Goal: Task Accomplishment & Management: Manage account settings

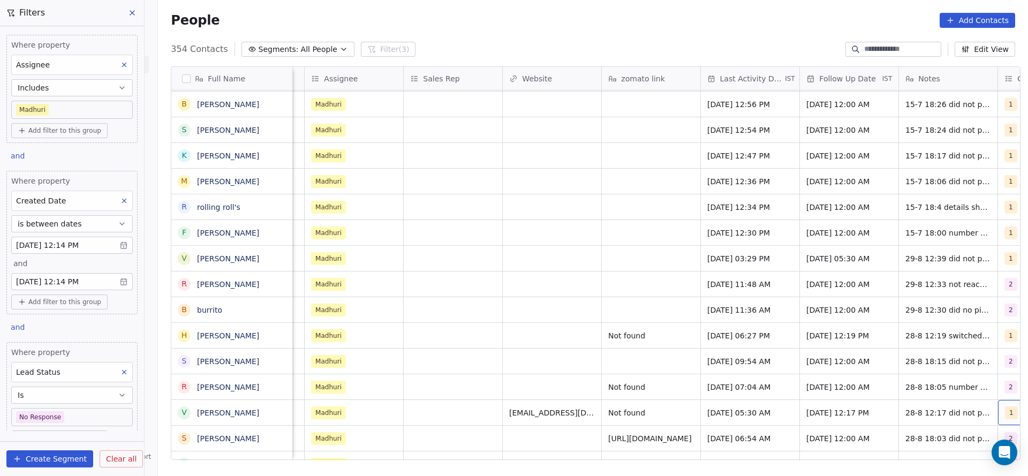
scroll to position [12, 1292]
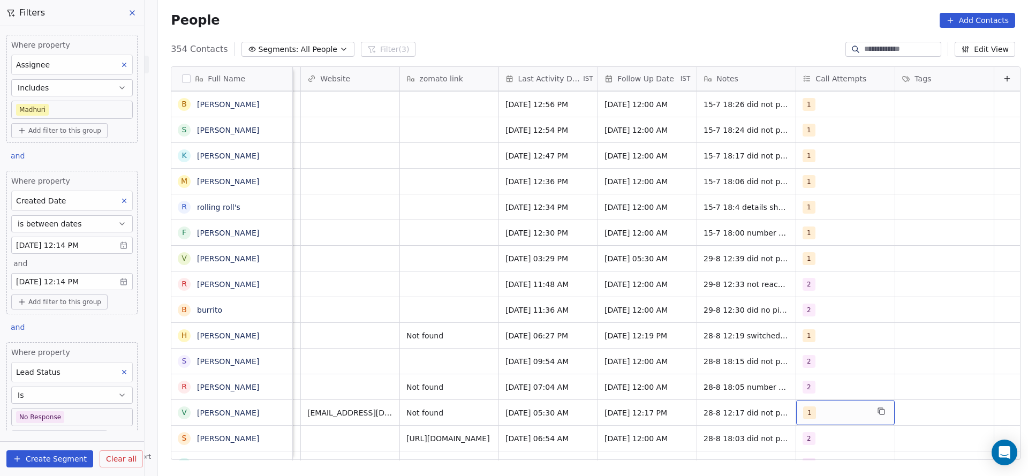
click at [980, 43] on button "Edit View" at bounding box center [985, 49] width 61 height 15
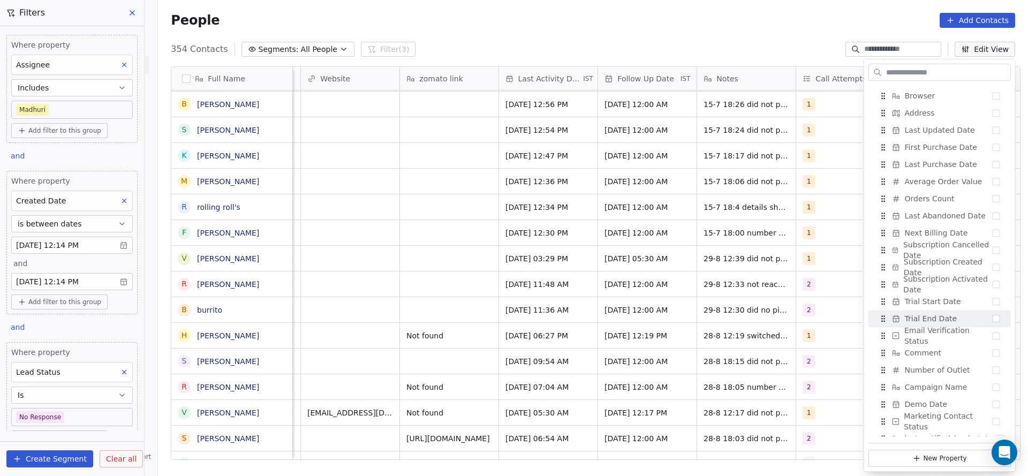
scroll to position [864, 0]
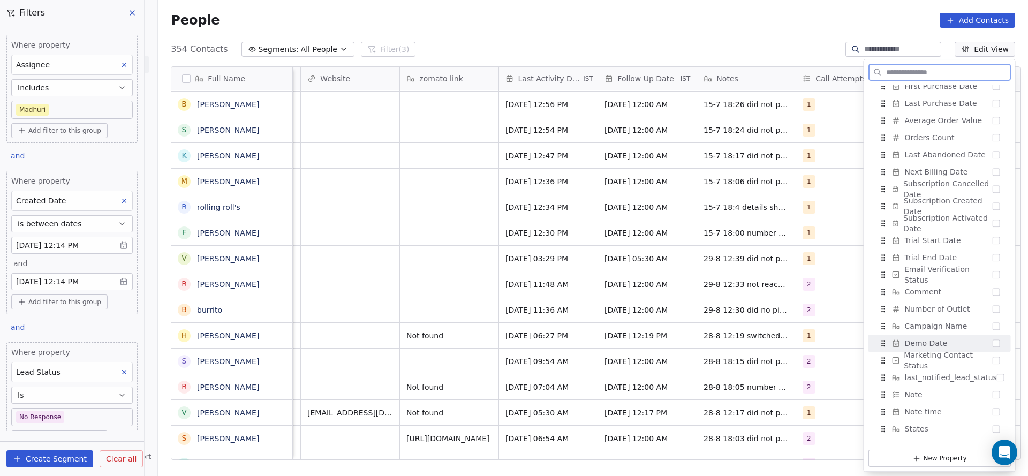
click at [948, 342] on div "Demo Date" at bounding box center [940, 343] width 134 height 17
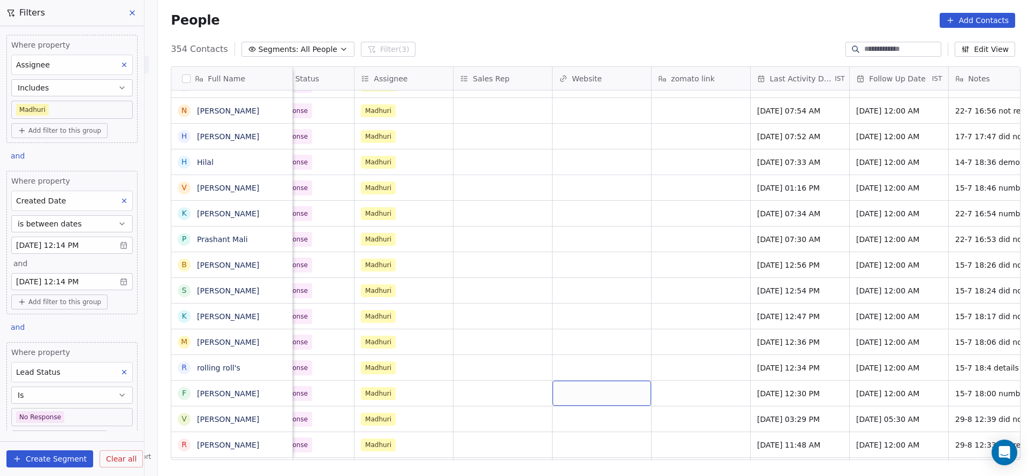
scroll to position [12, 0]
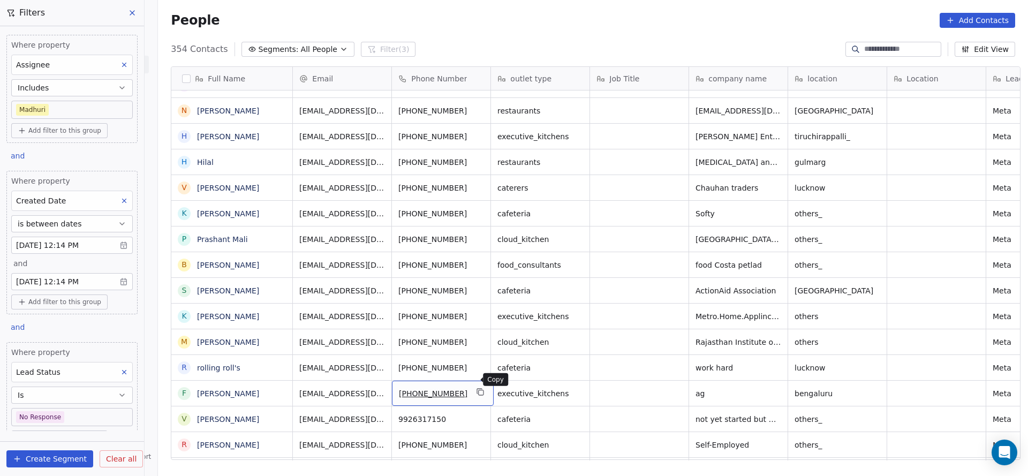
click at [476, 386] on button "grid" at bounding box center [481, 392] width 13 height 13
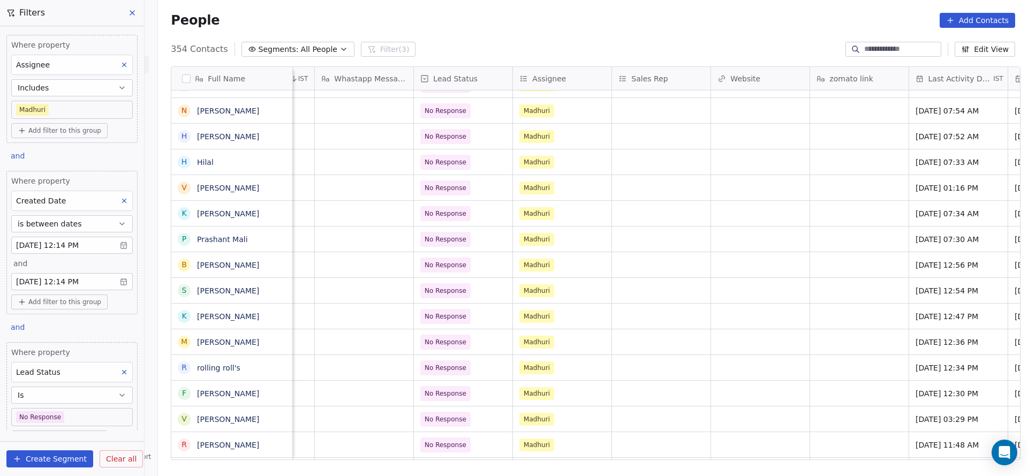
scroll to position [12, 1391]
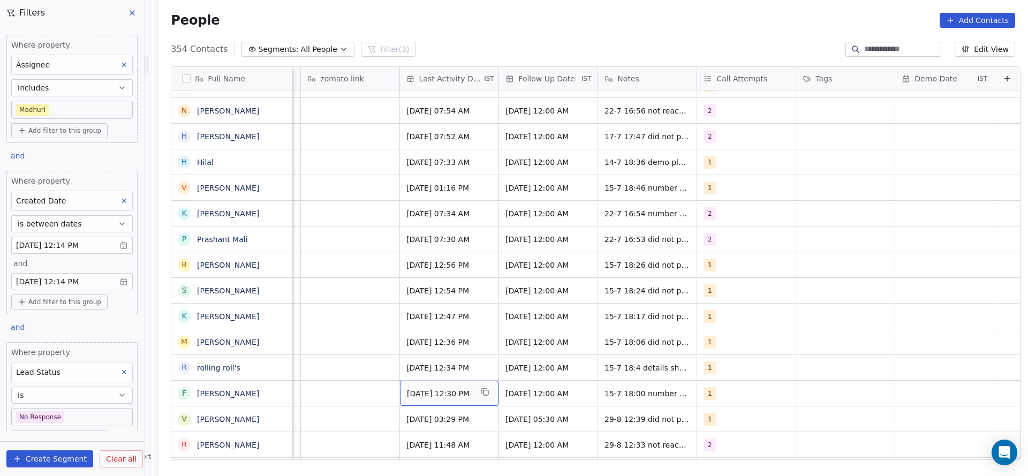
click at [431, 388] on span "Jul 15, 2025 12:30 PM" at bounding box center [439, 393] width 65 height 11
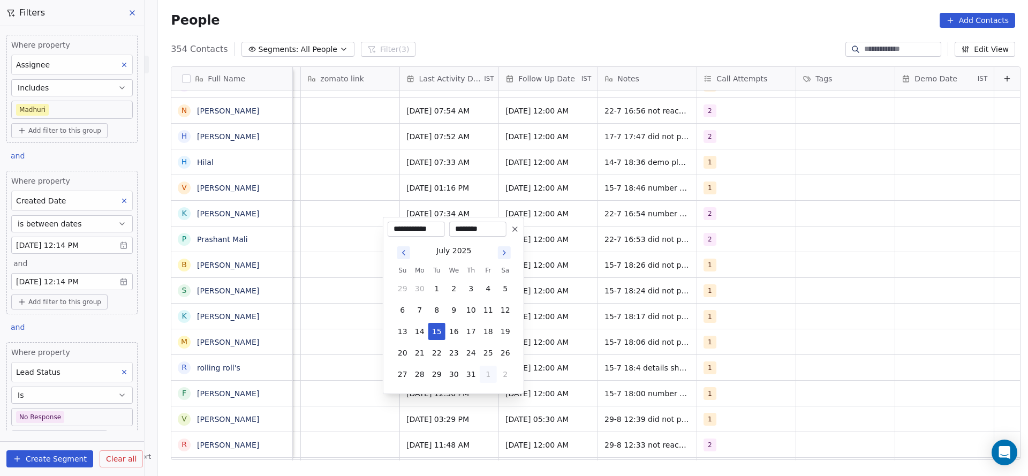
click at [487, 370] on button "1" at bounding box center [488, 374] width 17 height 17
click at [488, 344] on button "29" at bounding box center [488, 352] width 17 height 17
type input "**********"
click at [349, 350] on html "On2Cook India Pvt. Ltd. Contacts People Marketing Workflows Campaigns Sales Pip…" at bounding box center [514, 238] width 1028 height 476
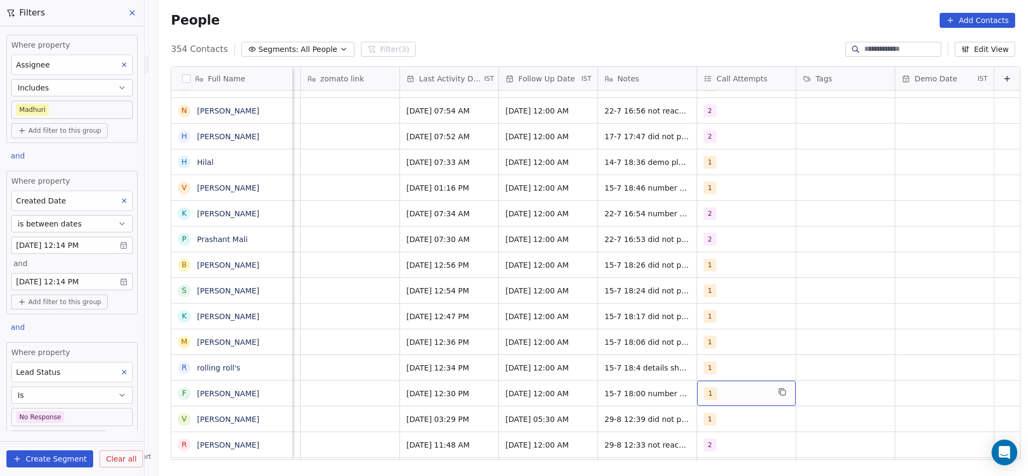
click at [708, 387] on div "1" at bounding box center [736, 393] width 65 height 13
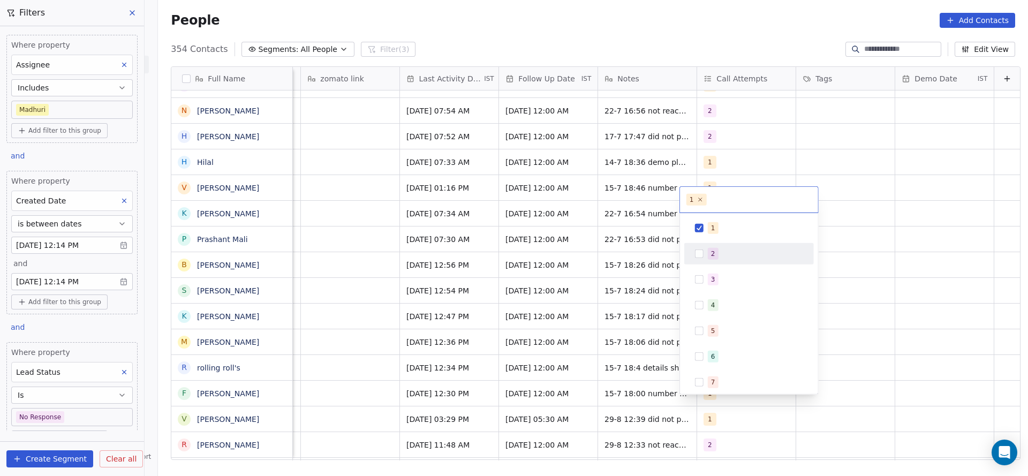
click at [719, 257] on div "2" at bounding box center [755, 254] width 95 height 12
click at [721, 226] on div "1" at bounding box center [755, 228] width 95 height 12
click at [554, 317] on html "On2Cook India Pvt. Ltd. Contacts People Marketing Workflows Campaigns Sales Pip…" at bounding box center [514, 238] width 1028 height 476
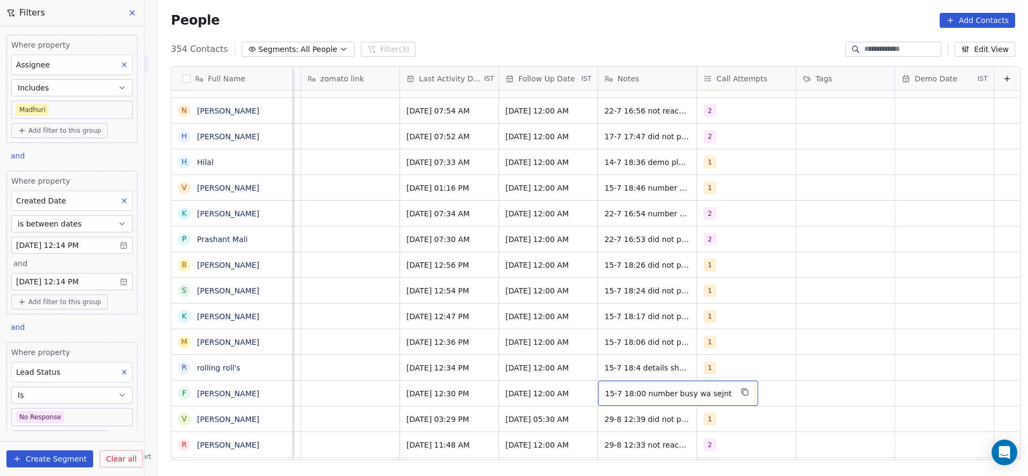
click at [606, 388] on span "15-7 18:00 number busy wa sejnt" at bounding box center [668, 393] width 127 height 11
click at [583, 379] on textarea "**********" at bounding box center [654, 384] width 145 height 33
type textarea "**********"
click at [368, 381] on html "On2Cook India Pvt. Ltd. Contacts People Marketing Workflows Campaigns Sales Pip…" at bounding box center [514, 238] width 1028 height 476
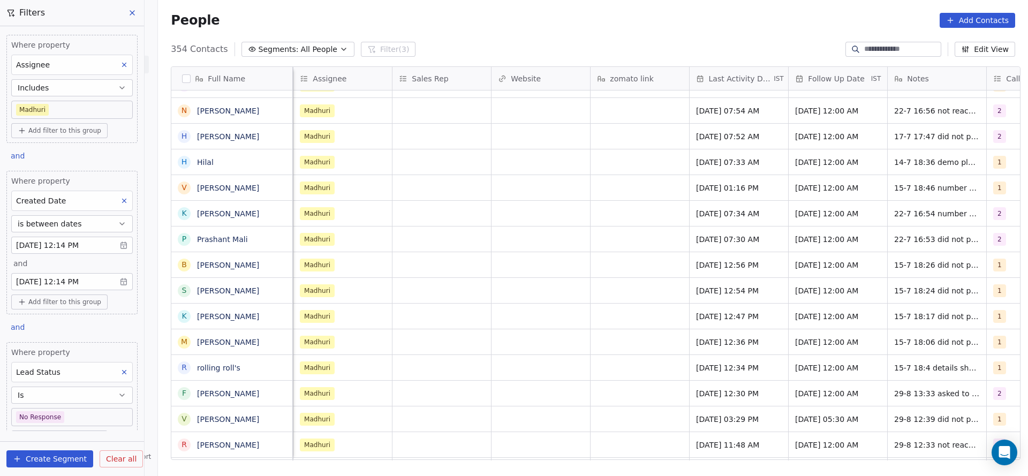
scroll to position [12, 991]
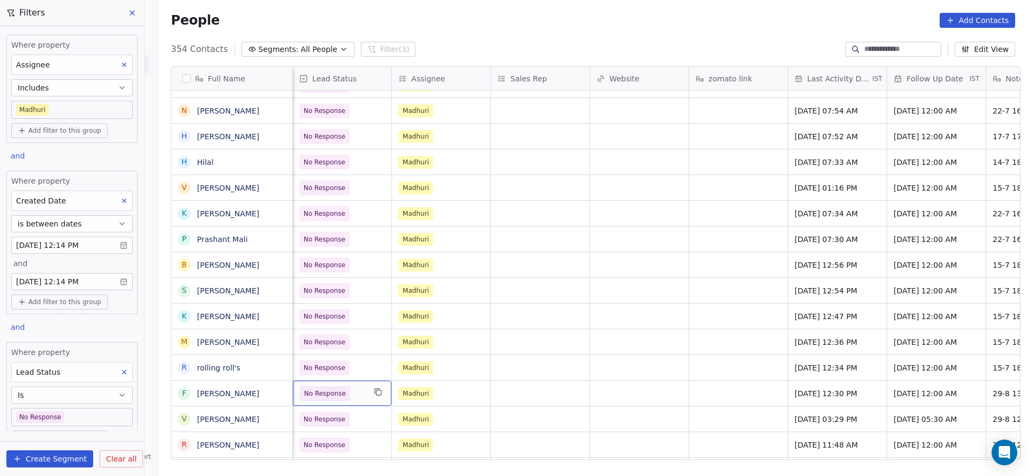
click at [341, 387] on span "No Response" at bounding box center [325, 393] width 50 height 15
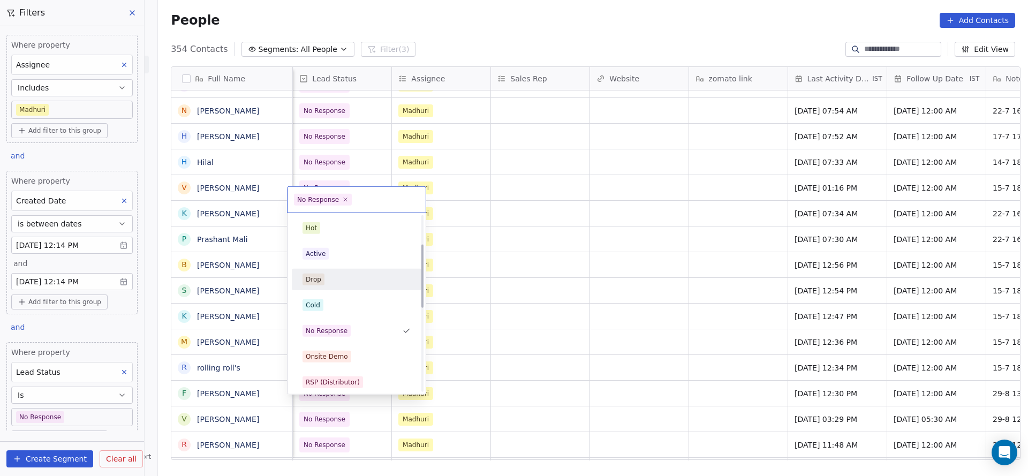
scroll to position [80, 0]
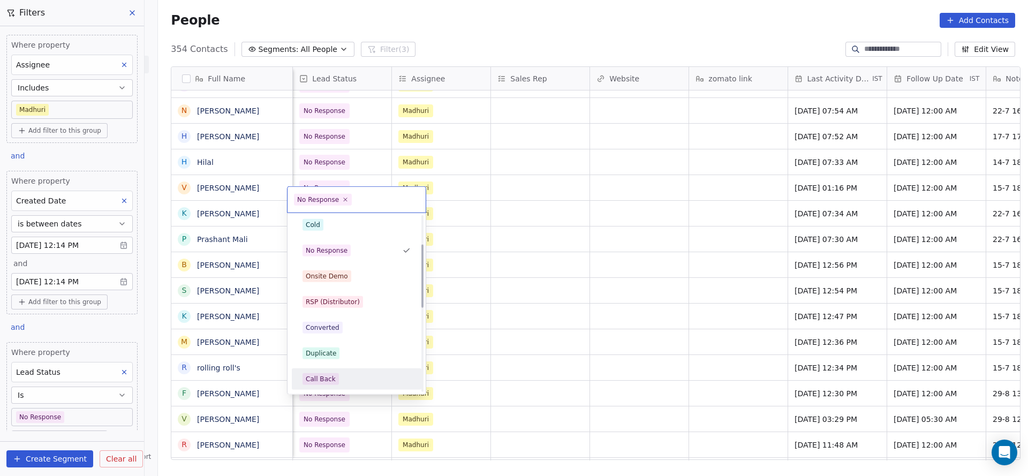
click at [325, 385] on div "Call Back" at bounding box center [356, 379] width 121 height 17
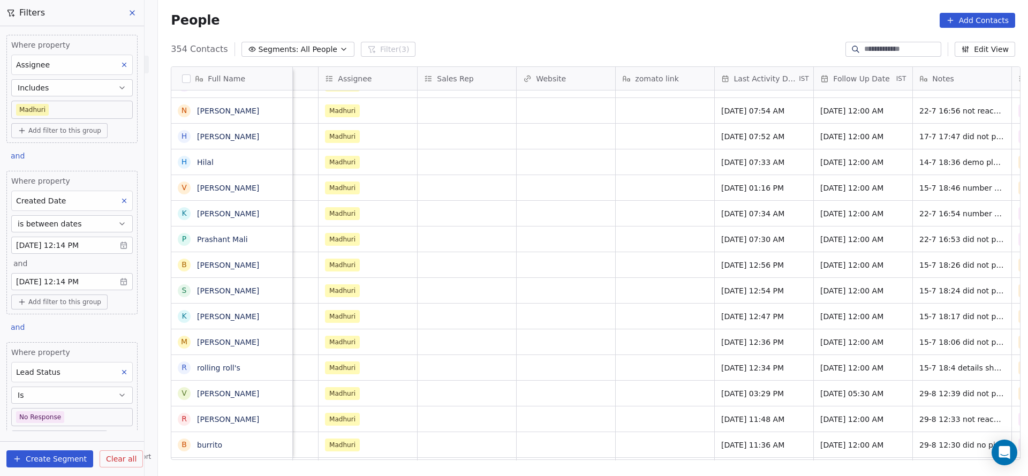
scroll to position [12, 1202]
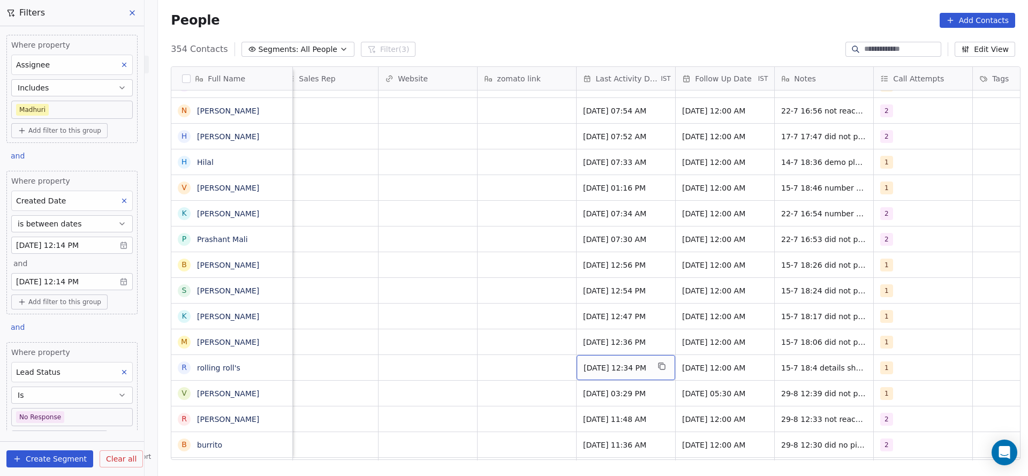
click at [640, 363] on span "Jul 15, 2025 12:34 PM" at bounding box center [616, 368] width 65 height 11
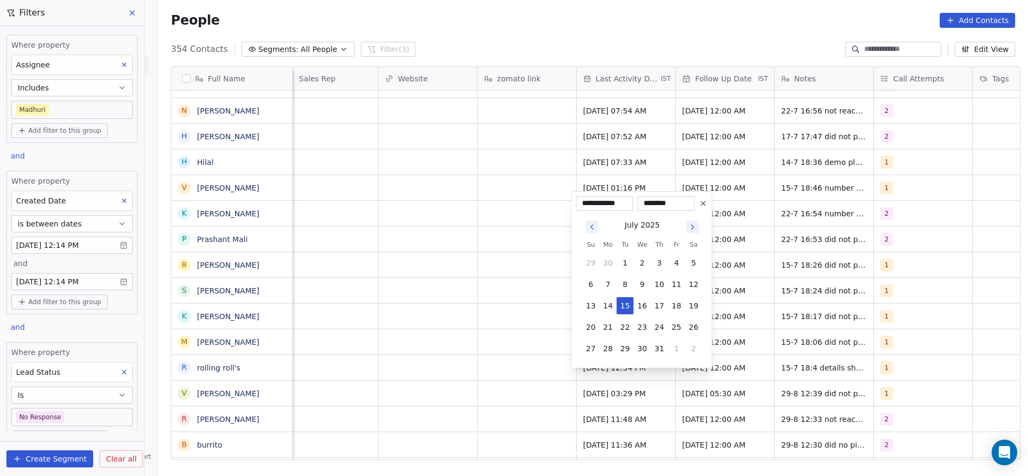
click at [675, 357] on div "July 2025 Su Mo Tu We Th Fr Sa 29 30 1 2 3 4 5 6 7 8 9 10 11 12 13 14 15 16 17 …" at bounding box center [642, 287] width 132 height 153
click at [678, 350] on button "1" at bounding box center [676, 348] width 17 height 17
click at [672, 325] on button "29" at bounding box center [676, 327] width 17 height 17
type input "**********"
click at [437, 356] on html "On2Cook India Pvt. Ltd. Contacts People Marketing Workflows Campaigns Sales Pip…" at bounding box center [514, 238] width 1028 height 476
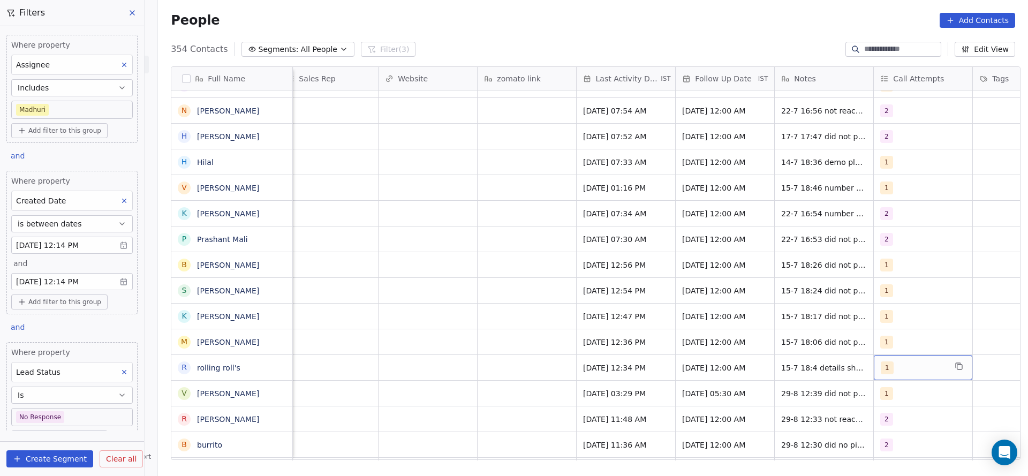
click at [917, 362] on div "1" at bounding box center [913, 368] width 65 height 13
click at [916, 230] on div "2" at bounding box center [944, 228] width 95 height 12
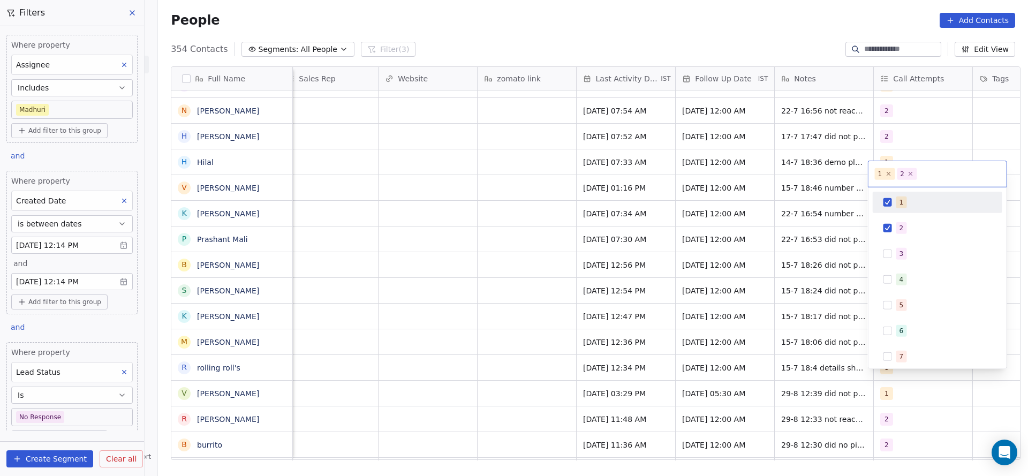
click at [935, 197] on div "1" at bounding box center [944, 203] width 95 height 12
click at [686, 333] on html "On2Cook India Pvt. Ltd. Contacts People Marketing Workflows Campaigns Sales Pip…" at bounding box center [514, 238] width 1028 height 476
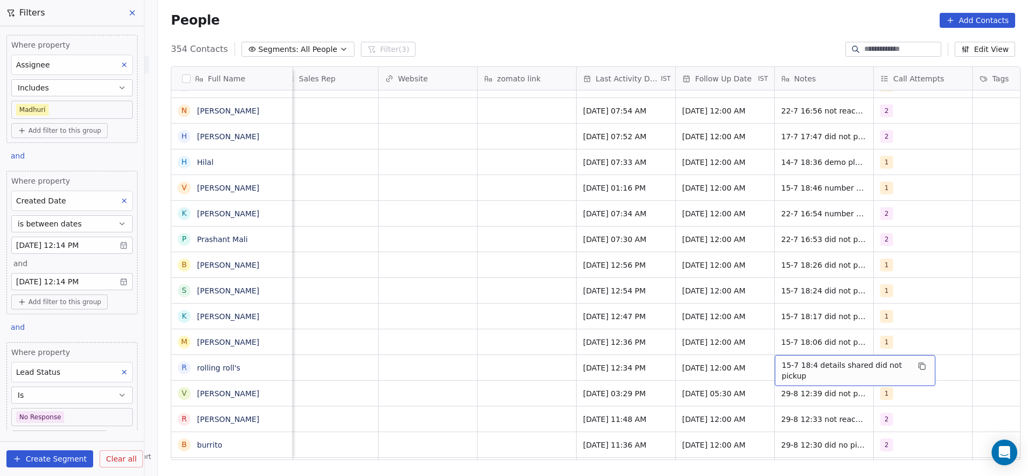
click at [792, 360] on span "15-7 18:4 details shared did not pickup" at bounding box center [845, 370] width 127 height 21
click at [782, 360] on span "15-7 18:4 details shared did not pickup" at bounding box center [845, 370] width 127 height 21
click at [779, 352] on textarea "**********" at bounding box center [850, 359] width 160 height 33
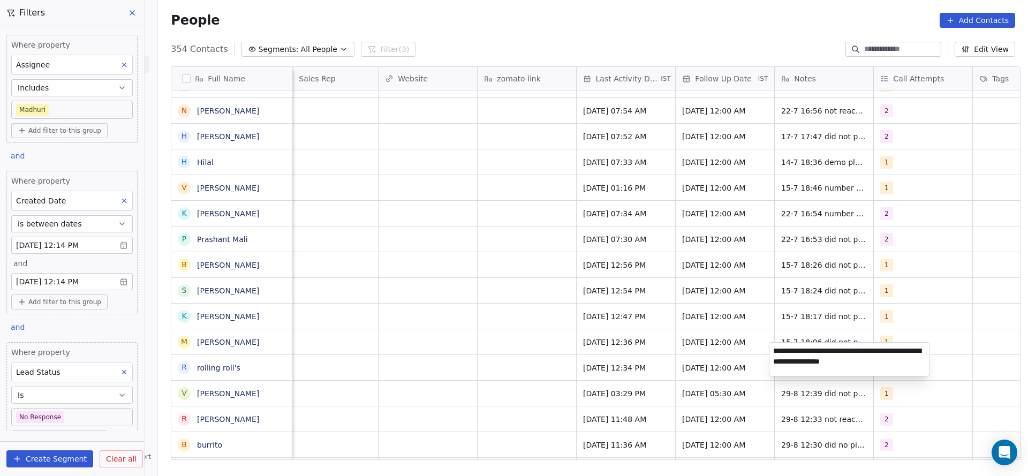
type textarea "**********"
click at [418, 381] on html "On2Cook India Pvt. Ltd. Contacts People Marketing Workflows Campaigns Sales Pip…" at bounding box center [514, 238] width 1028 height 476
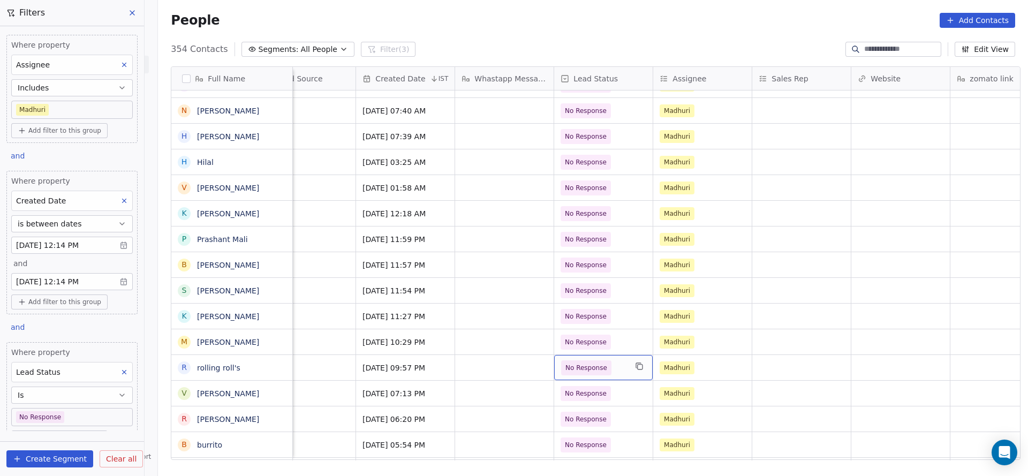
click at [606, 360] on span "No Response" at bounding box center [593, 367] width 65 height 15
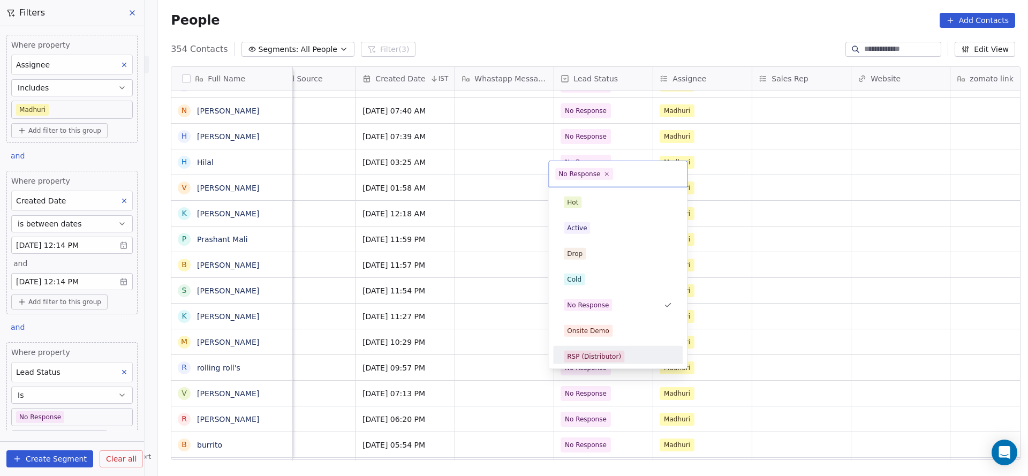
click at [798, 357] on html "On2Cook India Pvt. Ltd. Contacts People Marketing Workflows Campaigns Sales Pip…" at bounding box center [514, 238] width 1028 height 476
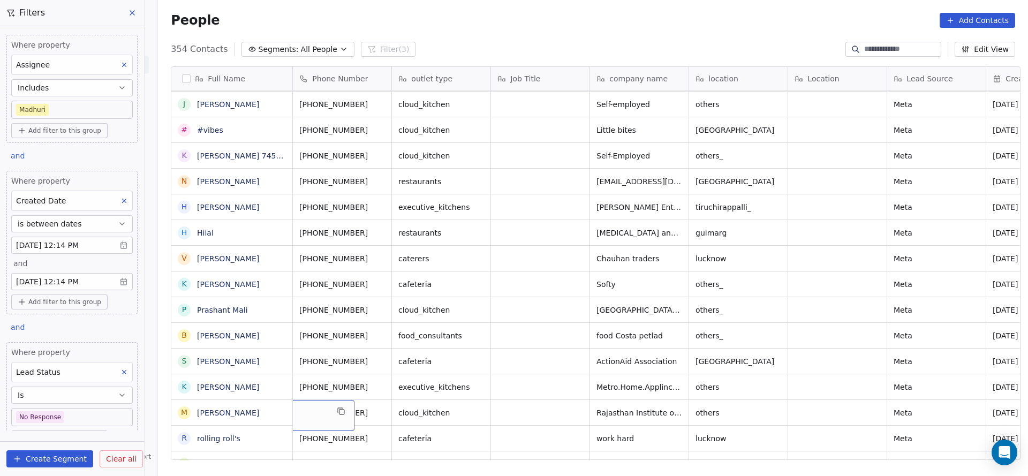
scroll to position [12, 0]
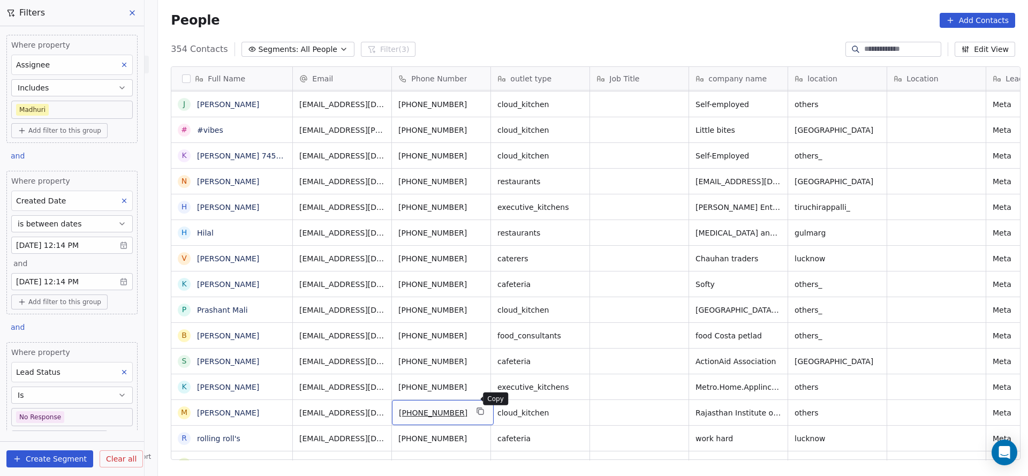
click at [477, 407] on icon "grid" at bounding box center [481, 411] width 9 height 9
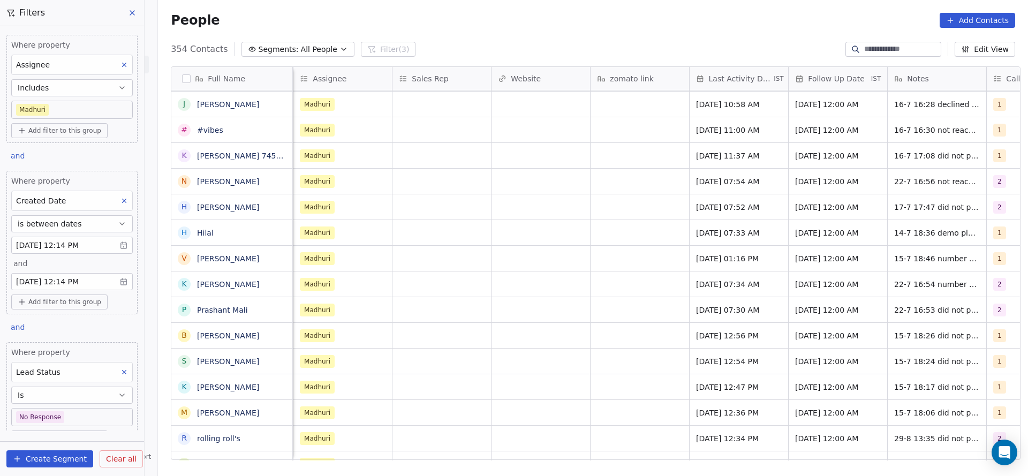
scroll to position [12, 1126]
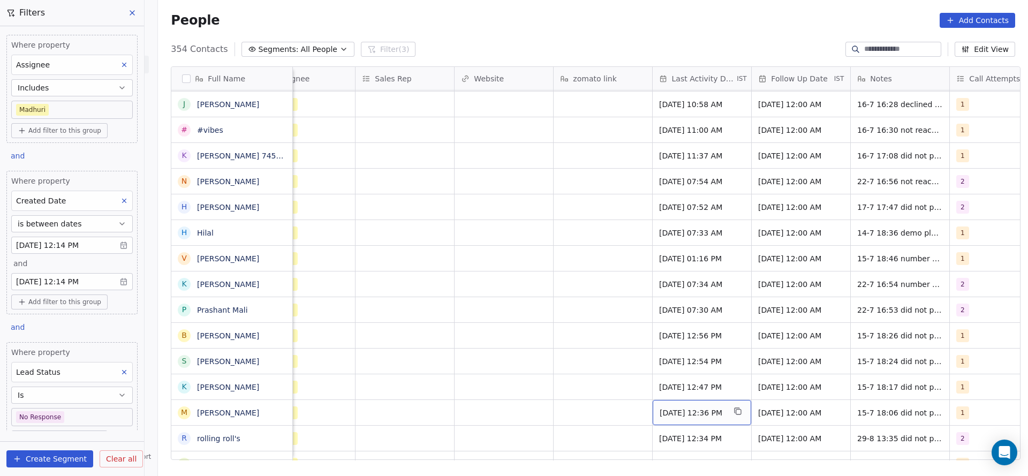
click at [683, 408] on span "Jul 15, 2025 12:36 PM" at bounding box center [692, 413] width 65 height 11
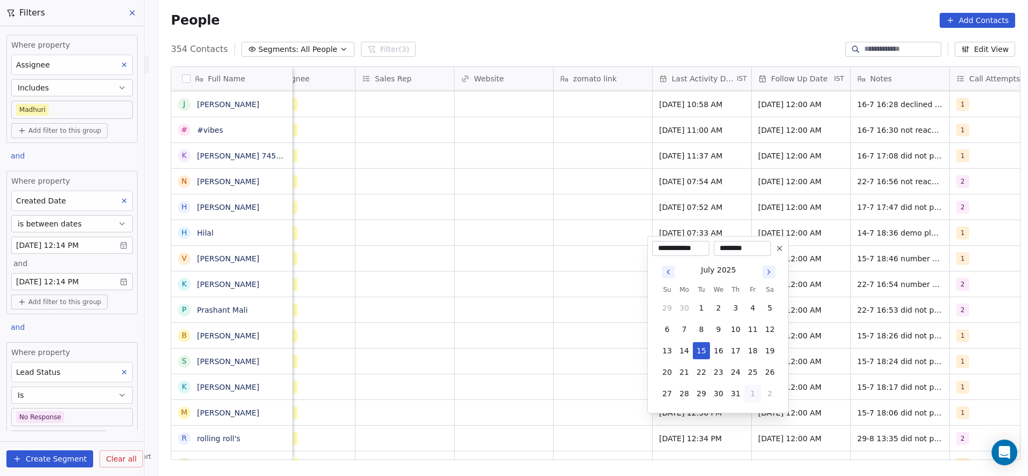
click at [749, 391] on button "1" at bounding box center [752, 393] width 17 height 17
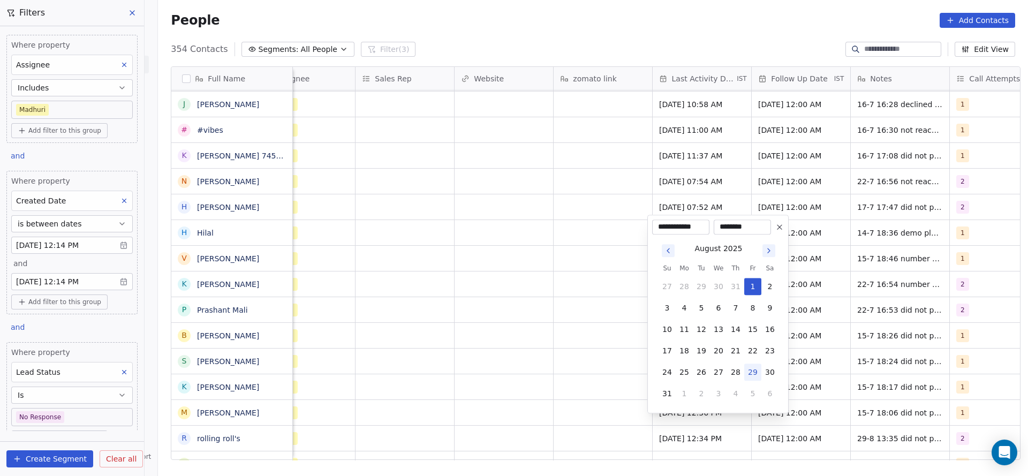
click at [750, 368] on button "29" at bounding box center [752, 372] width 17 height 17
type input "**********"
click at [594, 362] on html "On2Cook India Pvt. Ltd. Contacts People Marketing Workflows Campaigns Sales Pip…" at bounding box center [514, 238] width 1028 height 476
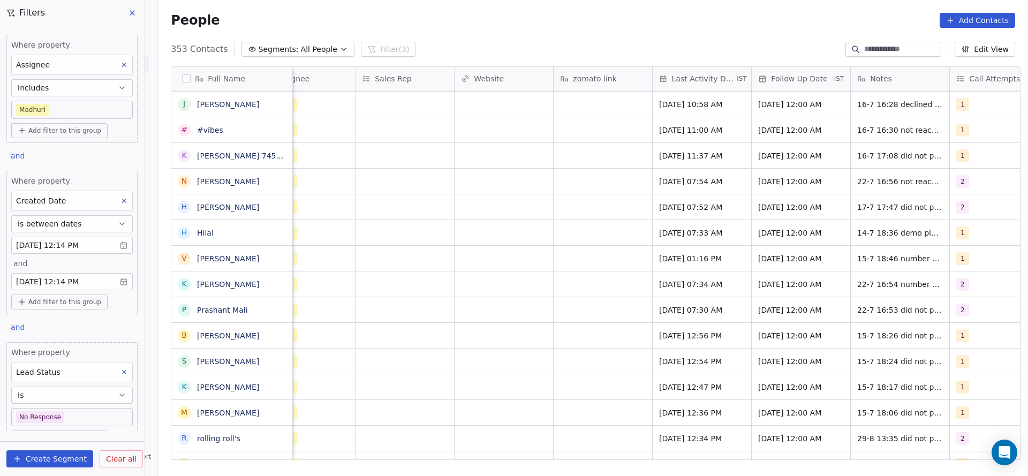
scroll to position [12, 1167]
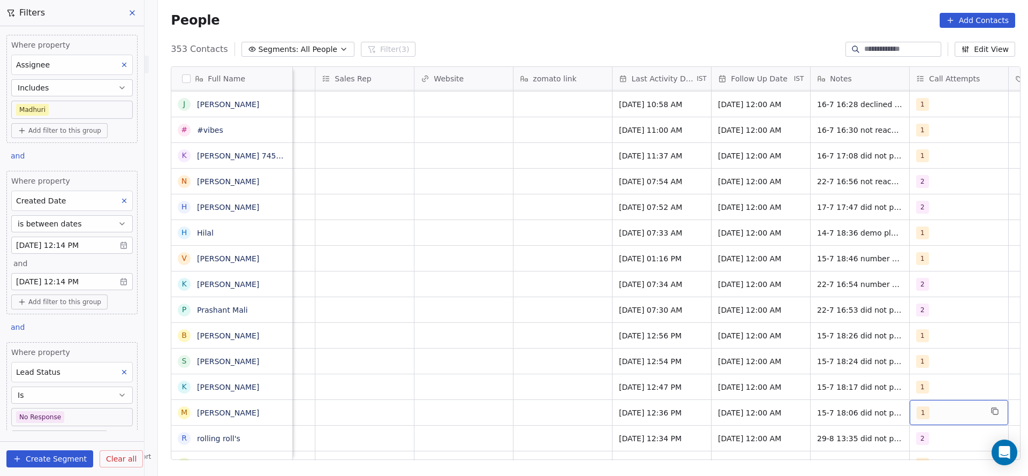
click at [969, 407] on div "1" at bounding box center [949, 413] width 65 height 13
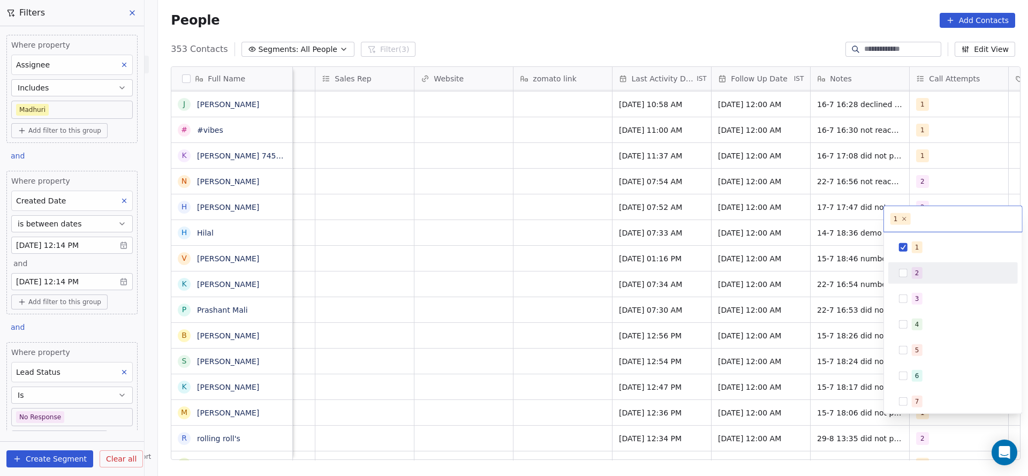
click at [940, 276] on div "2" at bounding box center [959, 273] width 95 height 12
click at [933, 252] on div "1" at bounding box center [959, 248] width 95 height 12
click at [831, 294] on html "On2Cook India Pvt. Ltd. Contacts People Marketing Workflows Campaigns Sales Pip…" at bounding box center [514, 238] width 1028 height 476
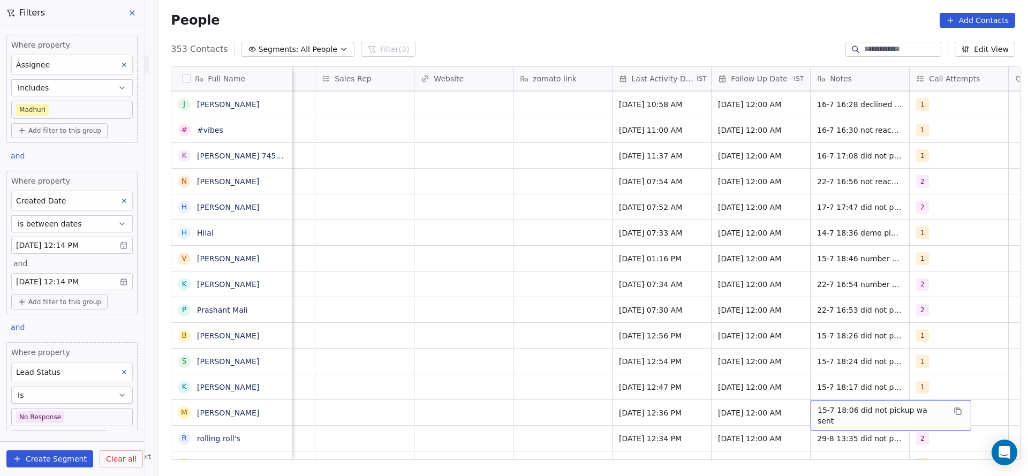
click at [832, 407] on div "15-7 18:06 did not pickup wa sent" at bounding box center [891, 415] width 161 height 31
click at [808, 397] on textarea "**********" at bounding box center [879, 404] width 147 height 33
type textarea "**********"
click at [591, 410] on html "On2Cook India Pvt. Ltd. Contacts People Marketing Workflows Campaigns Sales Pip…" at bounding box center [514, 238] width 1028 height 476
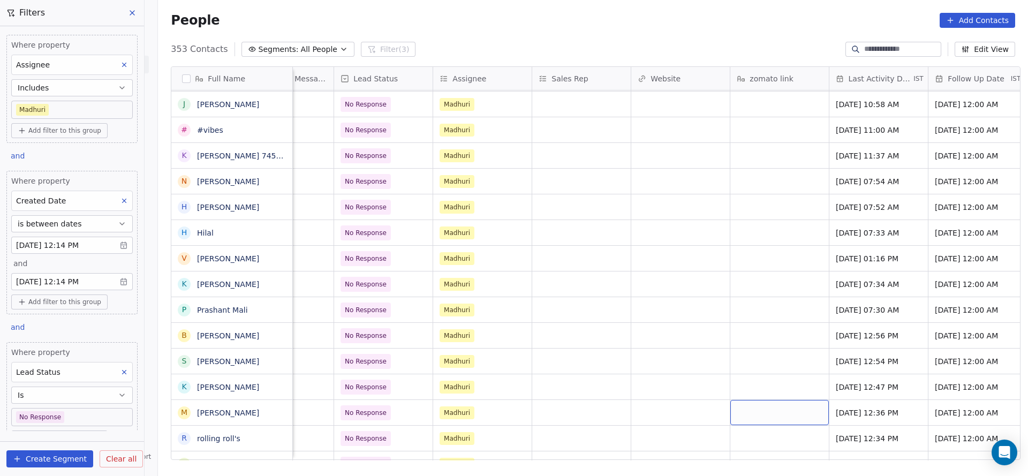
scroll to position [12, 949]
click at [395, 406] on span "No Response" at bounding box center [374, 412] width 65 height 15
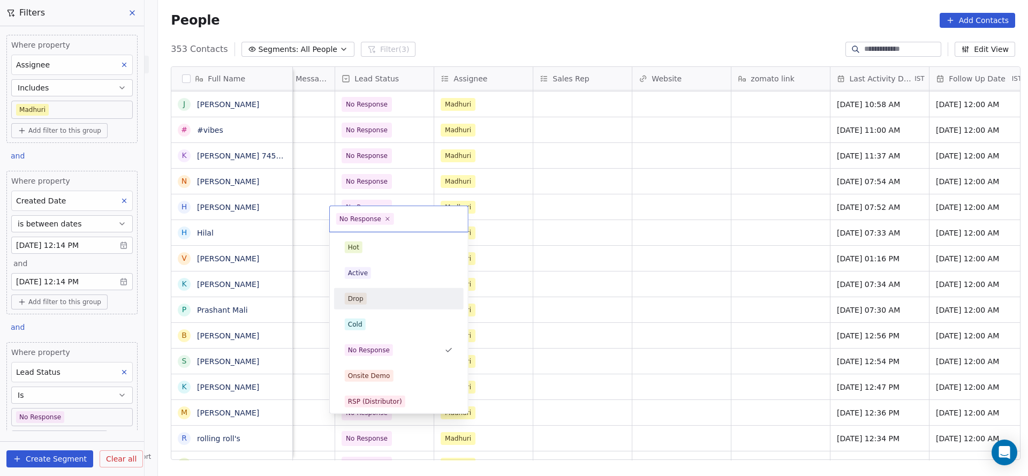
scroll to position [80, 0]
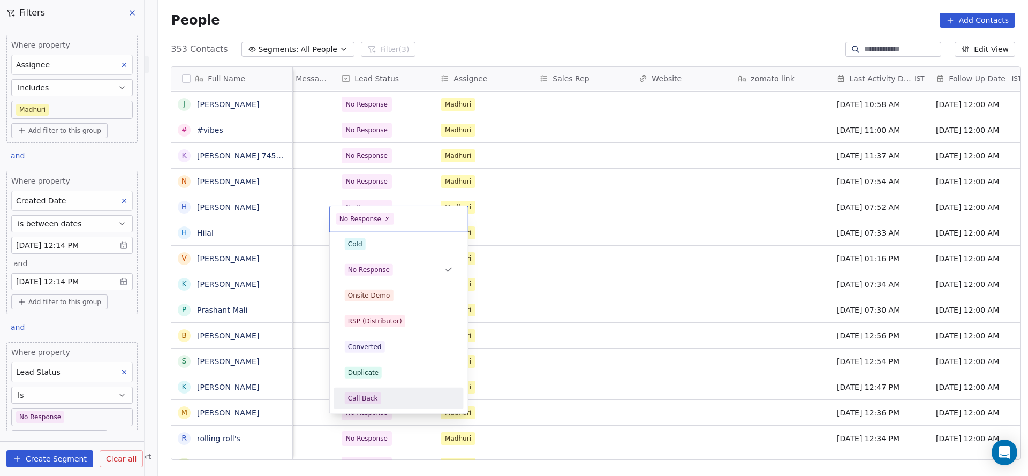
click at [354, 398] on div "Call Back" at bounding box center [363, 399] width 30 height 10
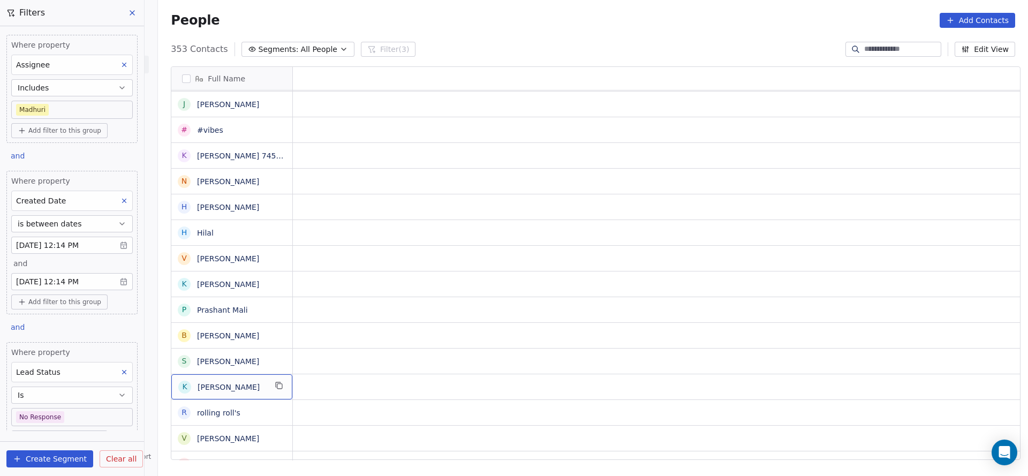
scroll to position [12, 0]
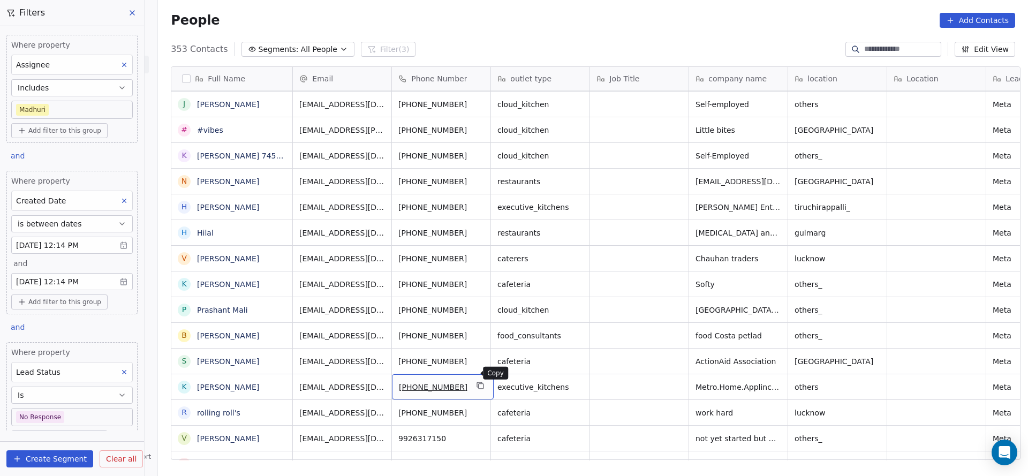
click at [479, 384] on icon "grid" at bounding box center [481, 386] width 5 height 5
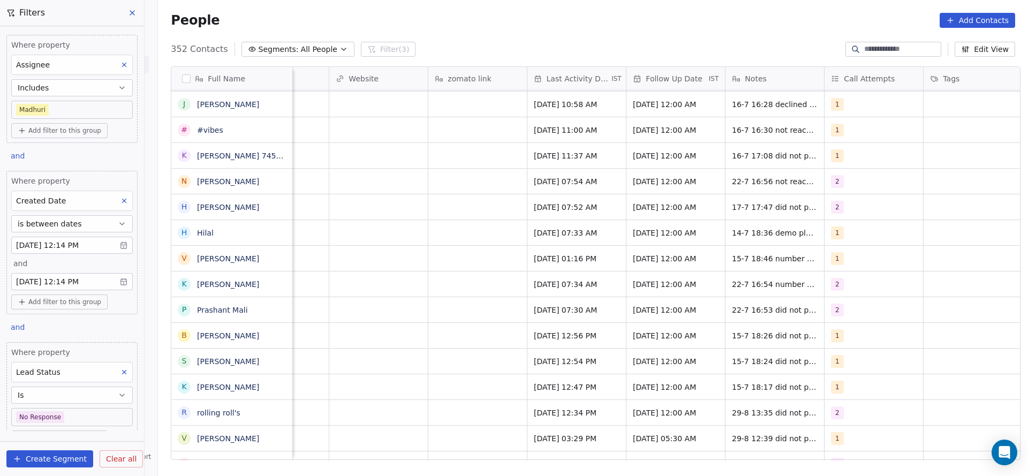
scroll to position [12, 1338]
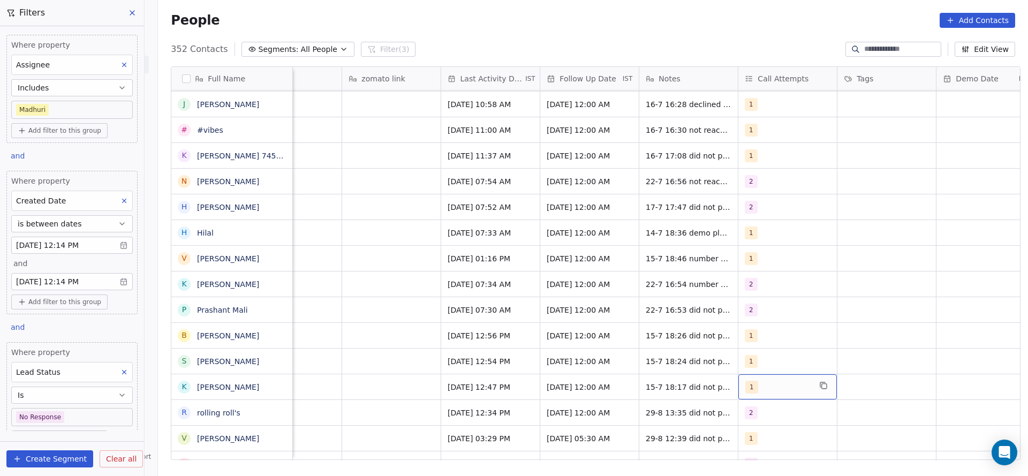
click at [765, 385] on div "1" at bounding box center [788, 386] width 99 height 25
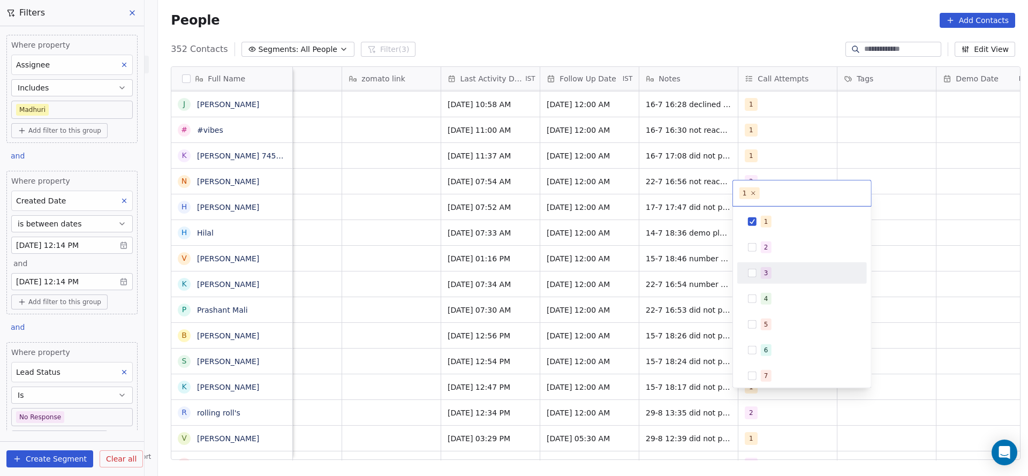
click at [782, 259] on div "1 2 3 4 5 6 7 8 9 10" at bounding box center [803, 337] width 130 height 253
click at [784, 250] on div "2" at bounding box center [808, 248] width 95 height 12
click at [781, 230] on div "1" at bounding box center [802, 221] width 121 height 17
click at [664, 301] on html "On2Cook India Pvt. Ltd. Contacts People Marketing Workflows Campaigns Sales Pip…" at bounding box center [514, 238] width 1028 height 476
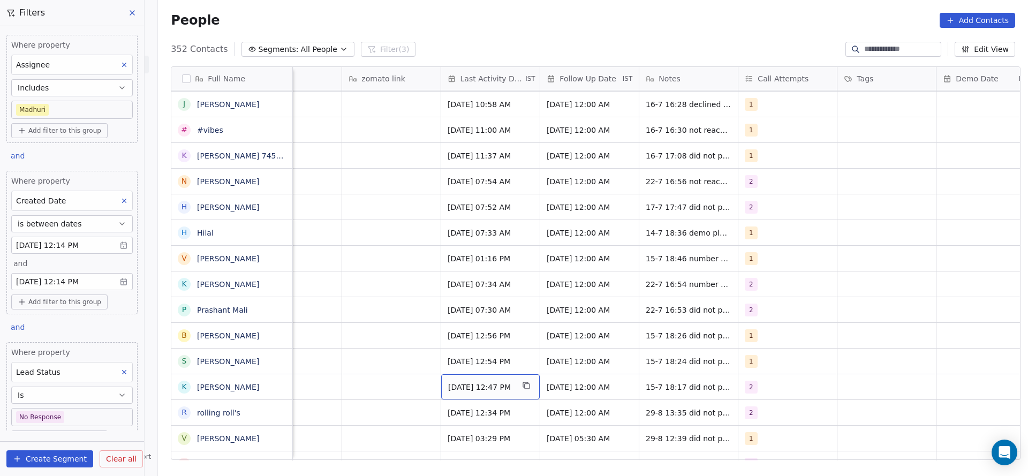
click at [485, 382] on span "Jul 15, 2025 12:47 PM" at bounding box center [480, 387] width 65 height 11
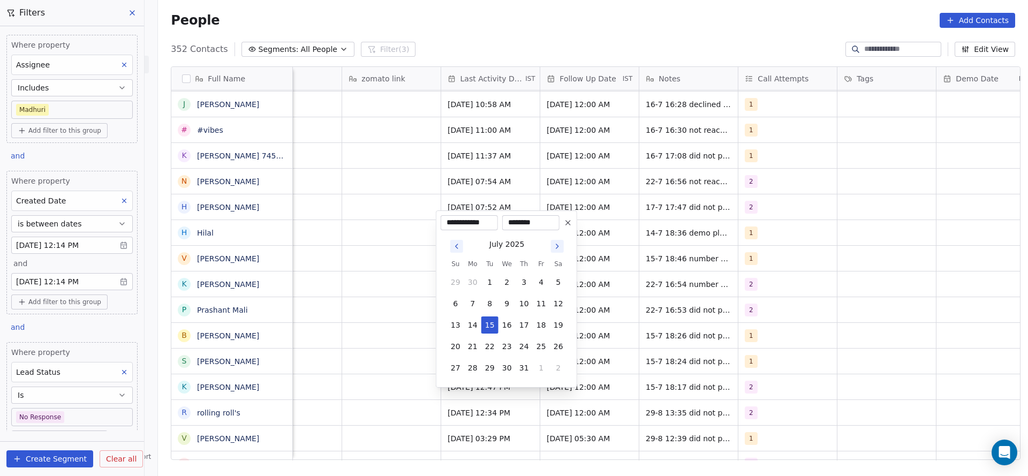
click at [547, 358] on tbody "29 30 1 2 3 4 5 6 7 8 9 10 11 12 13 14 15 16 17 18 19 20 21 22 23 24 25 26 27 2…" at bounding box center [507, 322] width 120 height 107
click at [545, 364] on button "1" at bounding box center [541, 367] width 17 height 17
click at [547, 346] on button "29" at bounding box center [541, 346] width 17 height 17
type input "**********"
click at [397, 333] on html "On2Cook India Pvt. Ltd. Contacts People Marketing Workflows Campaigns Sales Pip…" at bounding box center [514, 238] width 1028 height 476
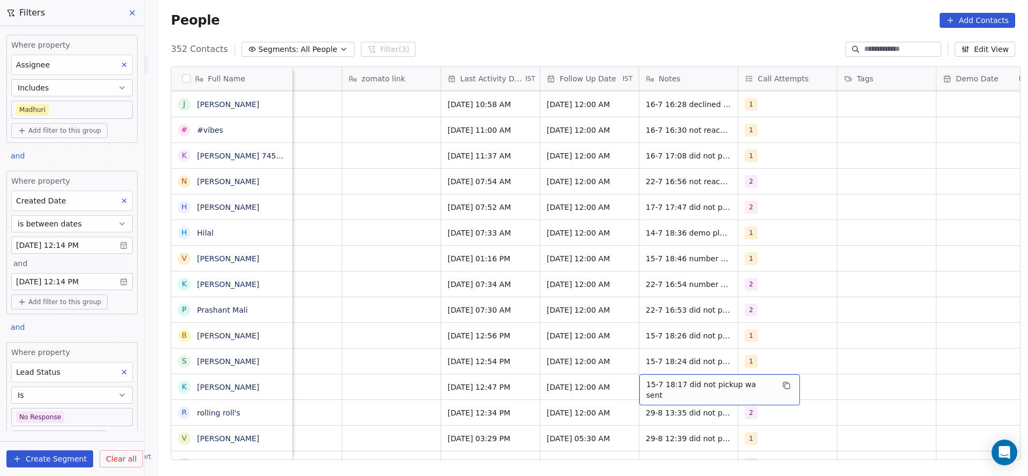
click at [654, 379] on span "15-7 18:17 did not pickup wa sent" at bounding box center [709, 389] width 127 height 21
click at [635, 371] on textarea "**********" at bounding box center [708, 378] width 147 height 33
type textarea "**********"
click at [352, 381] on html "On2Cook India Pvt. Ltd. Contacts People Marketing Workflows Campaigns Sales Pip…" at bounding box center [514, 238] width 1028 height 476
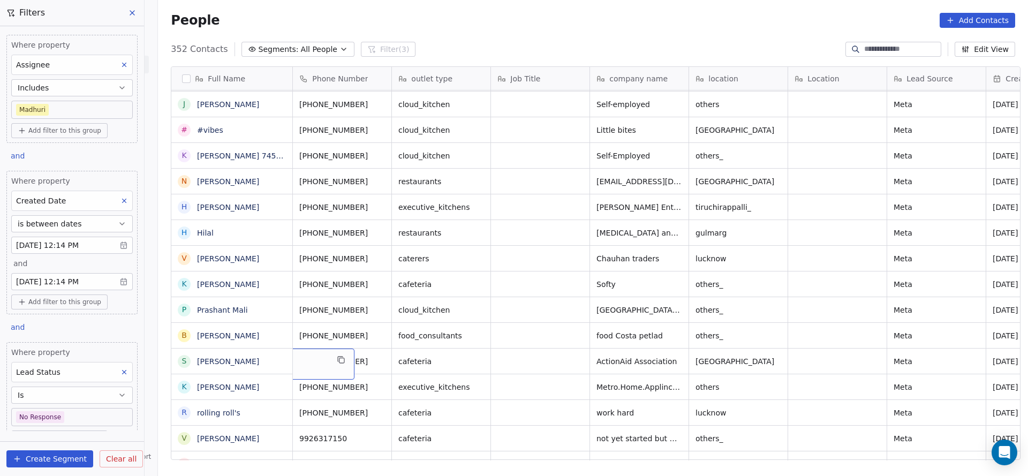
scroll to position [12, 0]
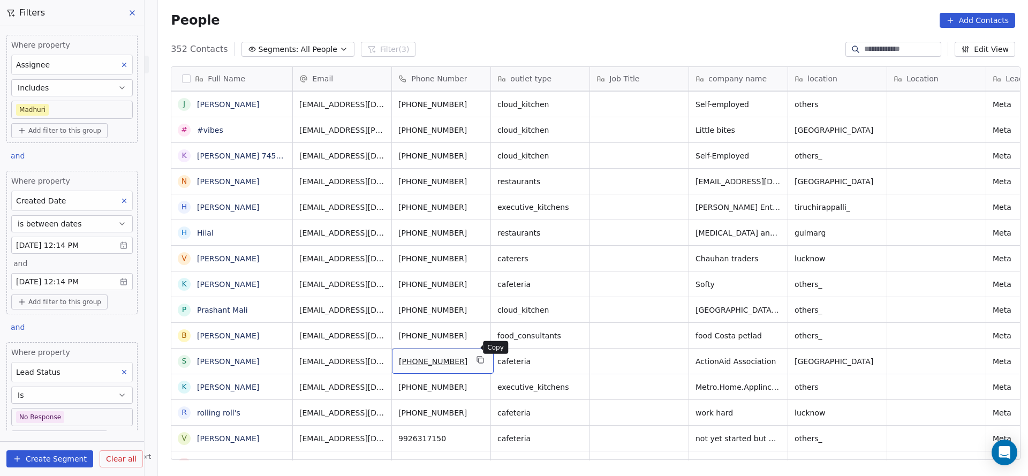
click at [477, 356] on icon "grid" at bounding box center [481, 360] width 9 height 9
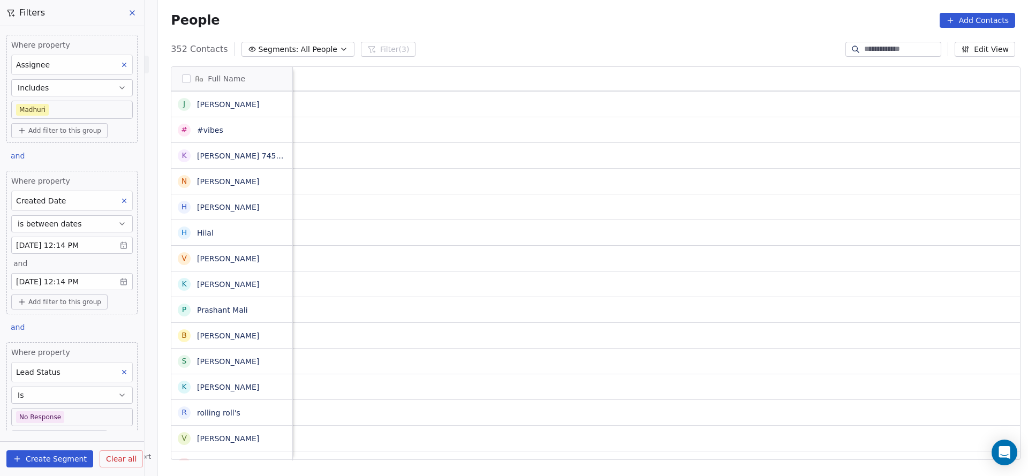
scroll to position [12, 1326]
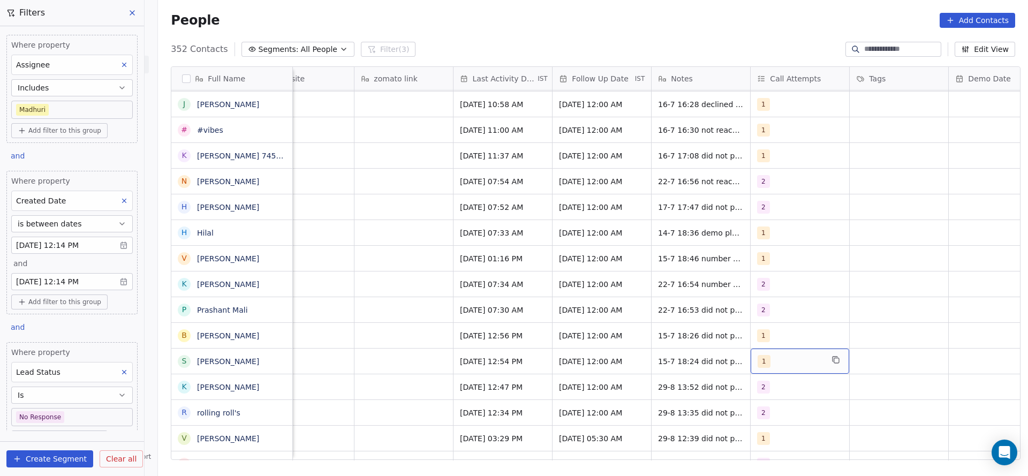
click at [763, 349] on div "1" at bounding box center [800, 361] width 99 height 25
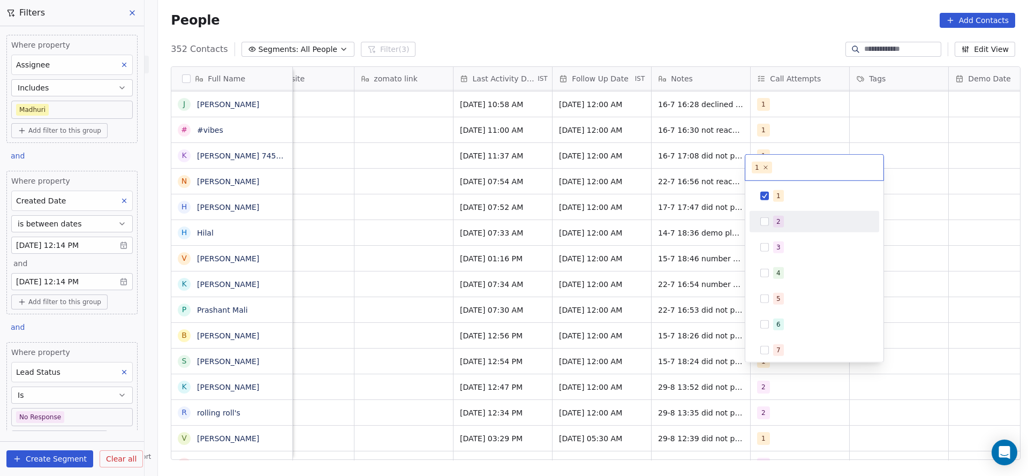
click at [781, 220] on span "2" at bounding box center [778, 222] width 11 height 12
click at [789, 190] on div "1" at bounding box center [820, 196] width 95 height 12
click at [449, 298] on html "On2Cook India Pvt. Ltd. Contacts People Marketing Workflows Campaigns Sales Pip…" at bounding box center [514, 238] width 1028 height 476
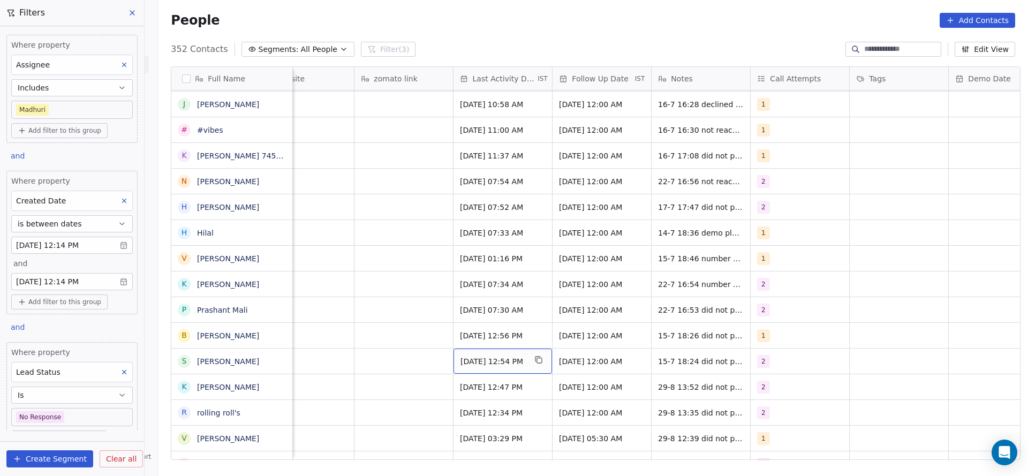
drag, startPoint x: 487, startPoint y: 337, endPoint x: 503, endPoint y: 341, distance: 15.9
click at [503, 349] on div "Jul 15, 2025 12:54 PM" at bounding box center [503, 361] width 99 height 25
click at [496, 356] on span "Jul 15, 2025 12:54 PM" at bounding box center [493, 361] width 65 height 11
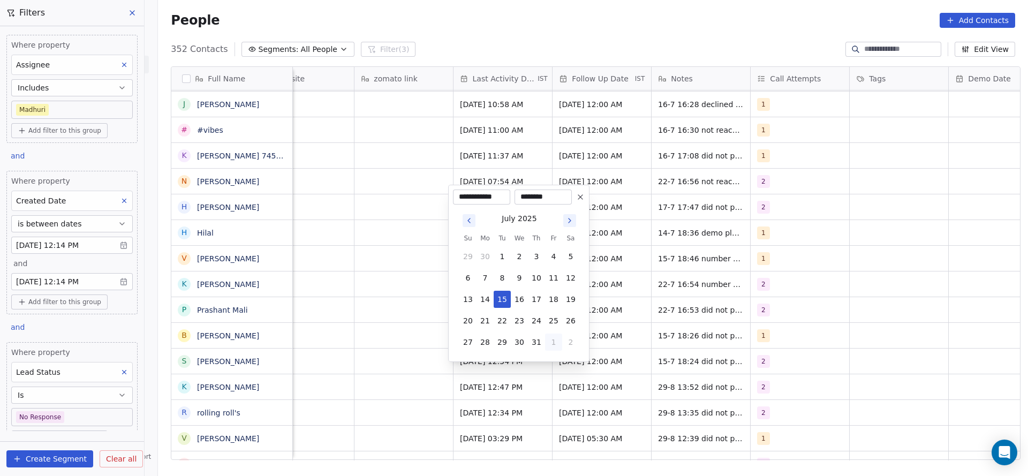
click at [554, 345] on button "1" at bounding box center [553, 342] width 17 height 17
click at [550, 321] on button "29" at bounding box center [553, 320] width 17 height 17
type input "**********"
click at [300, 322] on html "On2Cook India Pvt. Ltd. Contacts People Marketing Workflows Campaigns Sales Pip…" at bounding box center [514, 238] width 1028 height 476
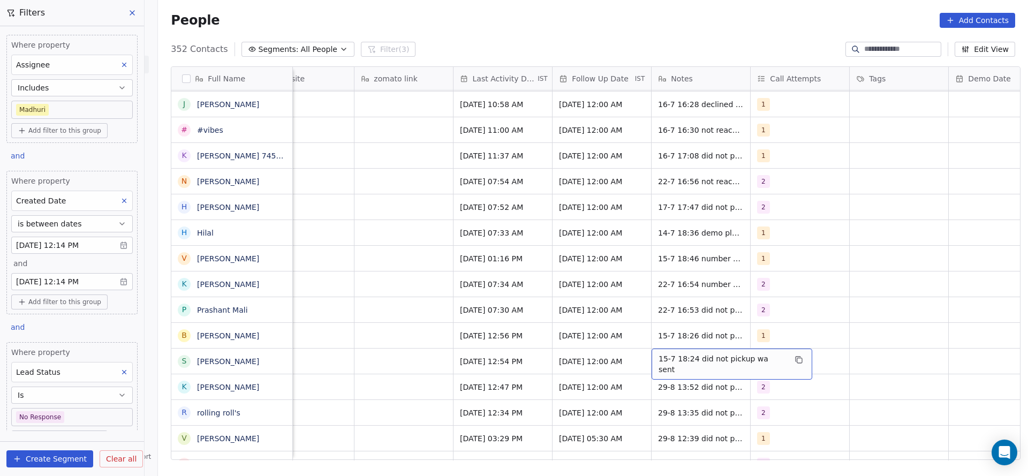
click at [675, 353] on span "15-7 18:24 did not pickup wa sent" at bounding box center [722, 363] width 127 height 21
click at [654, 349] on textarea "**********" at bounding box center [720, 352] width 147 height 33
type textarea "**********"
click at [432, 348] on html "On2Cook India Pvt. Ltd. Contacts People Marketing Workflows Campaigns Sales Pip…" at bounding box center [514, 238] width 1028 height 476
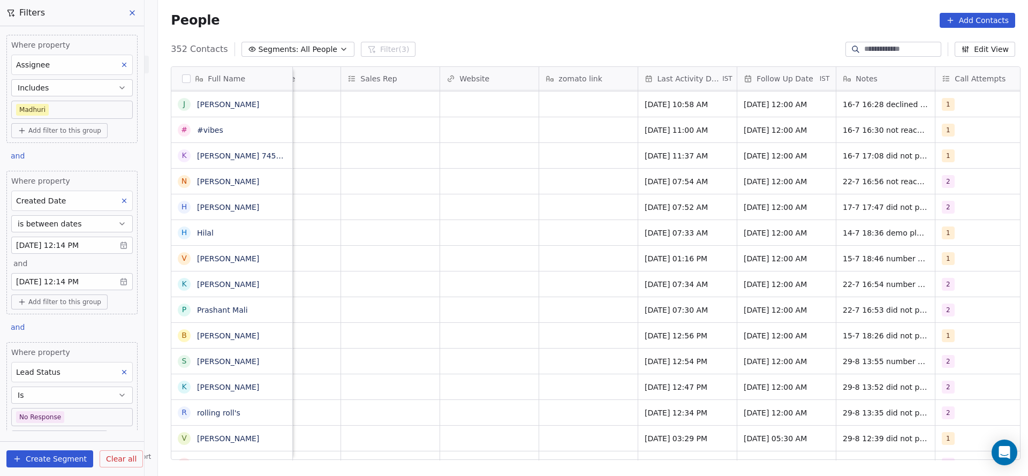
scroll to position [12, 808]
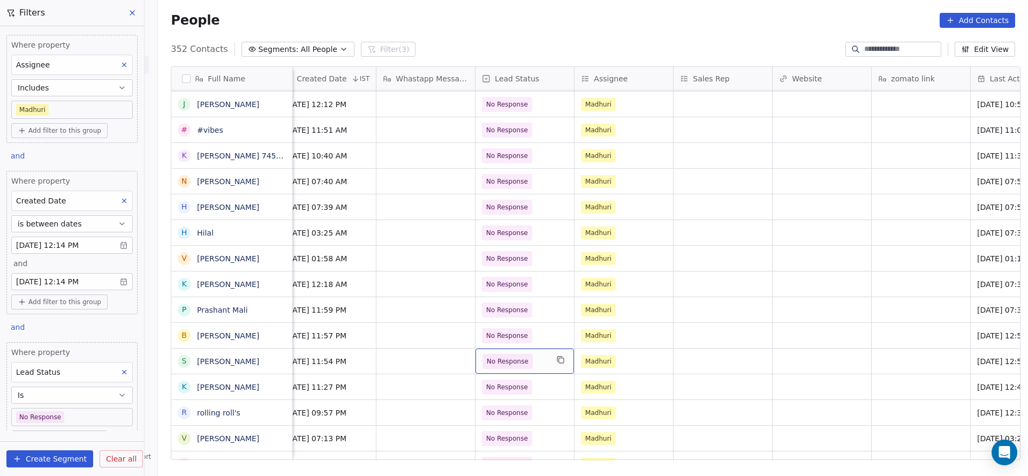
click at [530, 360] on div "No Response" at bounding box center [525, 361] width 99 height 25
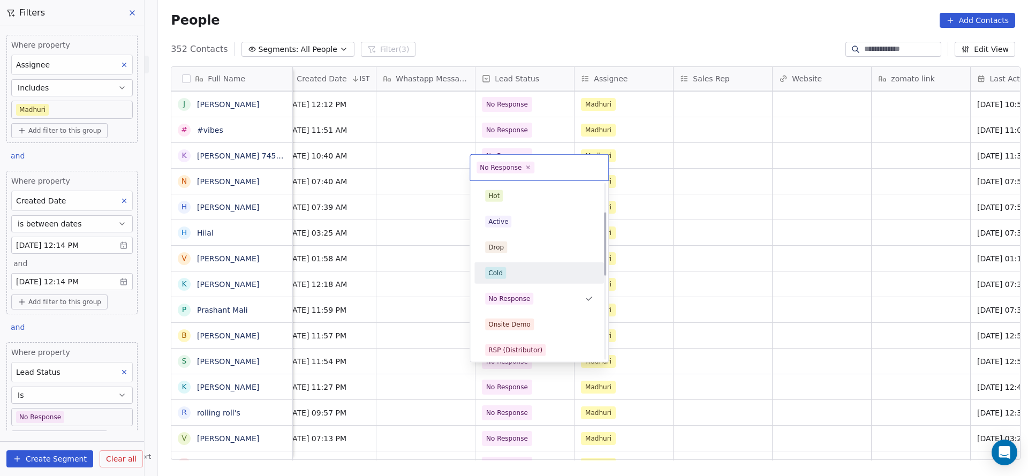
scroll to position [80, 0]
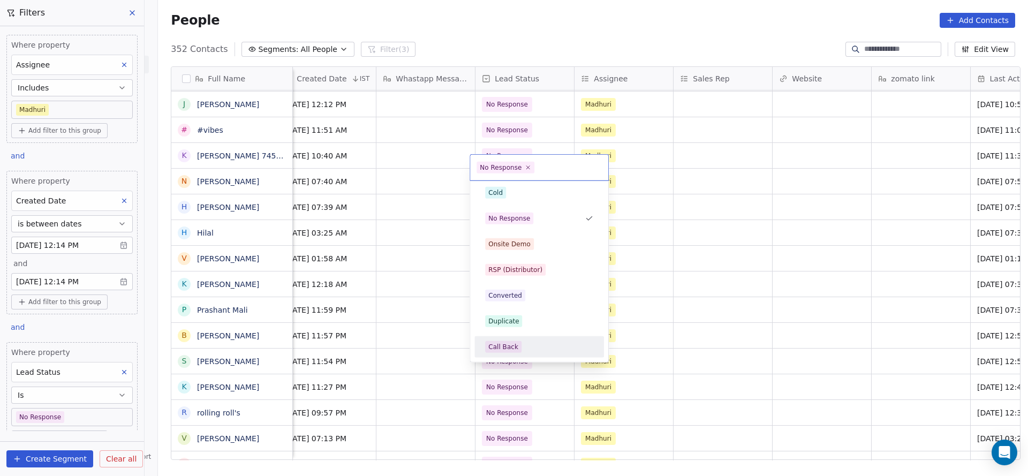
click at [508, 346] on div "Call Back" at bounding box center [503, 347] width 30 height 10
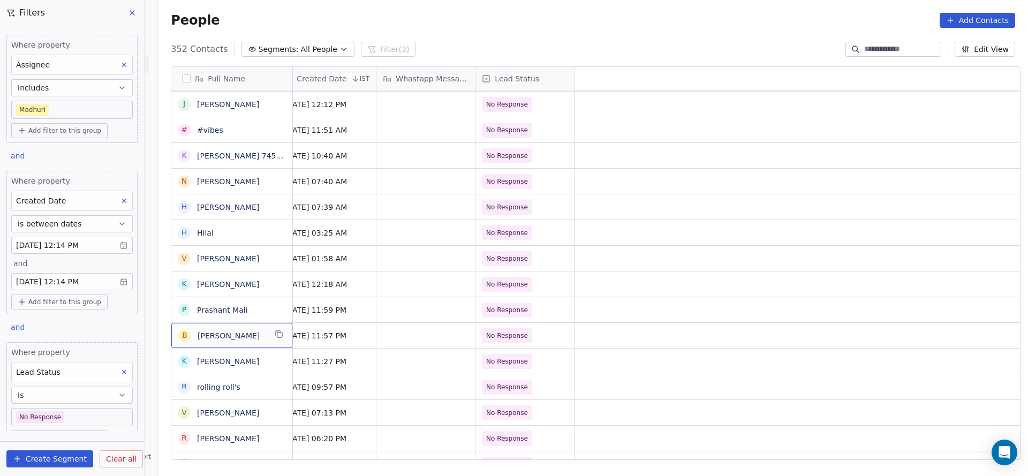
scroll to position [12, 0]
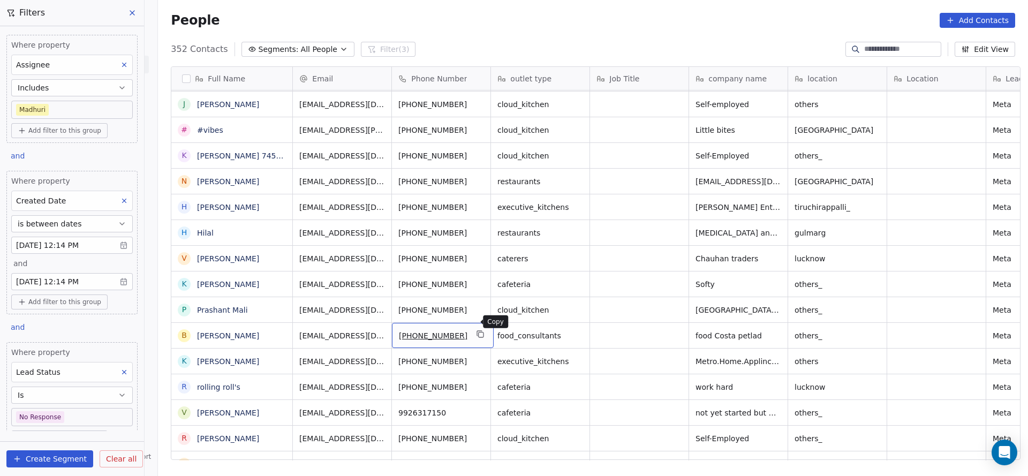
click at [477, 330] on icon "grid" at bounding box center [481, 334] width 9 height 9
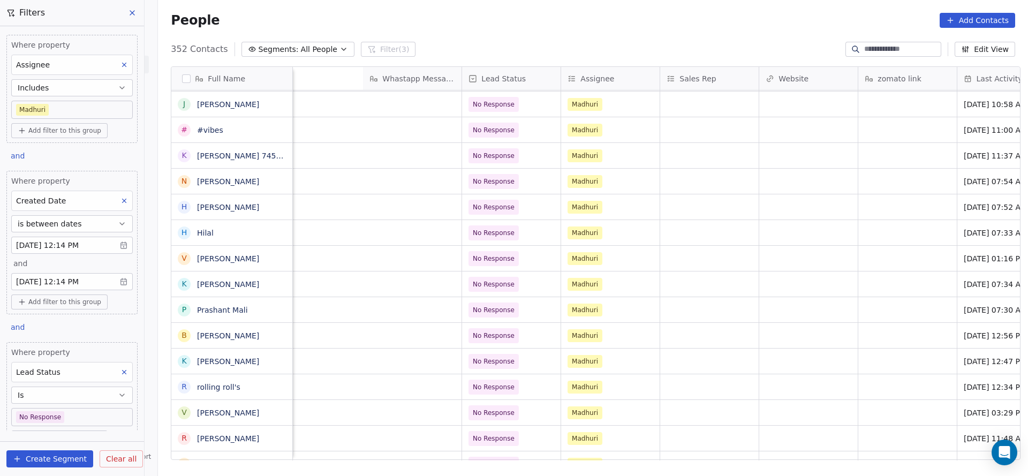
scroll to position [12, 1206]
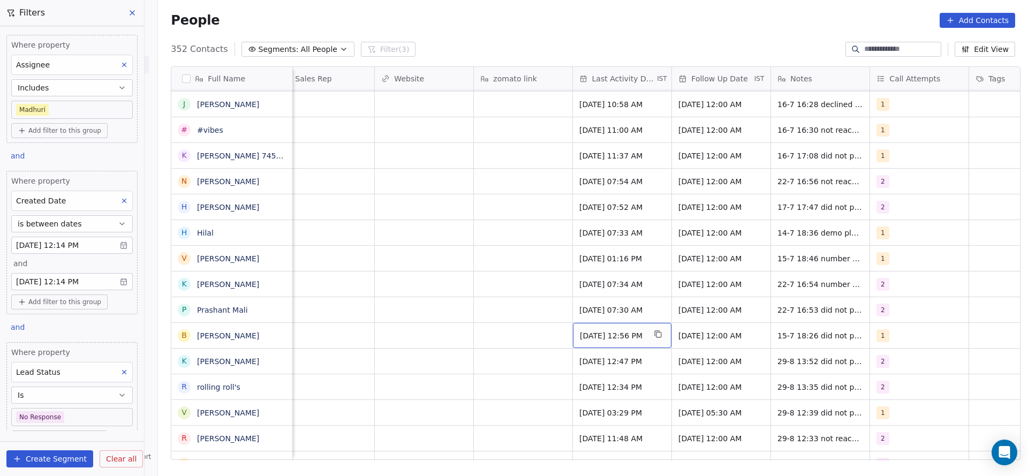
click at [610, 330] on span "Jul 15, 2025 12:56 PM" at bounding box center [612, 335] width 65 height 11
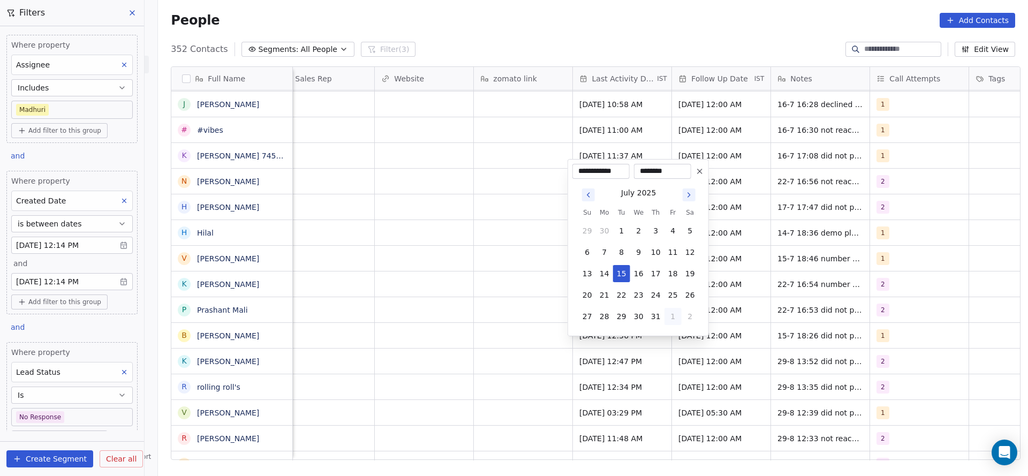
click at [670, 317] on button "1" at bounding box center [673, 316] width 17 height 17
click at [673, 292] on button "29" at bounding box center [673, 295] width 17 height 17
type input "**********"
click at [467, 318] on html "On2Cook India Pvt. Ltd. Contacts People Marketing Workflows Campaigns Sales Pip…" at bounding box center [514, 238] width 1028 height 476
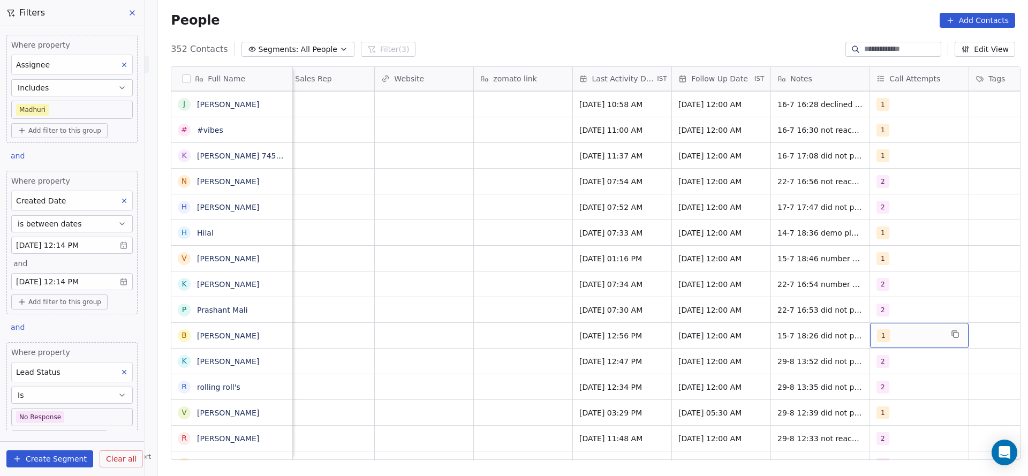
click at [906, 329] on div "1" at bounding box center [909, 335] width 65 height 13
click at [900, 198] on span "2" at bounding box center [898, 196] width 11 height 12
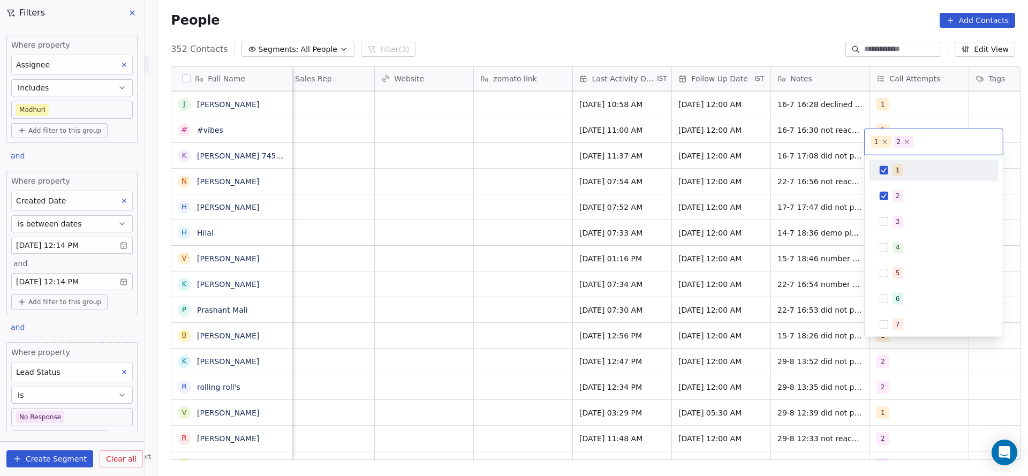
click at [904, 168] on div "1" at bounding box center [940, 170] width 95 height 12
drag, startPoint x: 772, startPoint y: 200, endPoint x: 799, endPoint y: 307, distance: 110.4
click at [771, 212] on html "On2Cook India Pvt. Ltd. Contacts People Marketing Workflows Campaigns Sales Pip…" at bounding box center [514, 238] width 1028 height 476
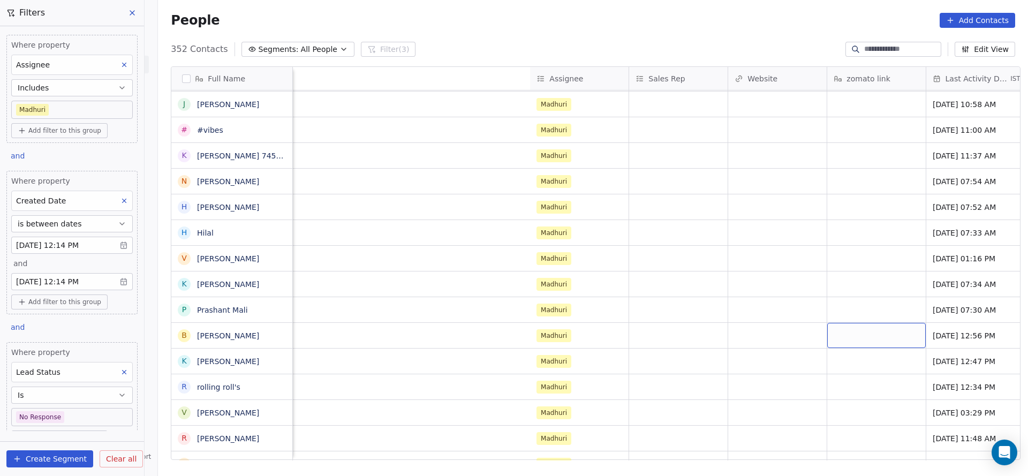
scroll to position [12, 1391]
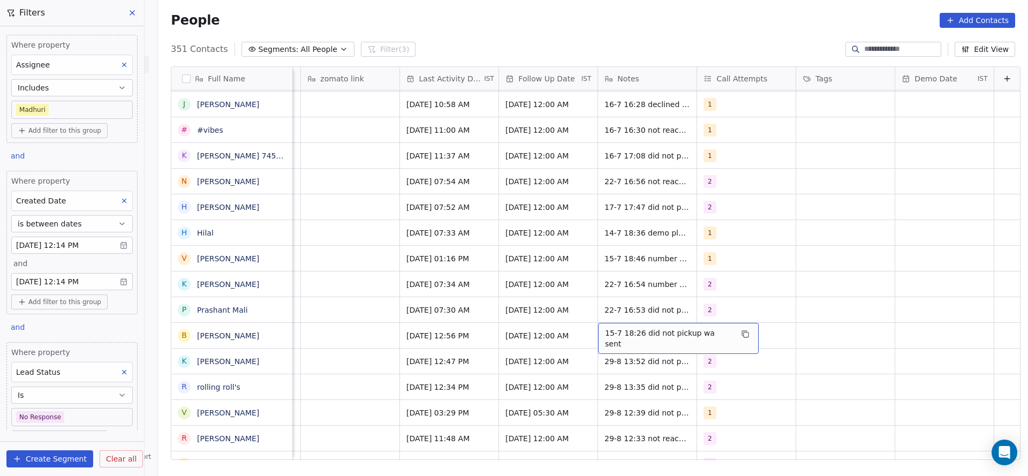
click at [611, 329] on div "15-7 18:26 did not pickup wa sent" at bounding box center [678, 338] width 161 height 31
click at [584, 320] on textarea "**********" at bounding box center [655, 327] width 147 height 33
type textarea "**********"
click at [413, 353] on html "On2Cook India Pvt. Ltd. Contacts People Marketing Workflows Campaigns Sales Pip…" at bounding box center [514, 238] width 1028 height 476
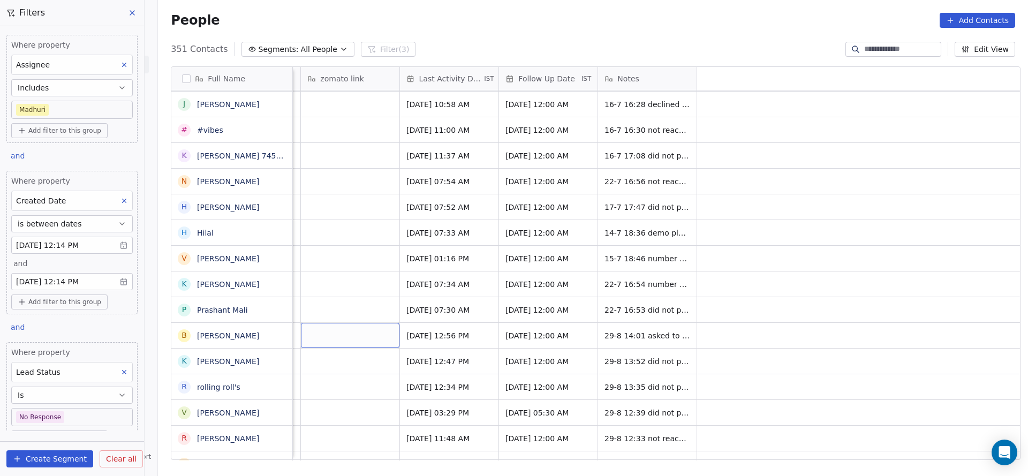
scroll to position [12, 683]
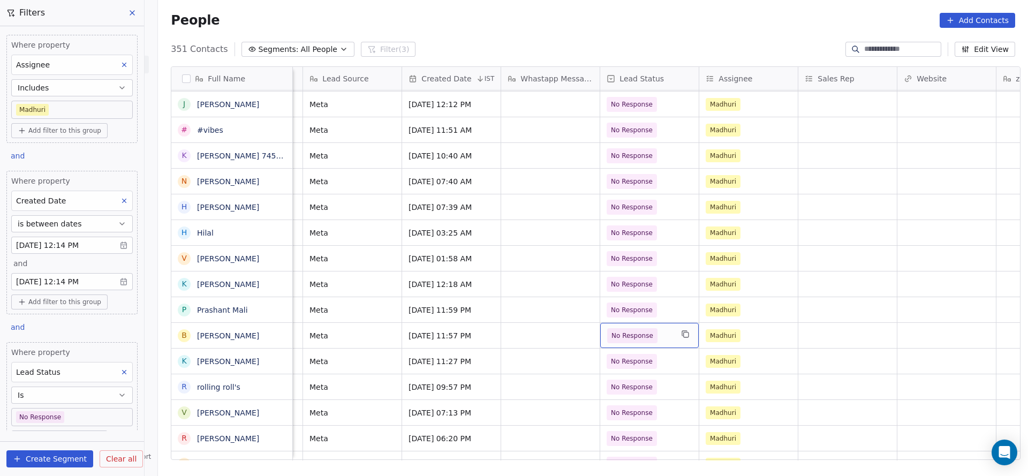
click at [643, 330] on span "No Response" at bounding box center [633, 335] width 42 height 11
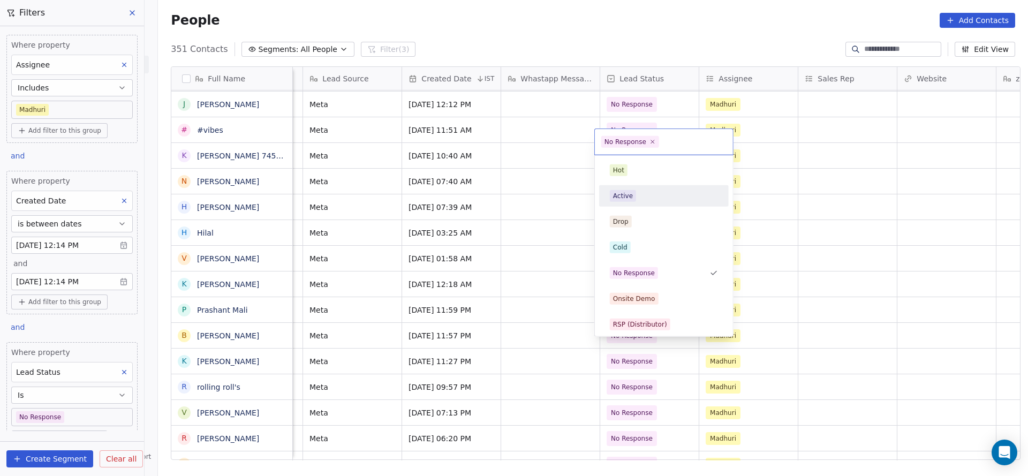
click at [627, 190] on span "Active" at bounding box center [623, 196] width 26 height 12
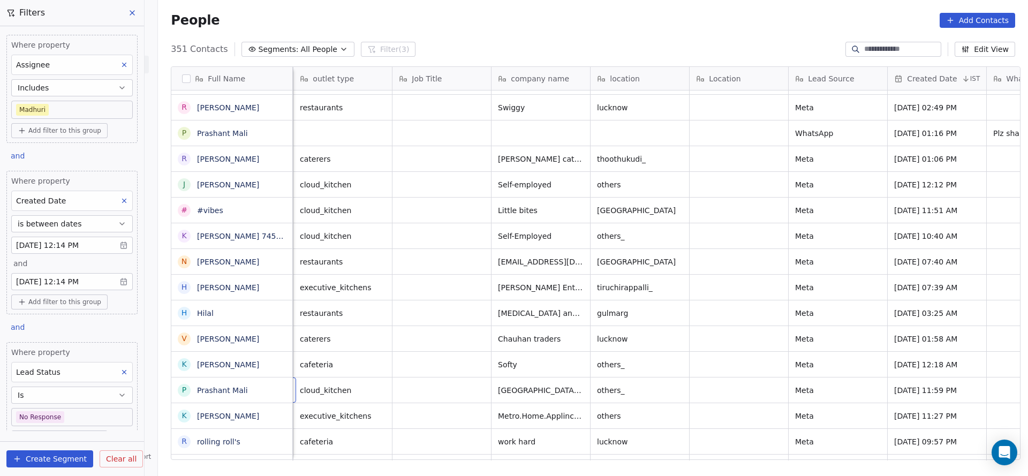
scroll to position [12, 99]
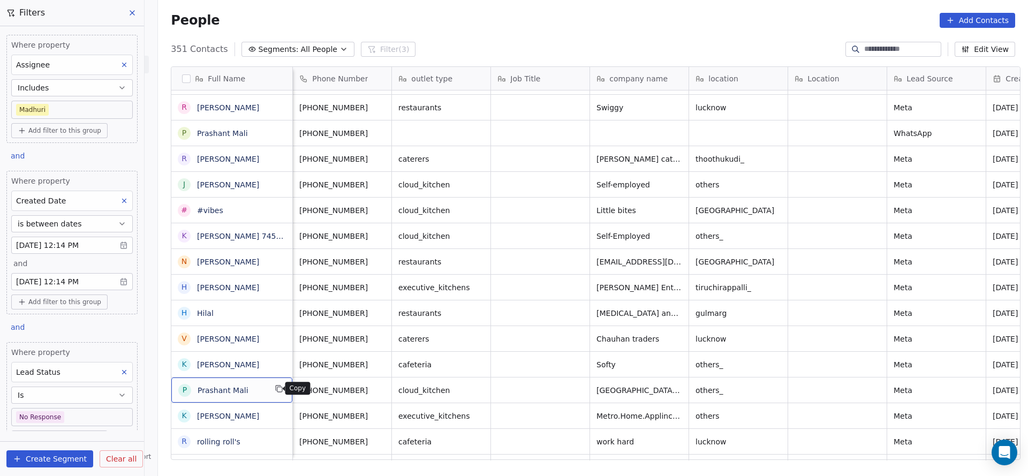
click at [278, 386] on button "grid" at bounding box center [279, 388] width 13 height 13
click at [378, 127] on icon "grid" at bounding box center [382, 131] width 9 height 9
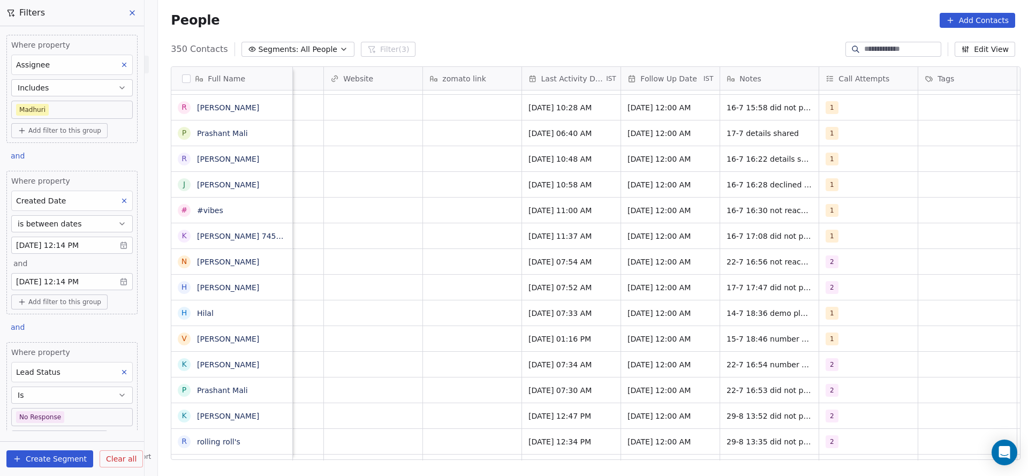
scroll to position [12, 1260]
click at [540, 385] on span "Jul 22, 2025 07:30 AM" at bounding box center [558, 390] width 65 height 11
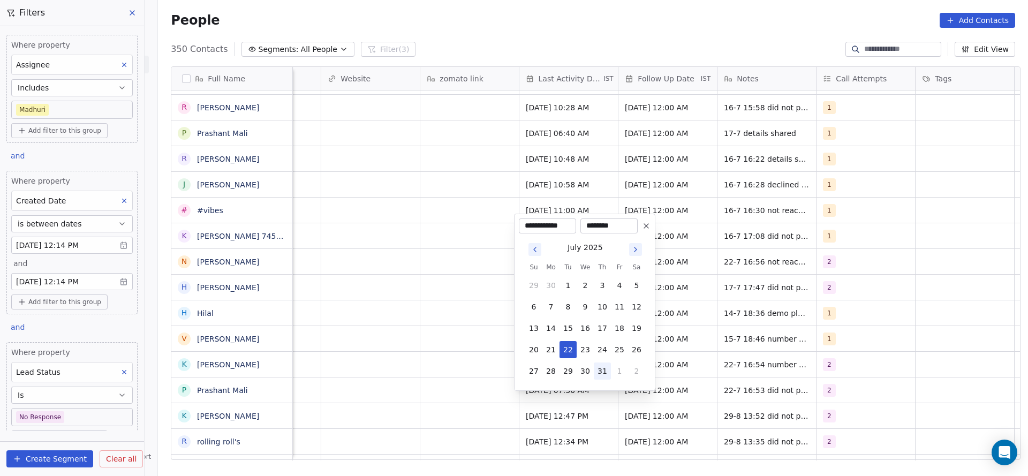
click at [599, 370] on button "31" at bounding box center [602, 371] width 17 height 17
click at [618, 366] on button "1" at bounding box center [619, 371] width 17 height 17
click at [615, 347] on button "29" at bounding box center [619, 349] width 17 height 17
type input "**********"
click at [434, 378] on html "On2Cook India Pvt. Ltd. Contacts People Marketing Workflows Campaigns Sales Pip…" at bounding box center [514, 238] width 1028 height 476
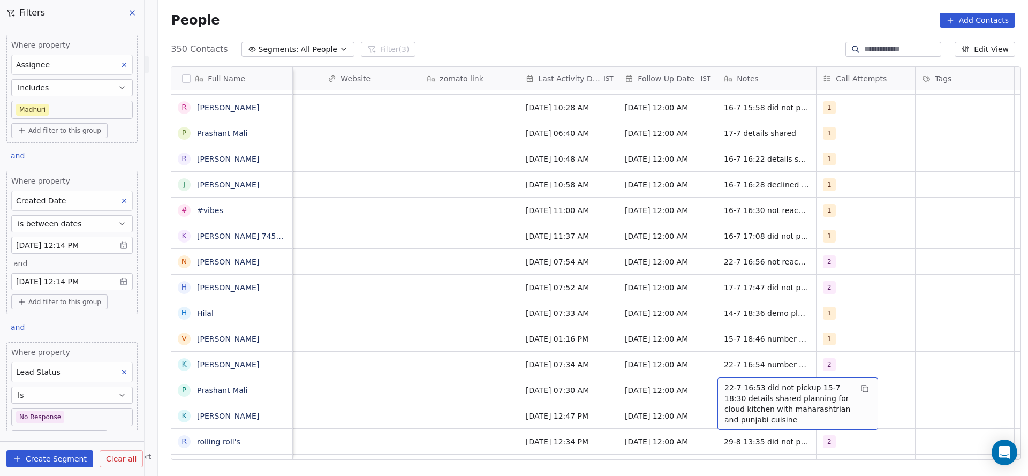
click at [746, 382] on span "22-7 16:53 did not pickup 15-7 18:30 details shared planning for cloud kitchen …" at bounding box center [788, 403] width 127 height 43
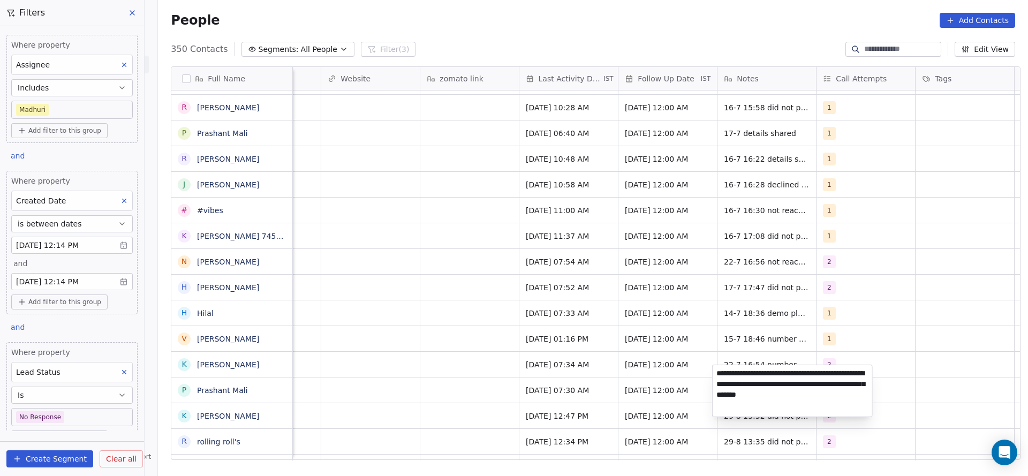
click at [721, 371] on textarea "**********" at bounding box center [793, 390] width 160 height 51
type textarea "**********"
click at [417, 363] on html "On2Cook India Pvt. Ltd. Contacts People Marketing Workflows Campaigns Sales Pip…" at bounding box center [514, 238] width 1028 height 476
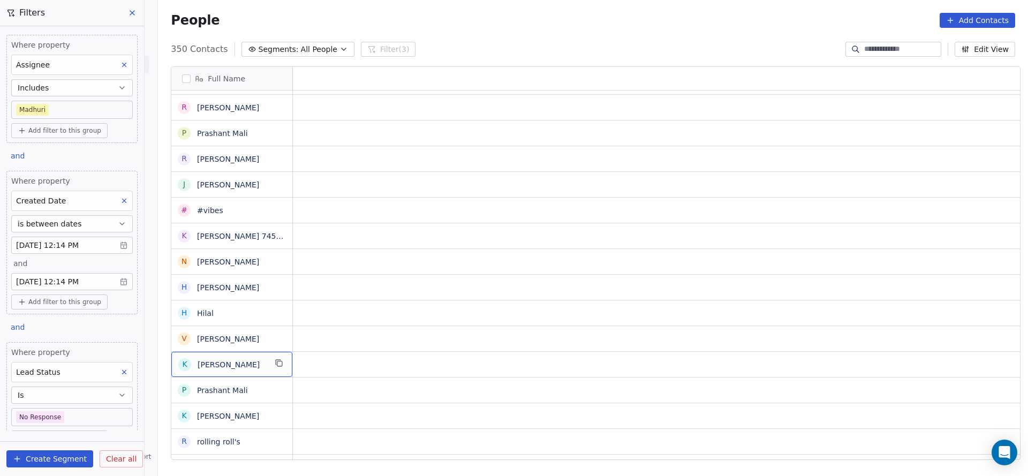
scroll to position [12, 0]
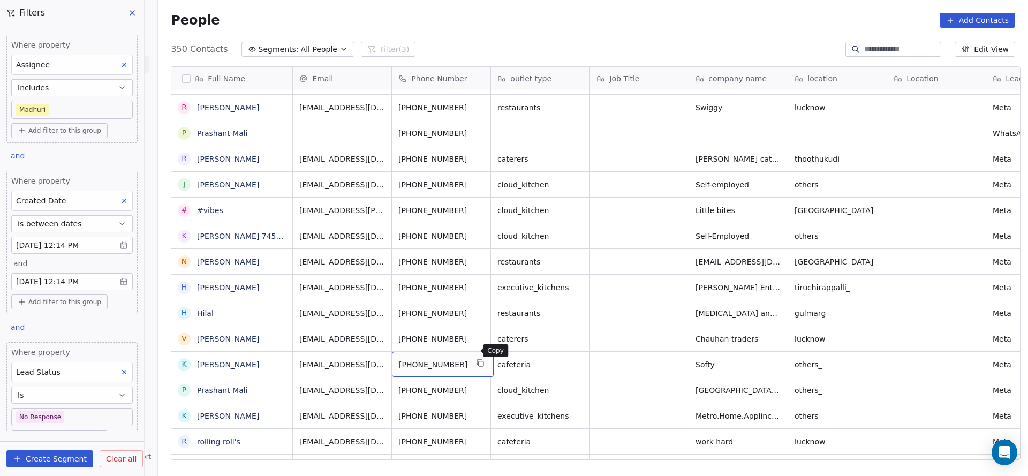
click at [479, 362] on icon "grid" at bounding box center [481, 364] width 5 height 5
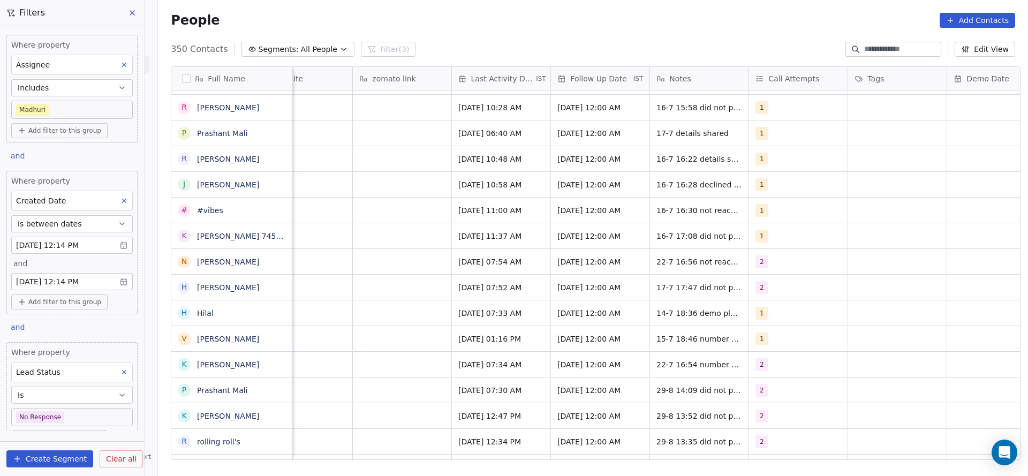
scroll to position [12, 1329]
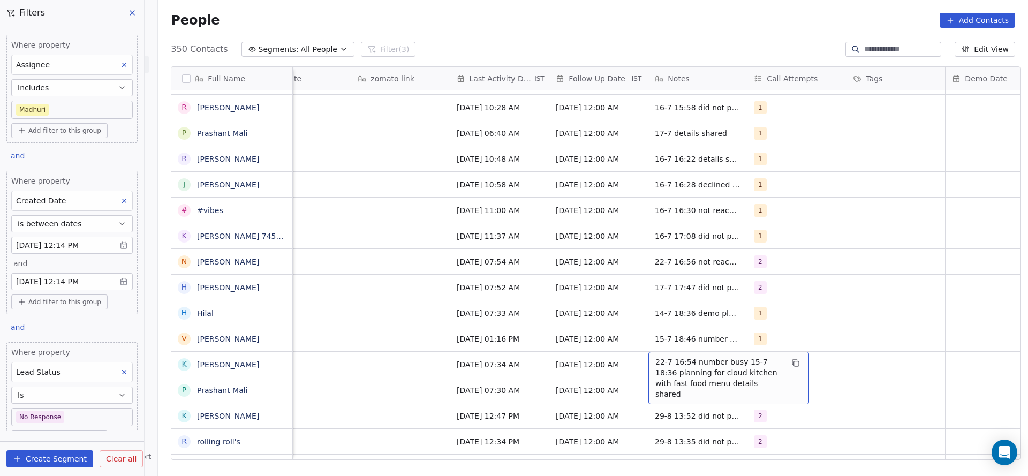
click at [666, 352] on div "22-7 16:54 number busy 15-7 18:36 planning for cloud kitchen with fast food men…" at bounding box center [729, 378] width 161 height 52
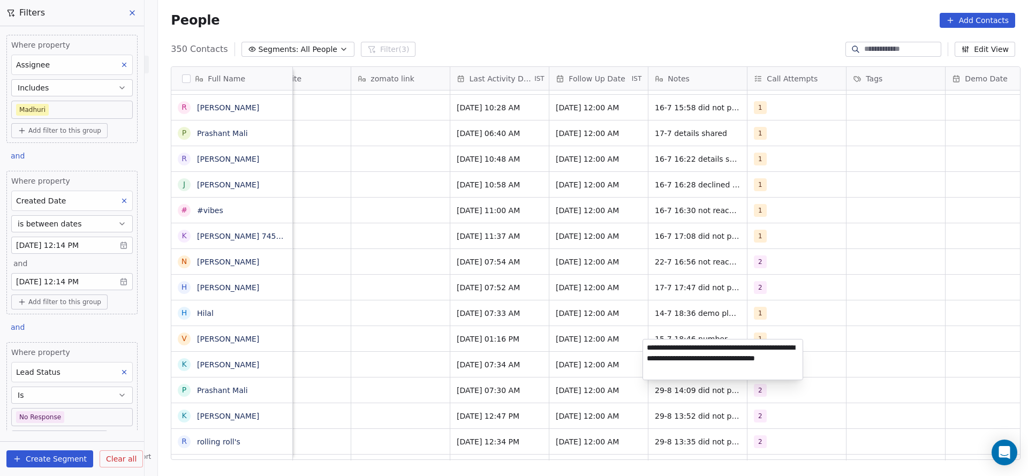
click at [648, 344] on textarea "**********" at bounding box center [723, 360] width 160 height 40
click at [669, 345] on textarea "**********" at bounding box center [723, 358] width 160 height 36
click at [690, 350] on textarea "**********" at bounding box center [723, 358] width 160 height 36
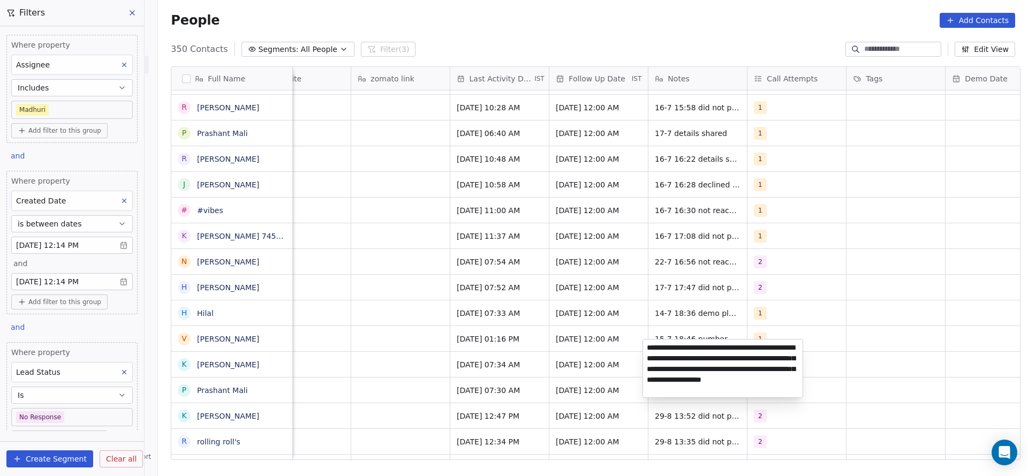
click at [646, 349] on textarea "**********" at bounding box center [723, 369] width 160 height 58
type textarea "**********"
click at [484, 390] on html "On2Cook India Pvt. Ltd. Contacts People Marketing Workflows Campaigns Sales Pip…" at bounding box center [514, 238] width 1028 height 476
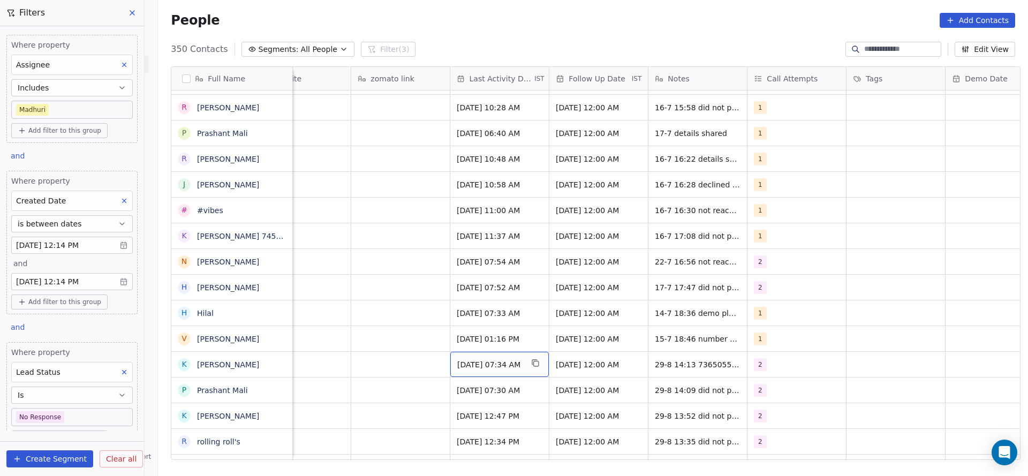
click at [494, 359] on span "Jul 22, 2025 07:34 AM" at bounding box center [489, 364] width 65 height 11
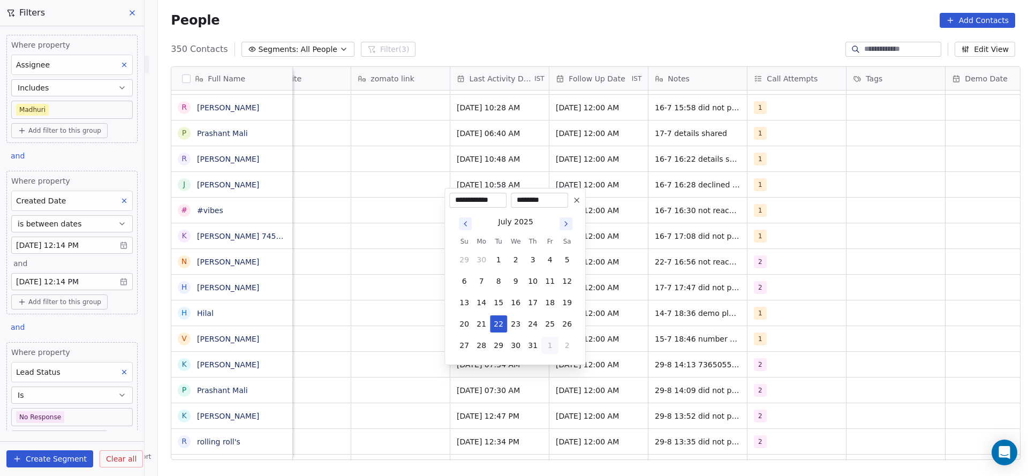
click at [555, 350] on button "1" at bounding box center [549, 345] width 17 height 17
drag, startPoint x: 555, startPoint y: 324, endPoint x: 522, endPoint y: 335, distance: 34.9
click at [555, 323] on button "29" at bounding box center [549, 323] width 17 height 17
type input "**********"
click at [413, 344] on html "On2Cook India Pvt. Ltd. Contacts People Marketing Workflows Campaigns Sales Pip…" at bounding box center [514, 238] width 1028 height 476
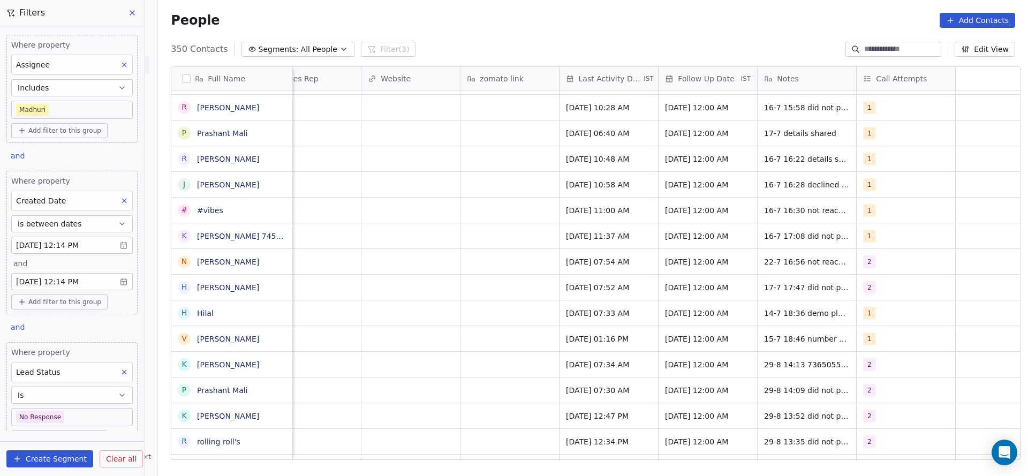
scroll to position [12, 793]
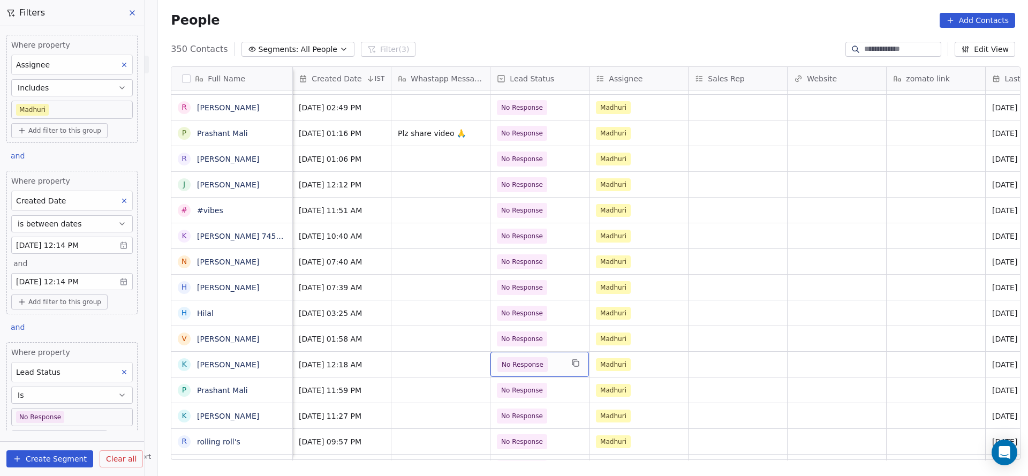
click at [517, 357] on span "No Response" at bounding box center [523, 364] width 50 height 15
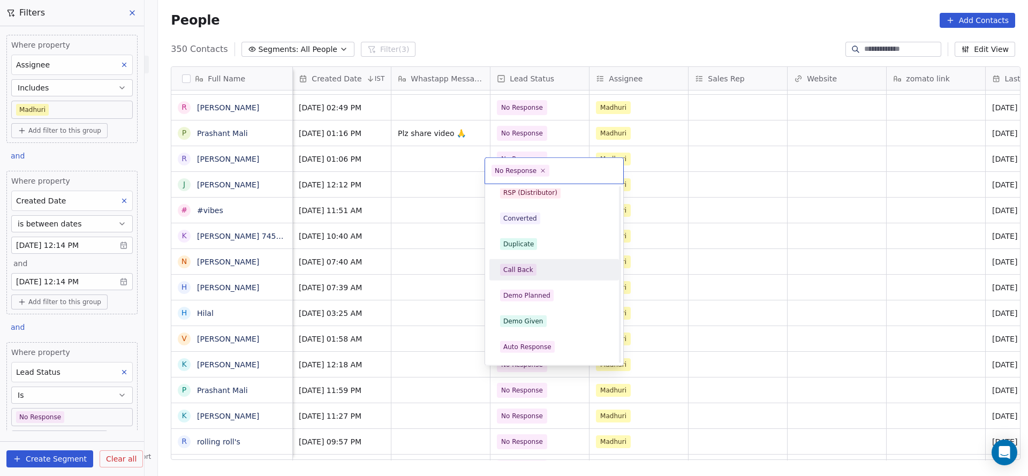
scroll to position [0, 0]
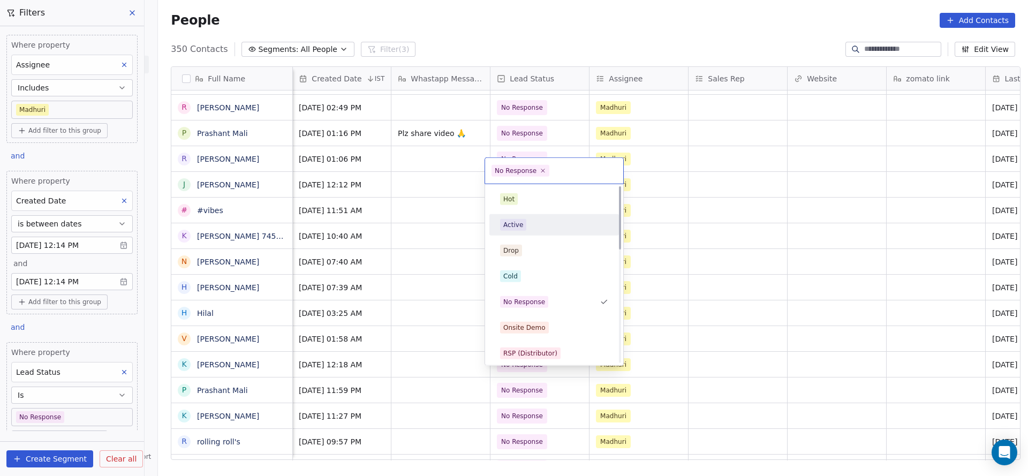
click at [561, 227] on div "Active" at bounding box center [554, 225] width 108 height 12
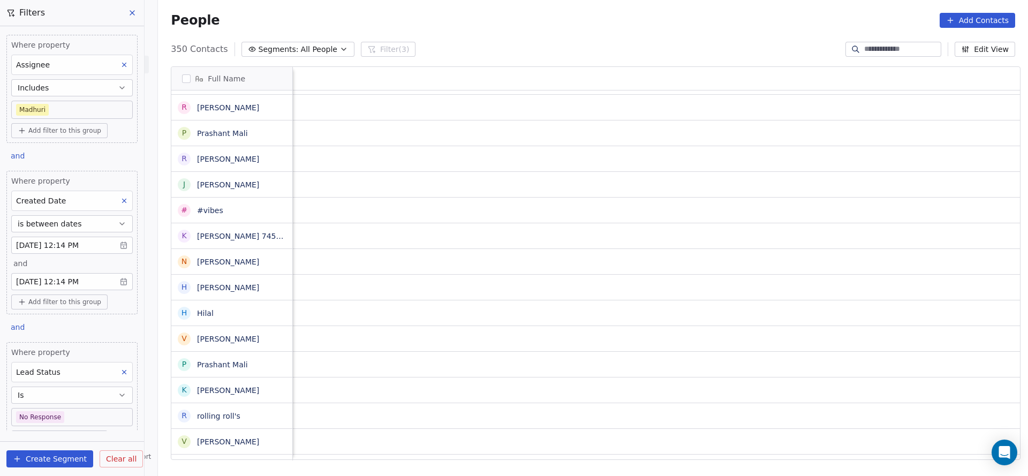
scroll to position [12, 1391]
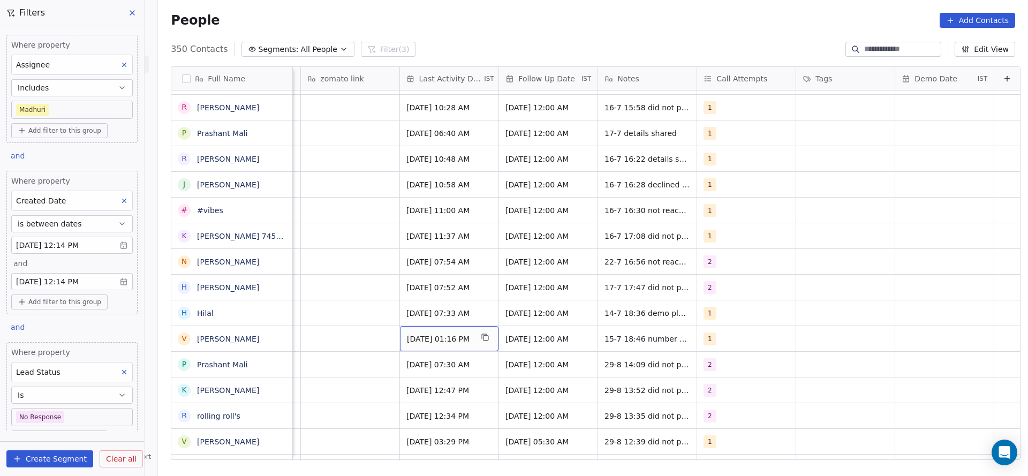
click at [423, 334] on span "Jul 15, 2025 01:16 PM" at bounding box center [439, 339] width 65 height 11
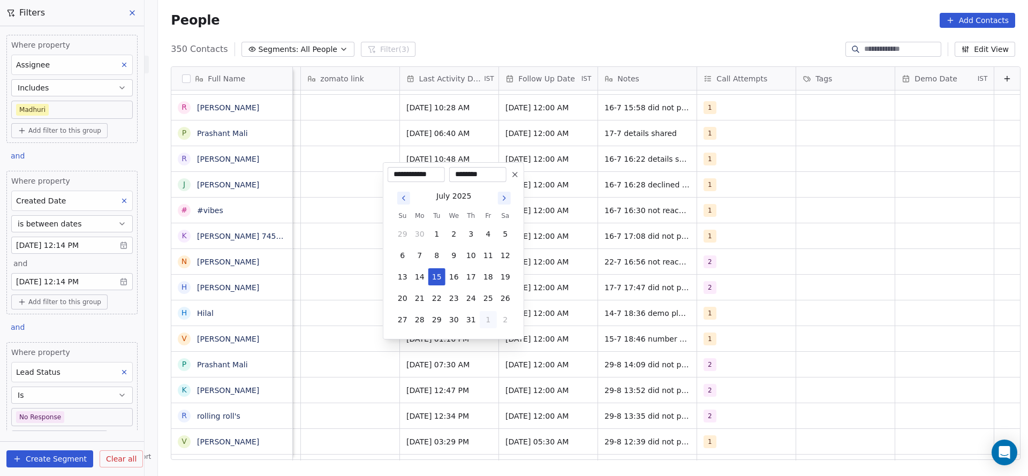
click at [483, 317] on button "1" at bounding box center [488, 319] width 17 height 17
click at [484, 297] on button "29" at bounding box center [488, 298] width 17 height 17
type input "**********"
click at [329, 323] on html "On2Cook India Pvt. Ltd. Contacts People Marketing Workflows Campaigns Sales Pip…" at bounding box center [514, 238] width 1028 height 476
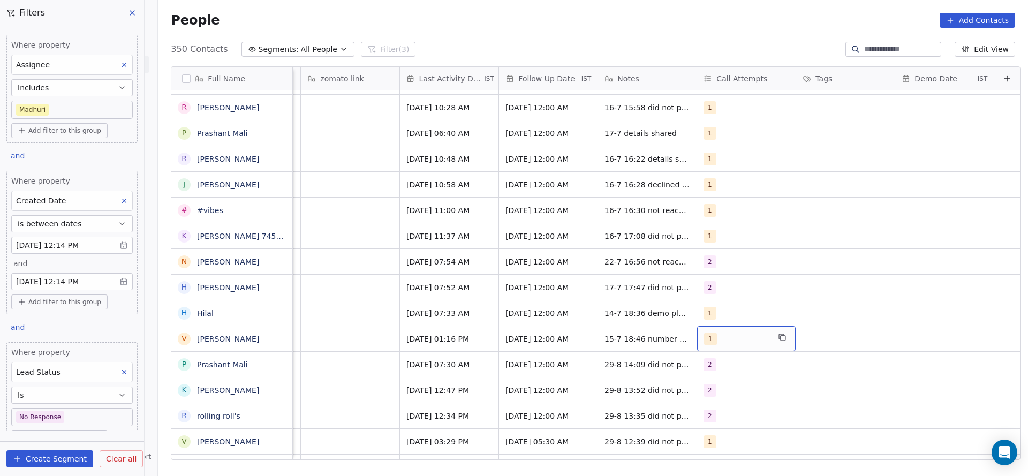
click at [704, 333] on div "1" at bounding box center [736, 339] width 65 height 13
click at [710, 204] on span "2" at bounding box center [713, 199] width 11 height 12
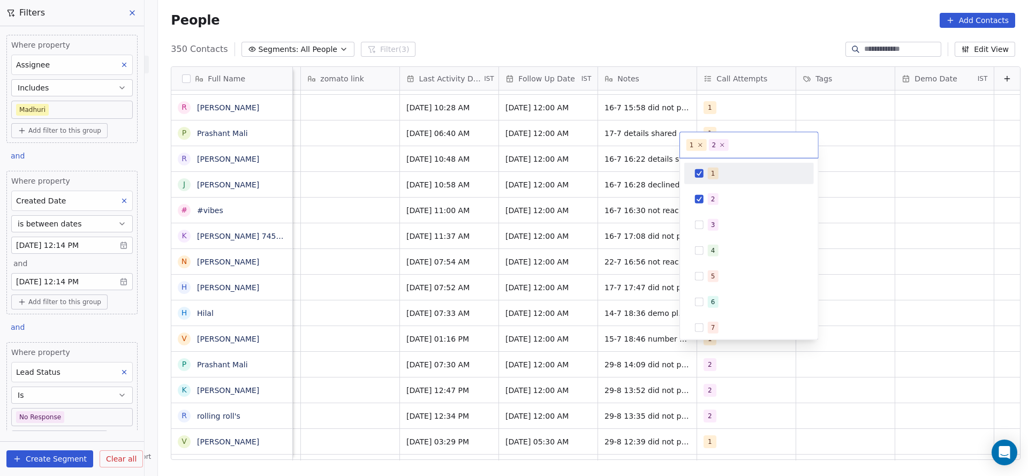
click at [724, 171] on div "1" at bounding box center [755, 174] width 95 height 12
click at [566, 236] on html "On2Cook India Pvt. Ltd. Contacts People Marketing Workflows Campaigns Sales Pip…" at bounding box center [514, 238] width 1028 height 476
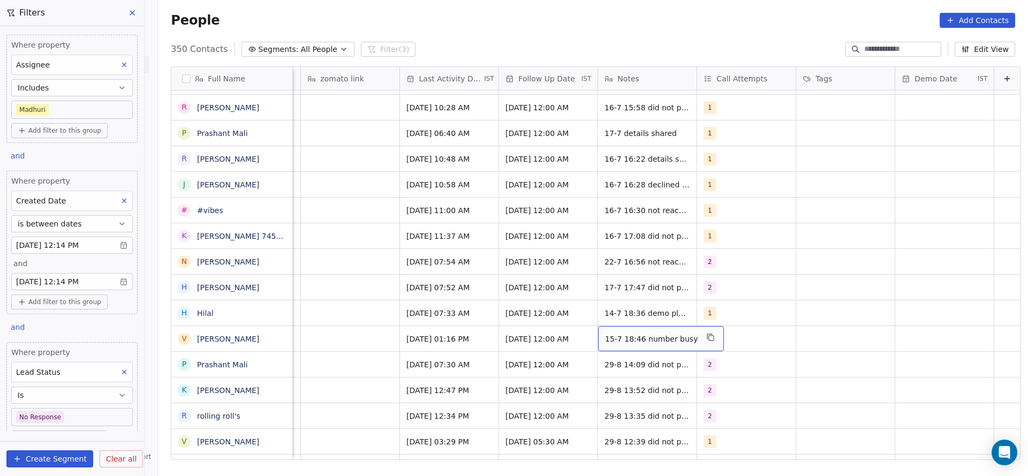
click at [605, 334] on span "15-7 18:46 number busy" at bounding box center [651, 339] width 93 height 11
click at [605, 322] on textarea "**********" at bounding box center [639, 330] width 115 height 33
type textarea "**********"
click at [341, 331] on html "On2Cook India Pvt. Ltd. Contacts People Marketing Workflows Campaigns Sales Pip…" at bounding box center [514, 238] width 1028 height 476
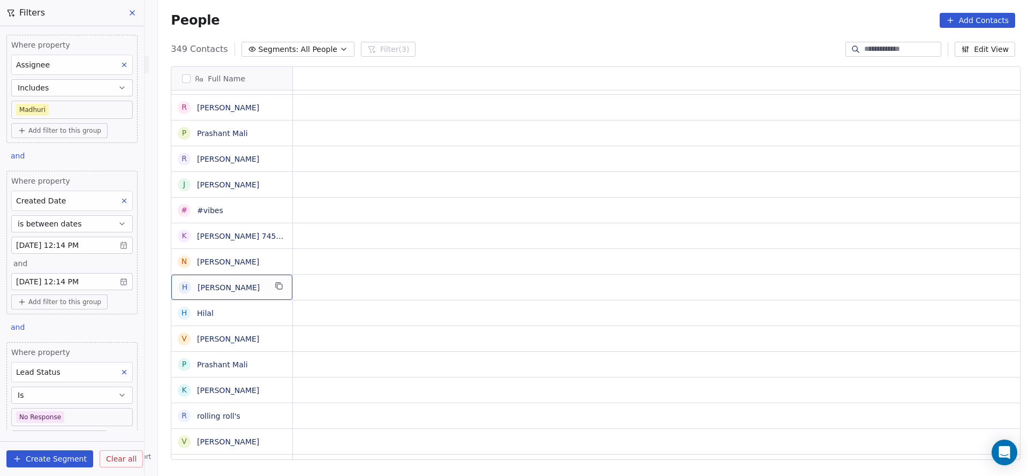
scroll to position [12, 0]
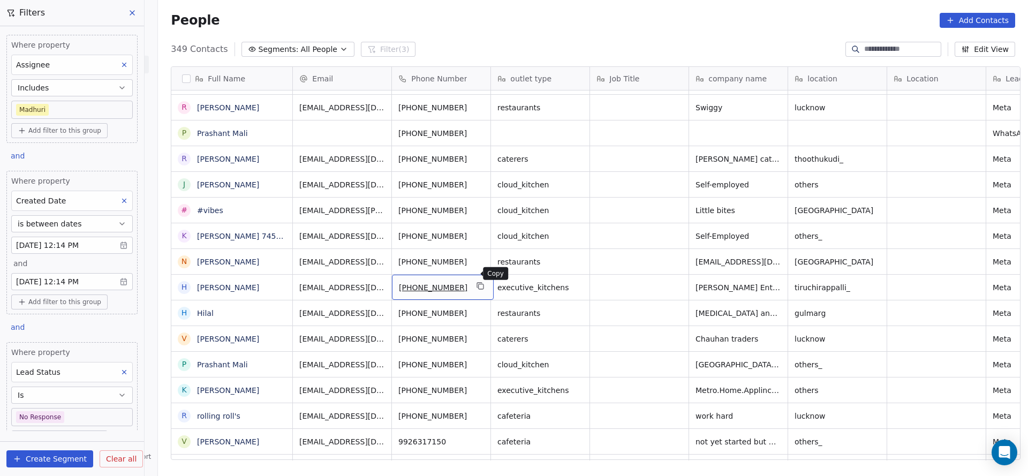
click at [475, 280] on button "grid" at bounding box center [481, 286] width 13 height 13
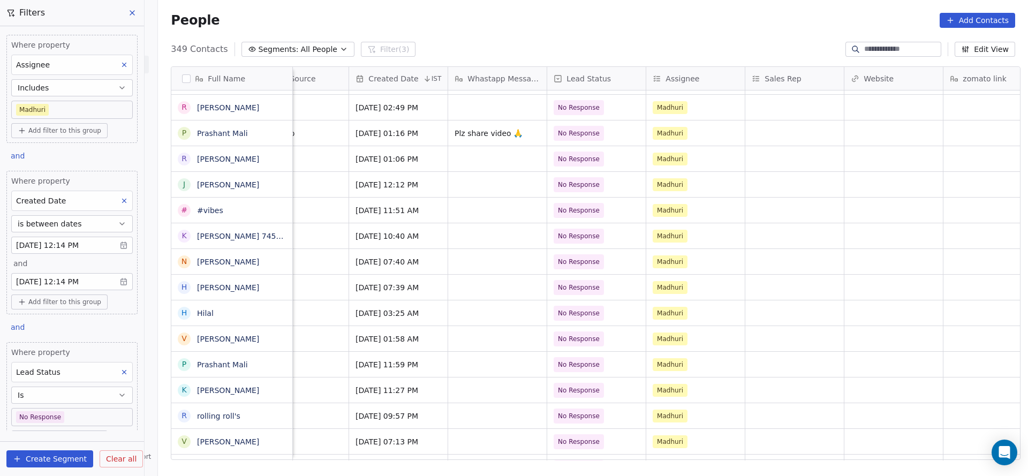
scroll to position [12, 1191]
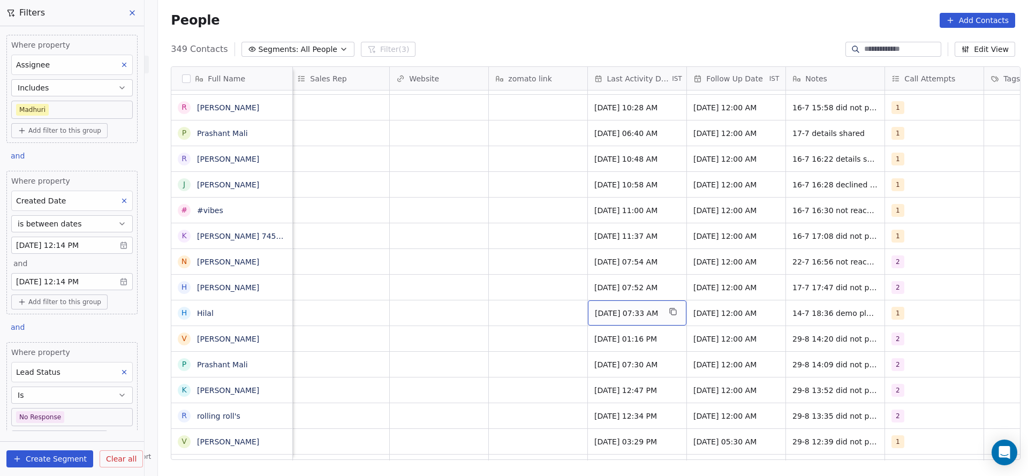
click at [606, 308] on span "Jul 15, 2025 07:33 AM" at bounding box center [627, 313] width 65 height 11
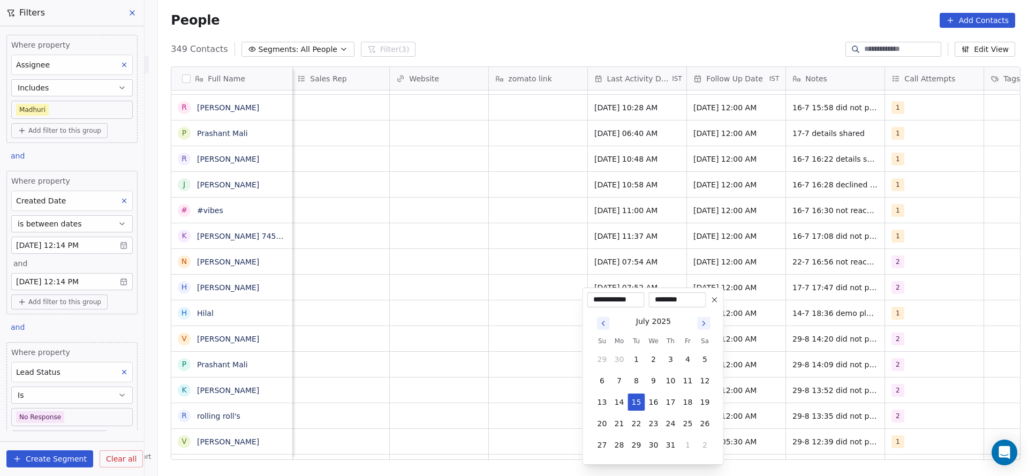
click at [495, 323] on html "On2Cook India Pvt. Ltd. Contacts People Marketing Workflows Campaigns Sales Pip…" at bounding box center [514, 238] width 1028 height 476
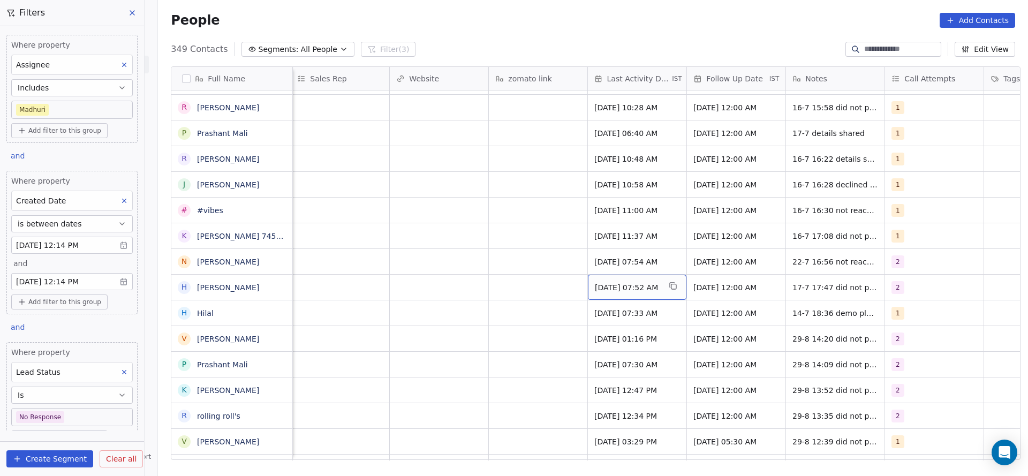
click at [615, 282] on span "[DATE] 07:52 AM" at bounding box center [627, 287] width 65 height 11
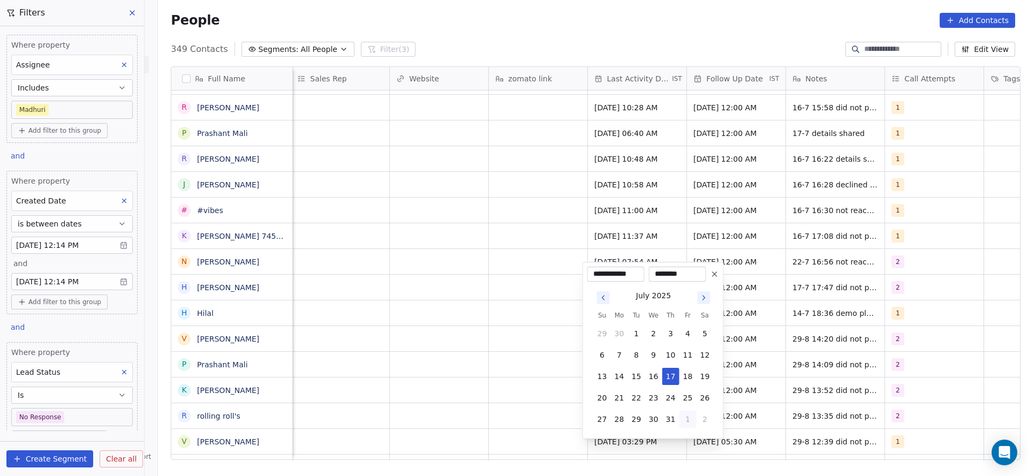
click at [687, 420] on button "1" at bounding box center [688, 419] width 17 height 17
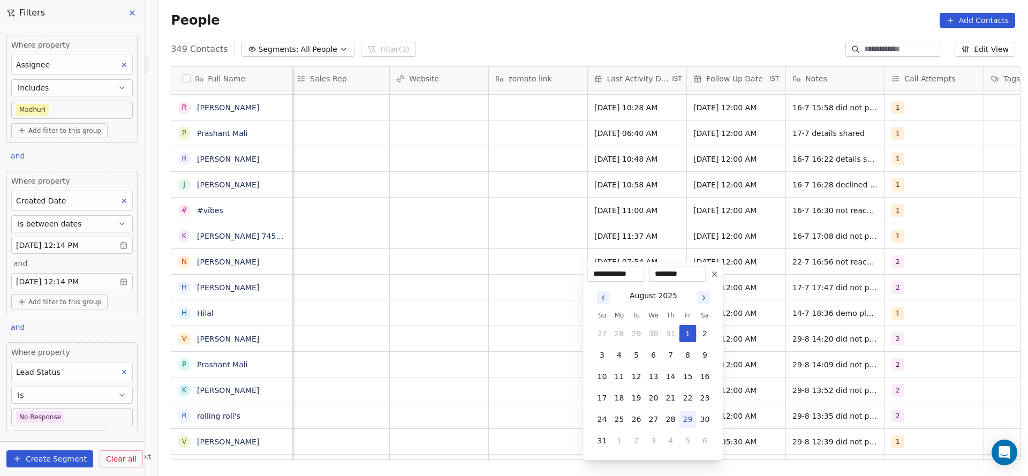
drag, startPoint x: 690, startPoint y: 422, endPoint x: 464, endPoint y: 373, distance: 231.9
click at [690, 421] on button "29" at bounding box center [688, 419] width 17 height 17
type input "**********"
drag, startPoint x: 464, startPoint y: 373, endPoint x: 844, endPoint y: 273, distance: 392.6
click at [477, 367] on html "On2Cook India Pvt. Ltd. Contacts People Marketing Workflows Campaigns Sales Pip…" at bounding box center [514, 238] width 1028 height 476
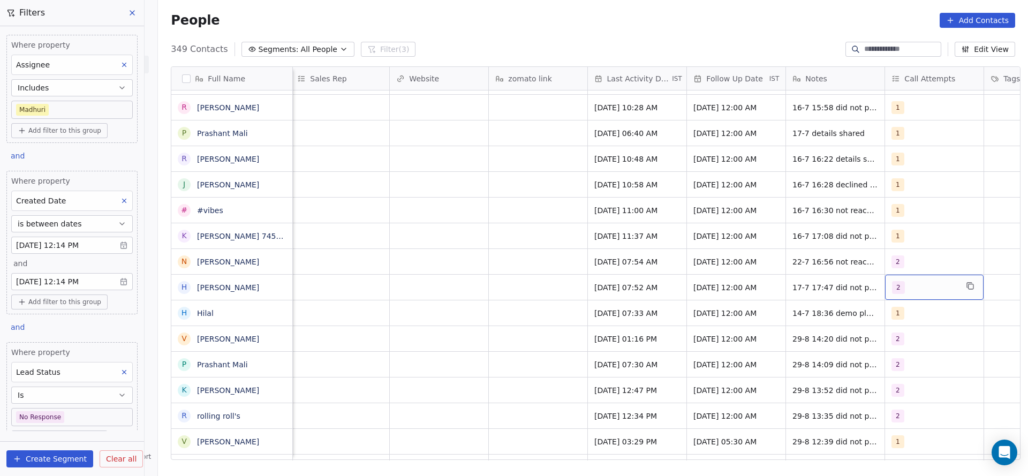
click at [901, 281] on div "2" at bounding box center [924, 287] width 65 height 13
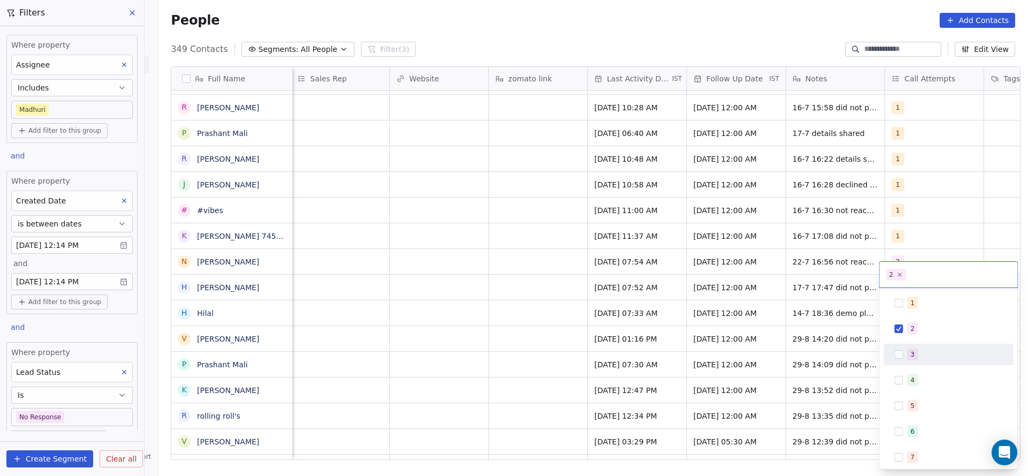
click at [904, 353] on div "3" at bounding box center [949, 354] width 121 height 17
click at [909, 333] on span "2" at bounding box center [913, 329] width 11 height 12
click at [830, 317] on html "On2Cook India Pvt. Ltd. Contacts People Marketing Workflows Campaigns Sales Pip…" at bounding box center [514, 238] width 1028 height 476
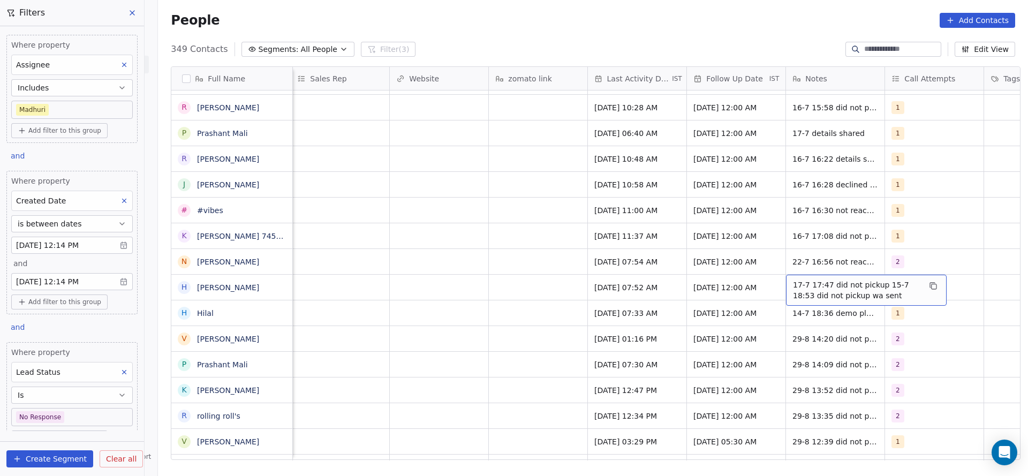
click at [786, 275] on div "17-7 17:47 did not pickup 15-7 18:53 did not pickup wa sent" at bounding box center [866, 290] width 161 height 31
click at [791, 269] on textarea "**********" at bounding box center [861, 278] width 160 height 33
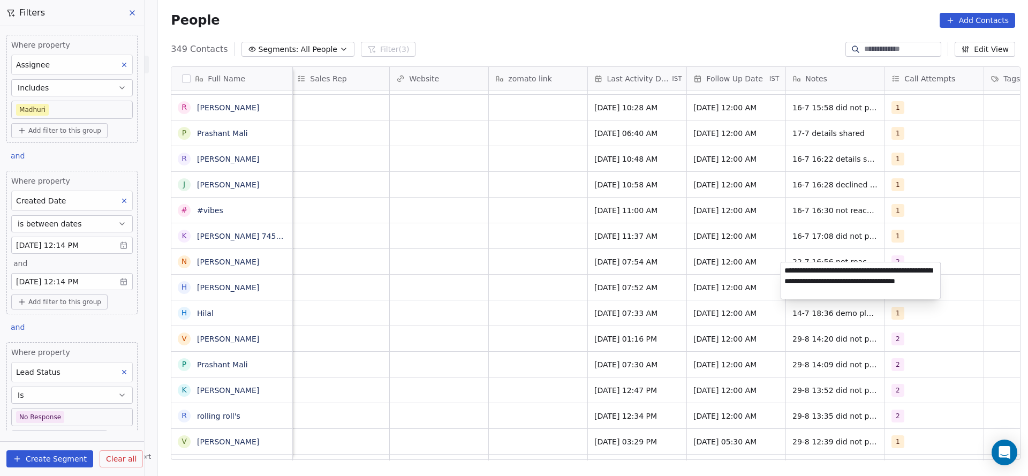
type textarea "**********"
click at [397, 252] on html "On2Cook India Pvt. Ltd. Contacts People Marketing Workflows Campaigns Sales Pip…" at bounding box center [514, 238] width 1028 height 476
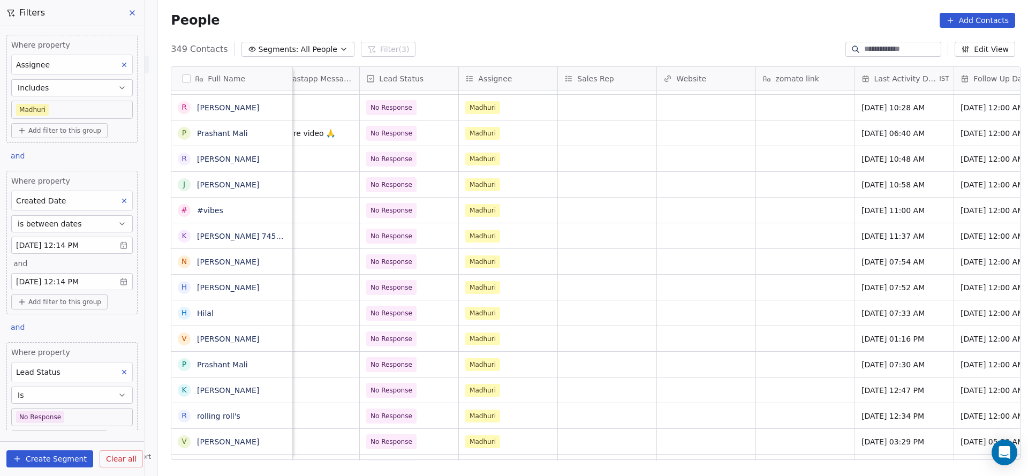
scroll to position [12, 878]
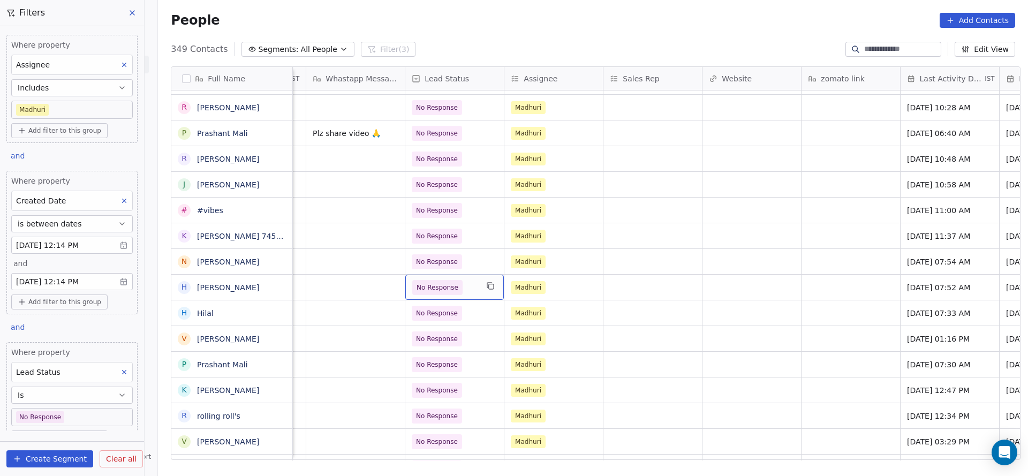
click at [472, 280] on span "No Response" at bounding box center [444, 287] width 65 height 15
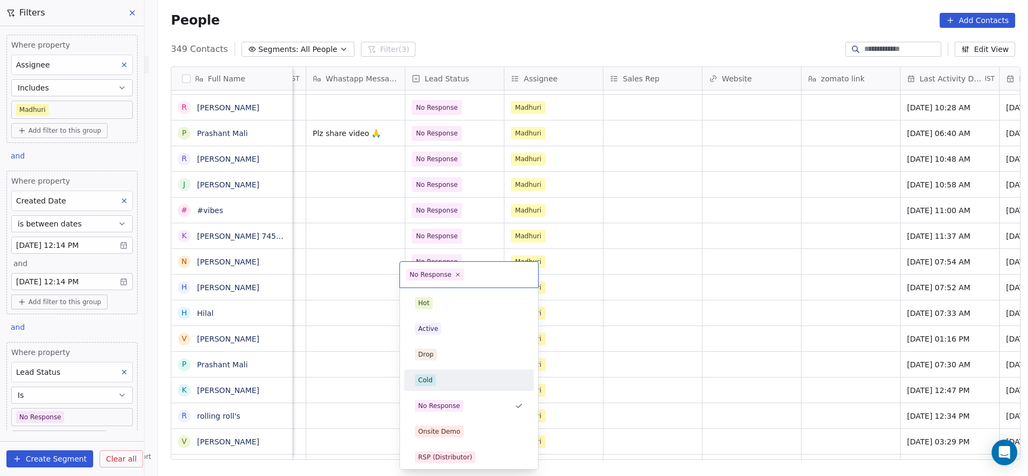
click at [432, 373] on div "Cold" at bounding box center [469, 380] width 121 height 17
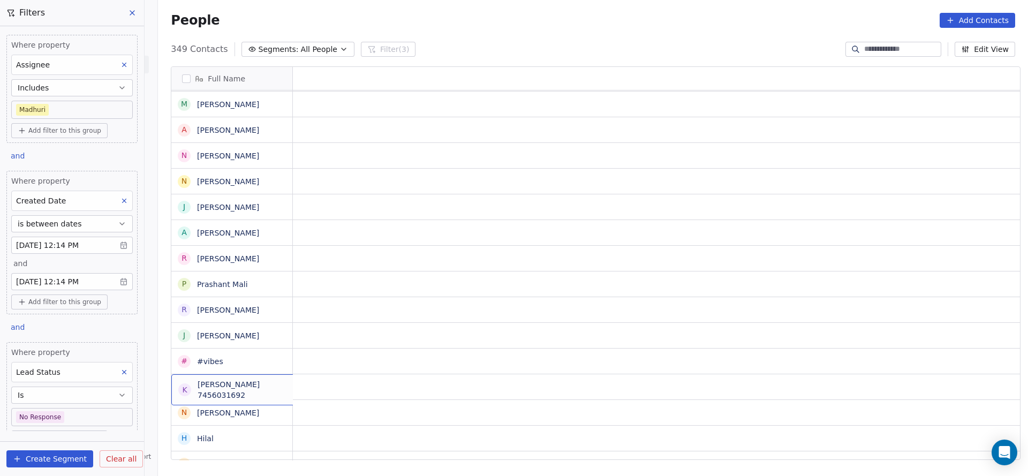
scroll to position [12, 0]
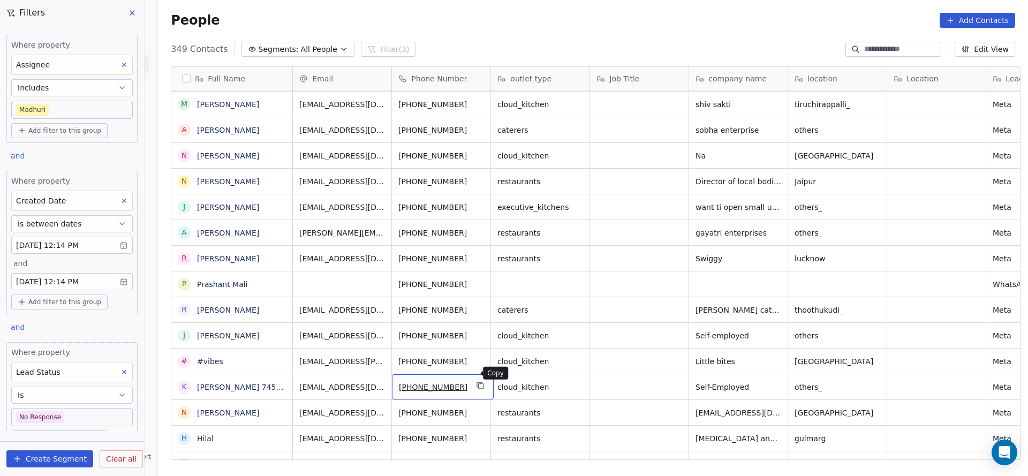
click at [477, 381] on icon "grid" at bounding box center [481, 385] width 9 height 9
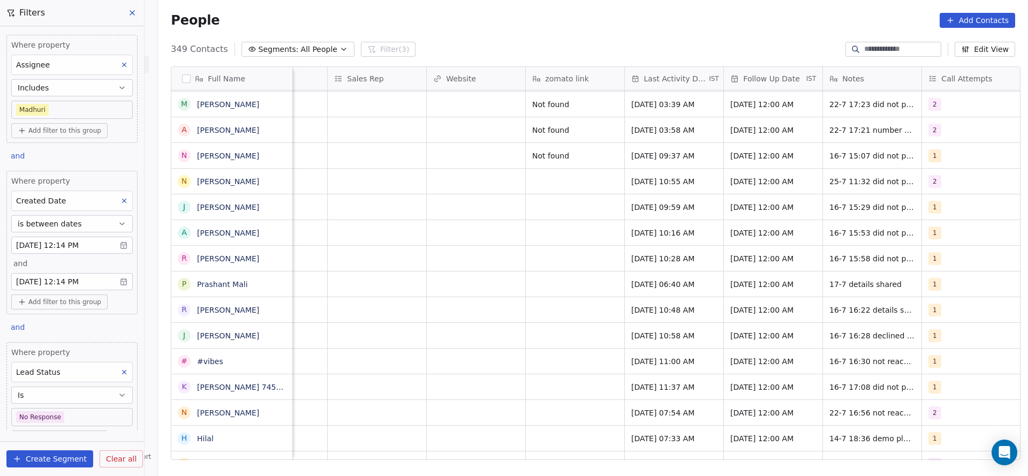
scroll to position [12, 1391]
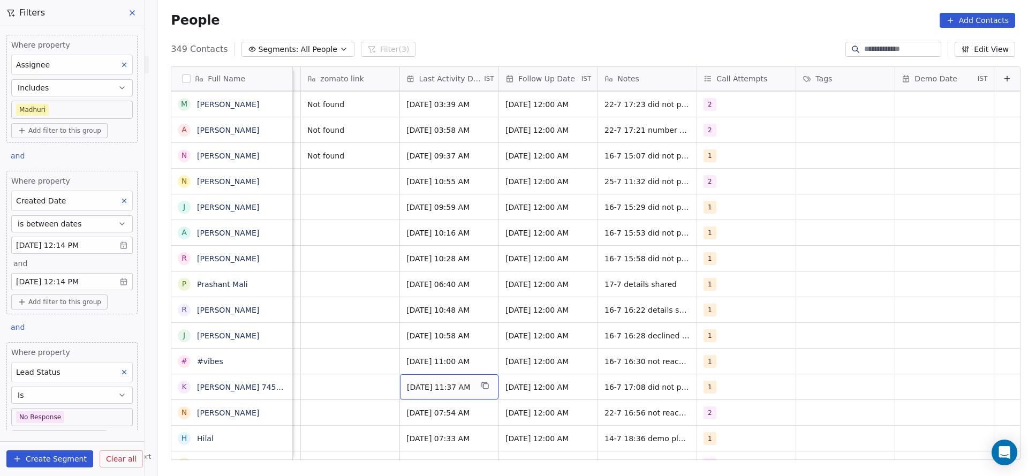
click at [454, 382] on span "Jul 16, 2025 11:37 AM" at bounding box center [439, 387] width 65 height 11
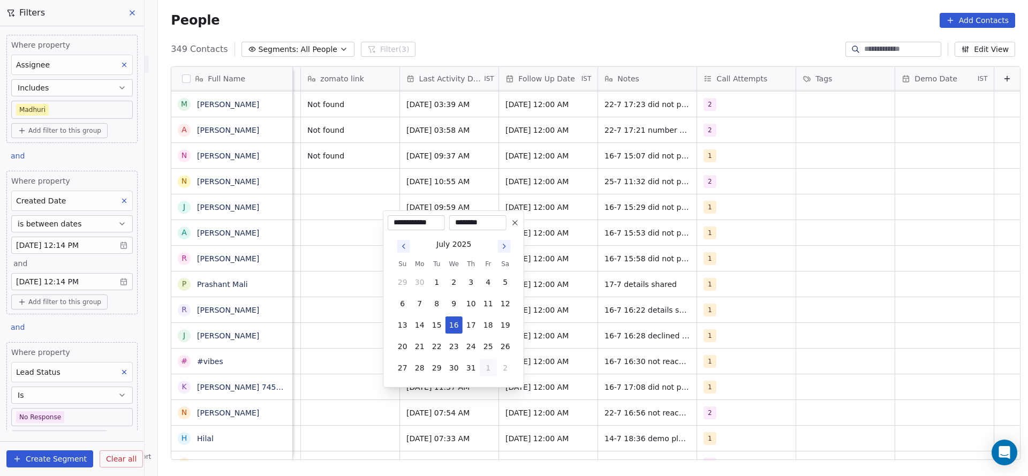
click at [485, 366] on button "1" at bounding box center [488, 367] width 17 height 17
click at [488, 347] on button "29" at bounding box center [488, 346] width 17 height 17
type input "**********"
click at [345, 367] on html "On2Cook India Pvt. Ltd. Contacts People Marketing Workflows Campaigns Sales Pip…" at bounding box center [514, 238] width 1028 height 476
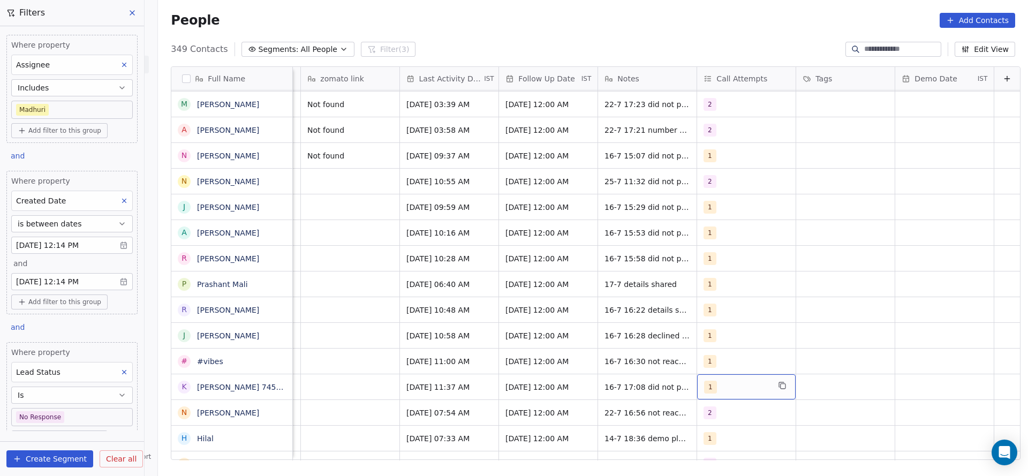
click at [704, 381] on span "1" at bounding box center [710, 387] width 13 height 13
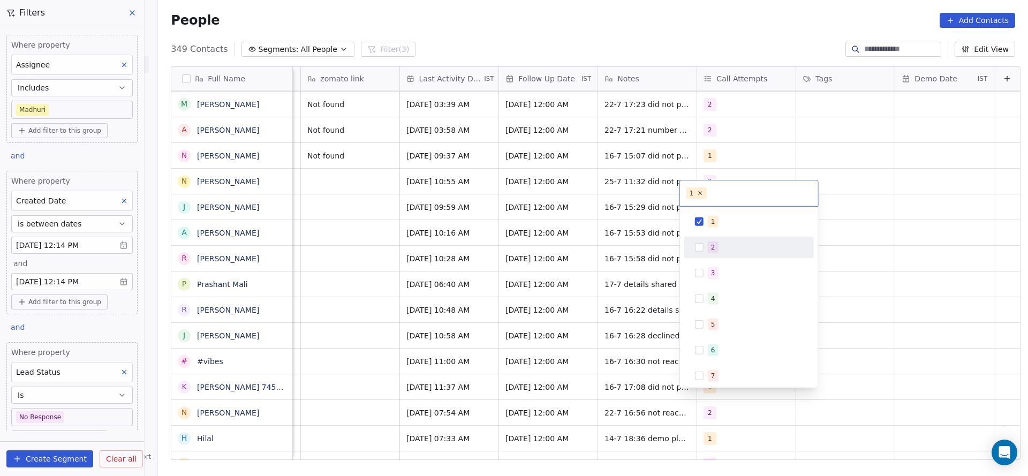
click at [725, 251] on div "2" at bounding box center [755, 248] width 95 height 12
click at [724, 223] on div "1" at bounding box center [755, 222] width 95 height 12
click at [648, 339] on html "On2Cook India Pvt. Ltd. Contacts People Marketing Workflows Campaigns Sales Pip…" at bounding box center [514, 238] width 1028 height 476
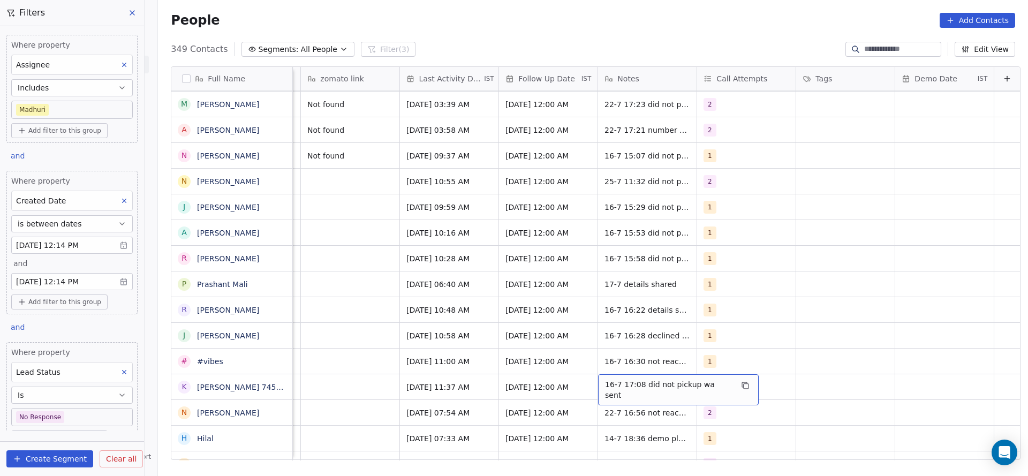
click at [621, 379] on span "16-7 17:08 did not pickup wa sent" at bounding box center [668, 389] width 127 height 21
click at [589, 372] on textarea "**********" at bounding box center [655, 378] width 147 height 33
type textarea "**********"
click at [345, 373] on html "On2Cook India Pvt. Ltd. Contacts People Marketing Workflows Campaigns Sales Pip…" at bounding box center [514, 238] width 1028 height 476
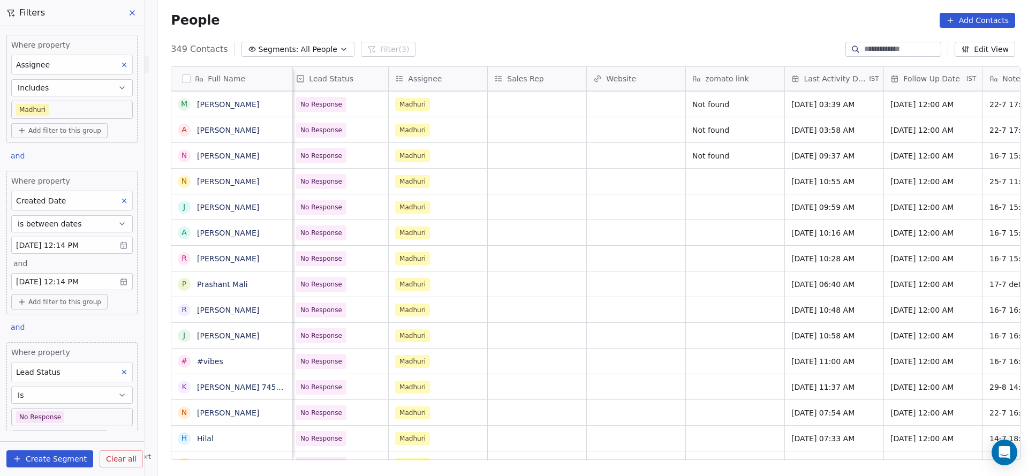
scroll to position [12, 987]
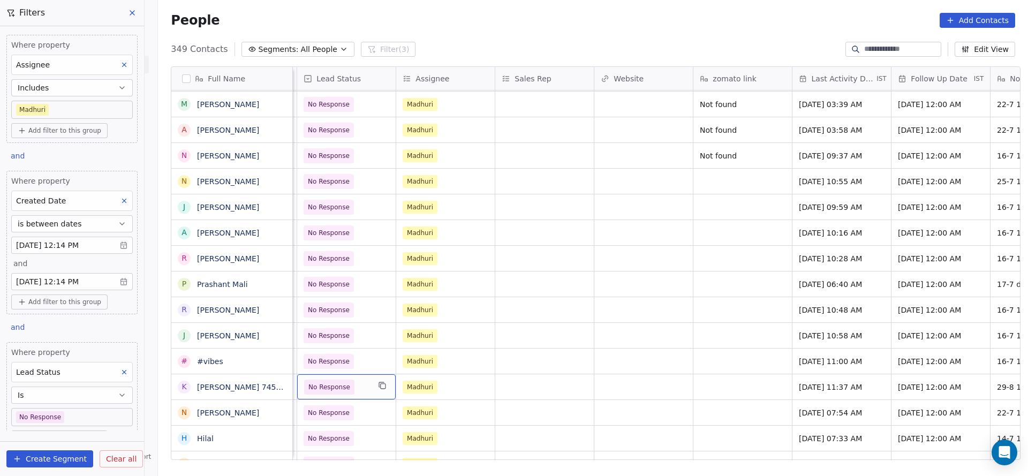
click at [347, 380] on span "No Response" at bounding box center [336, 387] width 65 height 15
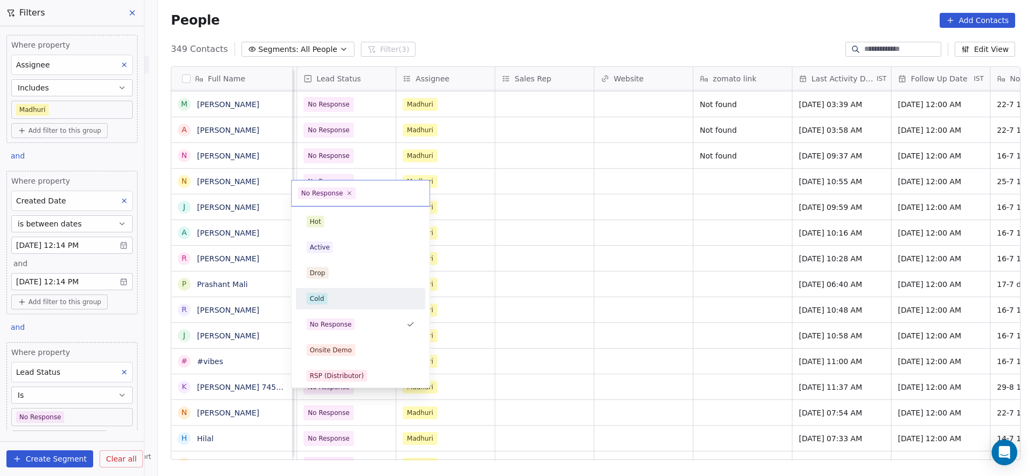
click at [342, 294] on div "Cold" at bounding box center [361, 299] width 108 height 12
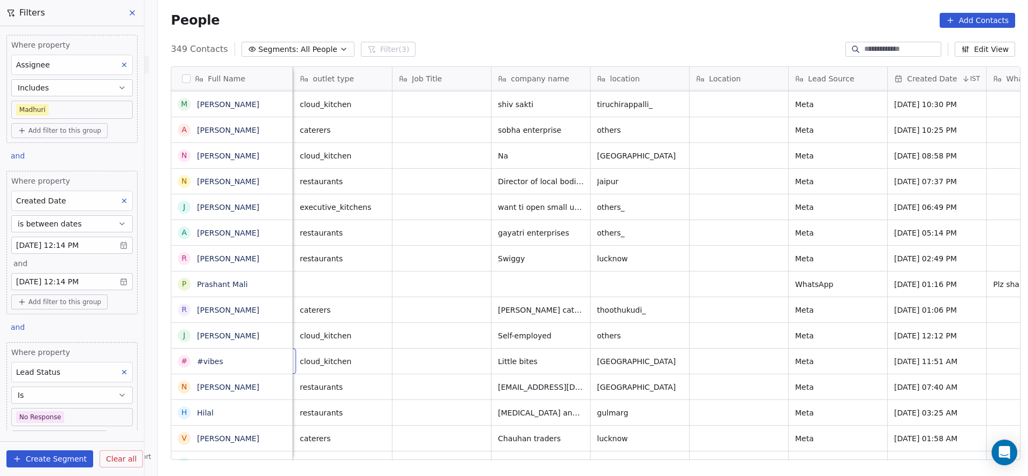
scroll to position [12, 99]
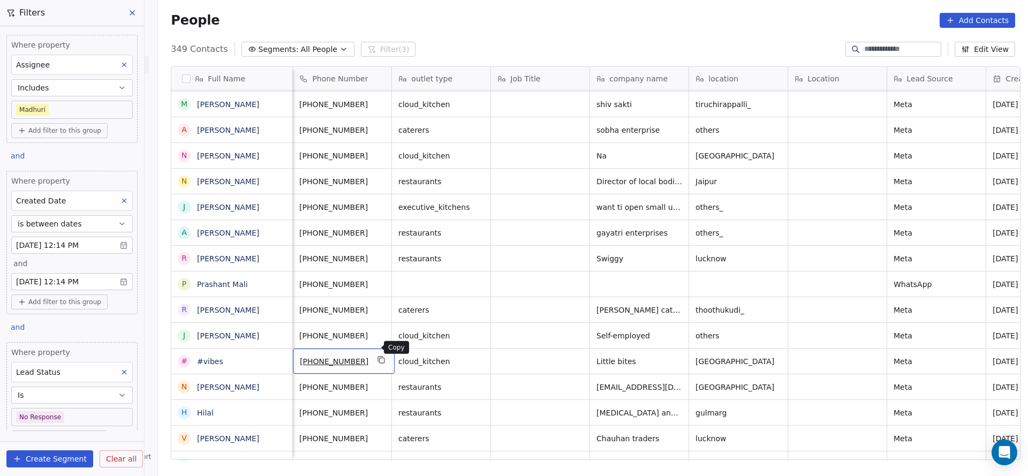
click at [378, 356] on icon "grid" at bounding box center [382, 360] width 9 height 9
click at [242, 366] on div "# #vibes" at bounding box center [222, 361] width 88 height 13
type textarea "*****"
click at [486, 348] on html "On2Cook India Pvt. Ltd. Contacts People Marketing Workflows Campaigns Sales Pip…" at bounding box center [514, 238] width 1028 height 476
click at [517, 347] on html "On2Cook India Pvt. Ltd. Contacts People Marketing Workflows Campaigns Sales Pip…" at bounding box center [514, 238] width 1028 height 476
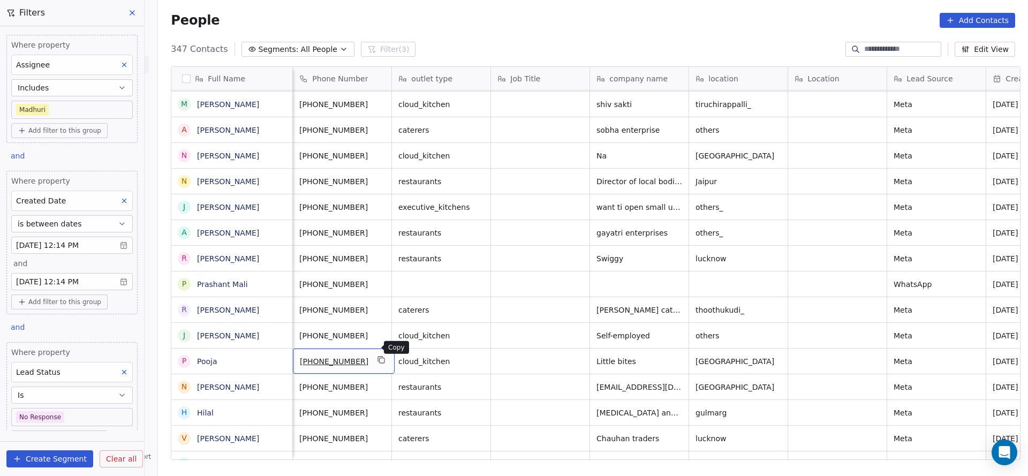
click at [378, 356] on icon "grid" at bounding box center [382, 360] width 9 height 9
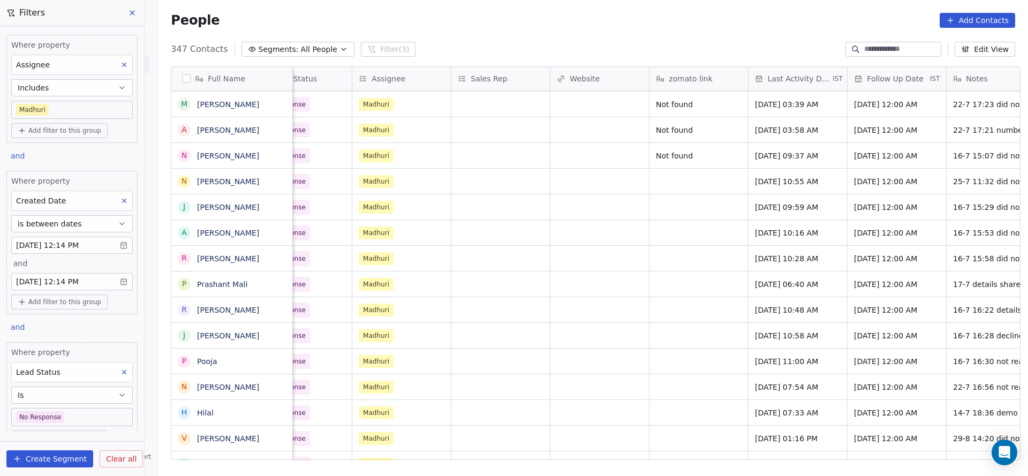
scroll to position [12, 1334]
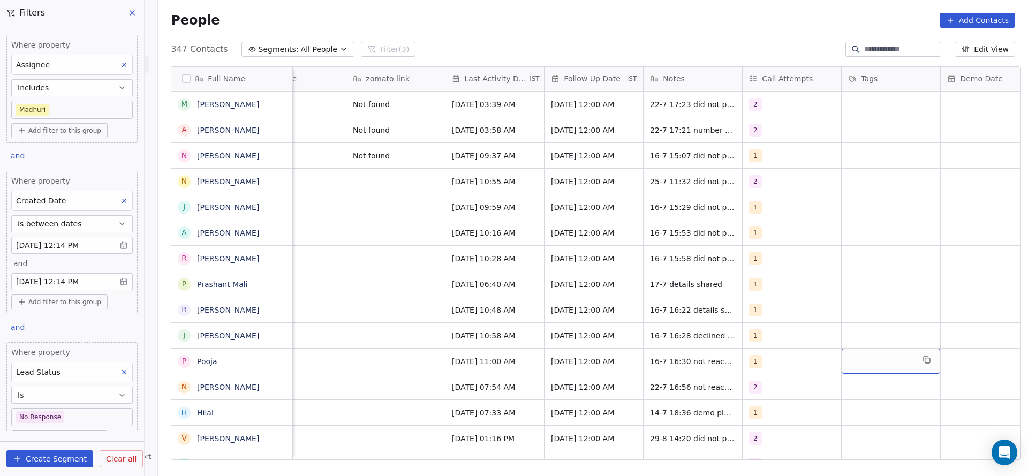
click at [845, 349] on div "grid" at bounding box center [891, 361] width 99 height 25
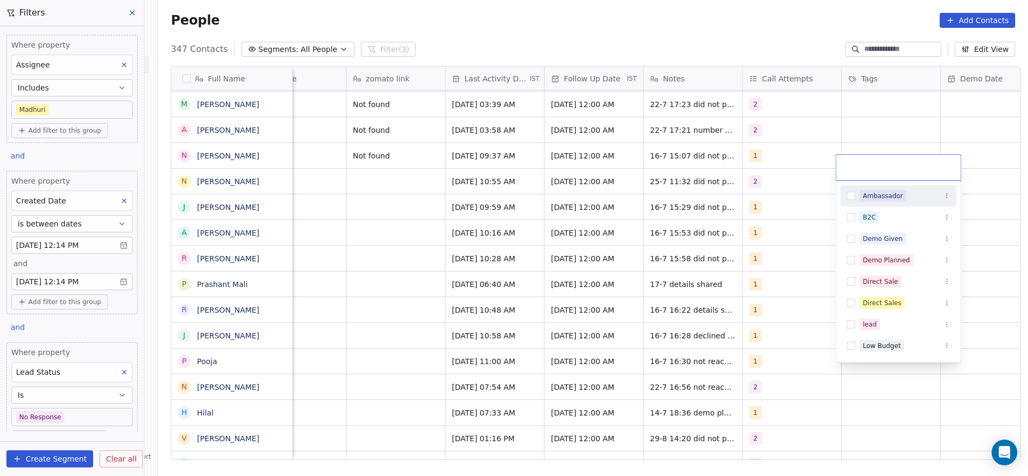
click at [674, 349] on html "On2Cook India Pvt. Ltd. Contacts People Marketing Workflows Campaigns Sales Pip…" at bounding box center [514, 238] width 1028 height 476
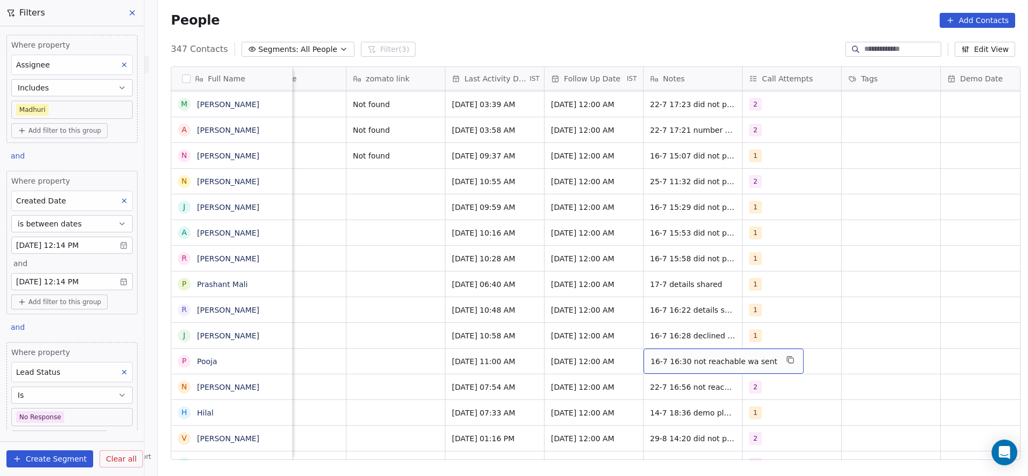
click at [674, 356] on span "16-7 16:30 not reachable wa sent" at bounding box center [714, 361] width 127 height 11
click at [646, 345] on textarea "**********" at bounding box center [711, 352] width 145 height 33
click at [661, 343] on textarea "**********" at bounding box center [711, 352] width 145 height 33
click at [723, 342] on textarea "**********" at bounding box center [711, 352] width 145 height 33
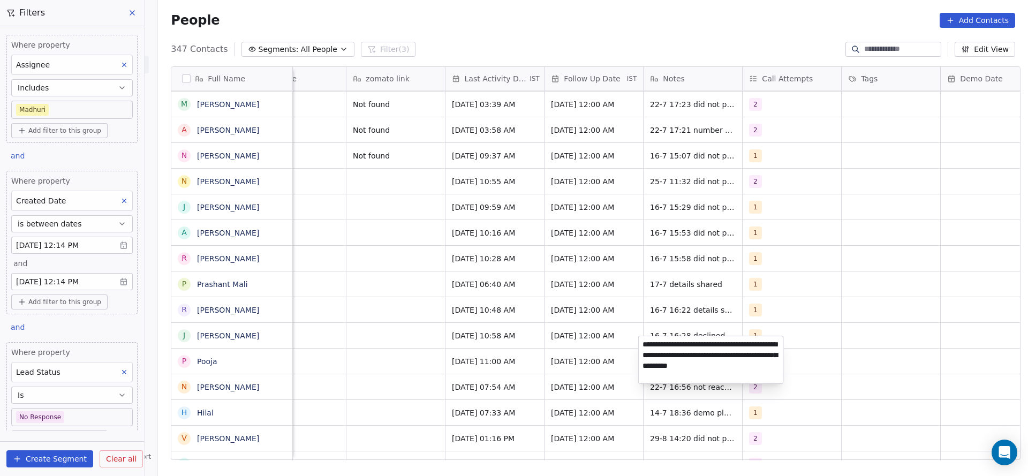
type textarea "**********"
click at [710, 344] on textarea "**********" at bounding box center [711, 359] width 145 height 47
click at [435, 374] on html "On2Cook India Pvt. Ltd. Contacts People Marketing Workflows Campaigns Sales Pip…" at bounding box center [514, 238] width 1028 height 476
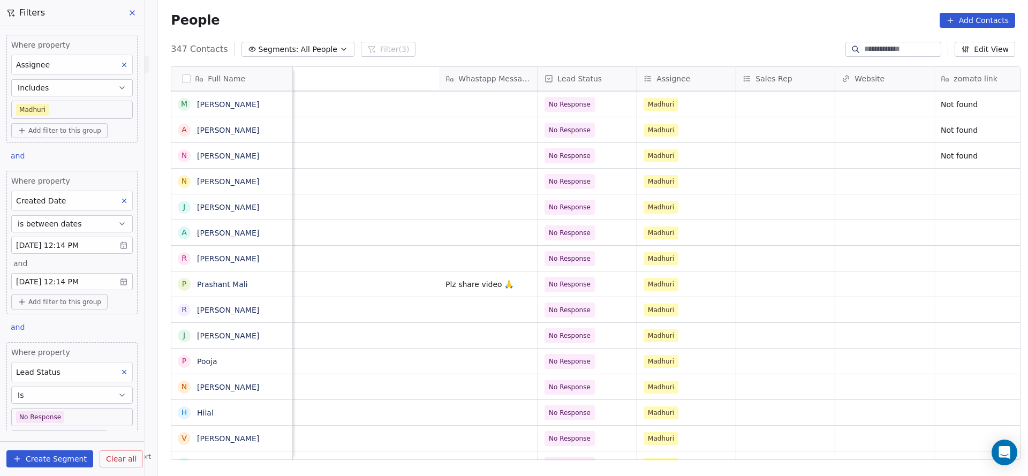
scroll to position [12, 1224]
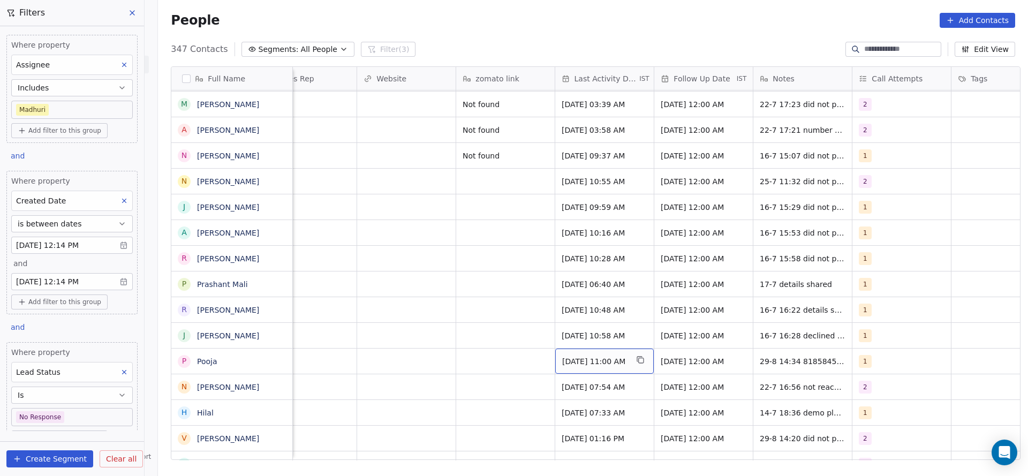
click at [582, 356] on span "Jul 16, 2025 11:00 AM" at bounding box center [594, 361] width 65 height 11
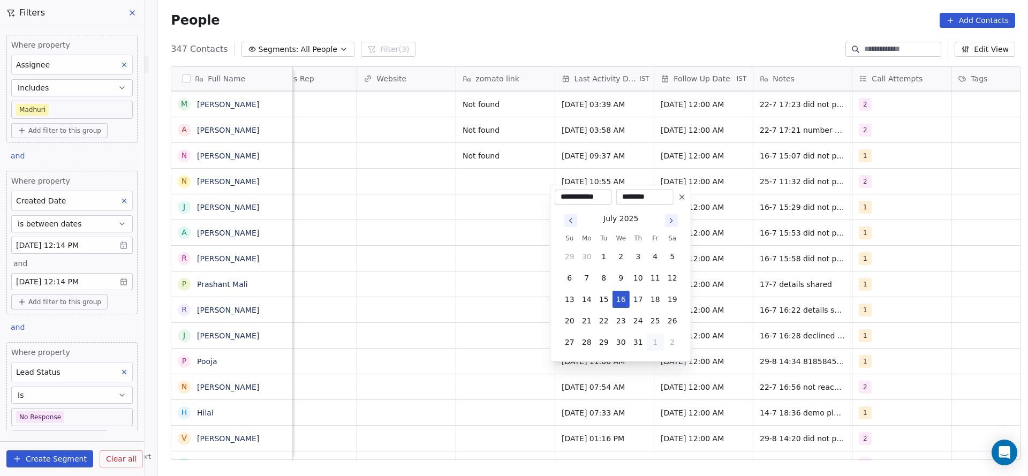
click at [655, 346] on button "1" at bounding box center [655, 342] width 17 height 17
click at [654, 315] on button "29" at bounding box center [655, 320] width 17 height 17
type input "**********"
click at [458, 336] on html "On2Cook India Pvt. Ltd. Contacts People Marketing Workflows Campaigns Sales Pip…" at bounding box center [514, 238] width 1028 height 476
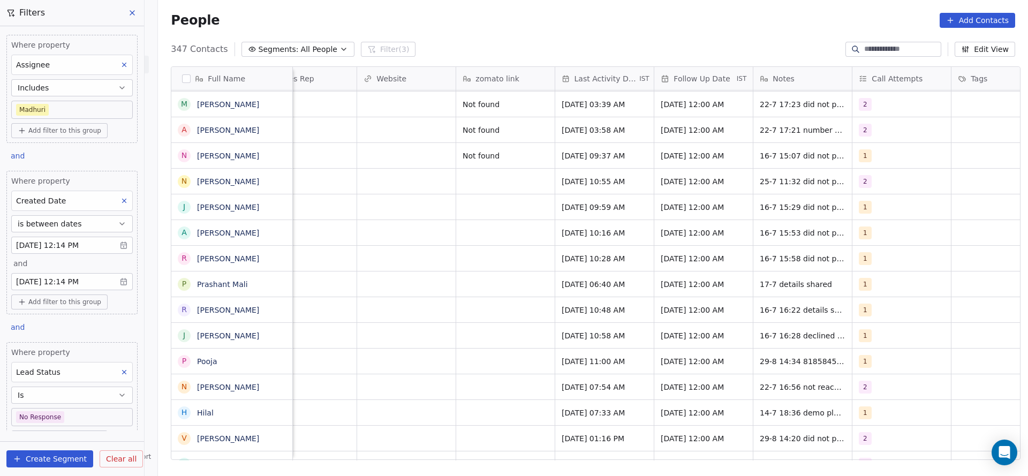
scroll to position [12, 887]
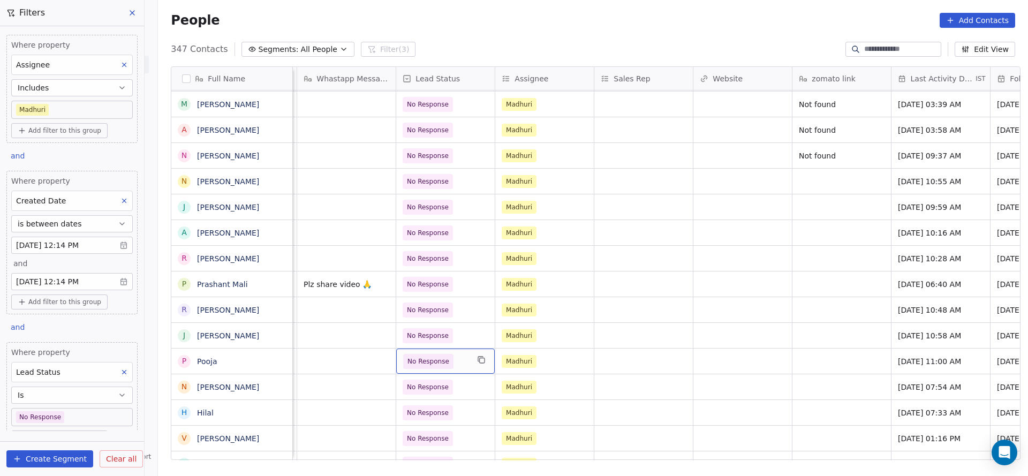
click at [442, 355] on span "No Response" at bounding box center [428, 361] width 50 height 15
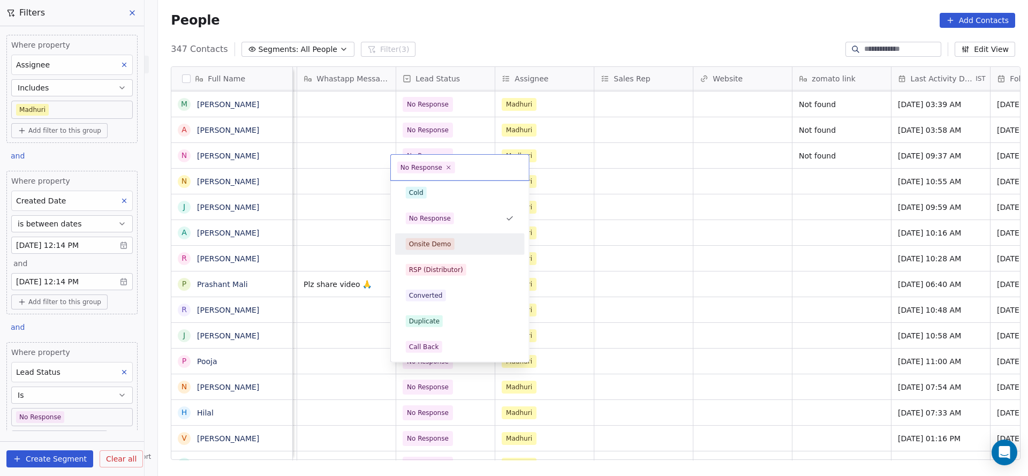
scroll to position [0, 0]
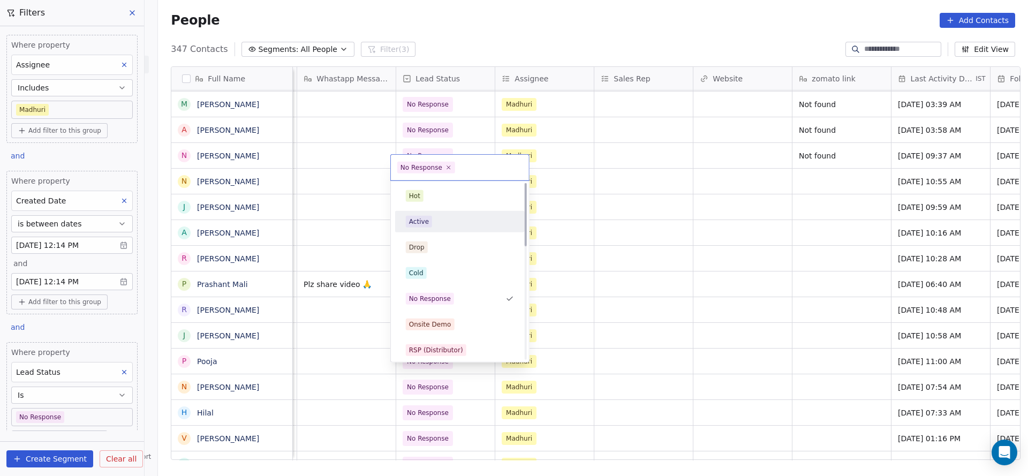
click at [462, 216] on div "Active" at bounding box center [460, 222] width 108 height 12
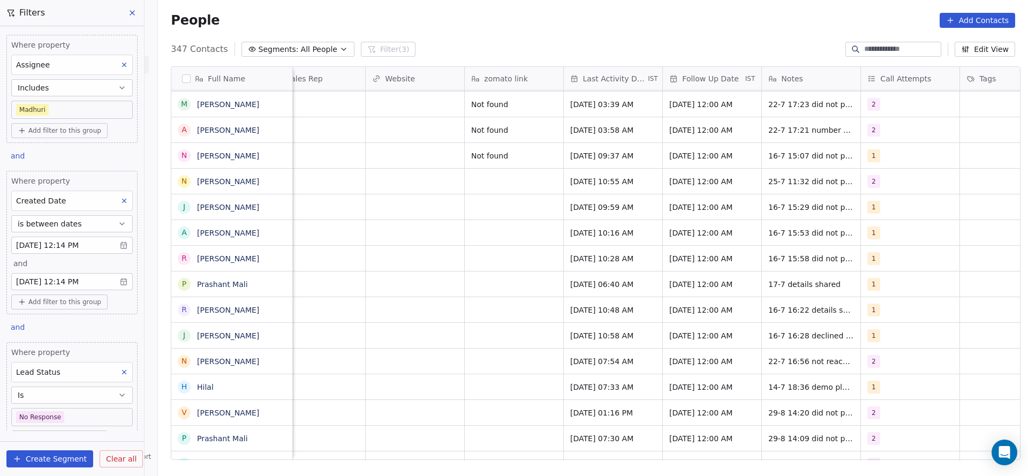
scroll to position [12, 1244]
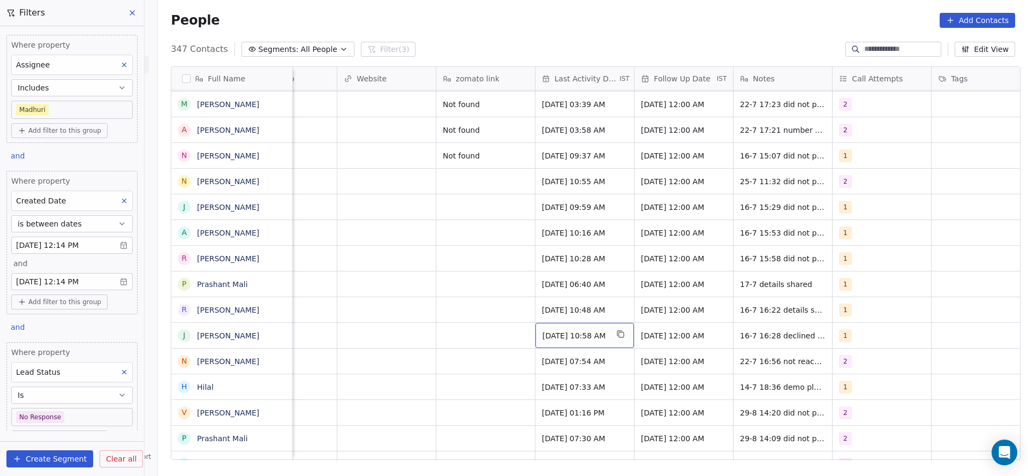
click at [574, 330] on span "Jul 16, 2025 10:58 AM" at bounding box center [575, 335] width 65 height 11
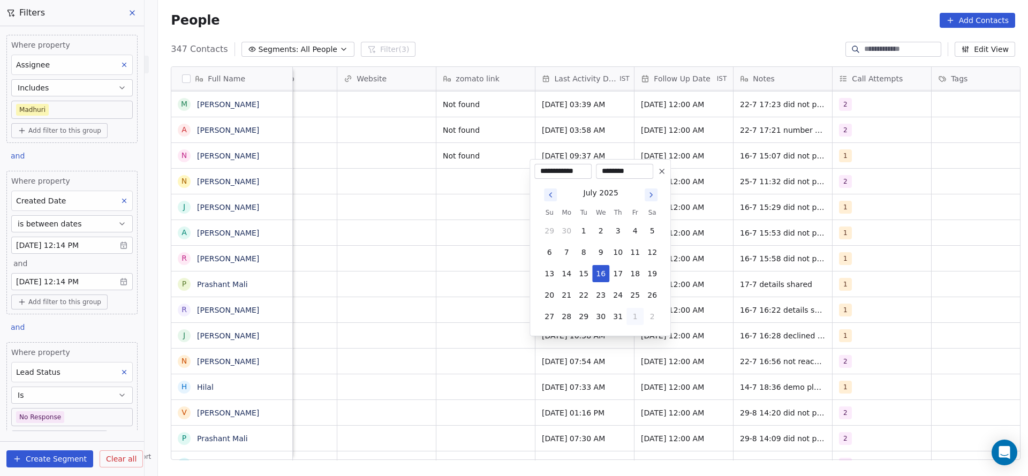
click at [634, 313] on button "1" at bounding box center [635, 316] width 17 height 17
click at [635, 294] on button "29" at bounding box center [635, 295] width 17 height 17
type input "**********"
click at [427, 318] on html "On2Cook India Pvt. Ltd. Contacts People Marketing Workflows Campaigns Sales Pip…" at bounding box center [514, 238] width 1028 height 476
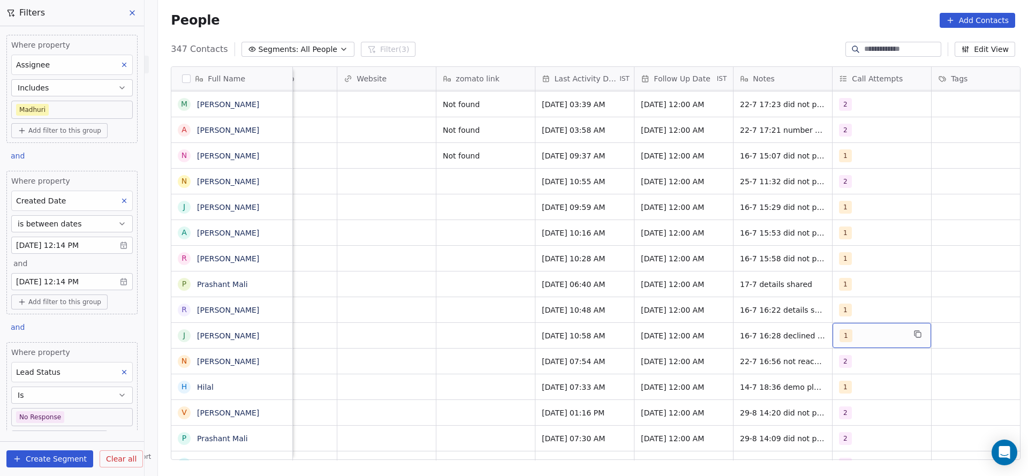
click at [847, 329] on div "1" at bounding box center [872, 335] width 65 height 13
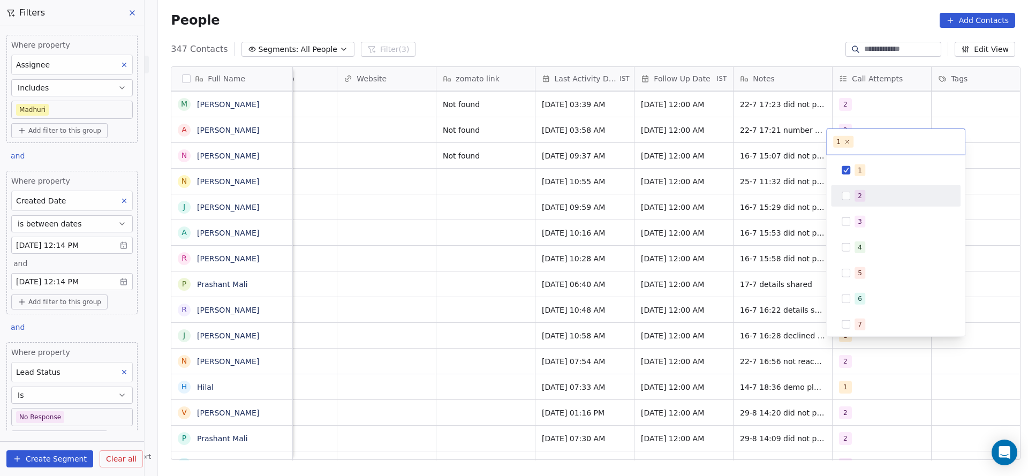
click at [860, 201] on span "2" at bounding box center [860, 196] width 11 height 12
click at [864, 169] on div "1" at bounding box center [902, 170] width 95 height 12
click at [717, 288] on html "On2Cook India Pvt. Ltd. Contacts People Marketing Workflows Campaigns Sales Pip…" at bounding box center [514, 238] width 1028 height 476
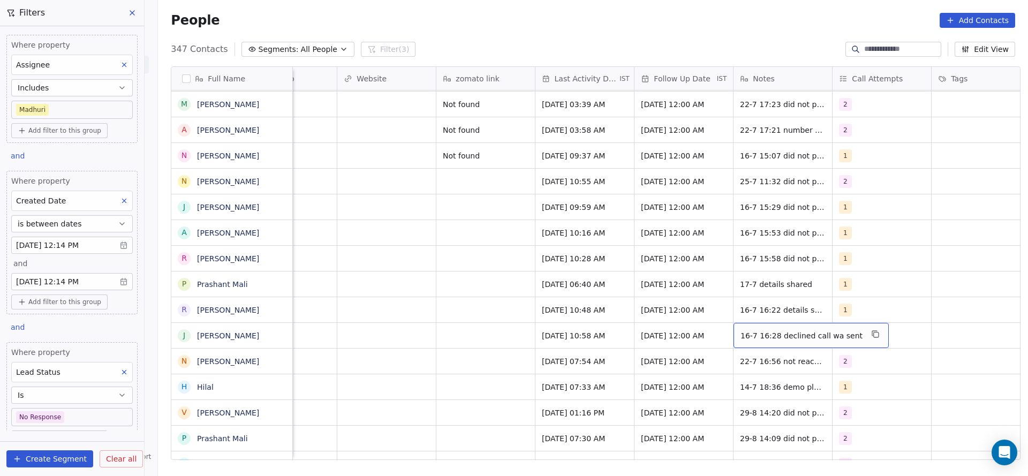
click at [741, 330] on span "16-7 16:28 declined call wa sent" at bounding box center [802, 335] width 122 height 11
click at [739, 318] on textarea "**********" at bounding box center [798, 327] width 140 height 33
click at [821, 320] on textarea "**********" at bounding box center [798, 329] width 140 height 36
type textarea "**********"
click at [528, 352] on html "On2Cook India Pvt. Ltd. Contacts People Marketing Workflows Campaigns Sales Pip…" at bounding box center [514, 238] width 1028 height 476
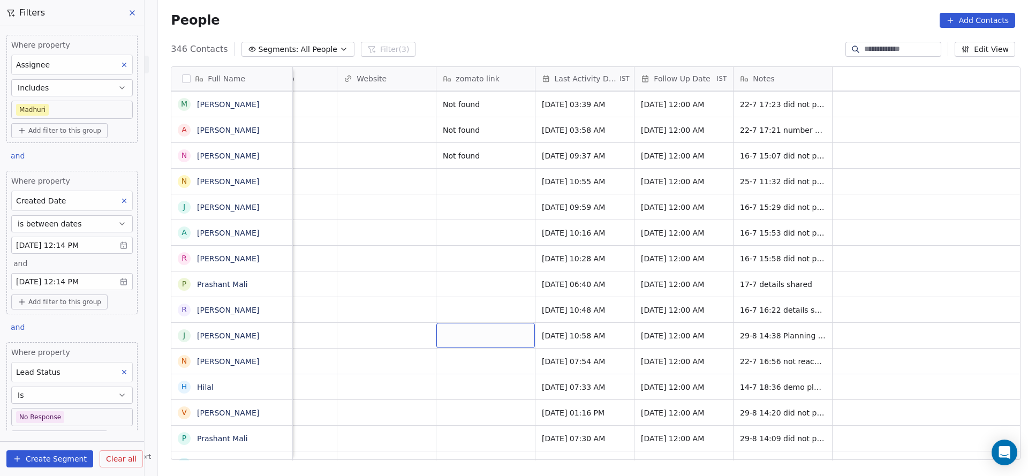
scroll to position [12, 751]
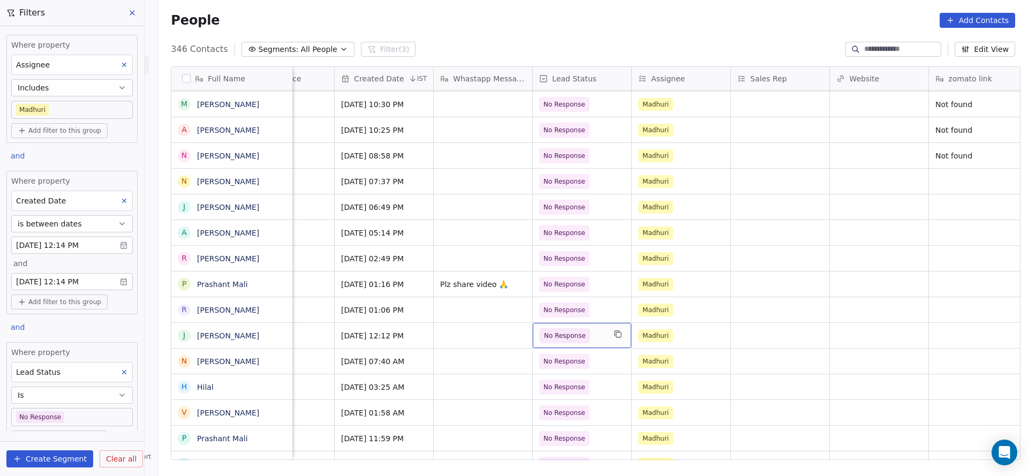
click at [556, 330] on span "No Response" at bounding box center [565, 335] width 42 height 11
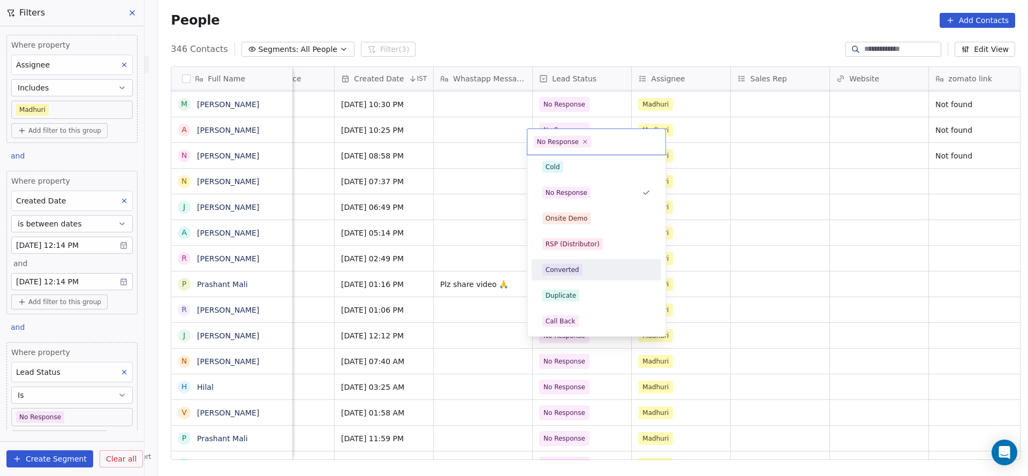
scroll to position [0, 0]
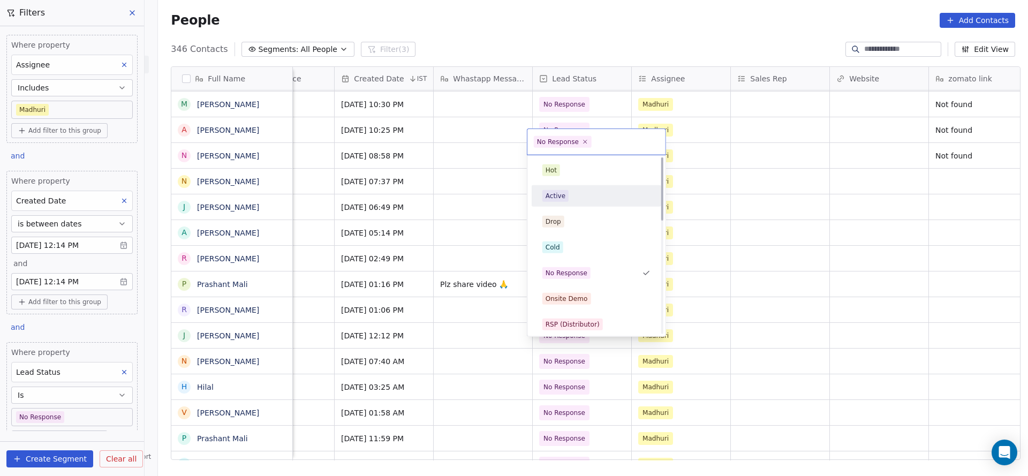
click at [590, 195] on div "Active" at bounding box center [597, 196] width 108 height 12
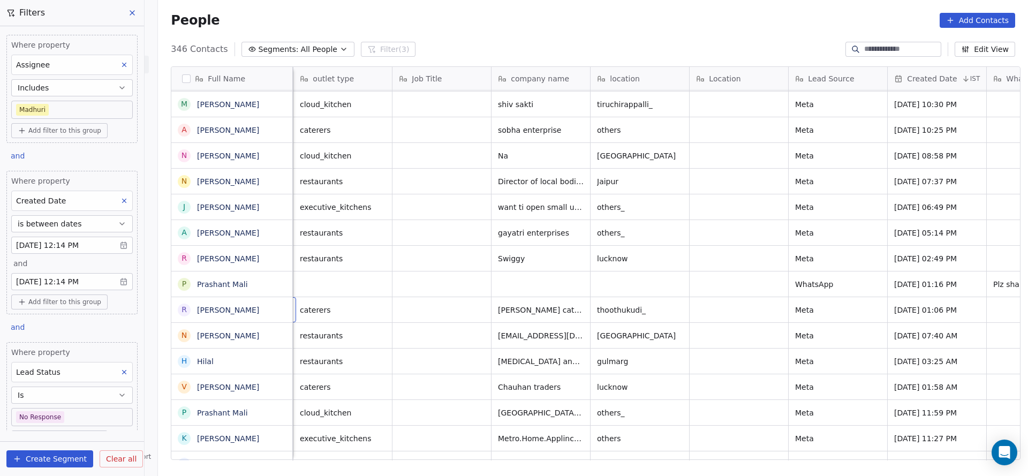
scroll to position [12, 99]
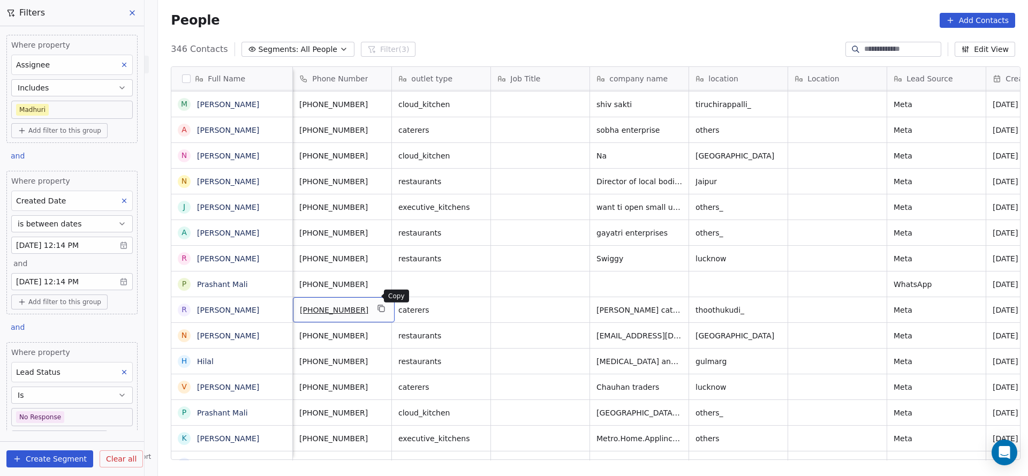
drag, startPoint x: 372, startPoint y: 294, endPoint x: 492, endPoint y: 469, distance: 211.8
click at [378, 304] on icon "grid" at bounding box center [382, 308] width 9 height 9
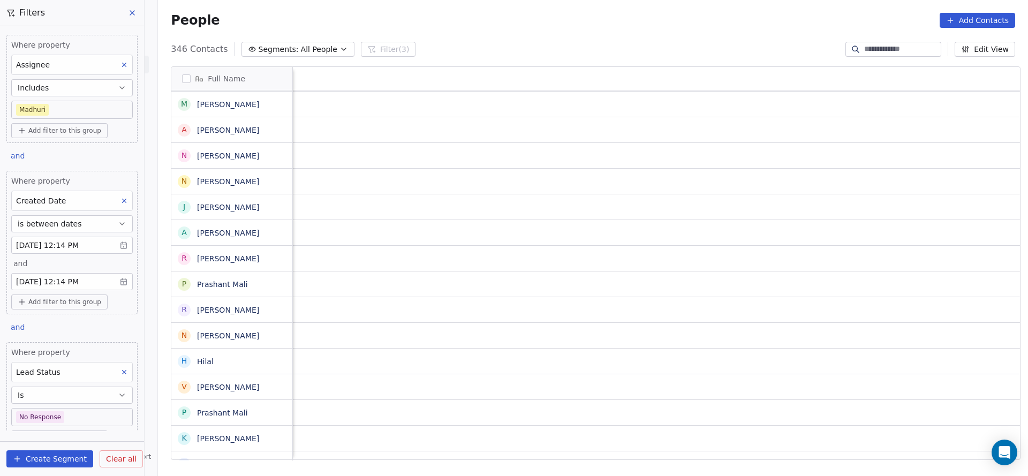
scroll to position [12, 1391]
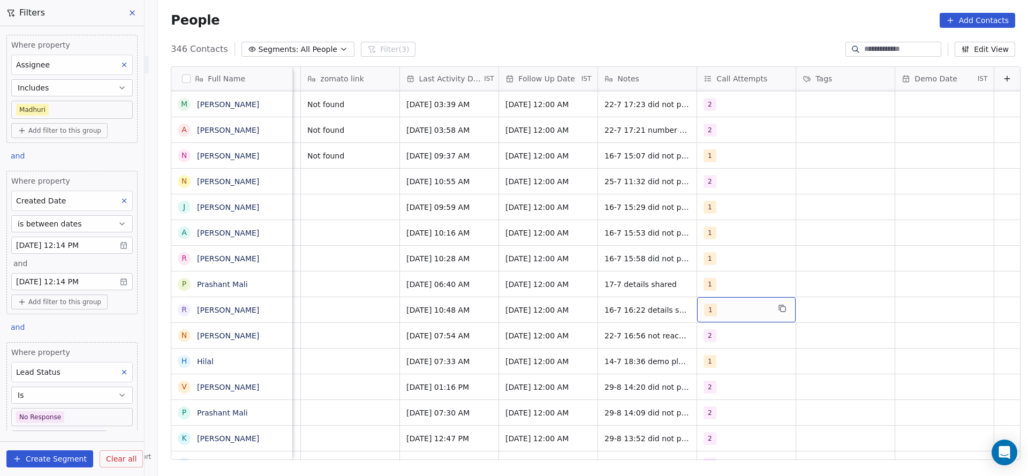
click at [704, 304] on div "1" at bounding box center [736, 310] width 65 height 13
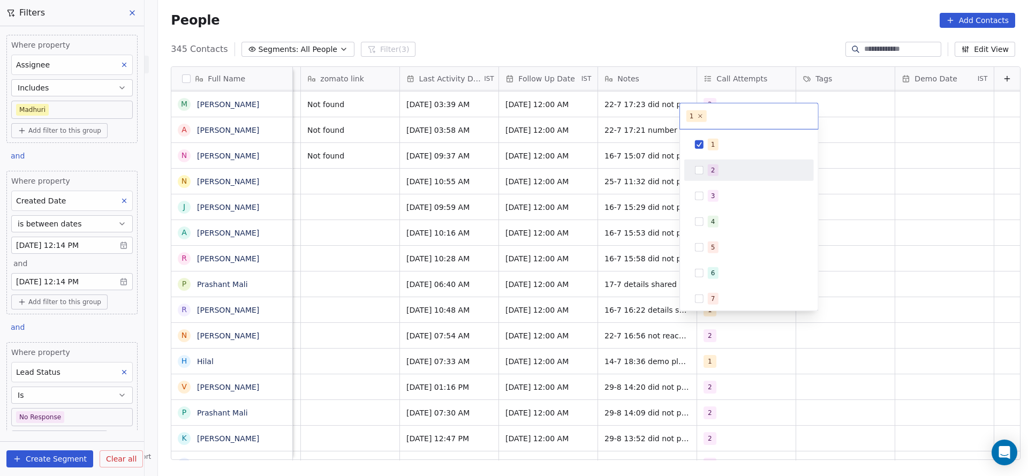
click at [721, 178] on div "2" at bounding box center [749, 170] width 121 height 17
click at [725, 141] on div "1" at bounding box center [755, 145] width 95 height 12
click at [554, 185] on html "On2Cook India Pvt. Ltd. Contacts People Marketing Workflows Campaigns Sales Pip…" at bounding box center [514, 238] width 1028 height 476
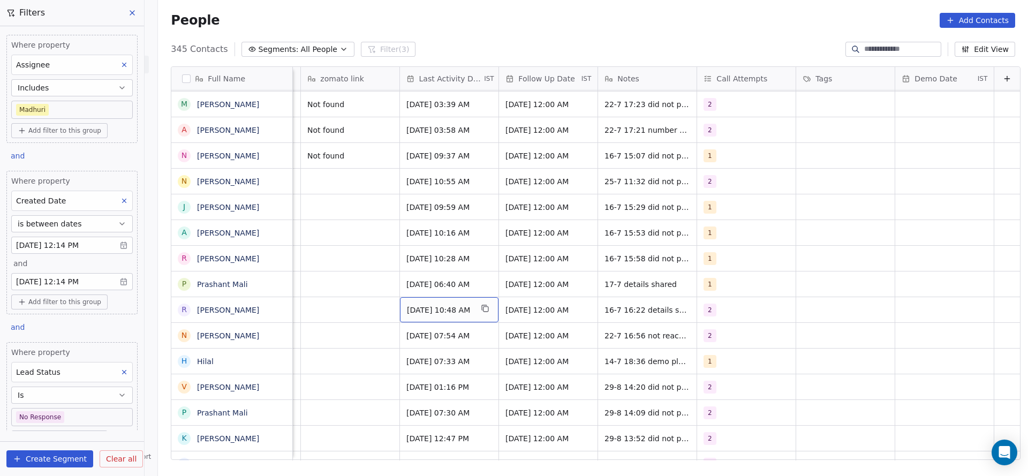
click at [429, 305] on span "Jul 16, 2025 10:48 AM" at bounding box center [439, 310] width 65 height 11
click at [407, 305] on span "Jul 16, 2025 10:48 AM" at bounding box center [439, 310] width 65 height 11
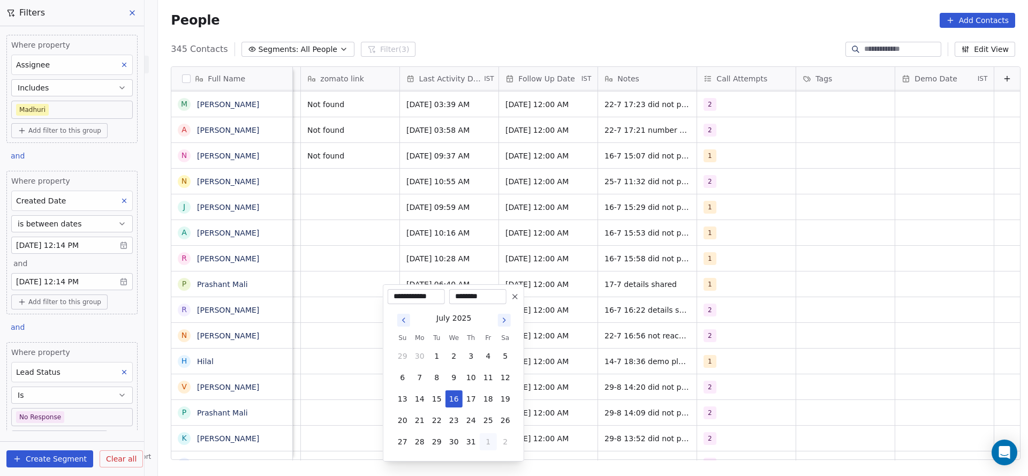
click at [482, 439] on button "1" at bounding box center [488, 441] width 17 height 17
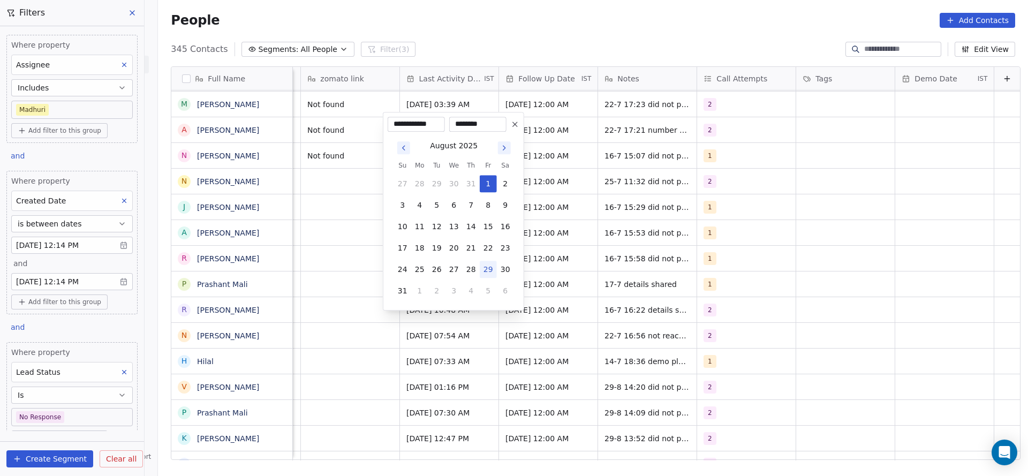
click at [486, 272] on button "29" at bounding box center [488, 269] width 17 height 17
type input "**********"
click at [598, 272] on html "On2Cook India Pvt. Ltd. Contacts People Marketing Workflows Campaigns Sales Pip…" at bounding box center [514, 238] width 1028 height 476
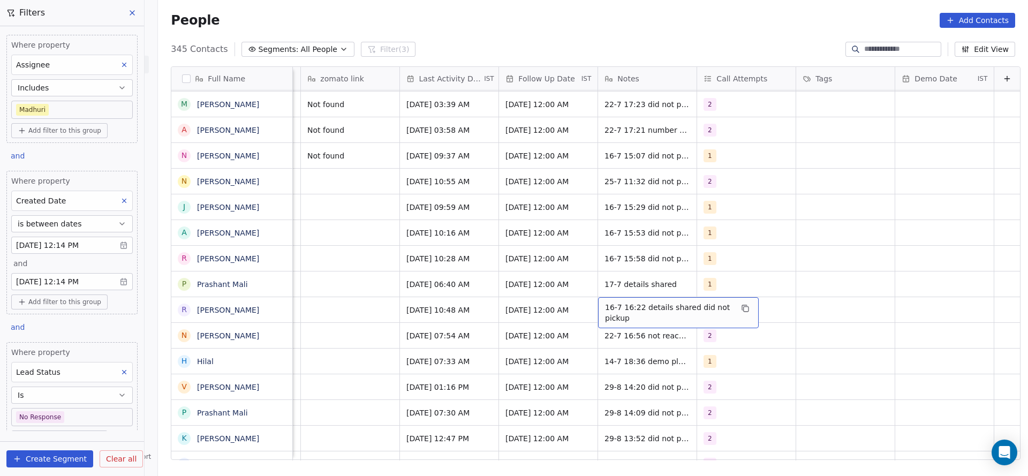
click at [605, 305] on span "16-7 16:22 details shared did not pickup" at bounding box center [668, 312] width 127 height 21
click at [588, 291] on textarea "**********" at bounding box center [662, 301] width 160 height 33
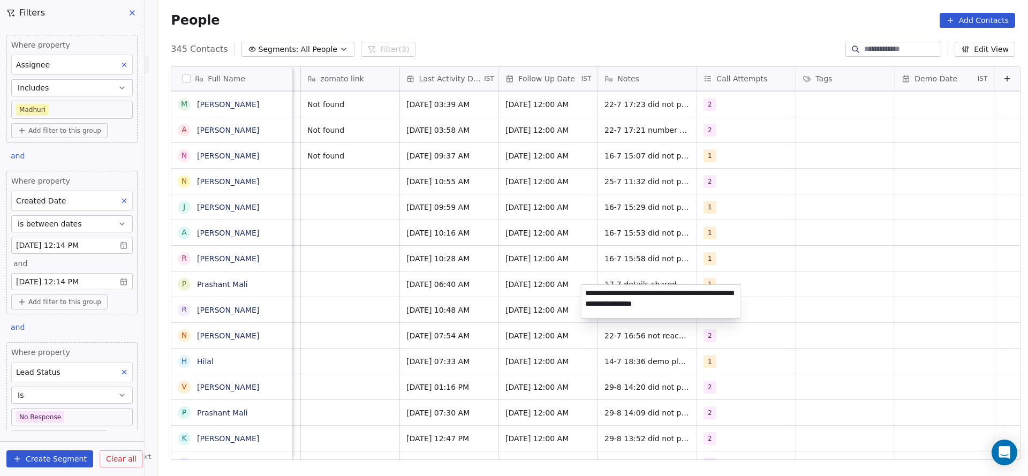
type textarea "**********"
click at [364, 299] on html "On2Cook India Pvt. Ltd. Contacts People Marketing Workflows Campaigns Sales Pip…" at bounding box center [514, 238] width 1028 height 476
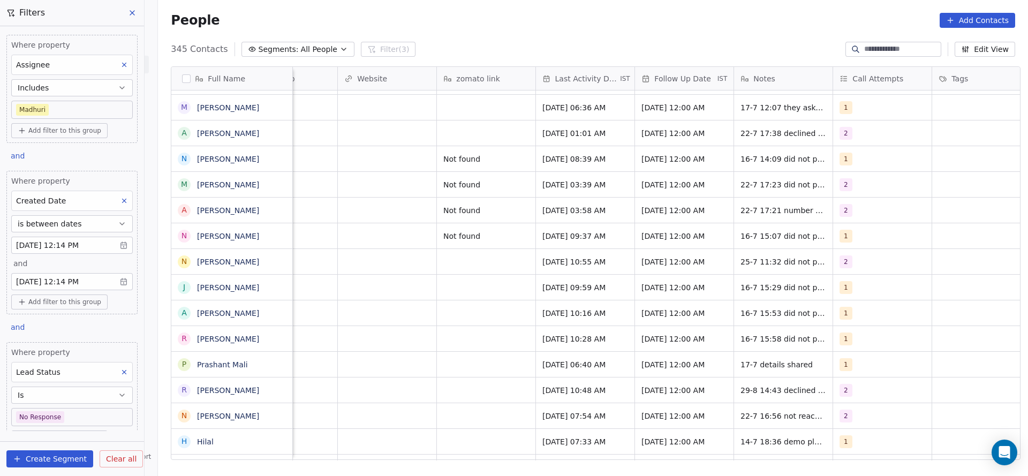
scroll to position [12, 1252]
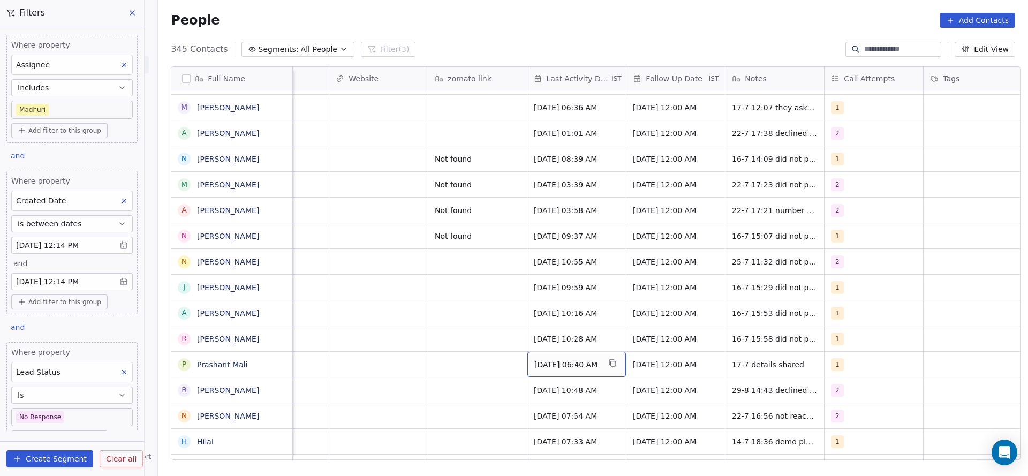
click at [565, 359] on span "Jul 17, 2025 06:40 AM" at bounding box center [567, 364] width 65 height 11
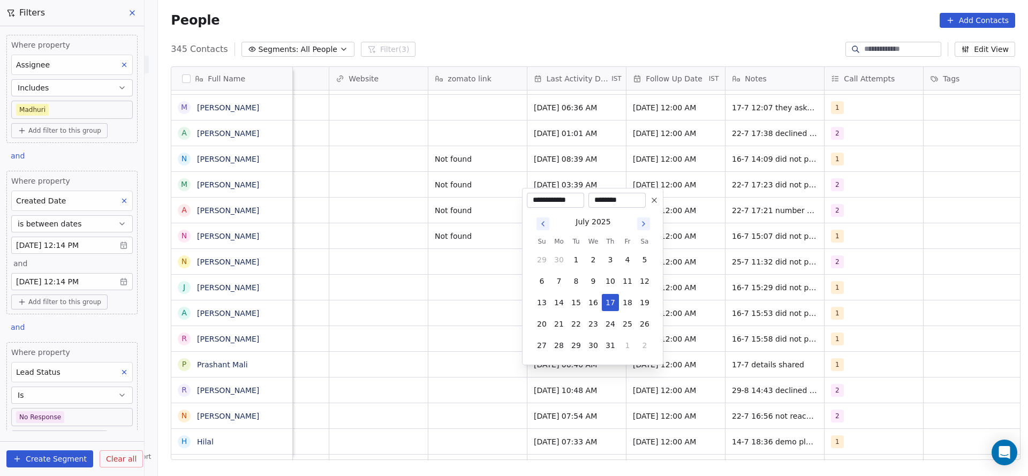
drag, startPoint x: 425, startPoint y: 355, endPoint x: 751, endPoint y: 359, distance: 325.7
click at [426, 355] on html "On2Cook India Pvt. Ltd. Contacts People Marketing Workflows Campaigns Sales Pip…" at bounding box center [514, 238] width 1028 height 476
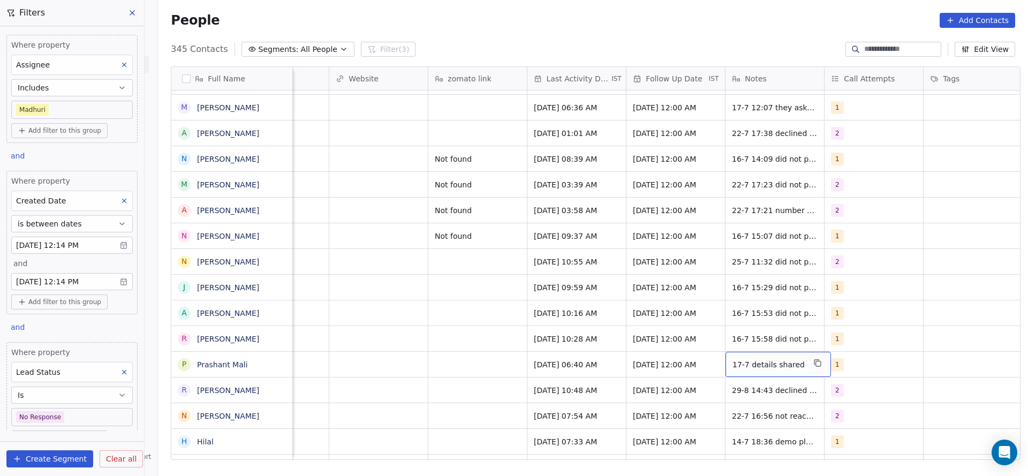
click at [746, 359] on div "17-7 details shared" at bounding box center [779, 364] width 106 height 25
click at [723, 351] on textarea "**********" at bounding box center [769, 356] width 97 height 33
type textarea "**********"
drag, startPoint x: 461, startPoint y: 362, endPoint x: 486, endPoint y: 345, distance: 29.9
click at [460, 362] on html "On2Cook India Pvt. Ltd. Contacts People Marketing Workflows Campaigns Sales Pip…" at bounding box center [514, 238] width 1028 height 476
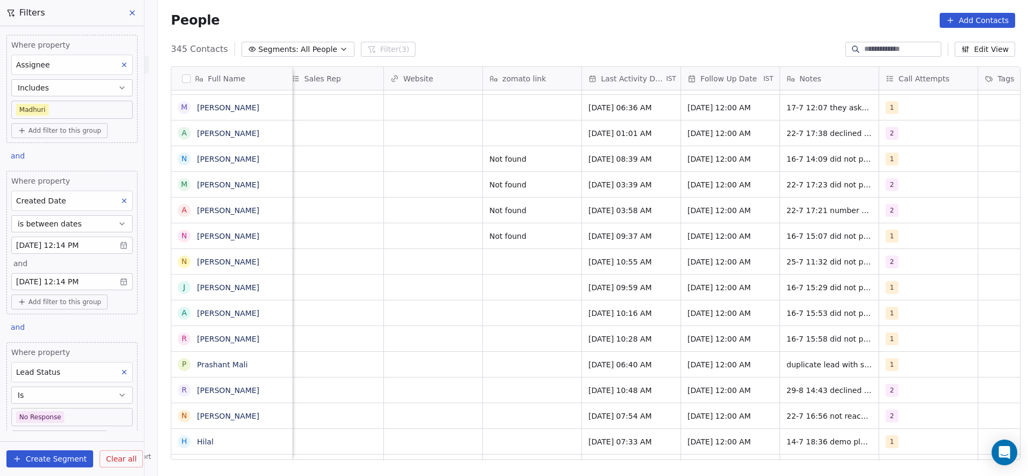
scroll to position [12, 934]
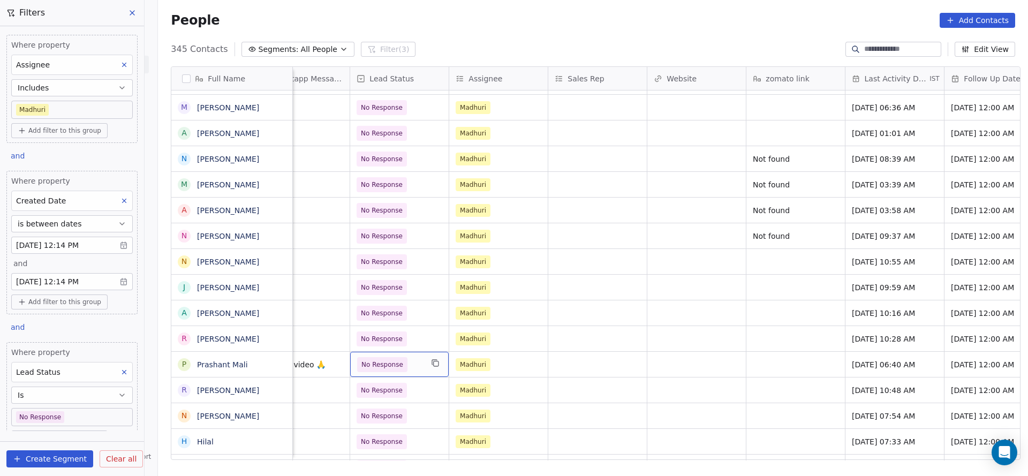
click at [386, 359] on span "No Response" at bounding box center [383, 364] width 42 height 11
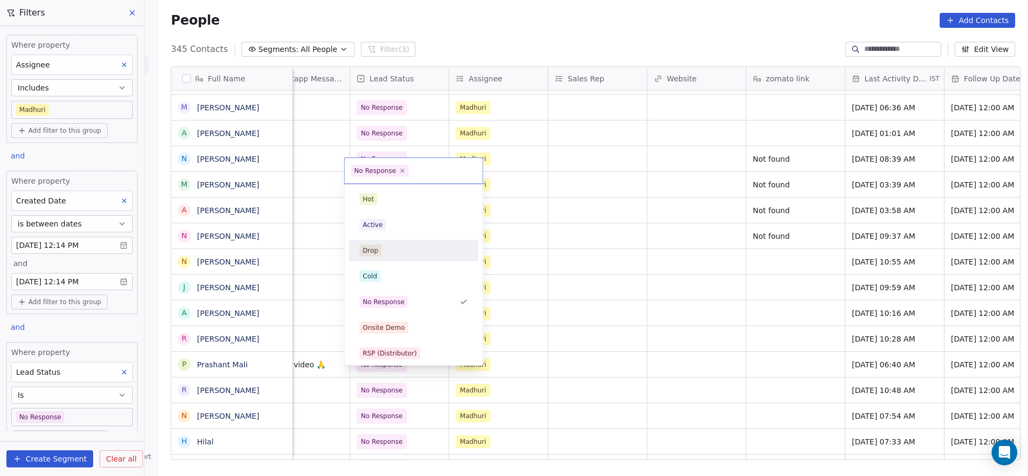
scroll to position [161, 0]
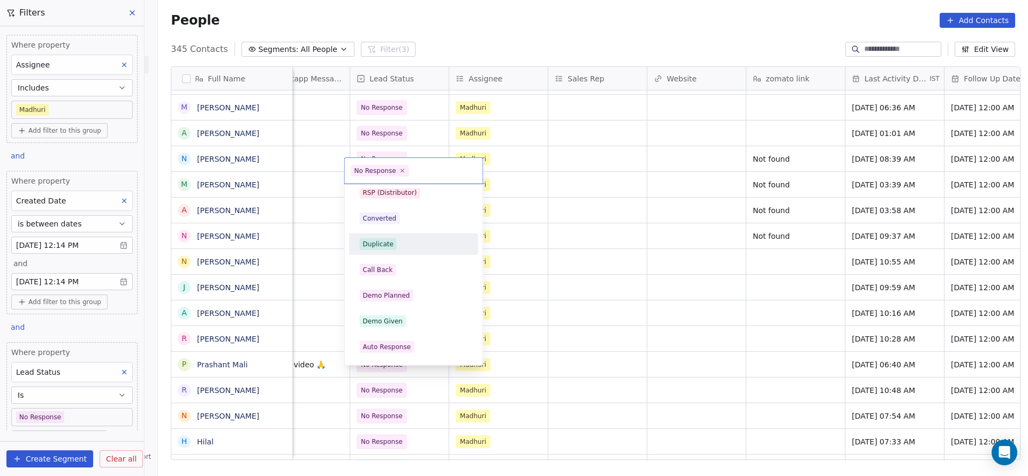
click at [410, 248] on div "Duplicate" at bounding box center [414, 244] width 108 height 12
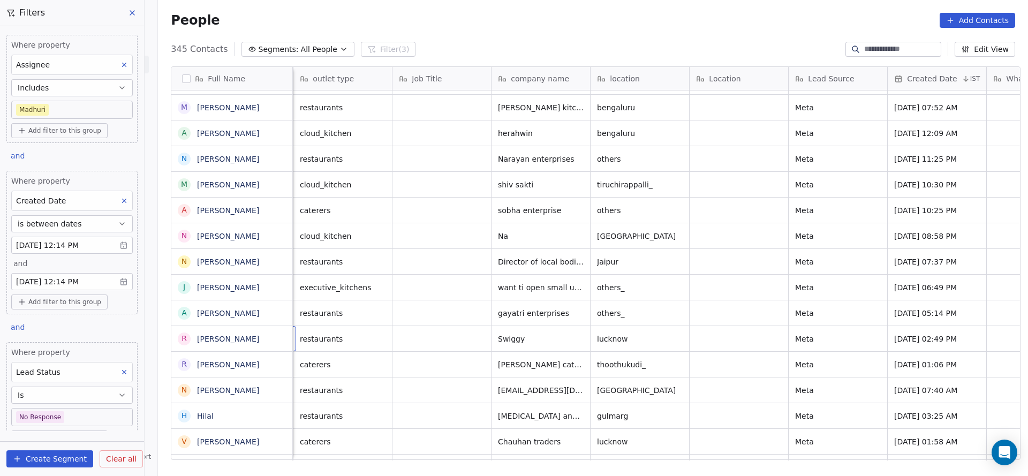
scroll to position [12, 99]
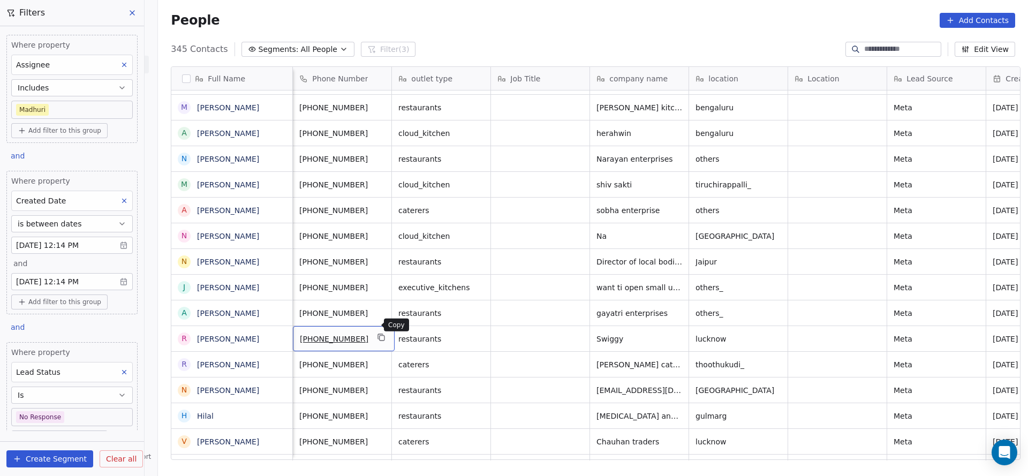
click at [380, 336] on icon "grid" at bounding box center [382, 338] width 5 height 5
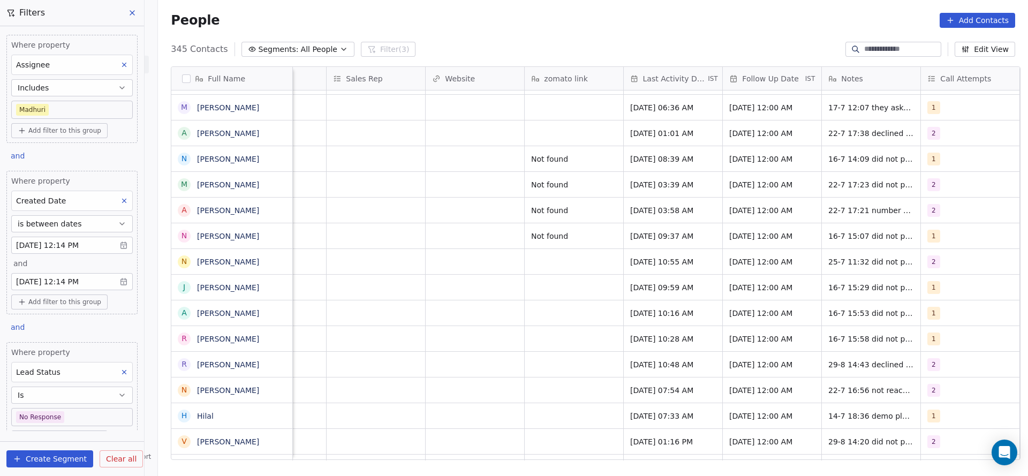
scroll to position [12, 1285]
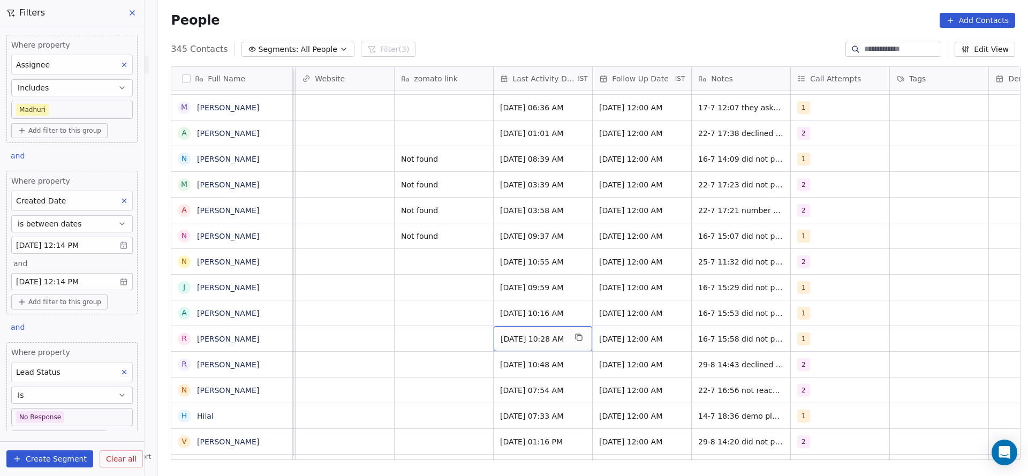
click at [538, 334] on span "Jul 16, 2025 10:28 AM" at bounding box center [533, 339] width 65 height 11
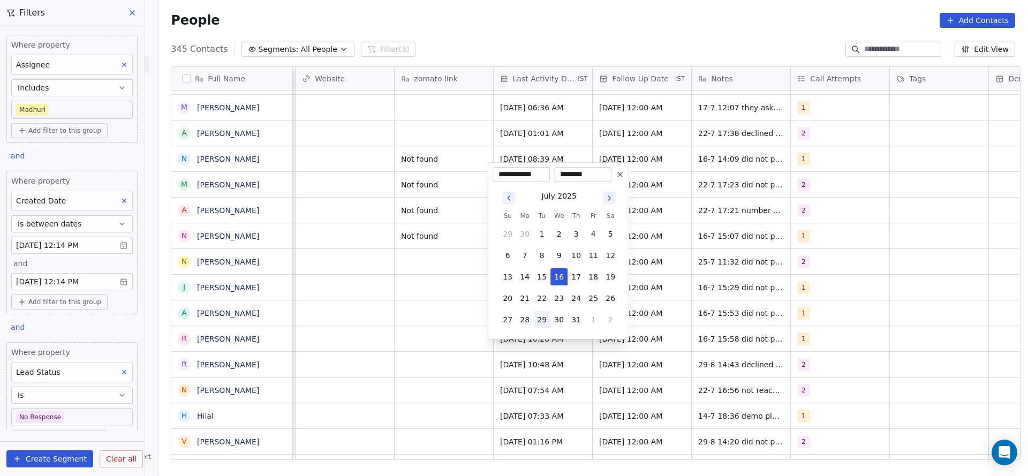
click at [544, 313] on button "29" at bounding box center [541, 319] width 17 height 17
type input "**********"
click at [426, 322] on html "On2Cook India Pvt. Ltd. Contacts People Marketing Workflows Campaigns Sales Pip…" at bounding box center [514, 238] width 1028 height 476
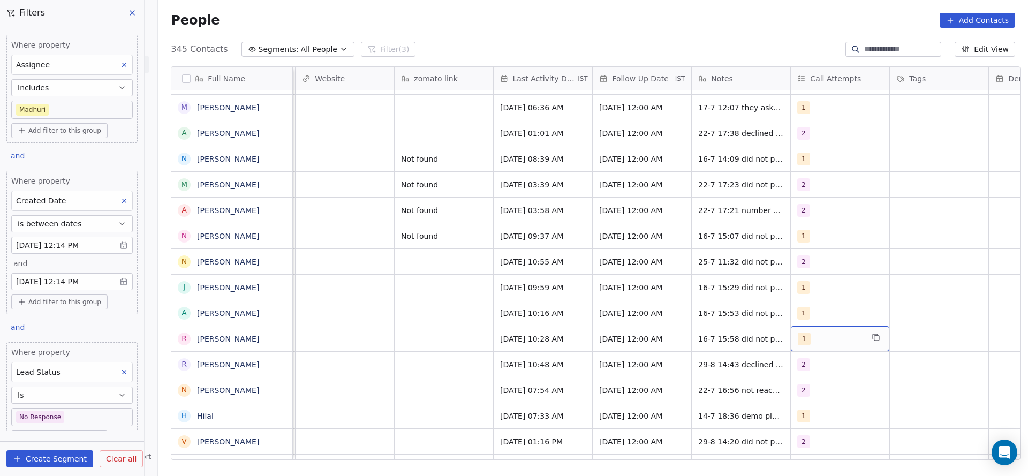
click at [813, 333] on div "1" at bounding box center [830, 339] width 65 height 13
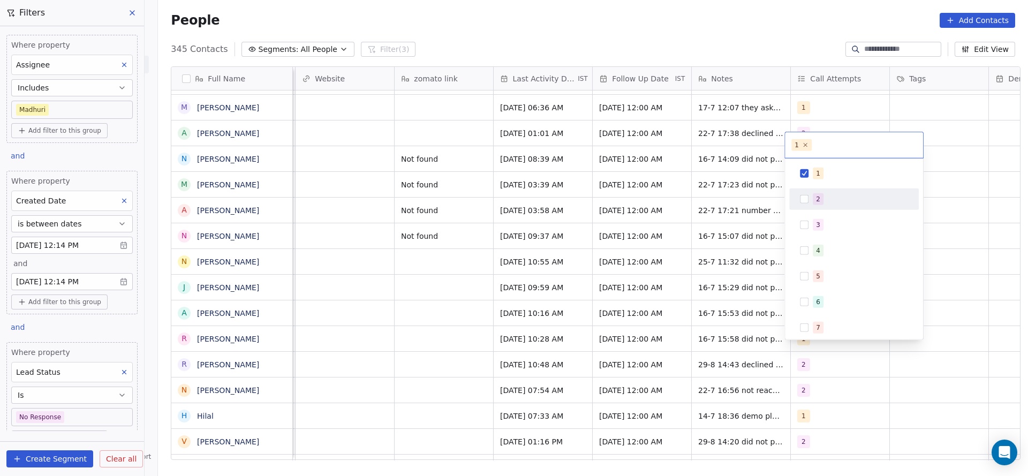
click at [812, 203] on div "2" at bounding box center [854, 199] width 121 height 17
click at [818, 177] on div "1" at bounding box center [818, 174] width 4 height 10
drag, startPoint x: 699, startPoint y: 219, endPoint x: 708, endPoint y: 321, distance: 102.7
click at [699, 221] on html "On2Cook India Pvt. Ltd. Contacts People Marketing Workflows Campaigns Sales Pip…" at bounding box center [514, 238] width 1028 height 476
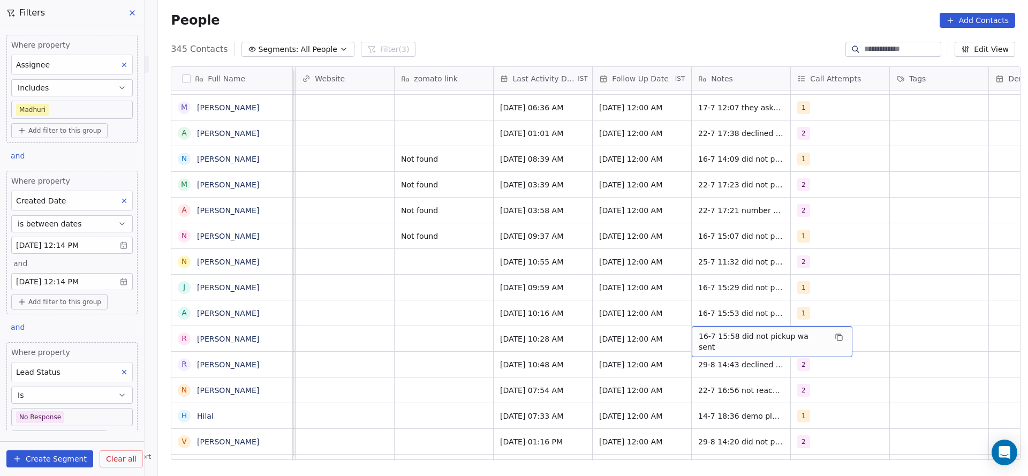
click at [707, 331] on span "16-7 15:58 did not pickup wa sent" at bounding box center [762, 341] width 127 height 21
click at [524, 336] on html "On2Cook India Pvt. Ltd. Contacts People Marketing Workflows Campaigns Sales Pip…" at bounding box center [514, 238] width 1028 height 476
click at [526, 334] on span "Jul 29, 2025 10:28 AM" at bounding box center [533, 339] width 65 height 11
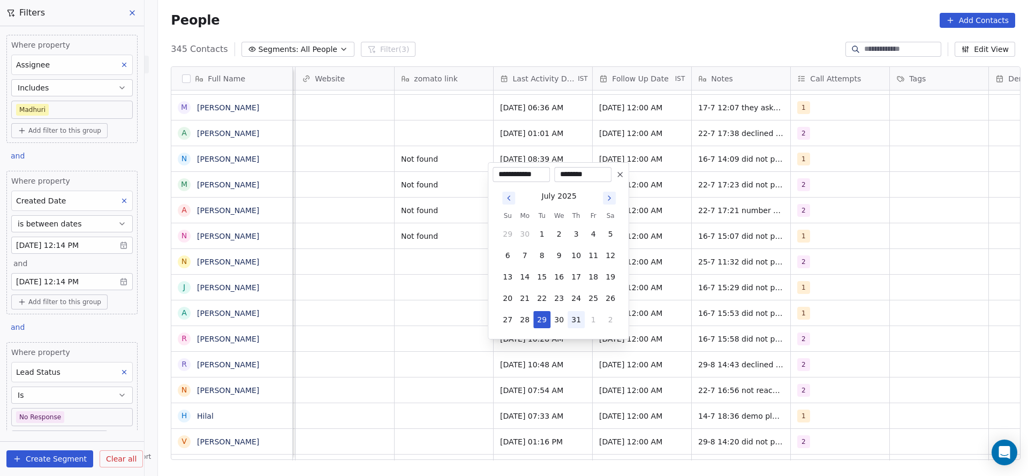
click at [574, 318] on button "31" at bounding box center [576, 319] width 17 height 17
click at [591, 317] on button "1" at bounding box center [593, 319] width 17 height 17
click at [595, 297] on button "29" at bounding box center [593, 298] width 17 height 17
type input "**********"
drag, startPoint x: 334, startPoint y: 306, endPoint x: 693, endPoint y: 318, distance: 358.5
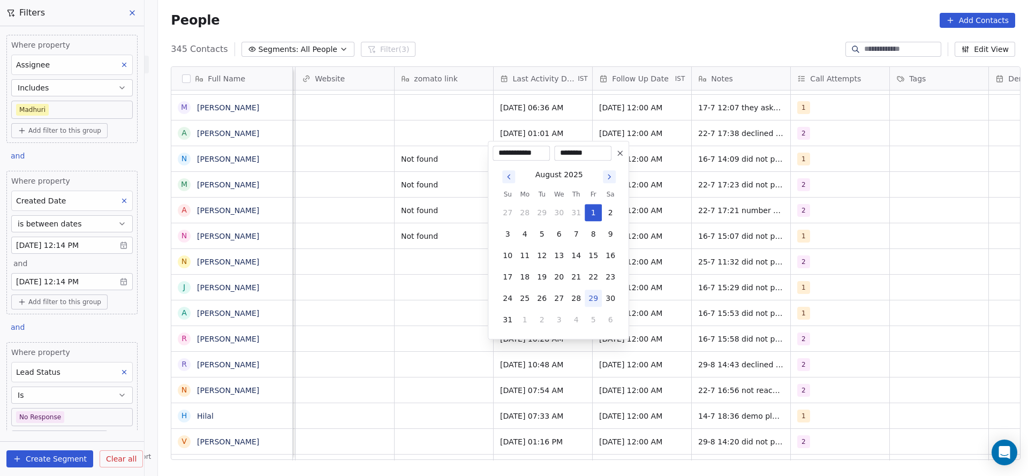
click at [345, 310] on html "On2Cook India Pvt. Ltd. Contacts People Marketing Workflows Campaigns Sales Pip…" at bounding box center [514, 238] width 1028 height 476
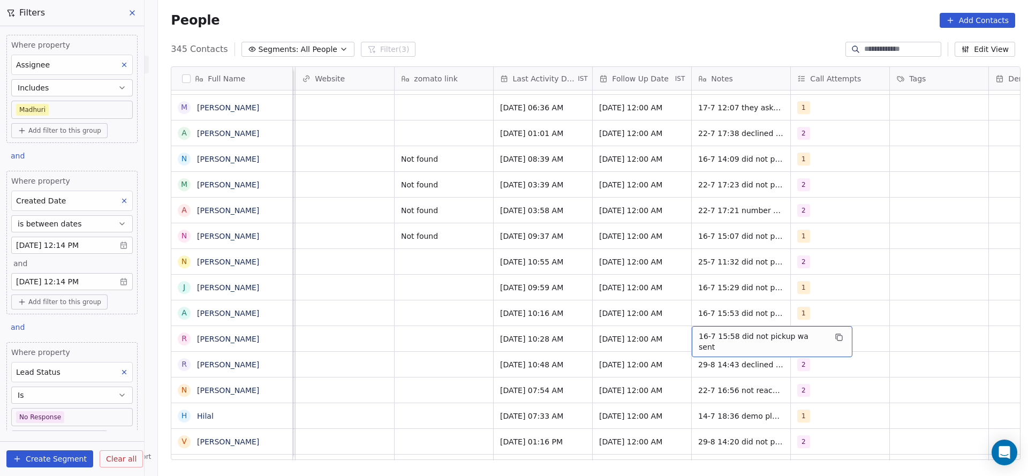
click at [693, 326] on div "16-7 15:58 did not pickup wa sent" at bounding box center [772, 341] width 161 height 31
click at [688, 317] on textarea "**********" at bounding box center [760, 330] width 147 height 33
type textarea "**********"
click at [487, 338] on html "On2Cook India Pvt. Ltd. Contacts People Marketing Workflows Campaigns Sales Pip…" at bounding box center [514, 238] width 1028 height 476
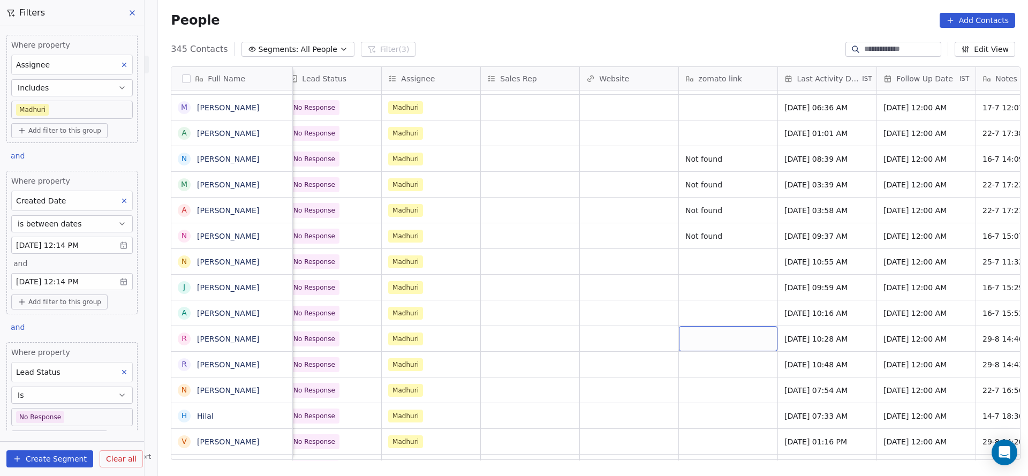
scroll to position [12, 904]
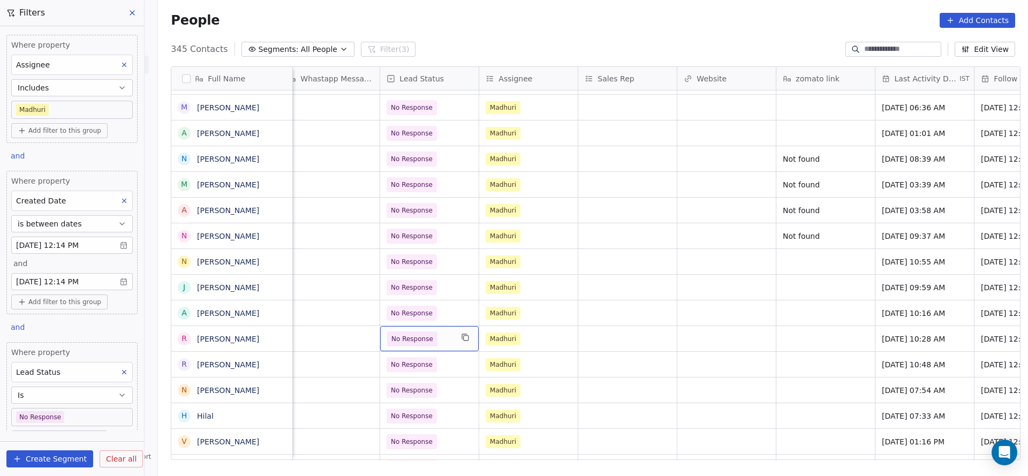
click at [413, 333] on span "No Response" at bounding box center [412, 339] width 50 height 15
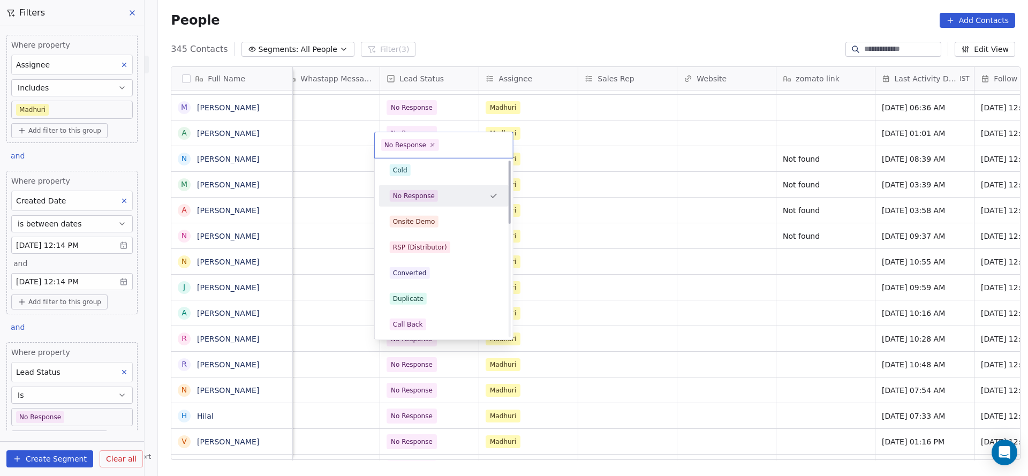
scroll to position [0, 0]
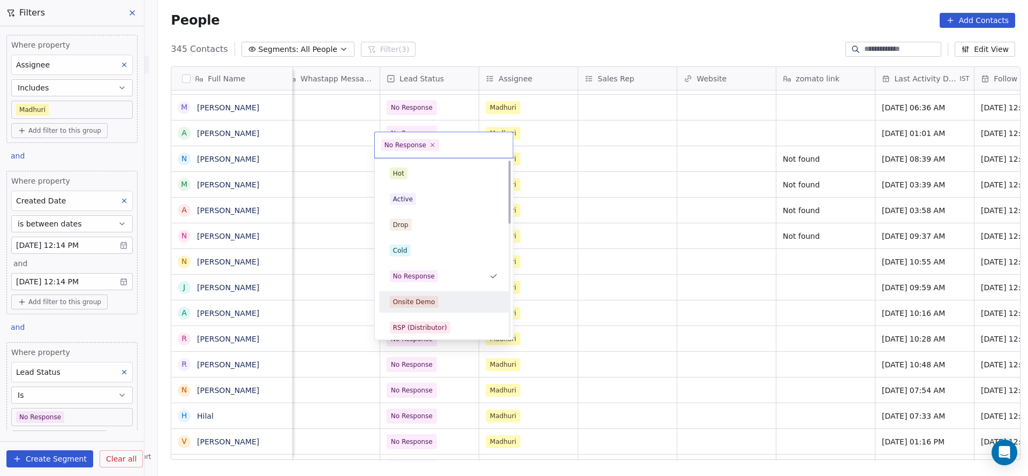
click at [553, 316] on html "On2Cook India Pvt. Ltd. Contacts People Marketing Workflows Campaigns Sales Pip…" at bounding box center [514, 238] width 1028 height 476
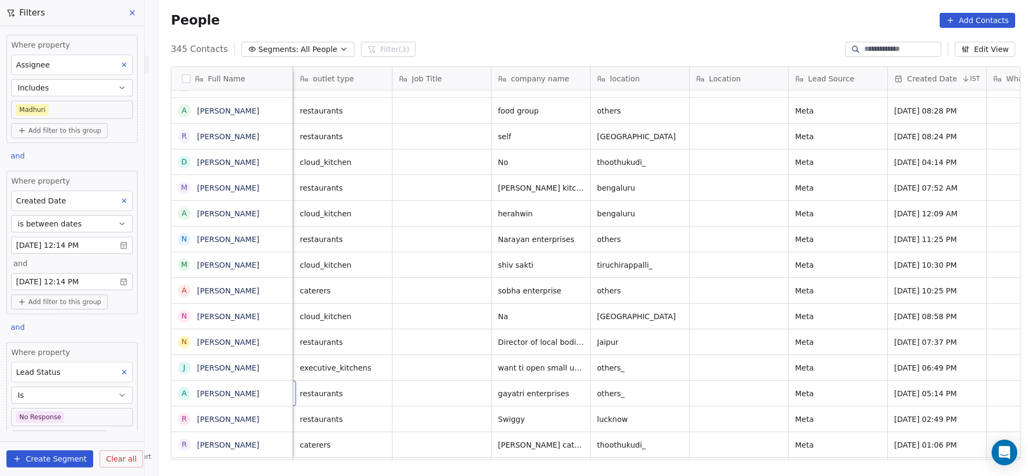
scroll to position [12, 99]
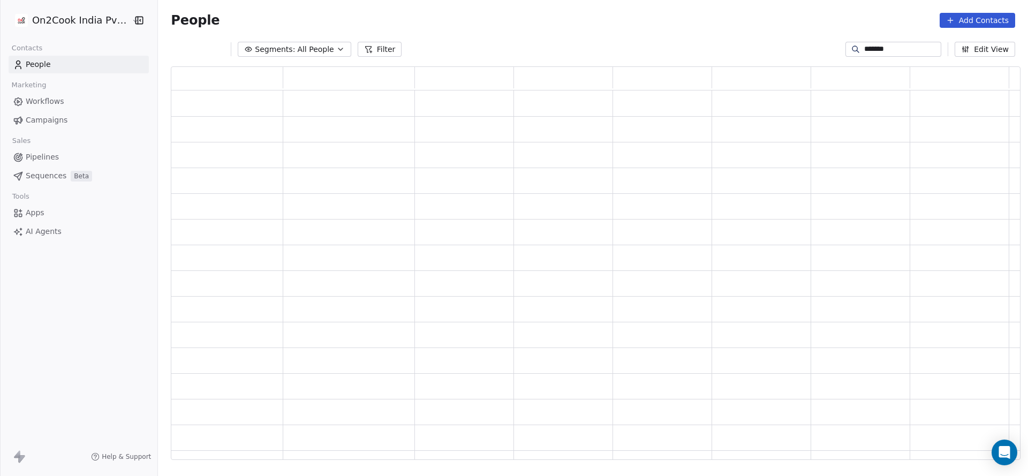
scroll to position [381, 837]
type input "*"
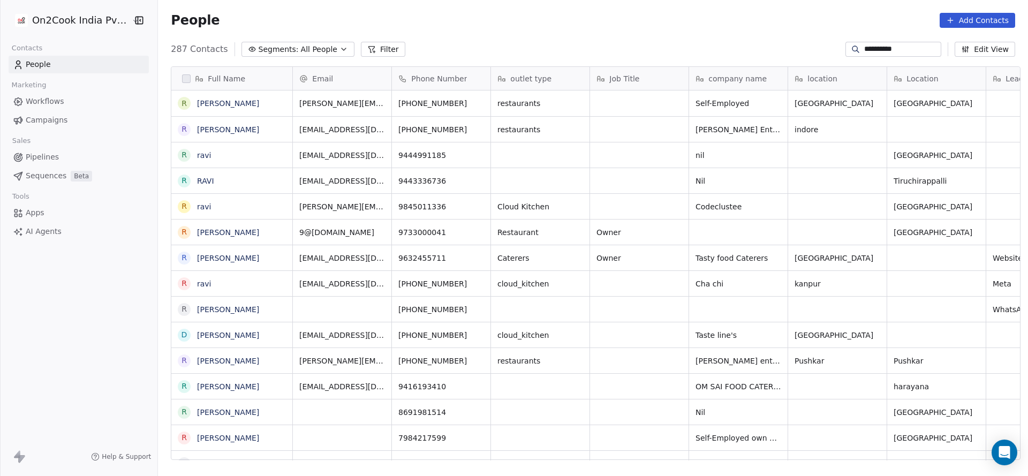
scroll to position [407, 863]
type input "**********"
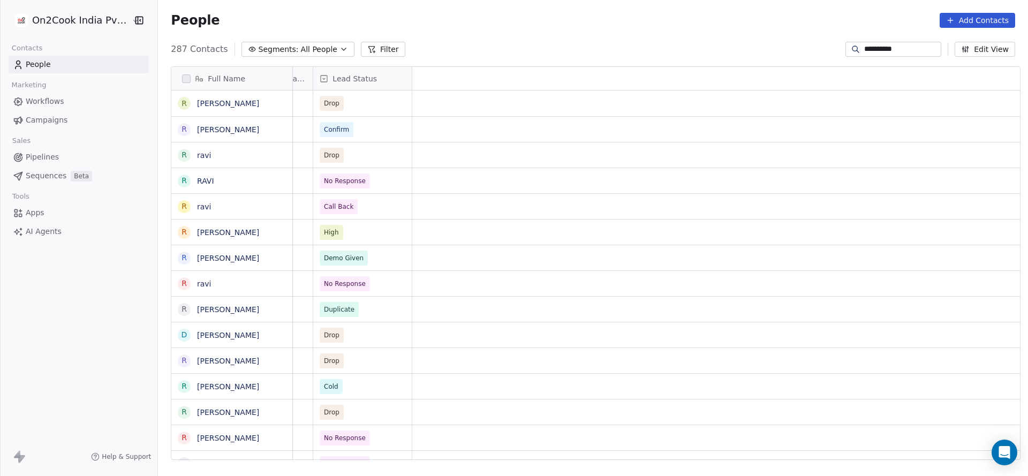
scroll to position [0, 0]
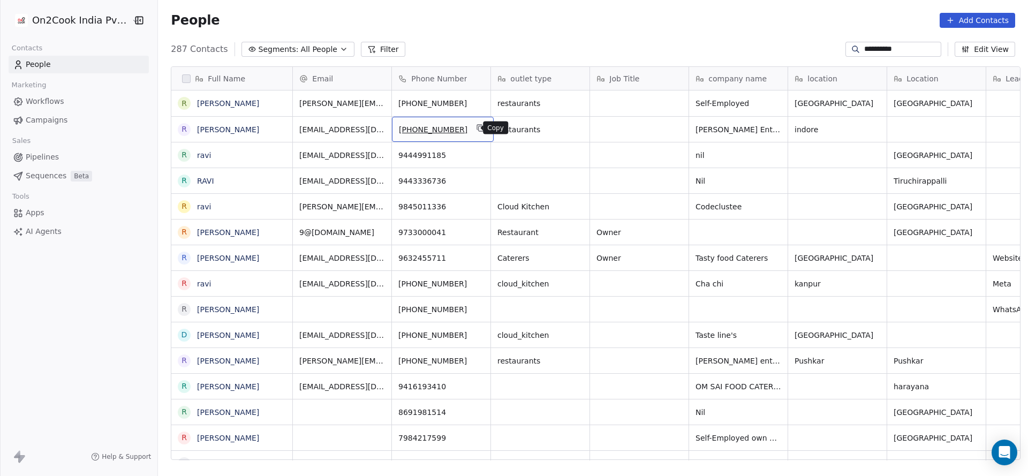
click at [479, 126] on icon "grid" at bounding box center [481, 128] width 5 height 5
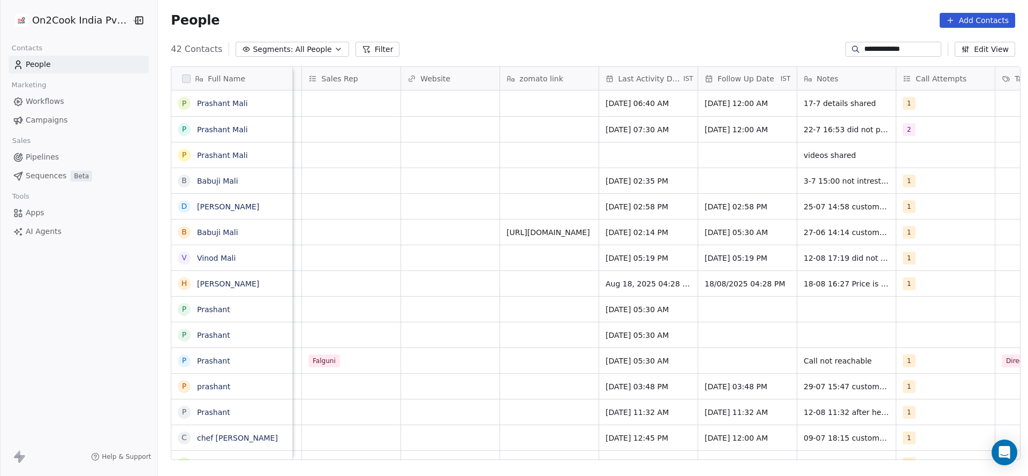
scroll to position [0, 1345]
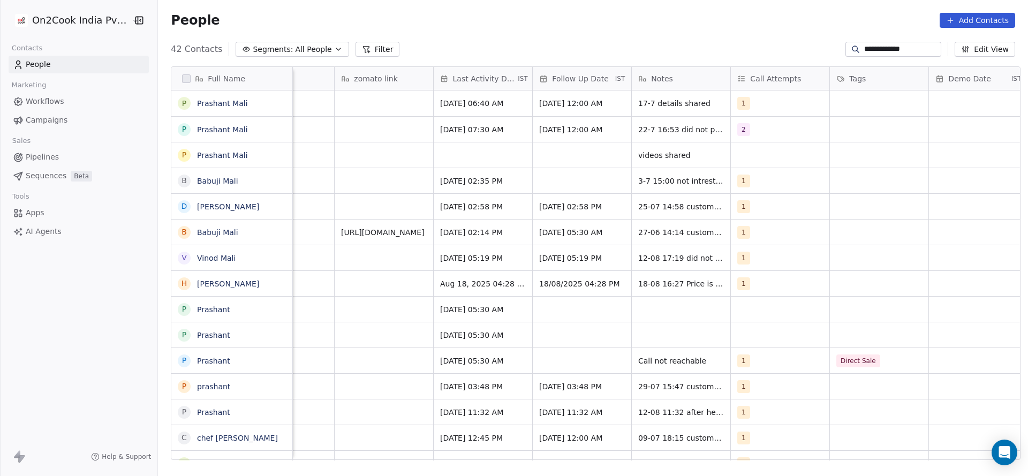
click at [877, 48] on input "**********" at bounding box center [901, 49] width 75 height 11
click at [878, 48] on input "**********" at bounding box center [901, 49] width 75 height 11
type input "****"
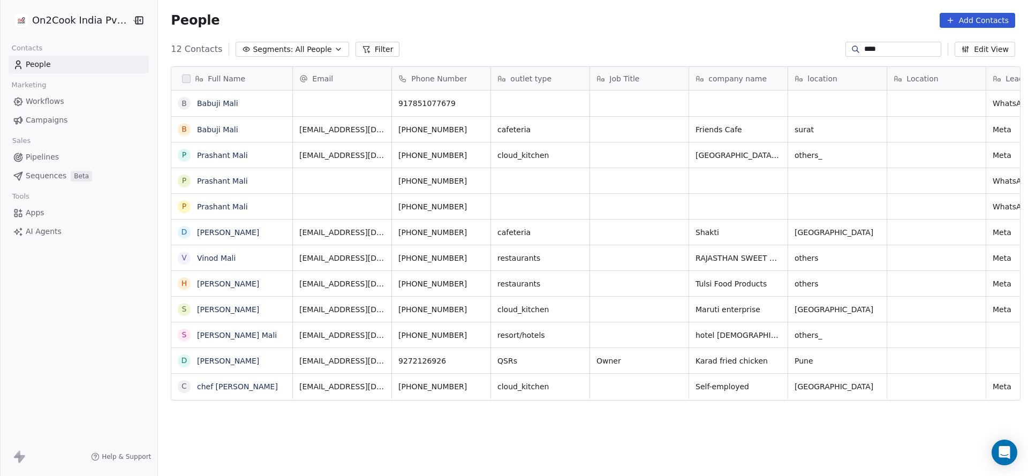
scroll to position [407, 863]
click at [878, 48] on input "****" at bounding box center [901, 49] width 75 height 11
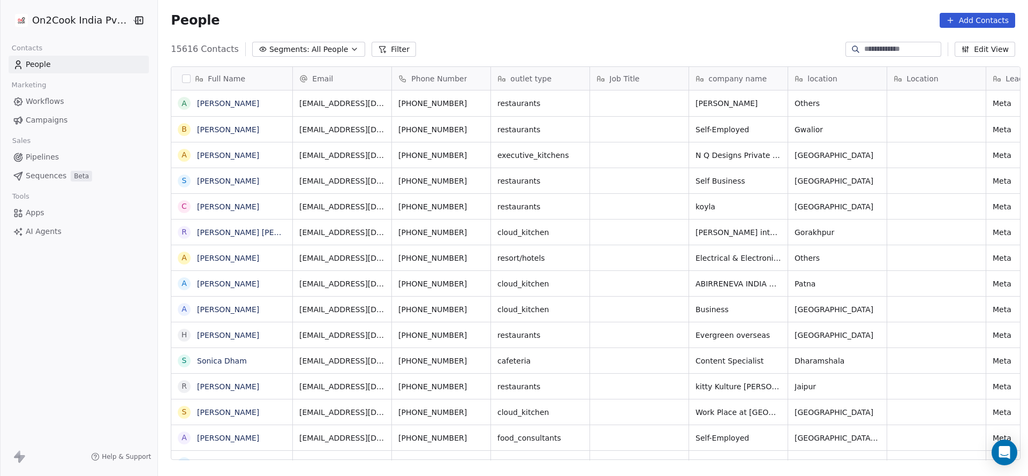
click at [378, 51] on icon at bounding box center [382, 49] width 9 height 9
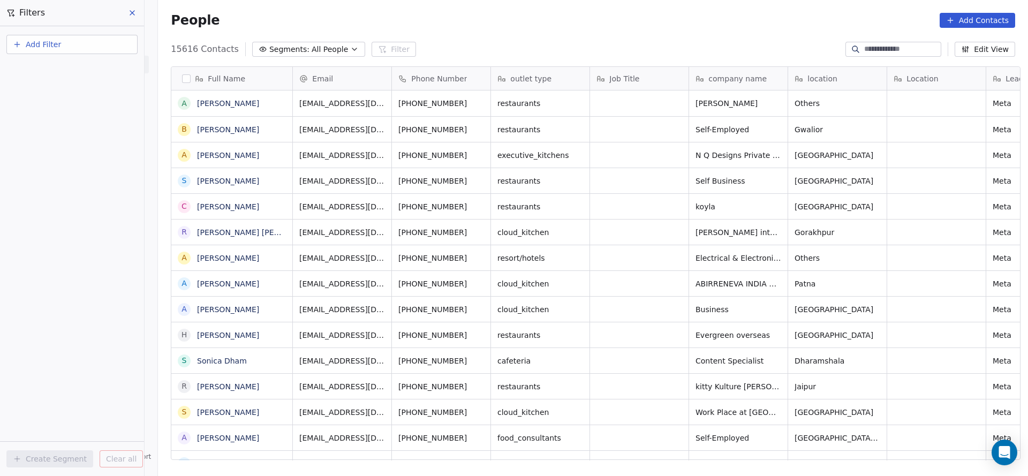
click at [100, 39] on button "Add Filter" at bounding box center [71, 44] width 131 height 19
click at [63, 65] on span "Contact properties" at bounding box center [53, 69] width 70 height 11
type input "********"
click at [50, 109] on div "Assignee" at bounding box center [72, 108] width 109 height 11
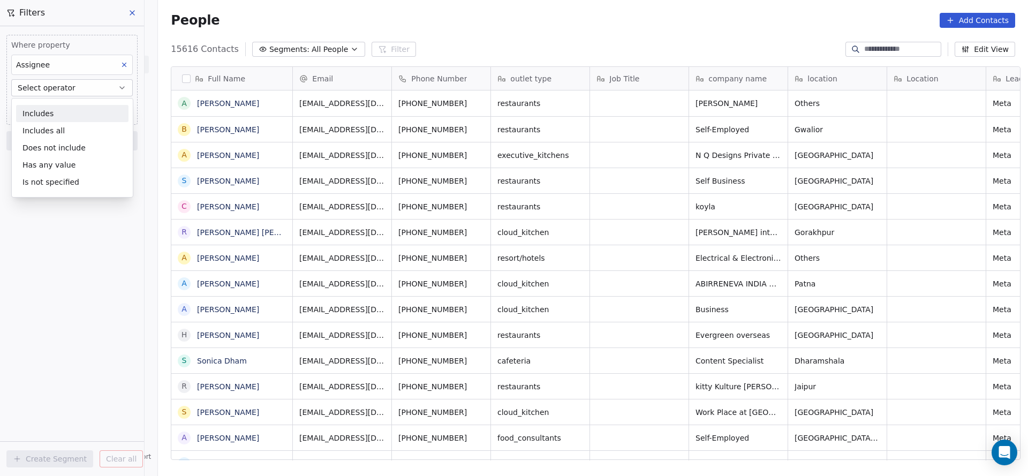
click at [50, 114] on div "Includes" at bounding box center [72, 113] width 112 height 17
click at [54, 106] on body "On2Cook India Pvt. Ltd. Contacts People Marketing Workflows Campaigns Sales Pip…" at bounding box center [514, 238] width 1028 height 476
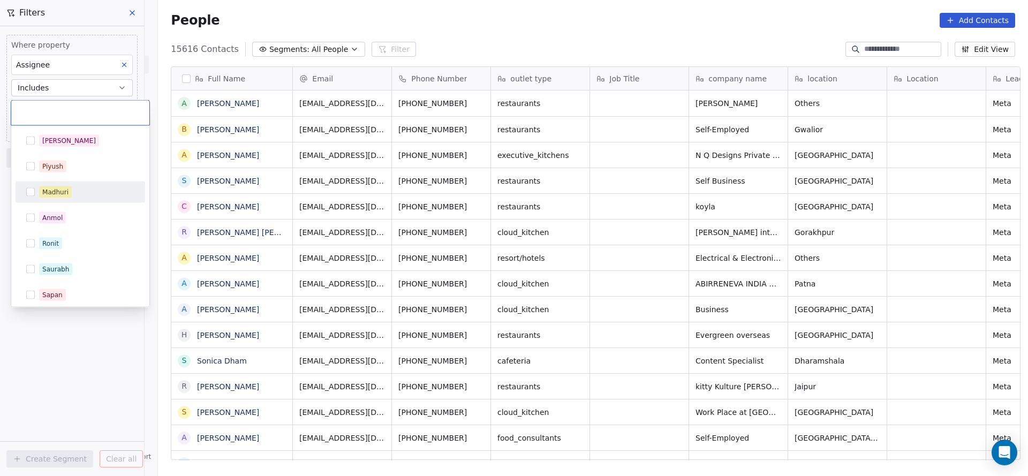
click at [62, 195] on div "Madhuri" at bounding box center [55, 192] width 26 height 10
click at [470, 215] on html "On2Cook India Pvt. Ltd. Contacts People Marketing Workflows Campaigns Sales Pip…" at bounding box center [514, 238] width 1028 height 476
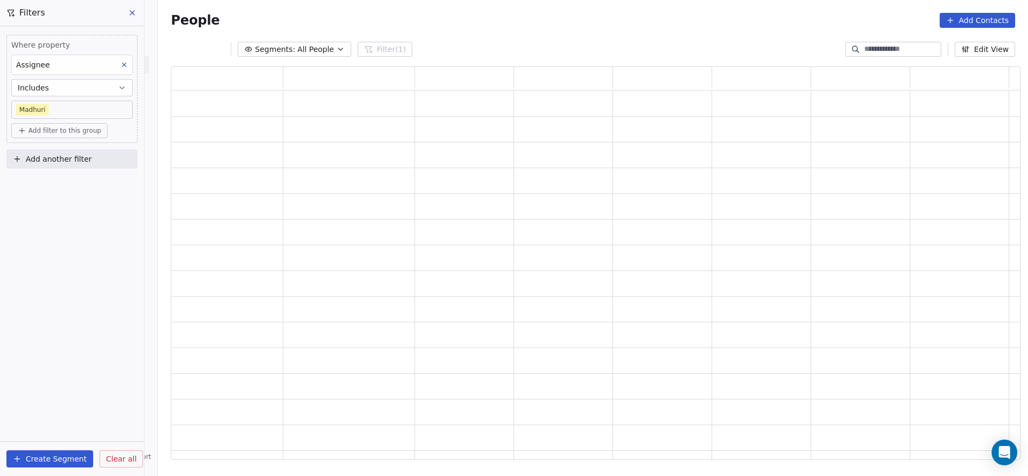
scroll to position [381, 837]
click at [90, 162] on button "Add another filter" at bounding box center [71, 158] width 131 height 19
click at [74, 182] on span "Contact properties" at bounding box center [53, 183] width 70 height 11
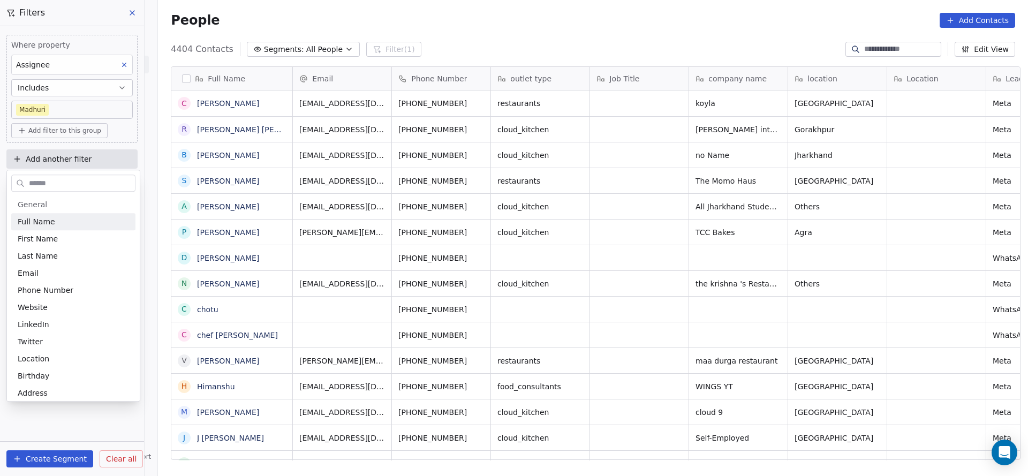
scroll to position [407, 863]
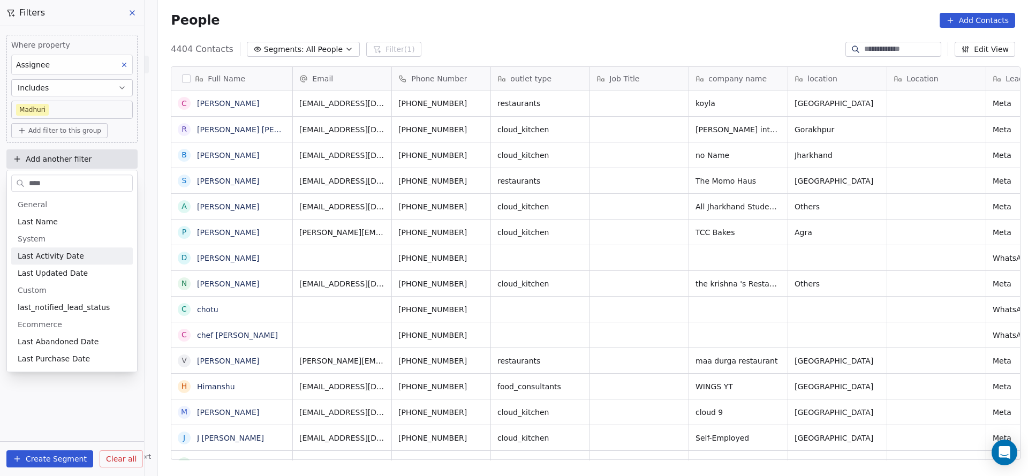
type input "****"
click at [80, 261] on div "Last Activity Date" at bounding box center [72, 255] width 122 height 17
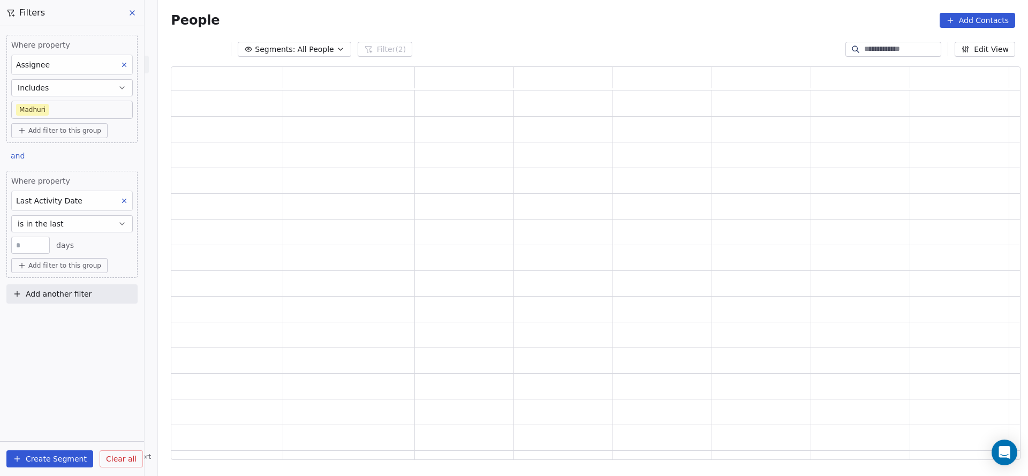
scroll to position [381, 837]
click at [89, 227] on button "is in the last" at bounding box center [72, 223] width 122 height 17
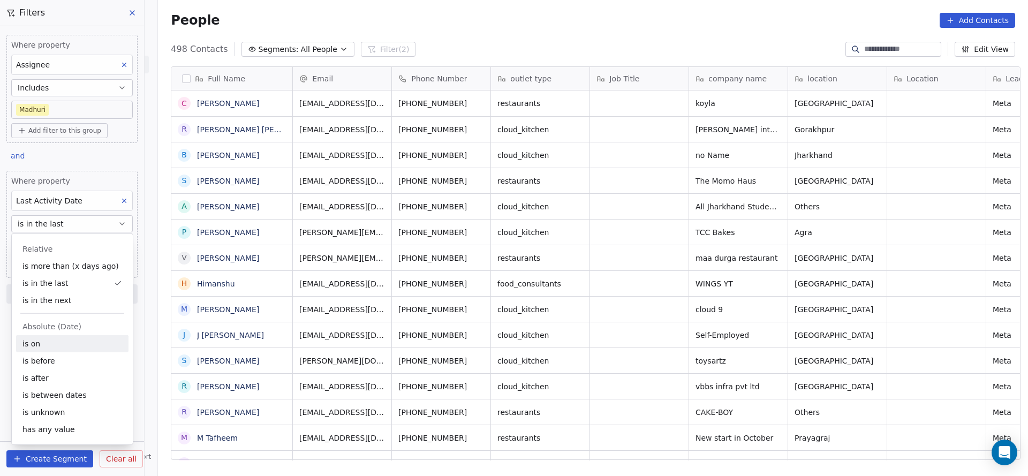
click at [68, 341] on div "is on" at bounding box center [72, 343] width 112 height 17
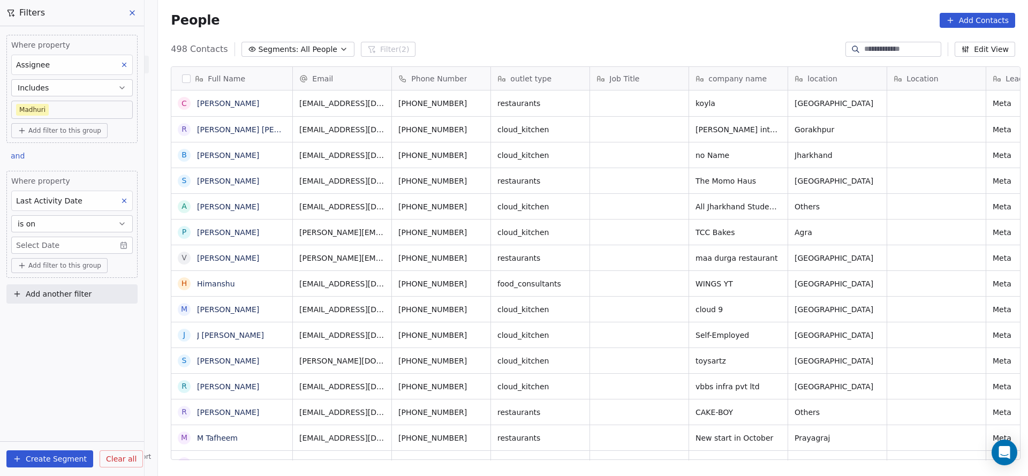
scroll to position [407, 863]
click at [76, 244] on body "On2Cook India Pvt. Ltd. Contacts People Marketing Workflows Campaigns Sales Pip…" at bounding box center [514, 238] width 1028 height 476
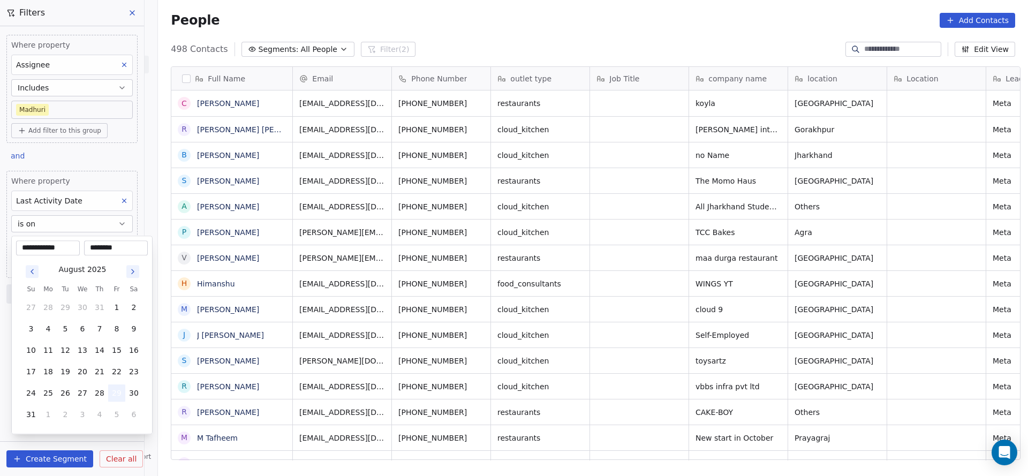
click at [116, 387] on button "29" at bounding box center [116, 393] width 17 height 17
click at [522, 374] on html "On2Cook India Pvt. Ltd. Contacts People Marketing Workflows Campaigns Sales Pip…" at bounding box center [514, 238] width 1028 height 476
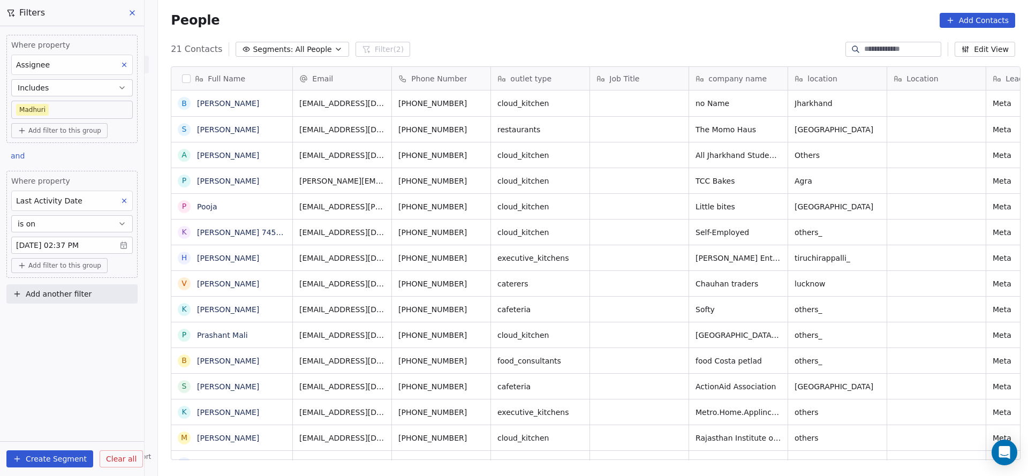
click at [86, 105] on body "On2Cook India Pvt. Ltd. Contacts People Marketing Workflows Campaigns Sales Pip…" at bounding box center [514, 238] width 1028 height 476
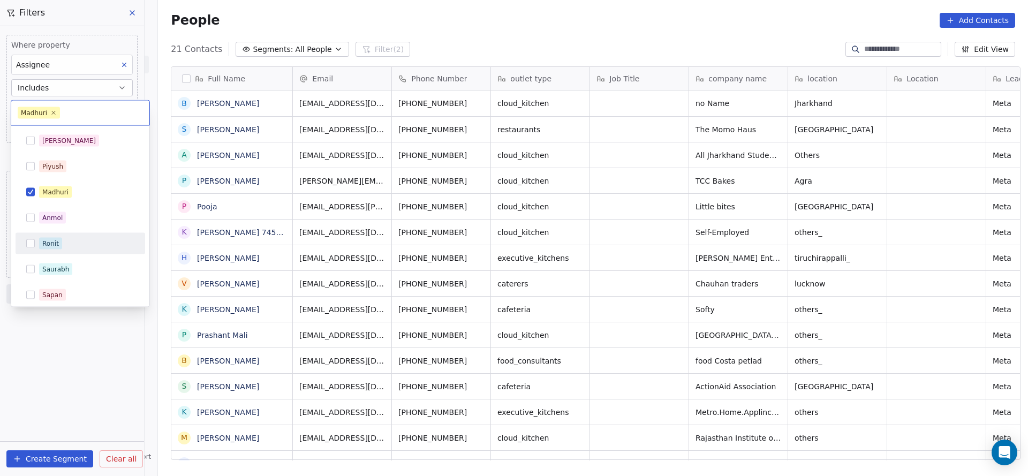
click at [51, 240] on div "Ronit" at bounding box center [50, 244] width 17 height 10
click at [81, 200] on div "Madhuri" at bounding box center [81, 192] width 130 height 21
click at [410, 220] on html "On2Cook India Pvt. Ltd. Contacts People Marketing Workflows Campaigns Sales Pip…" at bounding box center [514, 238] width 1028 height 476
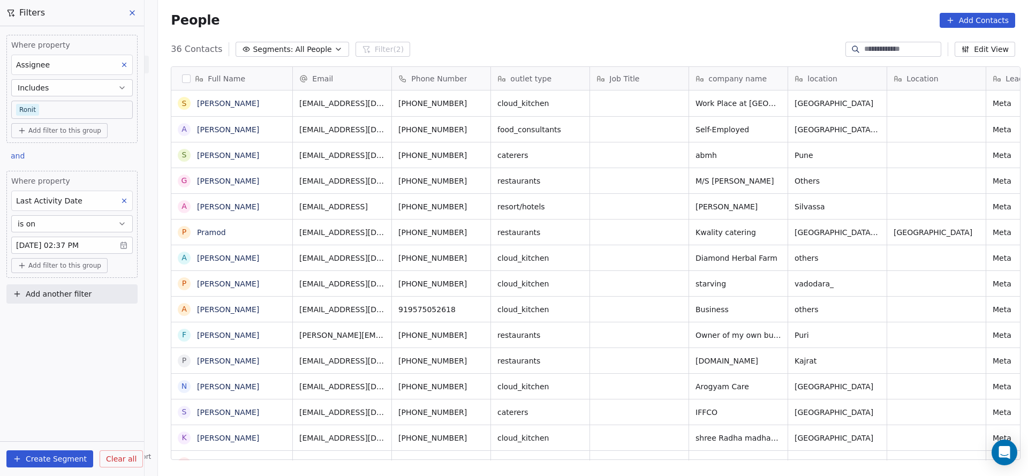
click at [101, 109] on body "On2Cook India Pvt. Ltd. Contacts People Marketing Workflows Campaigns Sales Pip…" at bounding box center [514, 238] width 1028 height 476
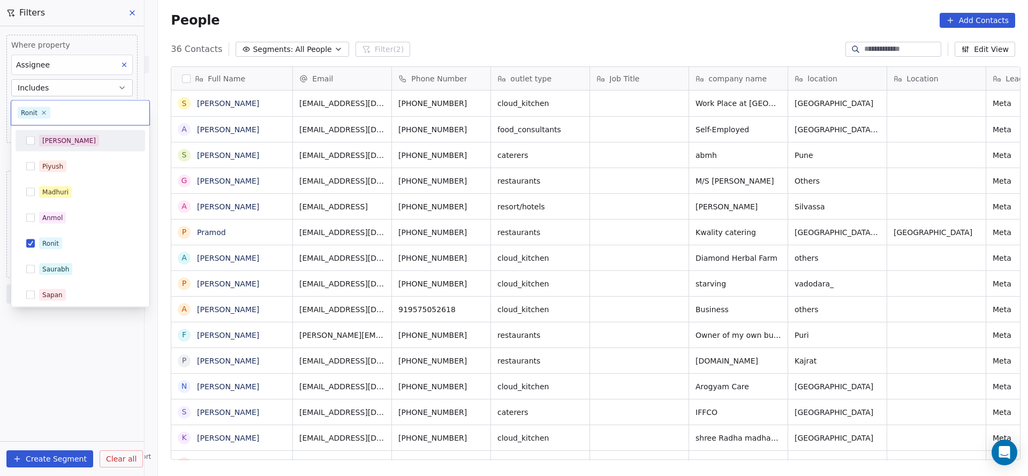
click at [78, 147] on div "[PERSON_NAME]" at bounding box center [80, 140] width 121 height 17
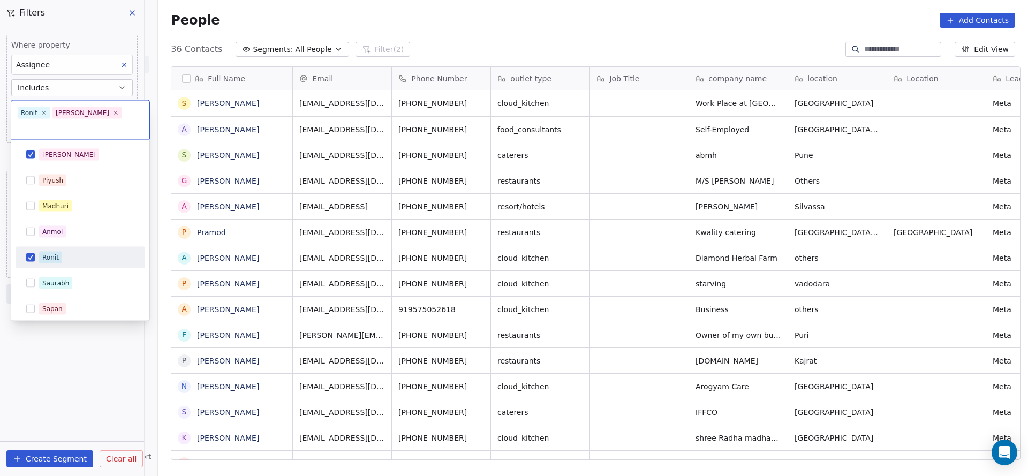
click at [57, 249] on div "Ronit" at bounding box center [80, 257] width 121 height 17
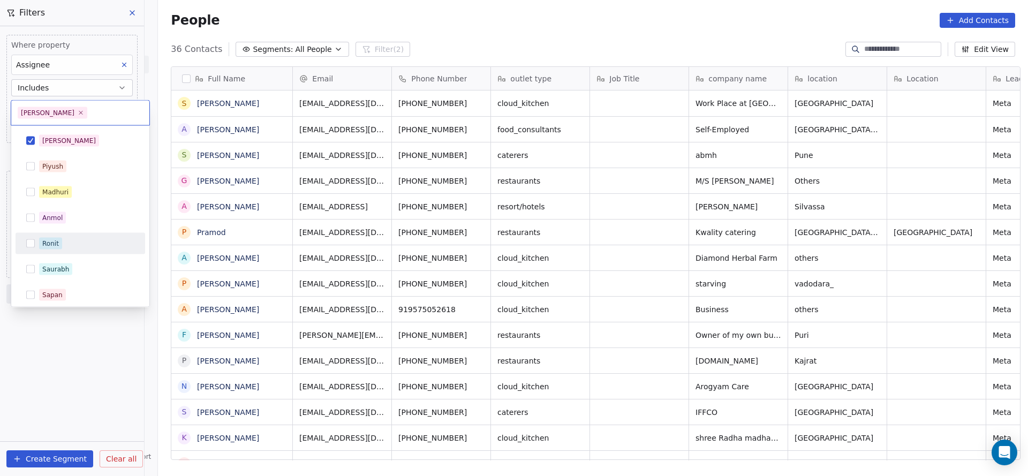
click at [363, 226] on html "On2Cook India Pvt. Ltd. Contacts People Marketing Workflows Campaigns Sales Pip…" at bounding box center [514, 238] width 1028 height 476
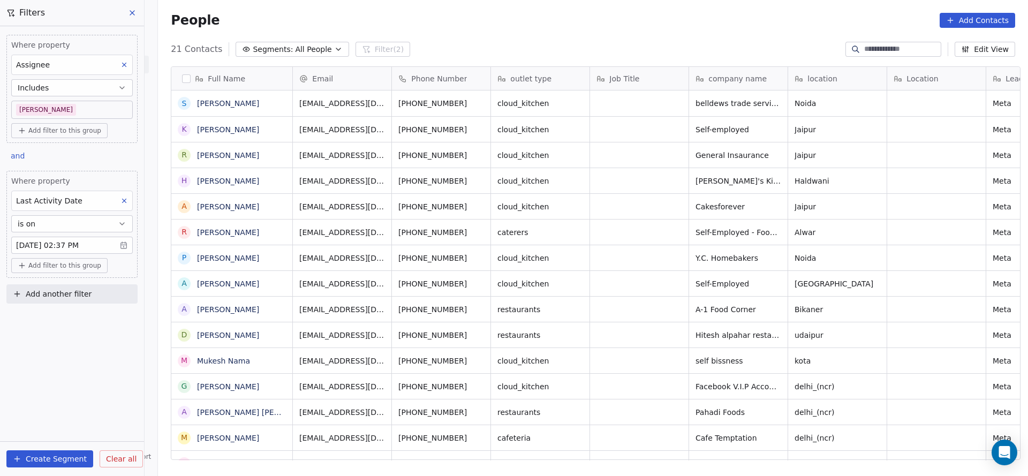
click at [77, 104] on body "On2Cook India Pvt. Ltd. Contacts People Marketing Workflows Campaigns Sales Pip…" at bounding box center [514, 238] width 1028 height 476
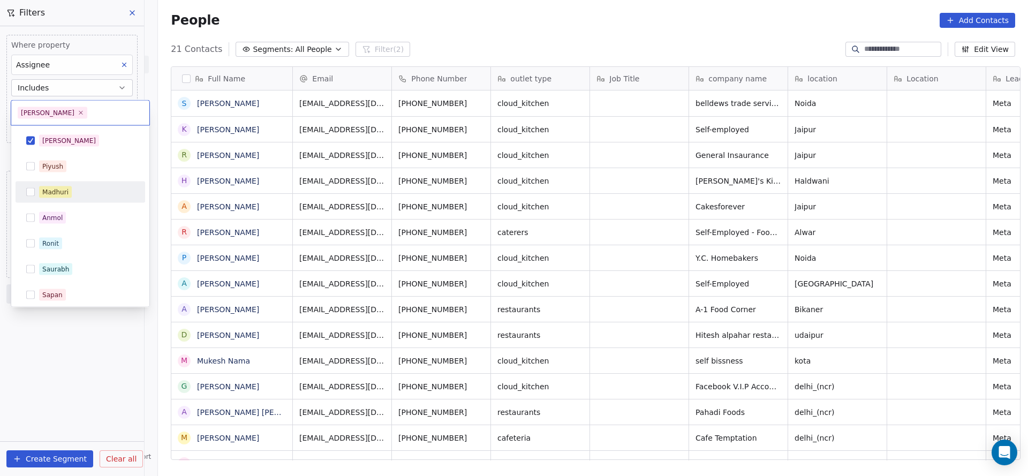
click at [88, 186] on div "Madhuri" at bounding box center [86, 192] width 95 height 12
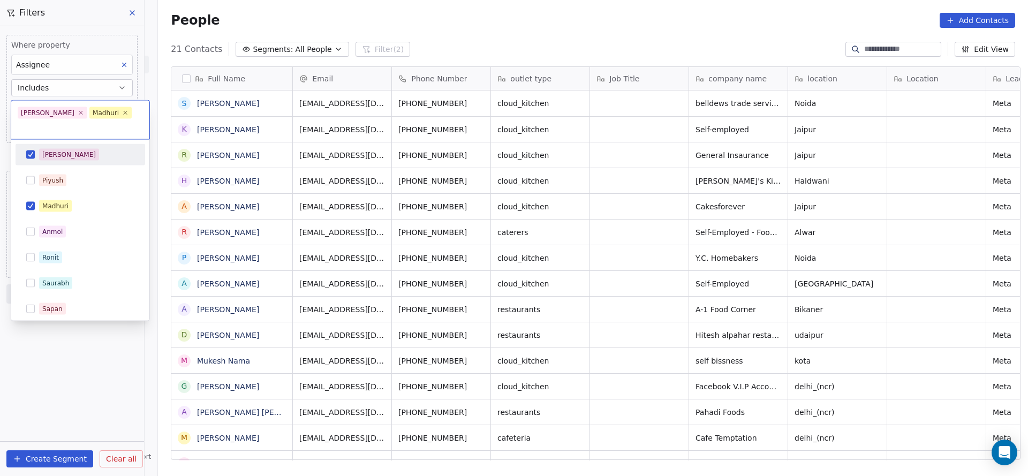
click at [85, 146] on div "[PERSON_NAME]" at bounding box center [80, 154] width 121 height 17
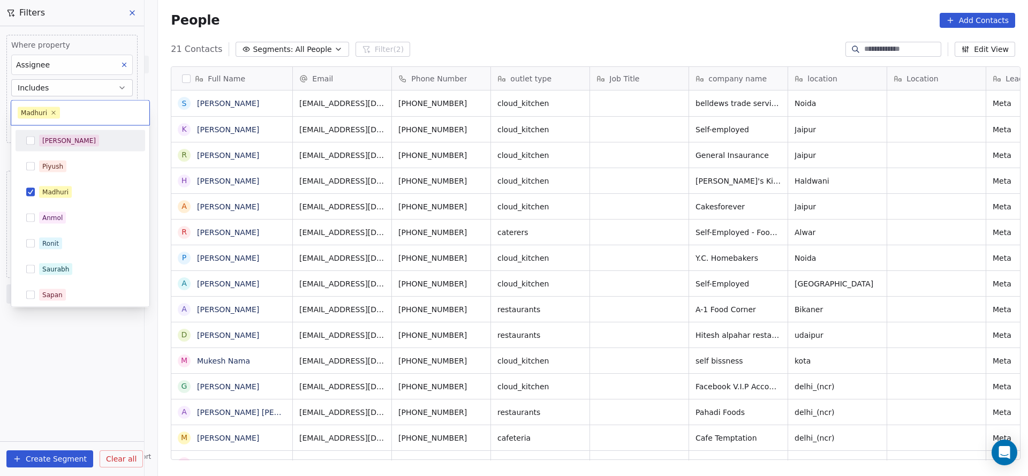
click at [388, 178] on html "On2Cook India Pvt. Ltd. Contacts People Marketing Workflows Campaigns Sales Pip…" at bounding box center [514, 238] width 1028 height 476
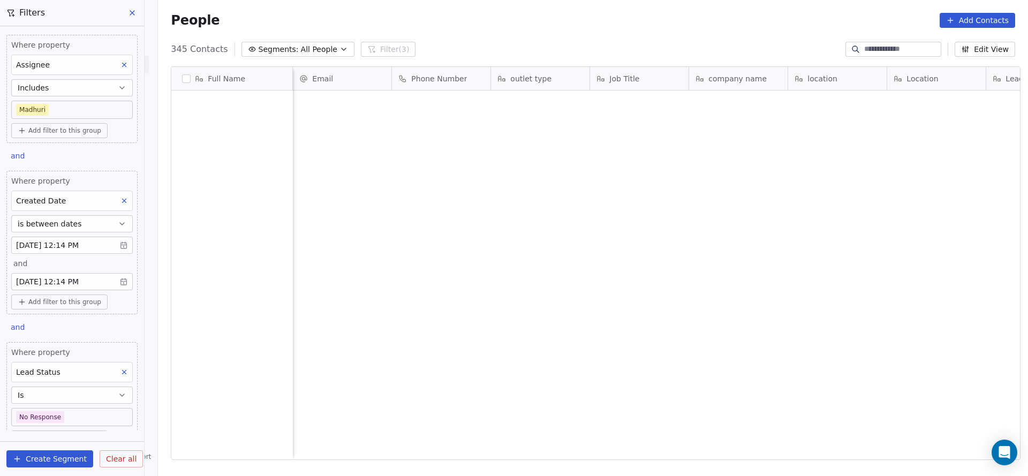
scroll to position [407, 863]
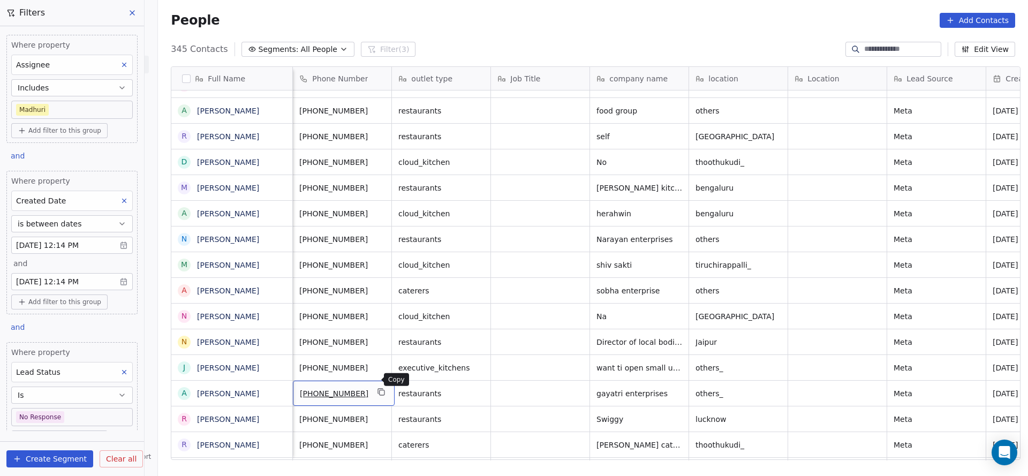
click at [378, 386] on button "grid" at bounding box center [381, 392] width 13 height 13
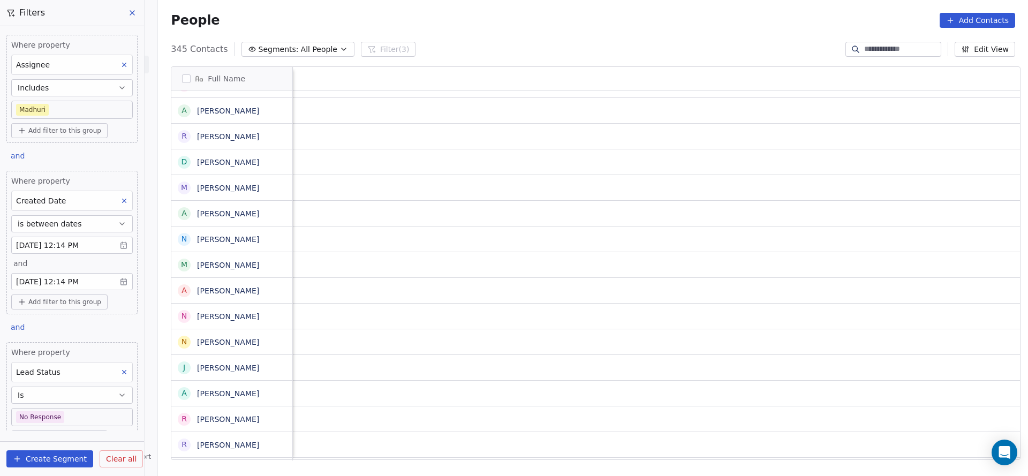
scroll to position [12, 1391]
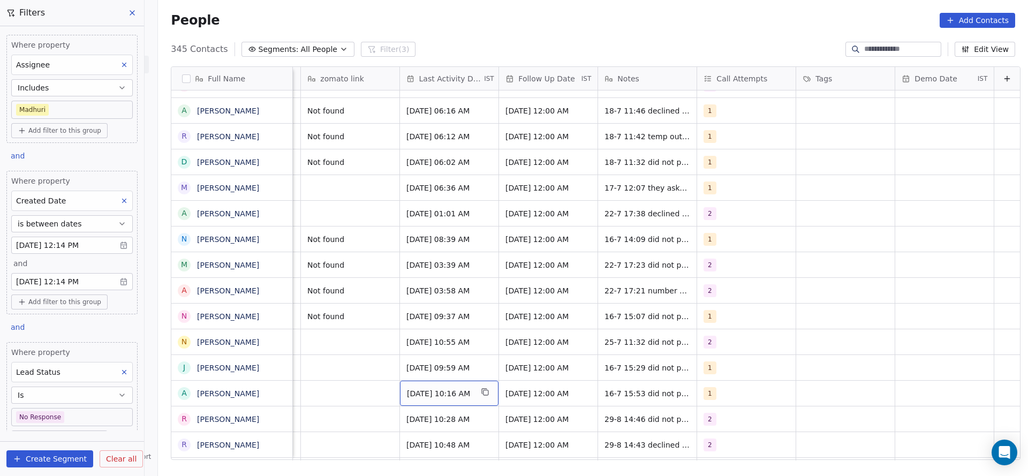
click at [400, 381] on div "Jul 16, 2025 10:16 AM" at bounding box center [449, 393] width 99 height 25
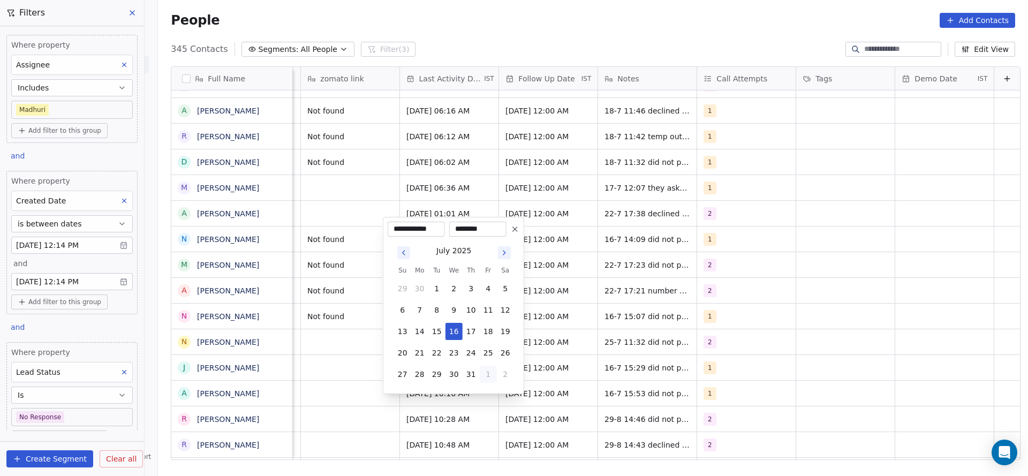
click at [490, 377] on button "1" at bounding box center [488, 374] width 17 height 17
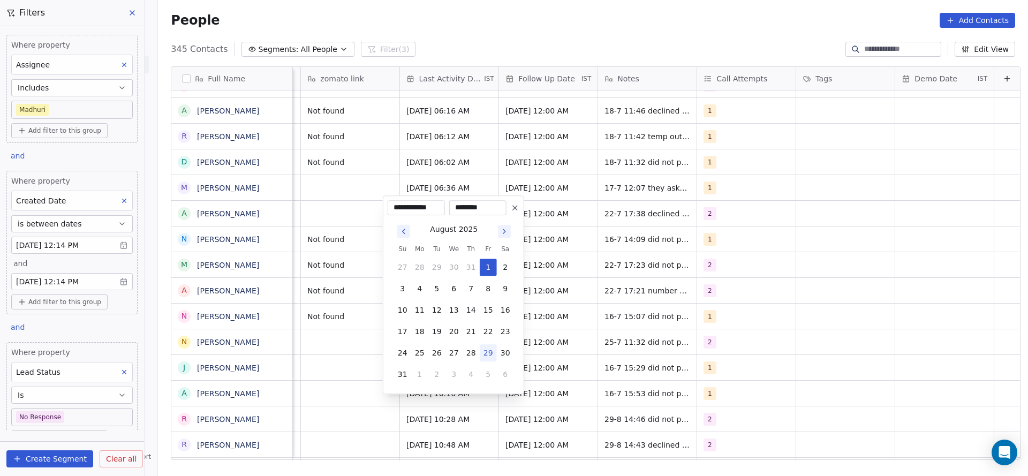
click at [492, 351] on button "29" at bounding box center [488, 352] width 17 height 17
type input "**********"
drag, startPoint x: 322, startPoint y: 362, endPoint x: 780, endPoint y: 379, distance: 457.7
click at [320, 362] on html "On2Cook India Pvt. Ltd. Contacts People Marketing Workflows Campaigns Sales Pip…" at bounding box center [514, 238] width 1028 height 476
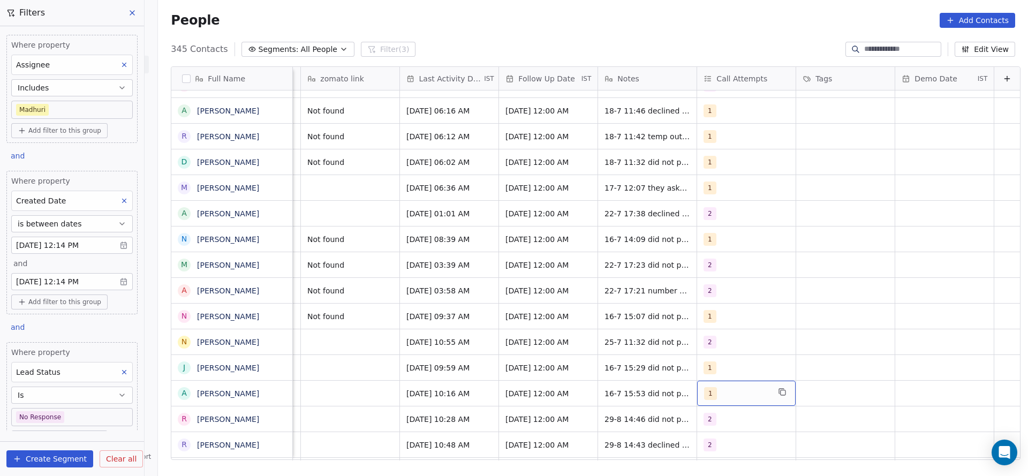
click at [721, 387] on div "1" at bounding box center [746, 393] width 99 height 25
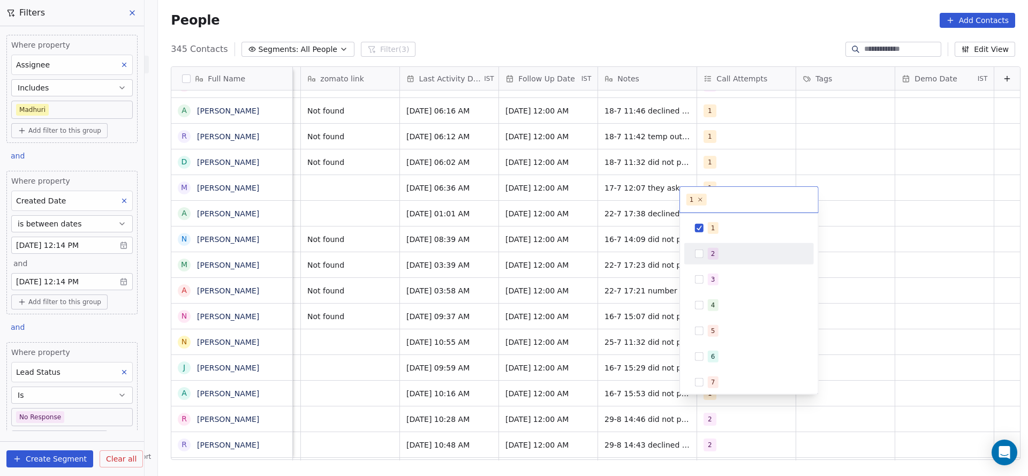
click at [715, 257] on span "2" at bounding box center [713, 254] width 11 height 12
click at [712, 229] on div "1" at bounding box center [713, 228] width 4 height 10
click at [536, 300] on html "On2Cook India Pvt. Ltd. Contacts People Marketing Workflows Campaigns Sales Pip…" at bounding box center [514, 238] width 1028 height 476
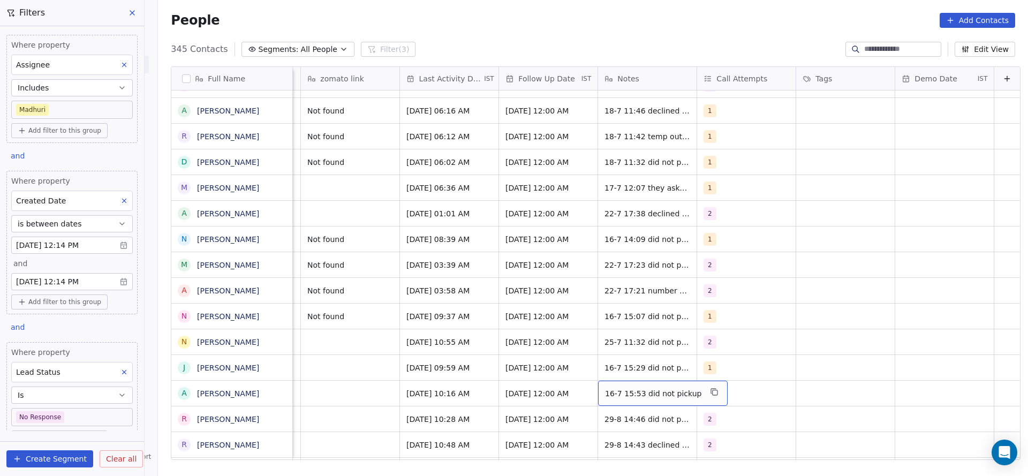
click at [606, 381] on div "16-7 15:53 did not pickup" at bounding box center [663, 393] width 130 height 25
click at [586, 378] on textarea "**********" at bounding box center [641, 384] width 119 height 33
type textarea "**********"
click at [341, 395] on html "On2Cook India Pvt. Ltd. Contacts People Marketing Workflows Campaigns Sales Pip…" at bounding box center [514, 238] width 1028 height 476
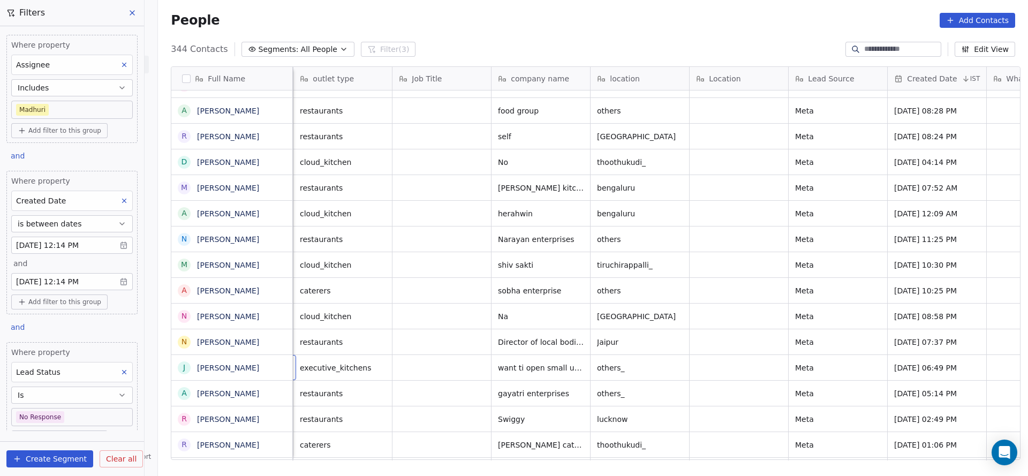
scroll to position [12, 99]
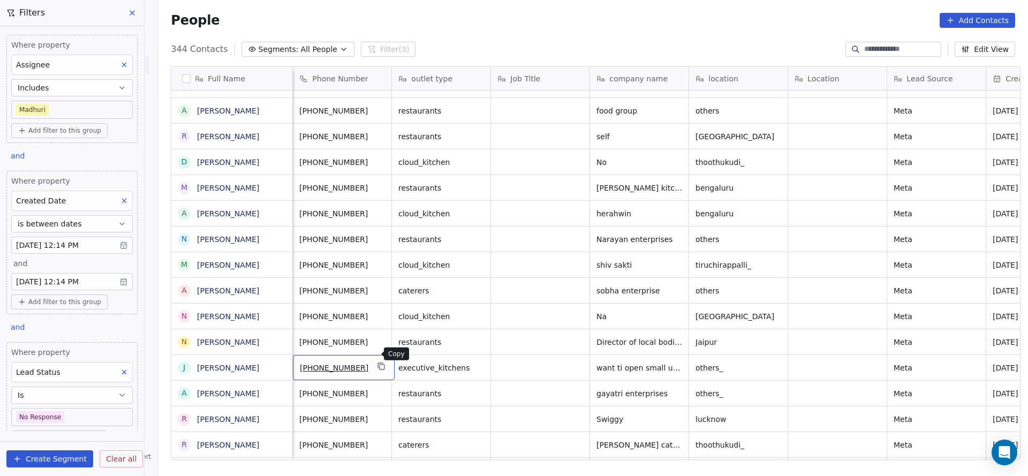
click at [378, 362] on icon "grid" at bounding box center [382, 366] width 9 height 9
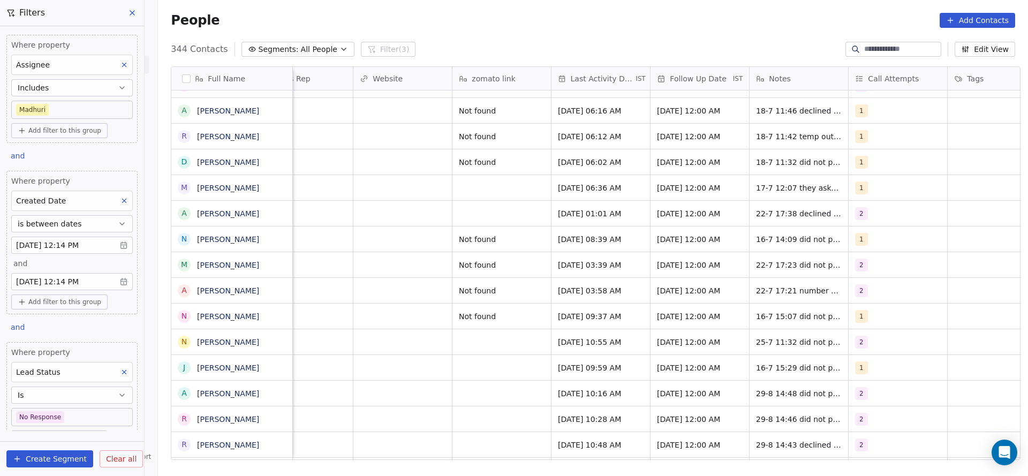
scroll to position [12, 1186]
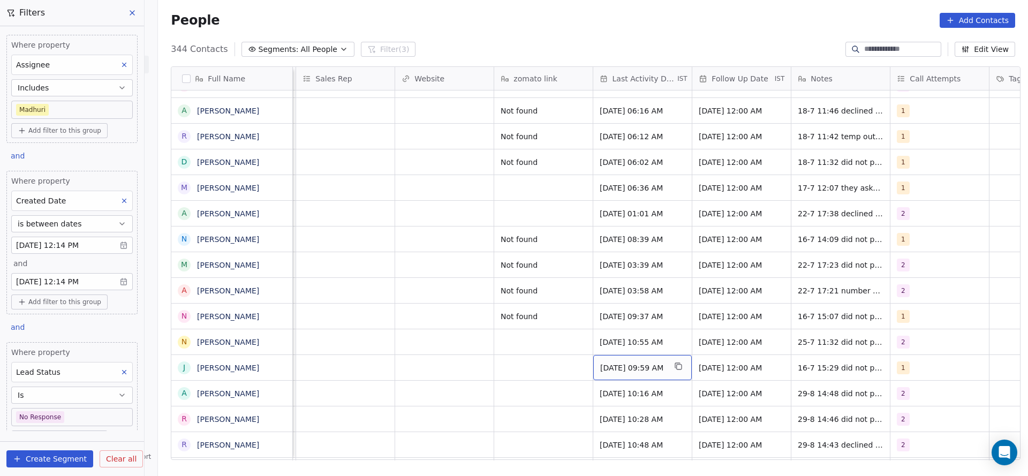
click at [653, 363] on span "Jul 16, 2025 09:59 AM" at bounding box center [632, 368] width 65 height 11
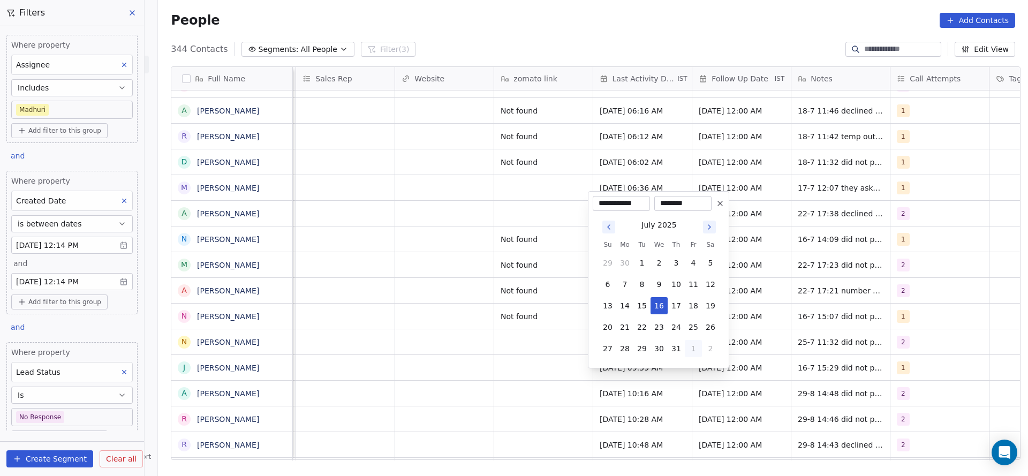
click at [696, 349] on button "1" at bounding box center [693, 348] width 17 height 17
click at [692, 323] on button "29" at bounding box center [693, 327] width 17 height 17
type input "**********"
click at [553, 329] on html "On2Cook India Pvt. Ltd. Contacts People Marketing Workflows Campaigns Sales Pip…" at bounding box center [514, 238] width 1028 height 476
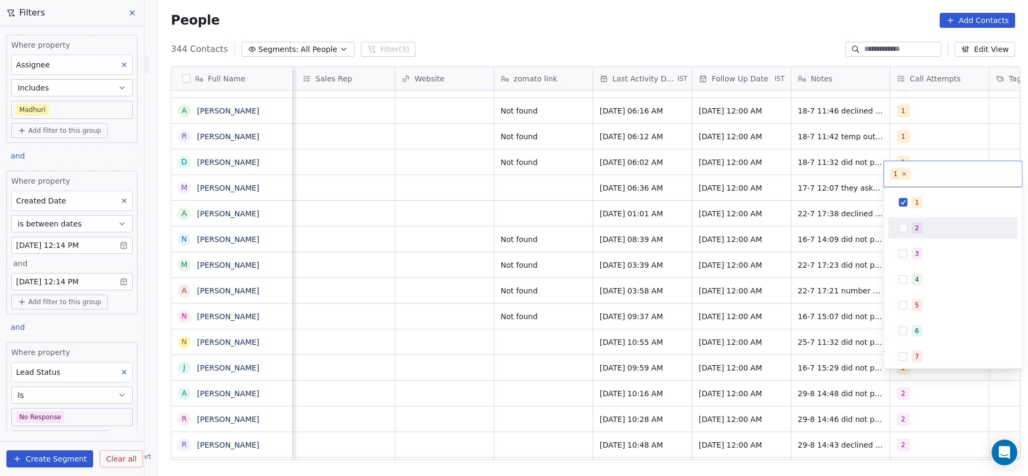
click at [926, 235] on div "2" at bounding box center [953, 228] width 121 height 17
click at [926, 199] on div "1" at bounding box center [959, 203] width 95 height 12
click at [749, 291] on html "On2Cook India Pvt. Ltd. Contacts People Marketing Workflows Campaigns Sales Pip…" at bounding box center [514, 238] width 1028 height 476
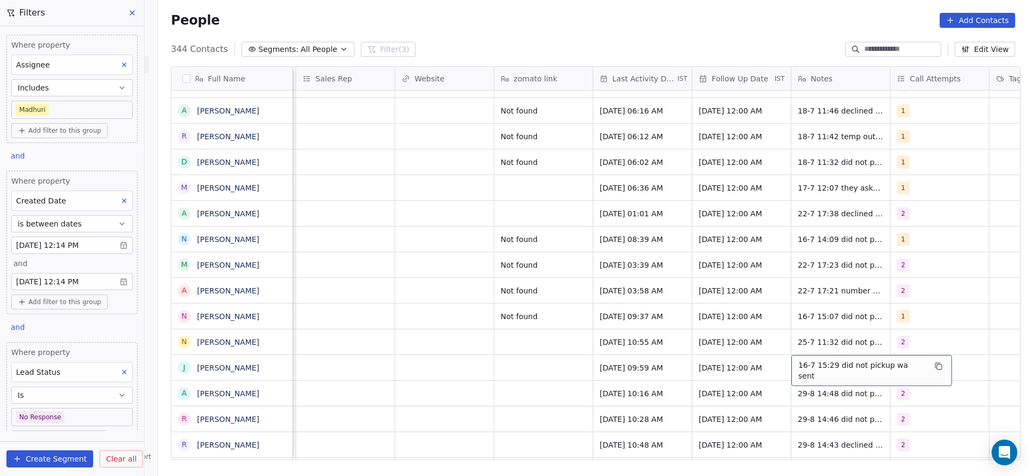
click at [807, 360] on span "16-7 15:29 did not pickup wa sent" at bounding box center [862, 370] width 127 height 21
click at [791, 358] on textarea "**********" at bounding box center [860, 359] width 147 height 33
type textarea "**********"
click at [569, 365] on html "On2Cook India Pvt. Ltd. Contacts People Marketing Workflows Campaigns Sales Pip…" at bounding box center [514, 238] width 1028 height 476
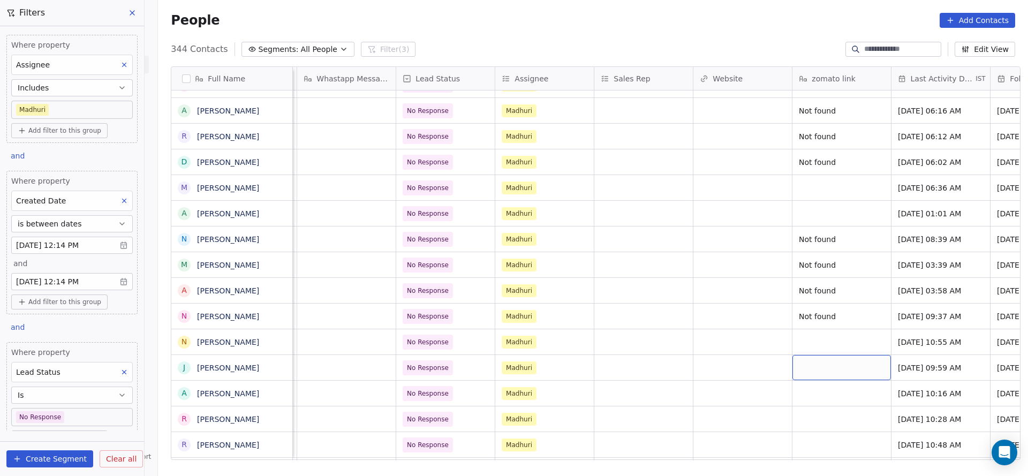
scroll to position [12, 824]
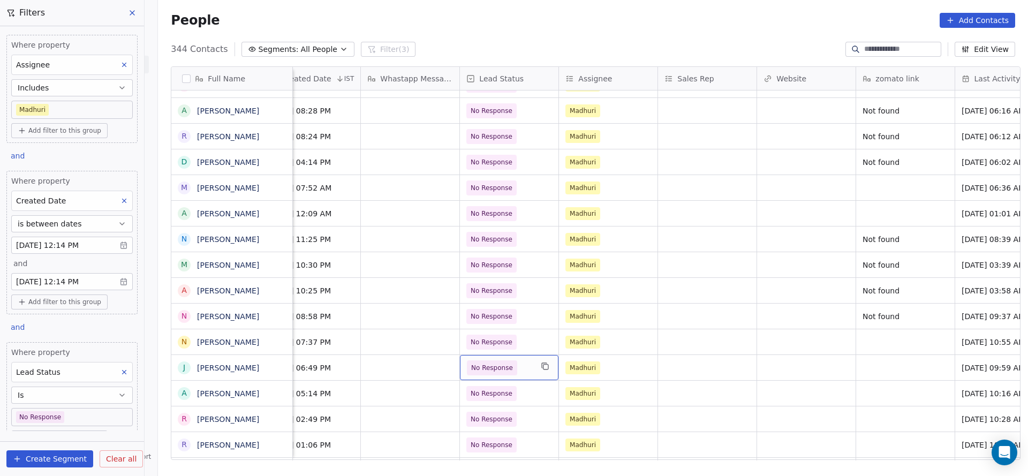
click at [491, 362] on span "No Response" at bounding box center [492, 367] width 50 height 15
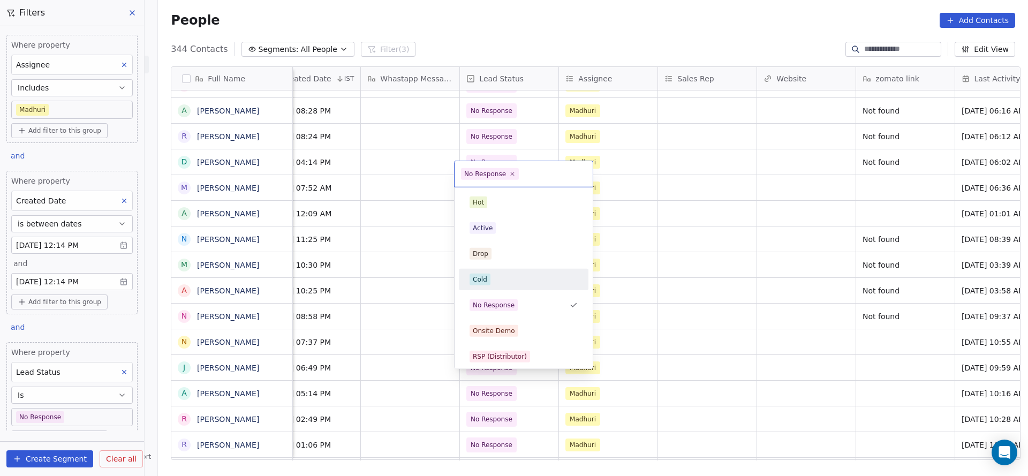
click at [500, 288] on div "Cold" at bounding box center [524, 279] width 130 height 21
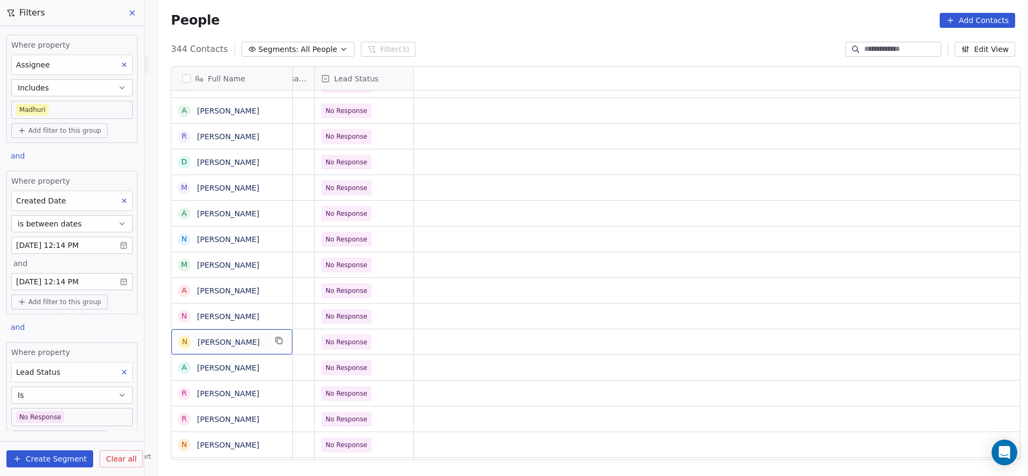
scroll to position [12, 0]
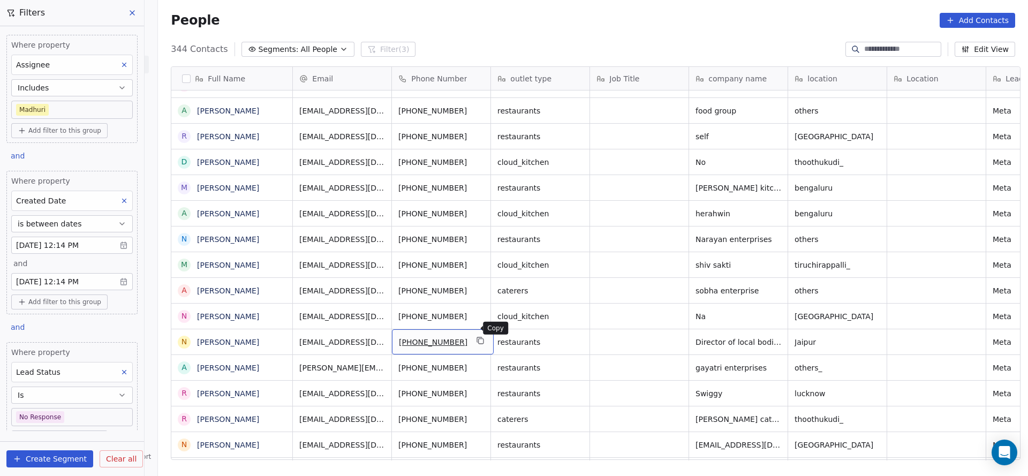
click at [477, 336] on icon "grid" at bounding box center [481, 340] width 9 height 9
drag, startPoint x: 559, startPoint y: 401, endPoint x: 509, endPoint y: 366, distance: 61.2
click at [560, 400] on html "On2Cook India Pvt. Ltd. Contacts People Marketing Workflows Campaigns Sales Pip…" at bounding box center [514, 238] width 1028 height 476
click at [477, 336] on icon "grid" at bounding box center [481, 340] width 9 height 9
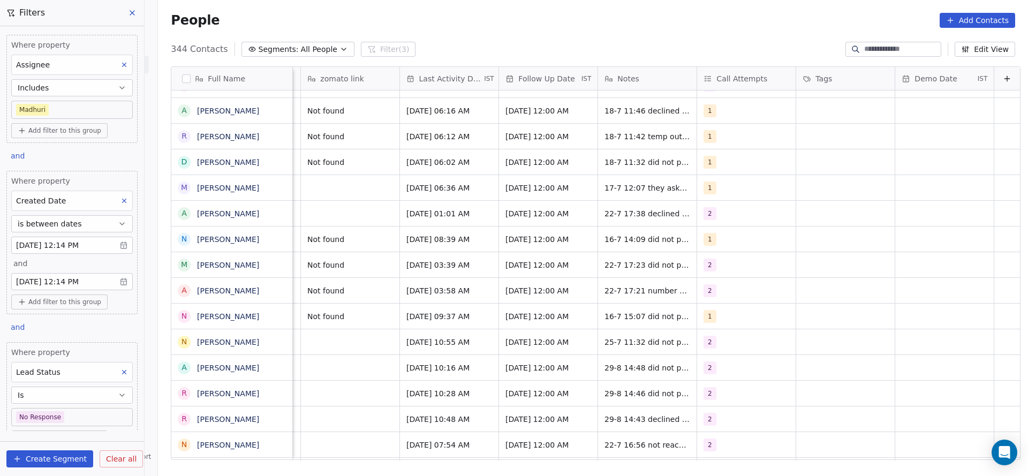
scroll to position [12, 1391]
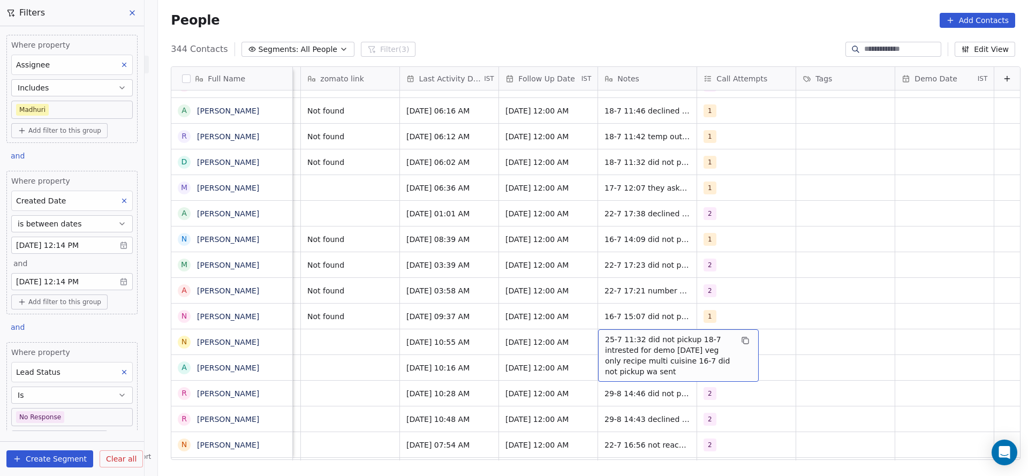
click at [605, 334] on span "25-7 11:32 did not pickup 18-7 intrested for demo on saturday veg only recipe m…" at bounding box center [668, 355] width 127 height 43
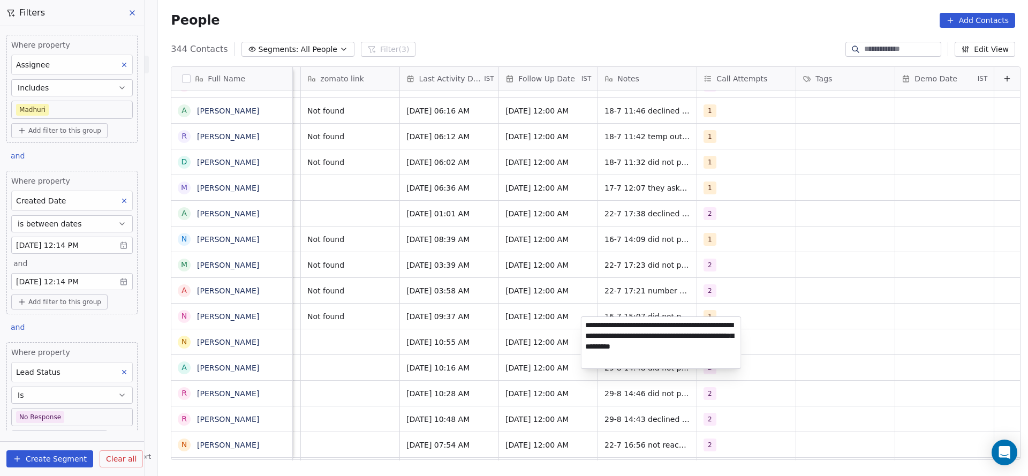
click at [586, 326] on textarea "**********" at bounding box center [662, 342] width 160 height 51
type textarea "**********"
click at [439, 325] on html "On2Cook India Pvt. Ltd. Contacts People Marketing Workflows Campaigns Sales Pip…" at bounding box center [514, 238] width 1028 height 476
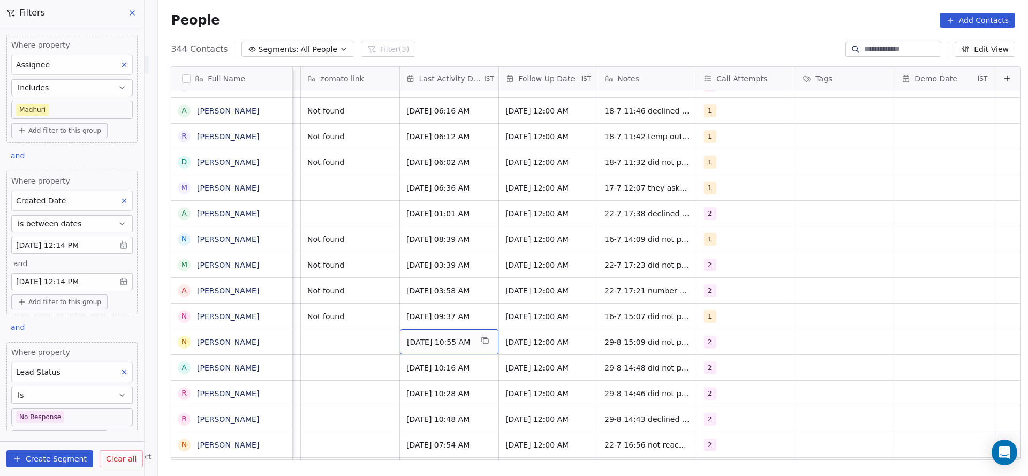
click at [415, 337] on span "Jul 25, 2025 10:55 AM" at bounding box center [439, 342] width 65 height 11
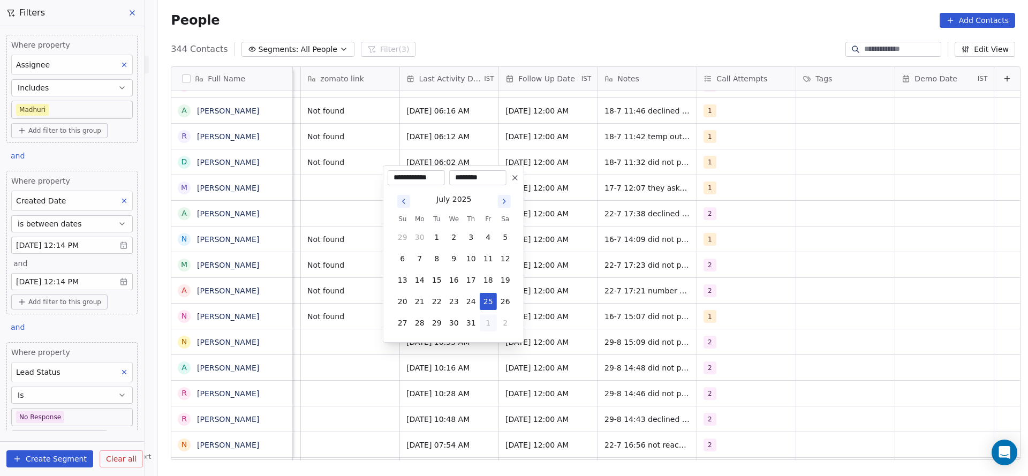
click at [490, 319] on button "1" at bounding box center [488, 322] width 17 height 17
click at [486, 300] on button "29" at bounding box center [488, 301] width 17 height 17
type input "**********"
click at [325, 309] on html "On2Cook India Pvt. Ltd. Contacts People Marketing Workflows Campaigns Sales Pip…" at bounding box center [514, 238] width 1028 height 476
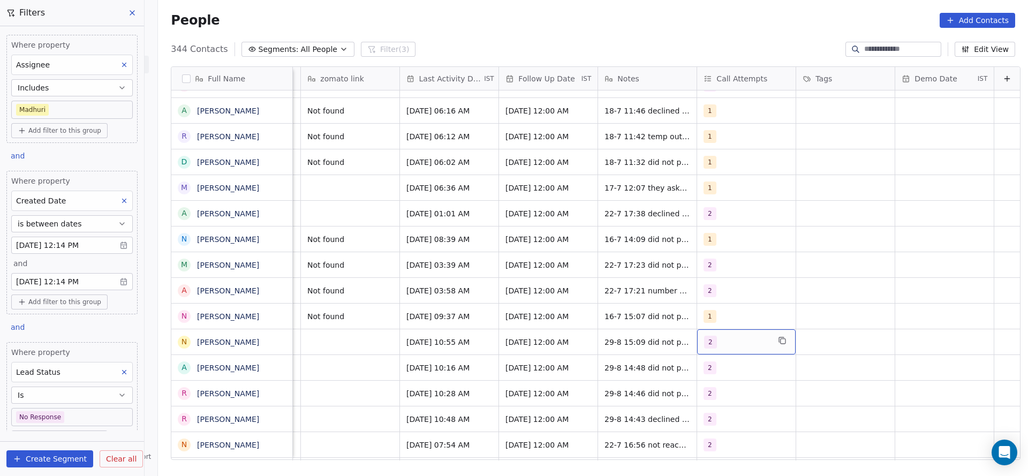
click at [704, 336] on span "2" at bounding box center [710, 342] width 13 height 13
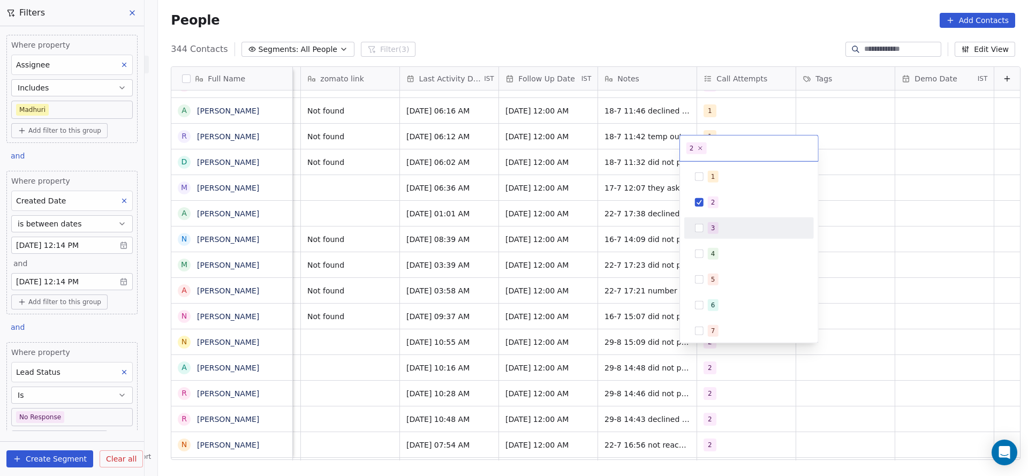
click at [710, 230] on span "3" at bounding box center [713, 228] width 11 height 12
click at [710, 203] on span "2" at bounding box center [713, 203] width 11 height 12
click at [588, 280] on html "On2Cook India Pvt. Ltd. Contacts People Marketing Workflows Campaigns Sales Pip…" at bounding box center [514, 238] width 1028 height 476
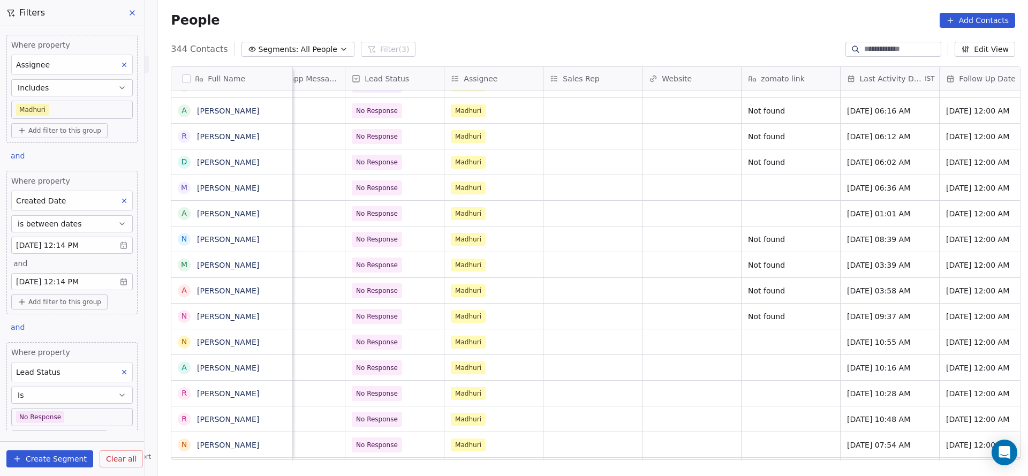
scroll to position [12, 813]
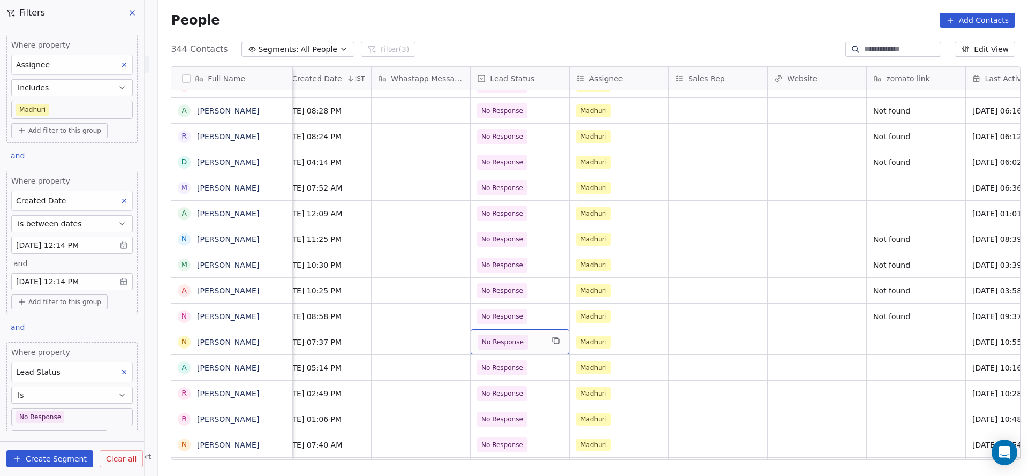
click at [515, 337] on span "No Response" at bounding box center [503, 342] width 42 height 11
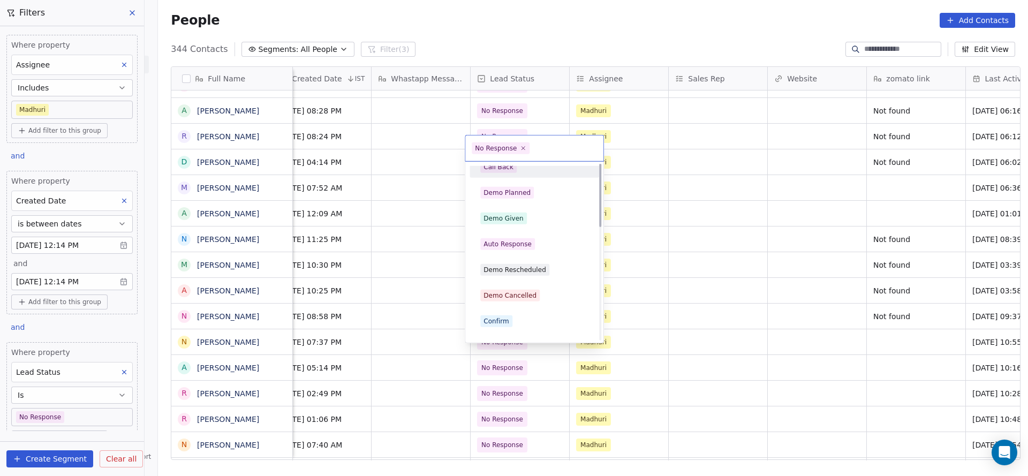
scroll to position [0, 0]
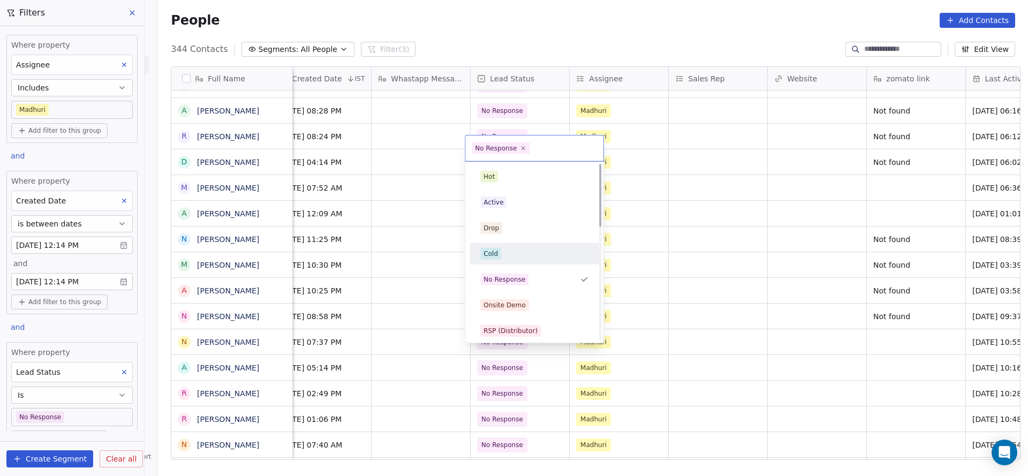
click at [649, 286] on html "On2Cook India Pvt. Ltd. Contacts People Marketing Workflows Campaigns Sales Pip…" at bounding box center [514, 238] width 1028 height 476
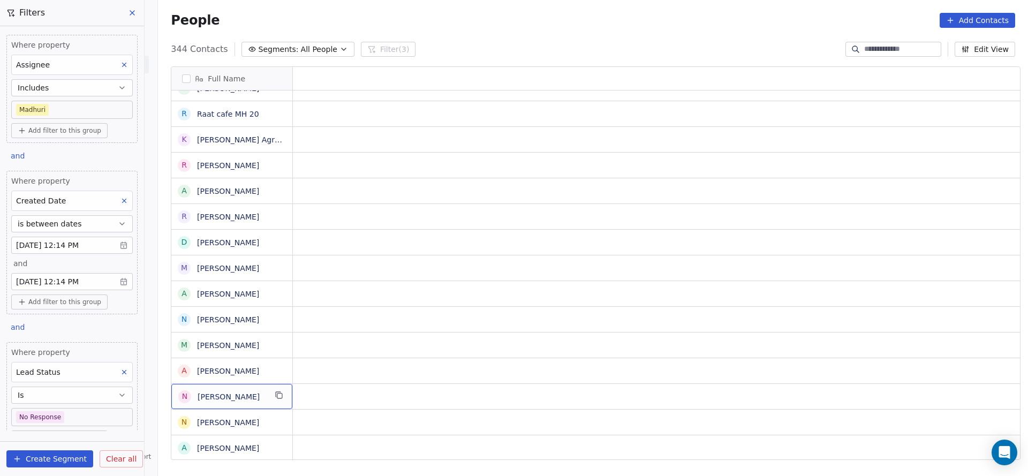
scroll to position [12, 0]
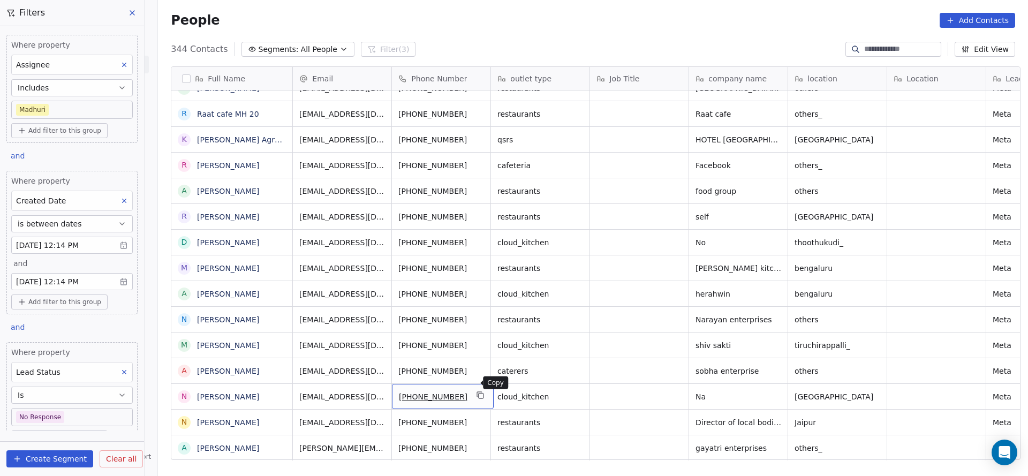
click at [477, 391] on icon "grid" at bounding box center [481, 395] width 9 height 9
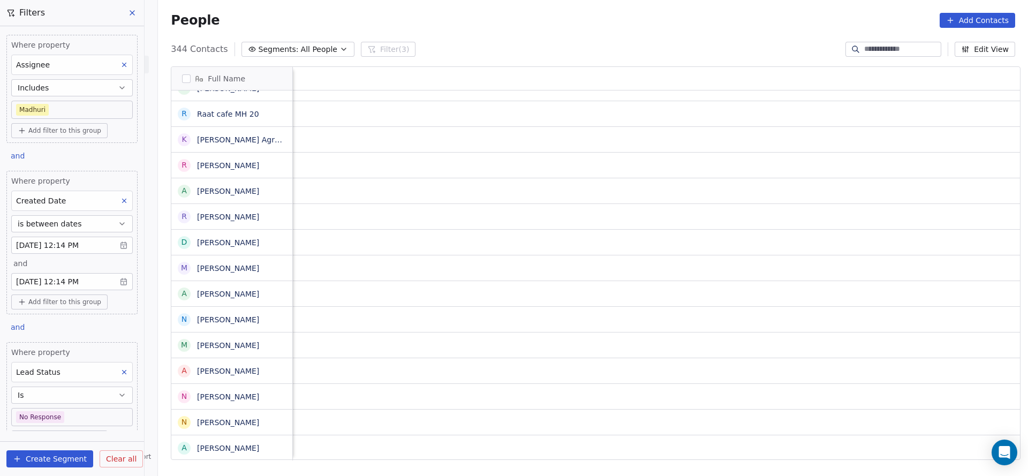
scroll to position [12, 1391]
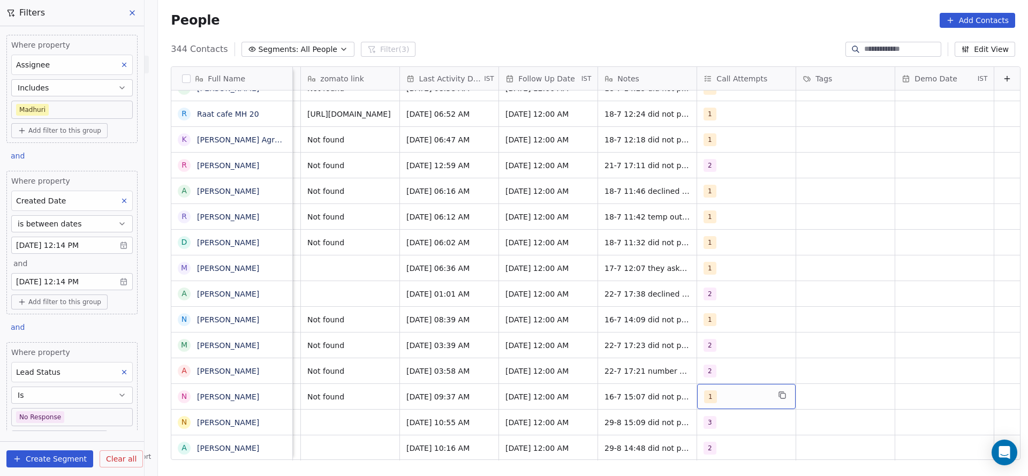
click at [704, 390] on div "1" at bounding box center [736, 396] width 65 height 13
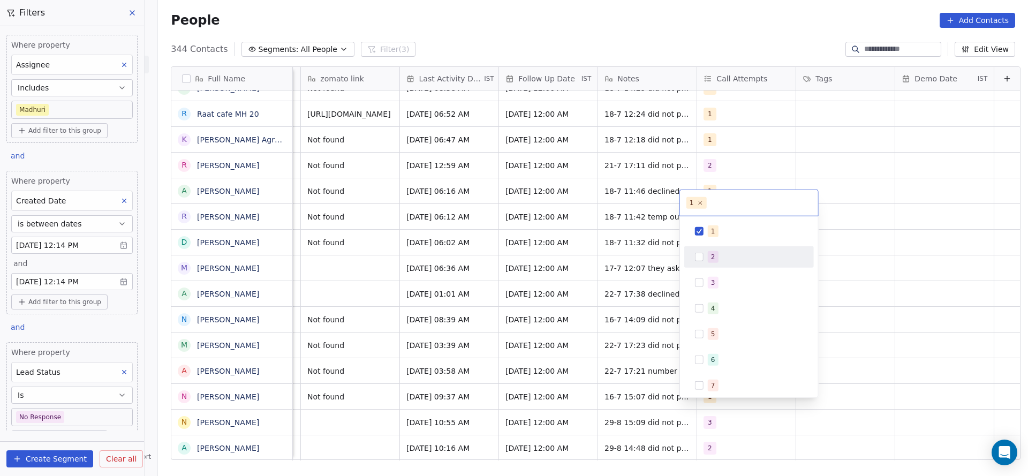
click at [711, 260] on div "2" at bounding box center [713, 257] width 4 height 10
click at [715, 232] on span "1" at bounding box center [713, 231] width 11 height 12
drag, startPoint x: 519, startPoint y: 321, endPoint x: 433, endPoint y: 386, distance: 107.4
click at [519, 322] on html "On2Cook India Pvt. Ltd. Contacts People Marketing Workflows Campaigns Sales Pip…" at bounding box center [514, 238] width 1028 height 476
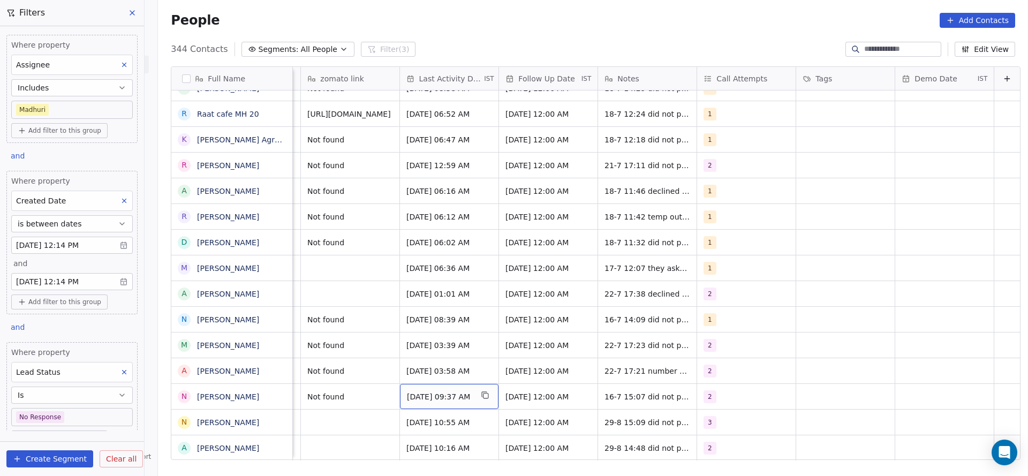
click at [430, 392] on span "Jul 16, 2025 09:37 AM" at bounding box center [439, 397] width 65 height 11
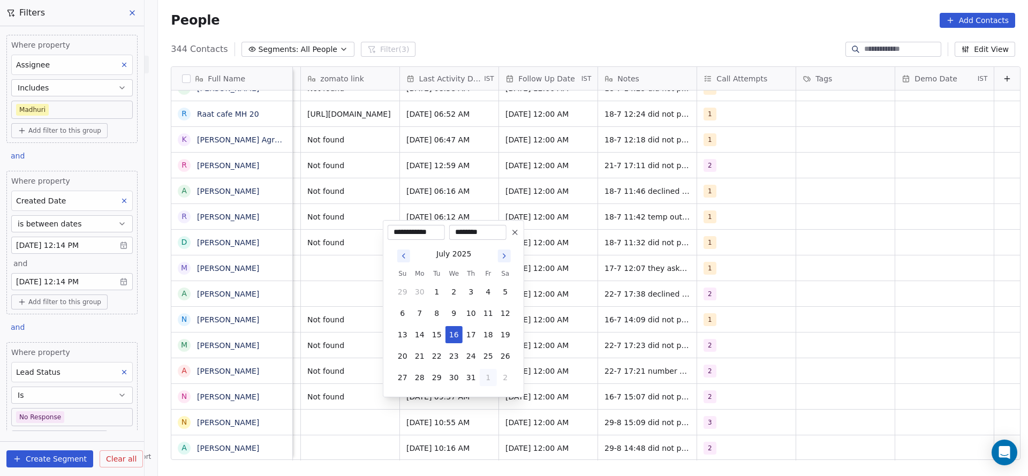
click at [487, 378] on button "1" at bounding box center [488, 377] width 17 height 17
click at [489, 353] on button "29" at bounding box center [488, 356] width 17 height 17
type input "**********"
click at [334, 374] on html "On2Cook India Pvt. Ltd. Contacts People Marketing Workflows Campaigns Sales Pip…" at bounding box center [514, 238] width 1028 height 476
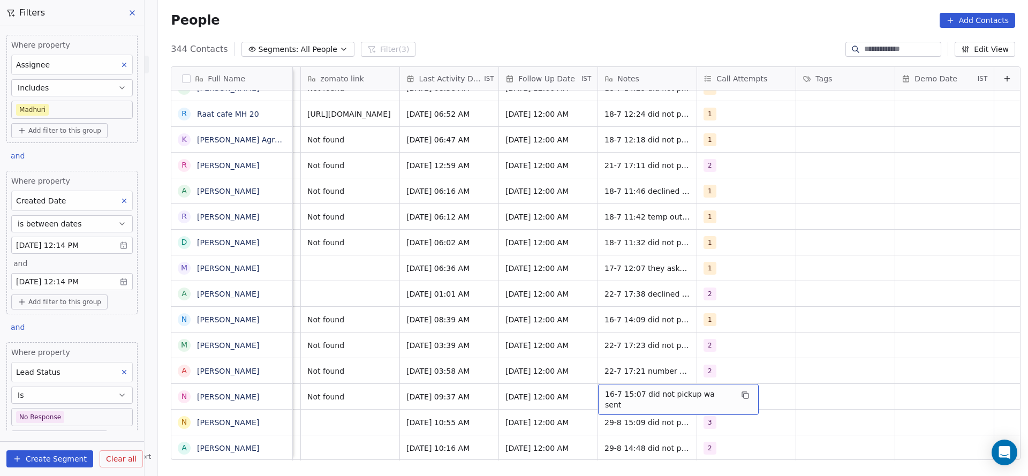
click at [611, 389] on span "16-7 15:07 did not pickup wa sent" at bounding box center [668, 399] width 127 height 21
click at [586, 383] on textarea "**********" at bounding box center [655, 388] width 147 height 33
type textarea "**********"
click at [266, 379] on html "On2Cook India Pvt. Ltd. Contacts People Marketing Workflows Campaigns Sales Pip…" at bounding box center [514, 238] width 1028 height 476
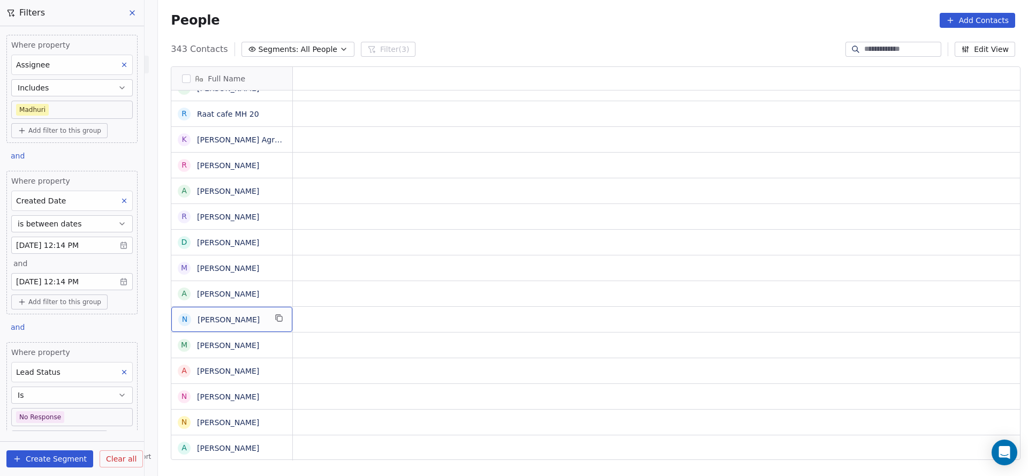
scroll to position [12, 0]
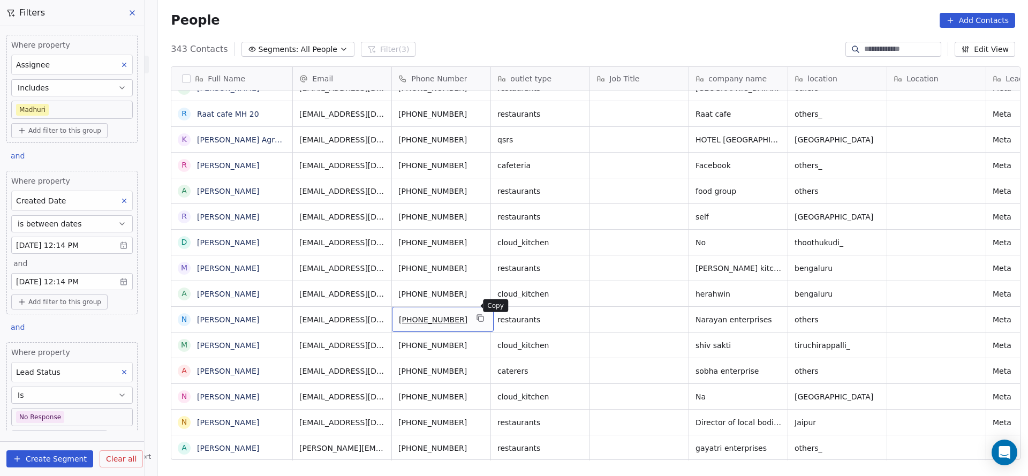
click at [477, 314] on icon "grid" at bounding box center [481, 318] width 9 height 9
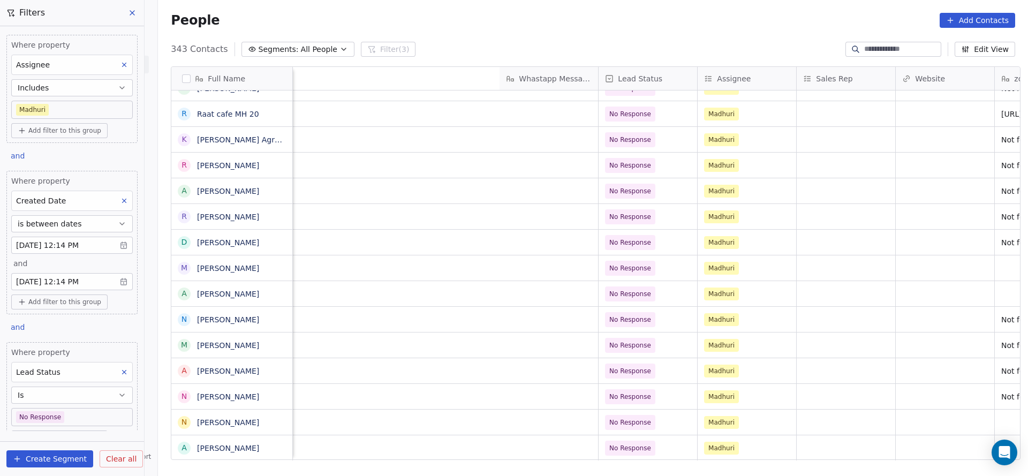
scroll to position [12, 1282]
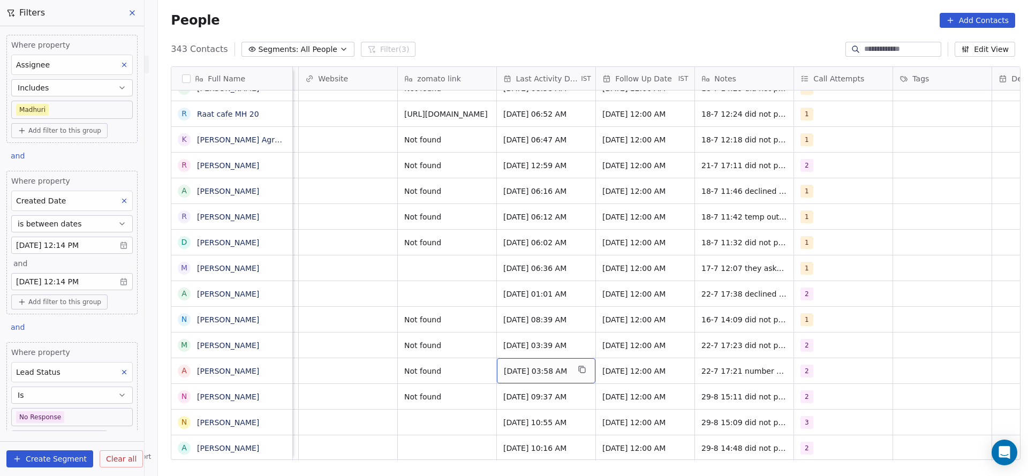
click at [536, 366] on span "Jul 22, 2025 03:58 AM" at bounding box center [536, 371] width 65 height 11
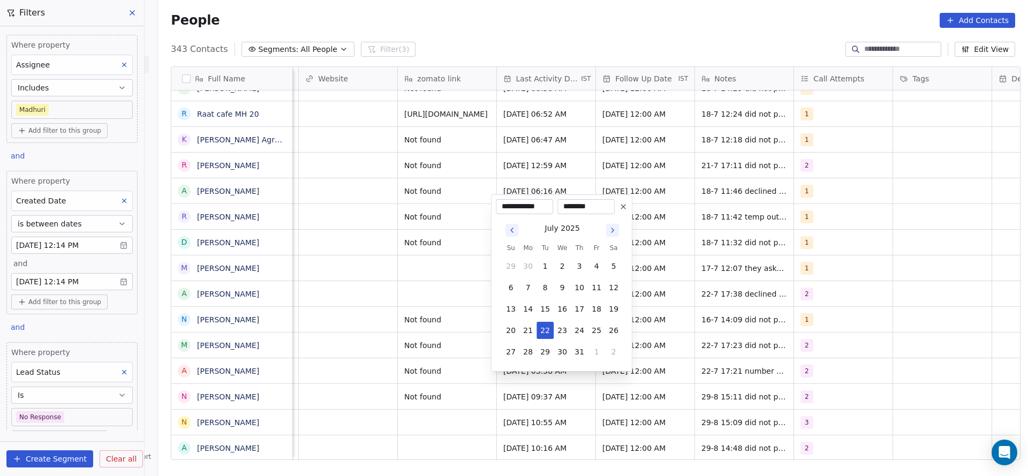
click at [319, 325] on html "On2Cook India Pvt. Ltd. Contacts People Marketing Workflows Campaigns Sales Pip…" at bounding box center [514, 238] width 1028 height 476
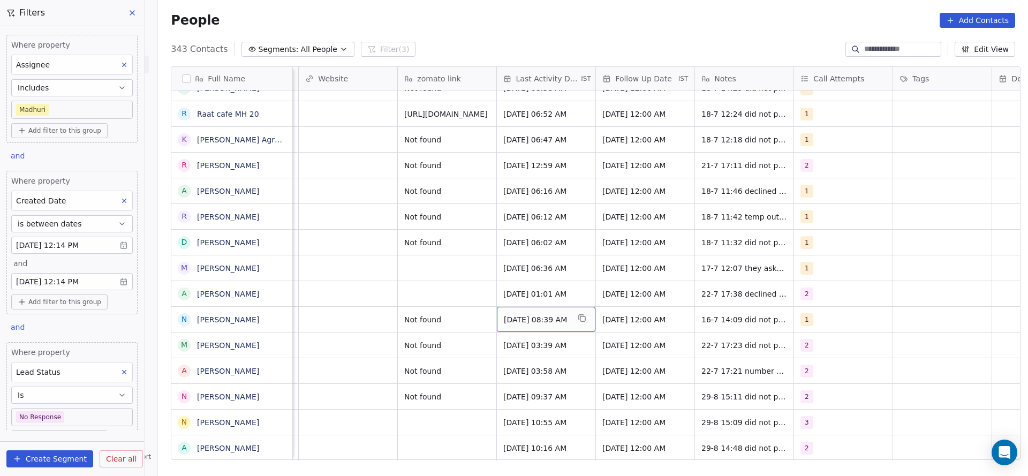
click at [540, 315] on div "Jul 16, 2025 08:39 AM" at bounding box center [546, 319] width 99 height 25
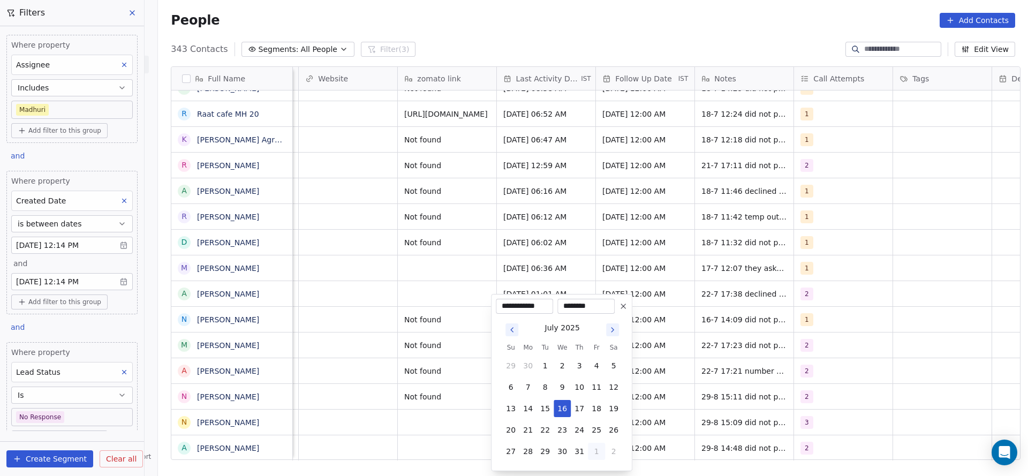
click at [597, 447] on button "1" at bounding box center [596, 451] width 17 height 17
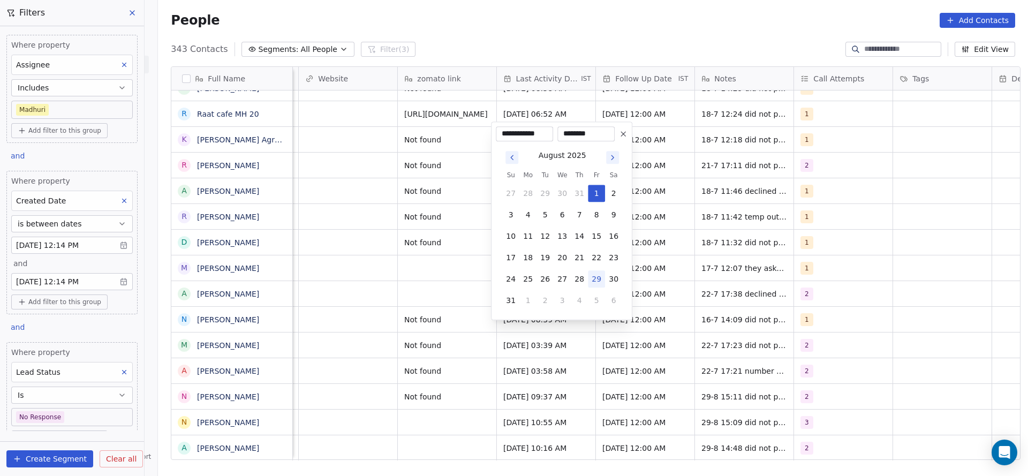
click at [592, 280] on button "29" at bounding box center [596, 278] width 17 height 17
type input "**********"
click at [433, 280] on html "On2Cook India Pvt. Ltd. Contacts People Marketing Workflows Campaigns Sales Pip…" at bounding box center [514, 238] width 1028 height 476
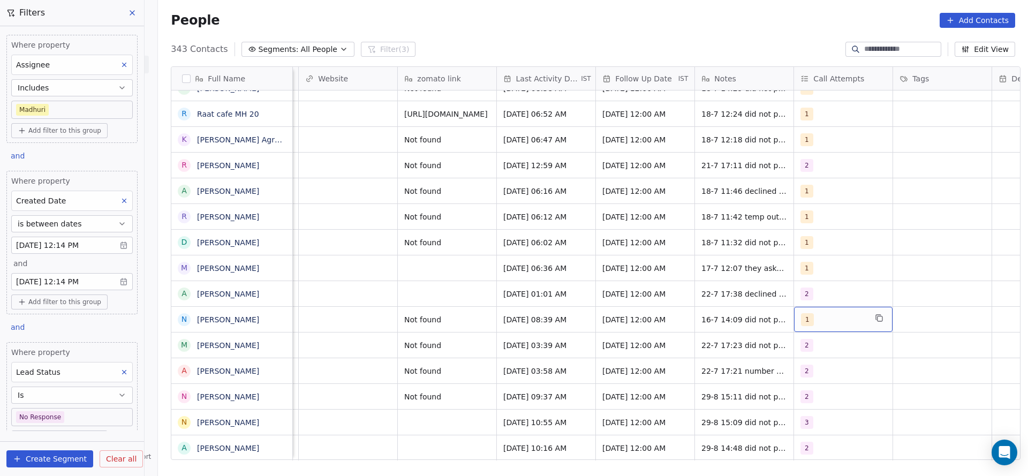
click at [809, 313] on div "1" at bounding box center [833, 319] width 65 height 13
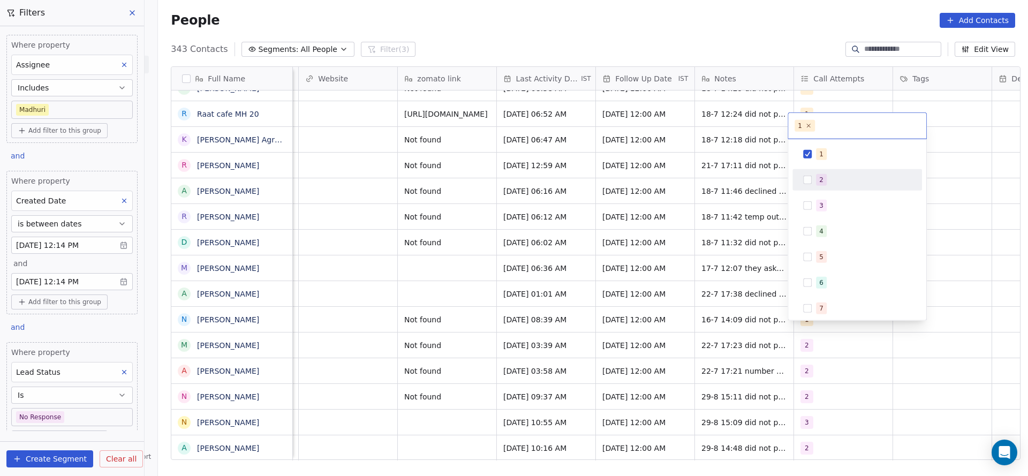
click at [822, 186] on div "2" at bounding box center [857, 179] width 121 height 17
click at [824, 156] on span "1" at bounding box center [821, 154] width 11 height 12
click at [693, 239] on html "On2Cook India Pvt. Ltd. Contacts People Marketing Workflows Campaigns Sales Pip…" at bounding box center [514, 238] width 1028 height 476
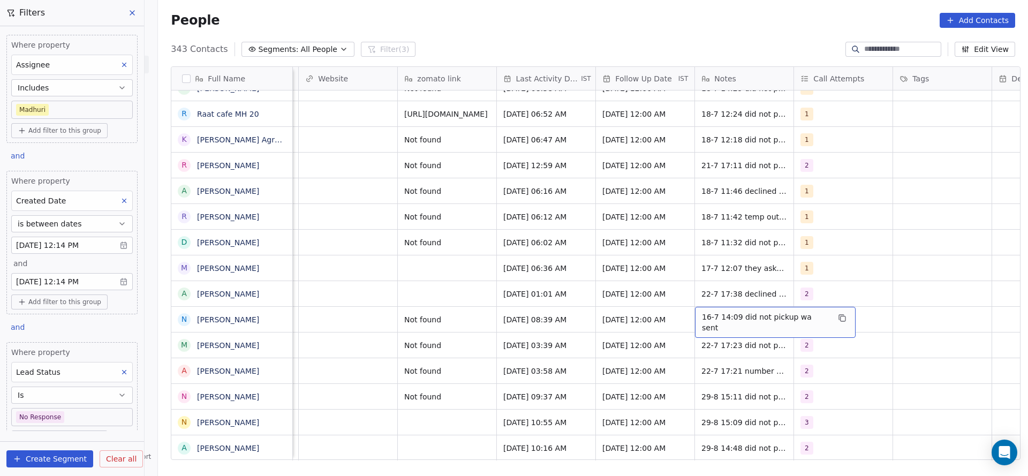
click at [710, 312] on span "16-7 14:09 did not pickup wa sent" at bounding box center [765, 322] width 127 height 21
click at [691, 300] on textarea "**********" at bounding box center [763, 311] width 147 height 33
type textarea "**********"
click at [442, 313] on html "On2Cook India Pvt. Ltd. Contacts People Marketing Workflows Campaigns Sales Pip…" at bounding box center [514, 238] width 1028 height 476
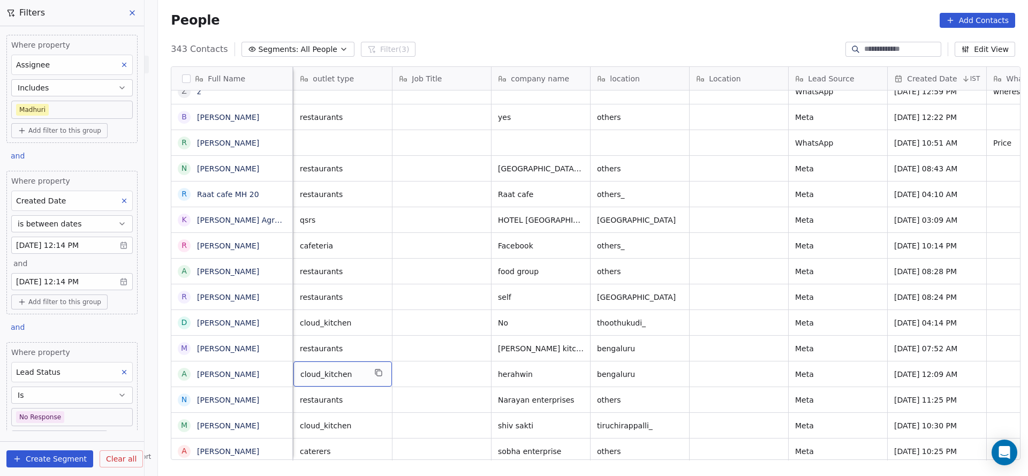
scroll to position [12, 99]
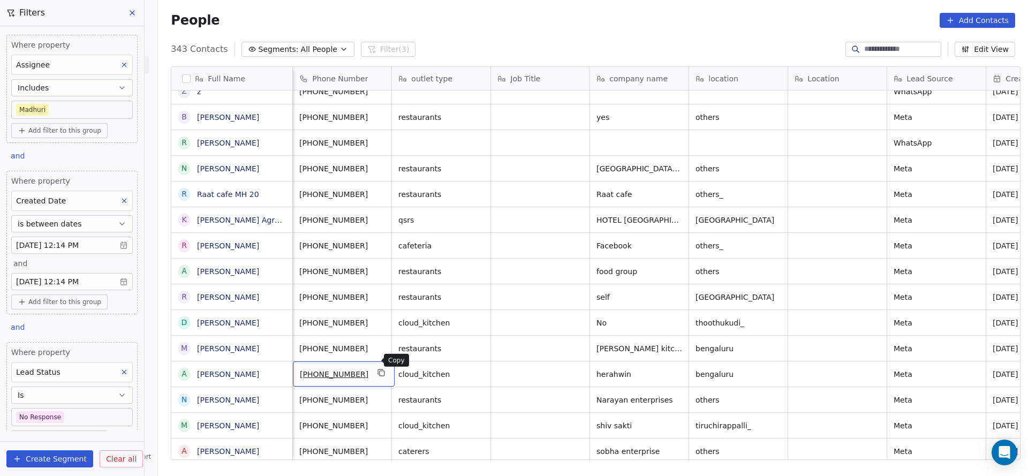
click at [379, 370] on icon "grid" at bounding box center [381, 372] width 5 height 5
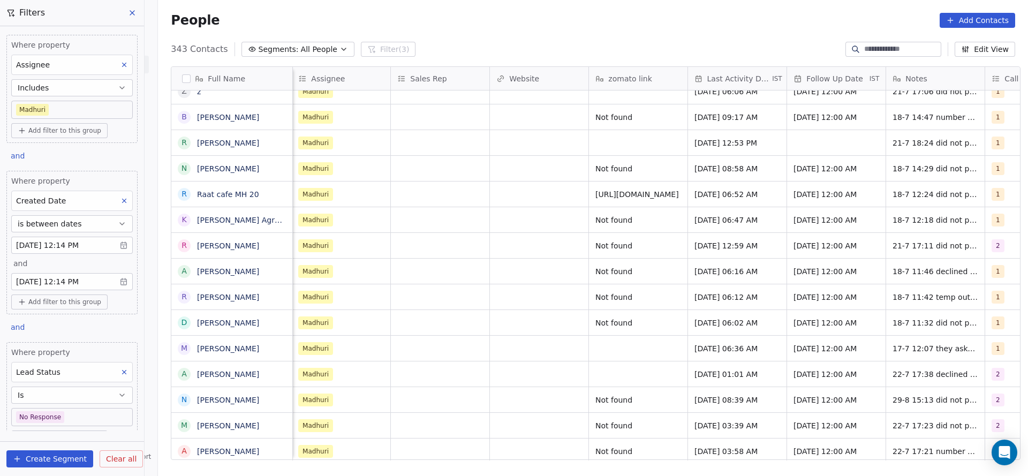
scroll to position [12, 1359]
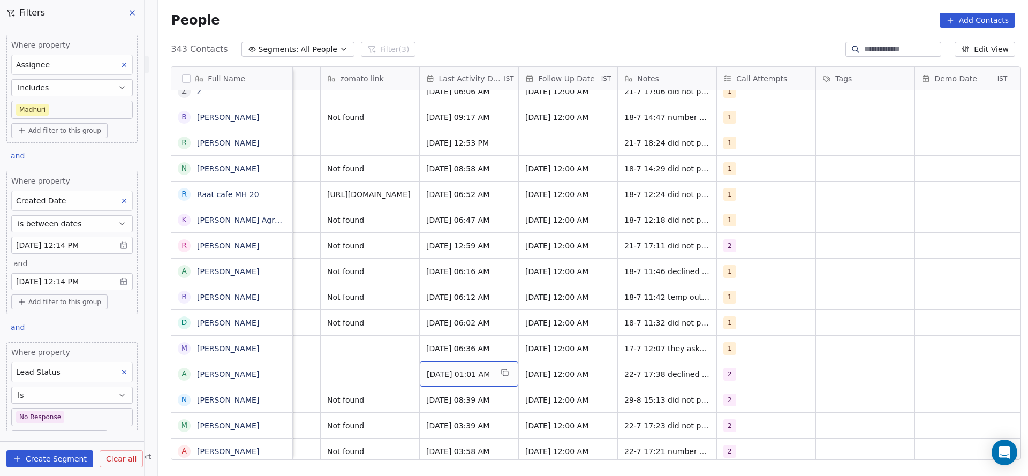
click at [477, 369] on span "Jul 22, 2025 01:01 AM" at bounding box center [459, 374] width 65 height 11
click at [463, 369] on span "Jul 22, 2025 01:01 AM" at bounding box center [459, 374] width 65 height 11
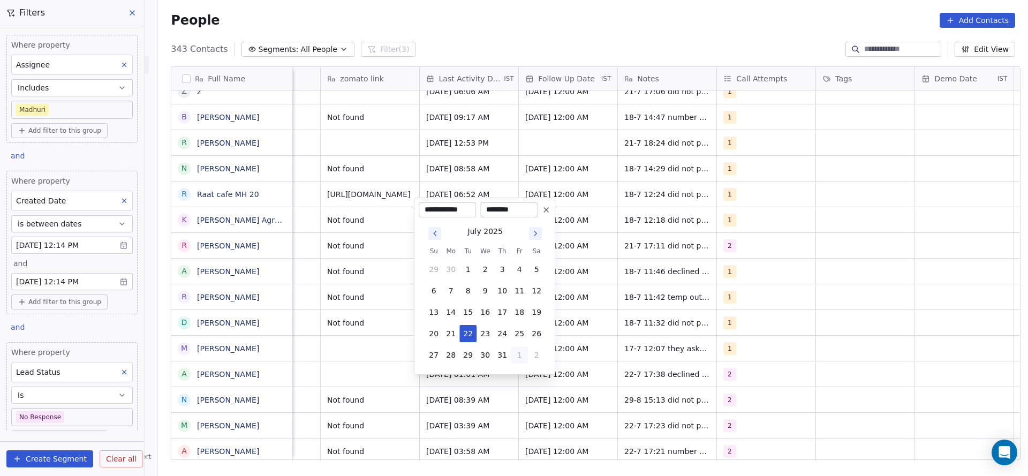
click at [520, 353] on button "1" at bounding box center [519, 355] width 17 height 17
click at [524, 339] on button "29" at bounding box center [519, 333] width 17 height 17
type input "**********"
click at [348, 345] on html "On2Cook India Pvt. Ltd. Contacts People Marketing Workflows Campaigns Sales Pip…" at bounding box center [514, 238] width 1028 height 476
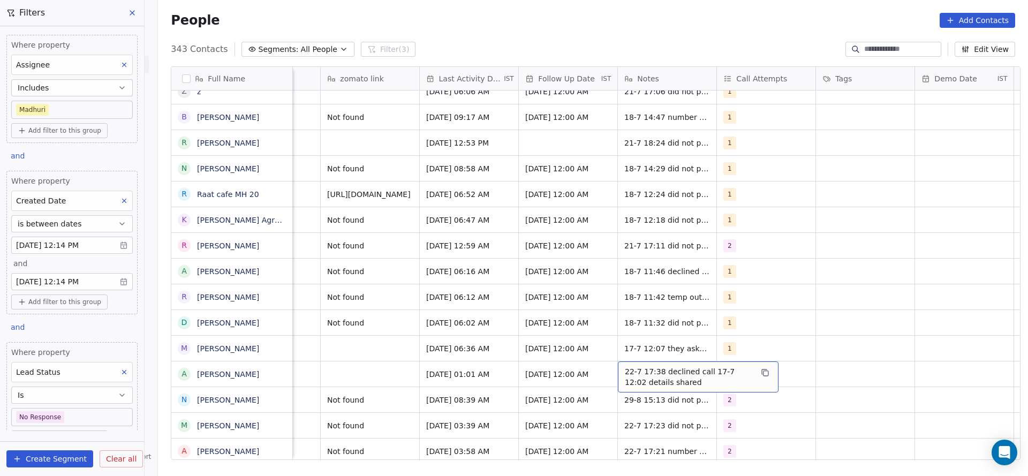
click at [659, 366] on span "22-7 17:38 declined call 17-7 12:02 details shared" at bounding box center [688, 376] width 127 height 21
click at [621, 357] on textarea "**********" at bounding box center [693, 365] width 160 height 33
type textarea "**********"
click at [483, 357] on html "On2Cook India Pvt. Ltd. Contacts People Marketing Workflows Campaigns Sales Pip…" at bounding box center [514, 238] width 1028 height 476
click at [754, 368] on div "2" at bounding box center [756, 374] width 65 height 13
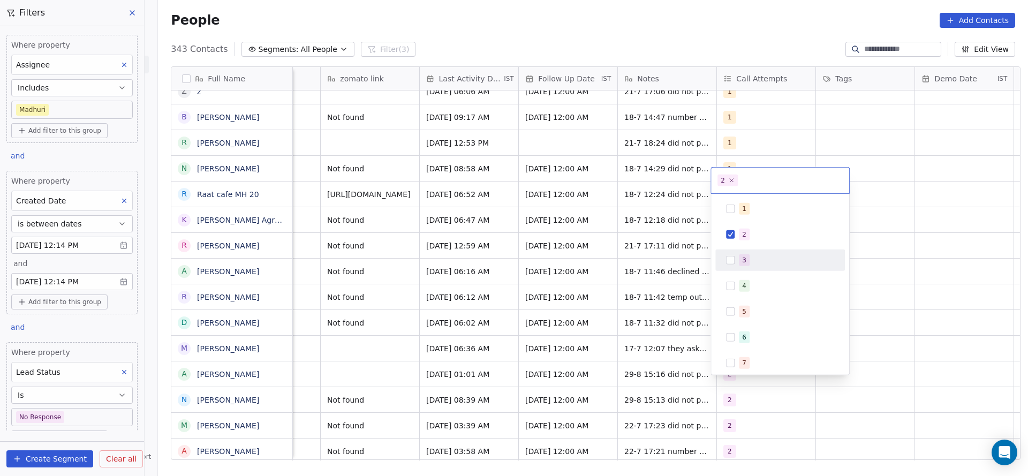
click at [747, 252] on div "3" at bounding box center [780, 260] width 121 height 17
click at [753, 231] on div "2" at bounding box center [786, 235] width 95 height 12
click at [547, 278] on html "On2Cook India Pvt. Ltd. Contacts People Marketing Workflows Campaigns Sales Pip…" at bounding box center [514, 238] width 1028 height 476
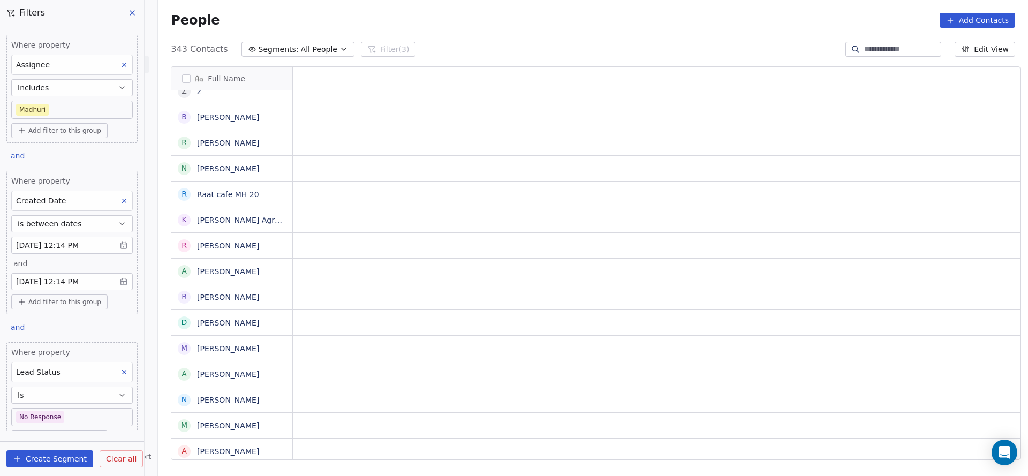
scroll to position [12, 0]
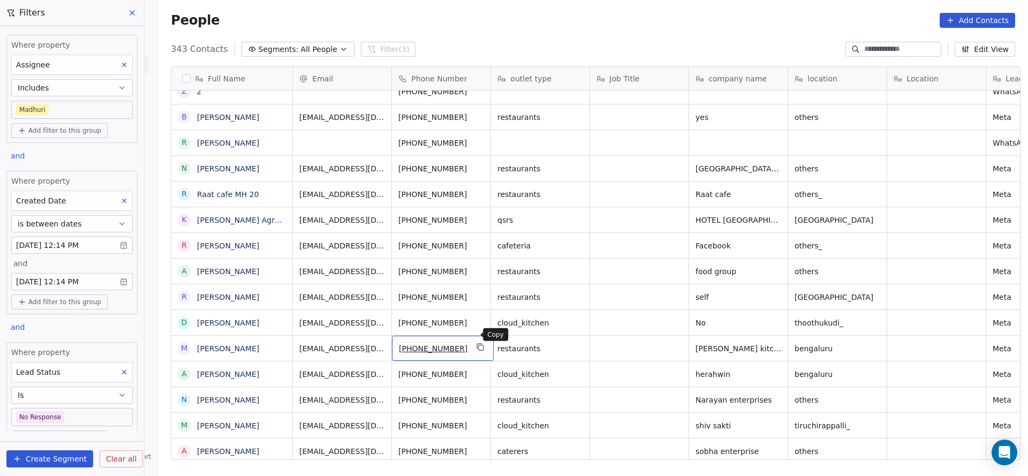
click at [478, 344] on icon "grid" at bounding box center [480, 346] width 5 height 5
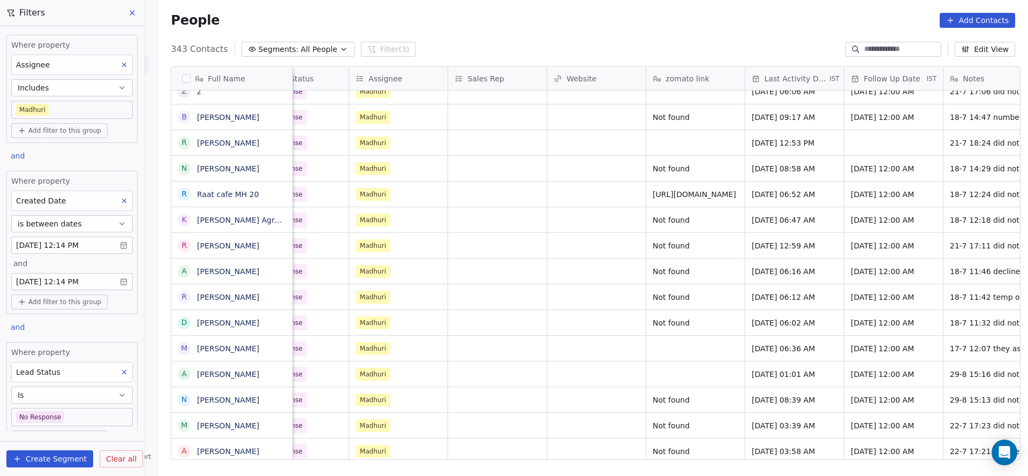
scroll to position [12, 1335]
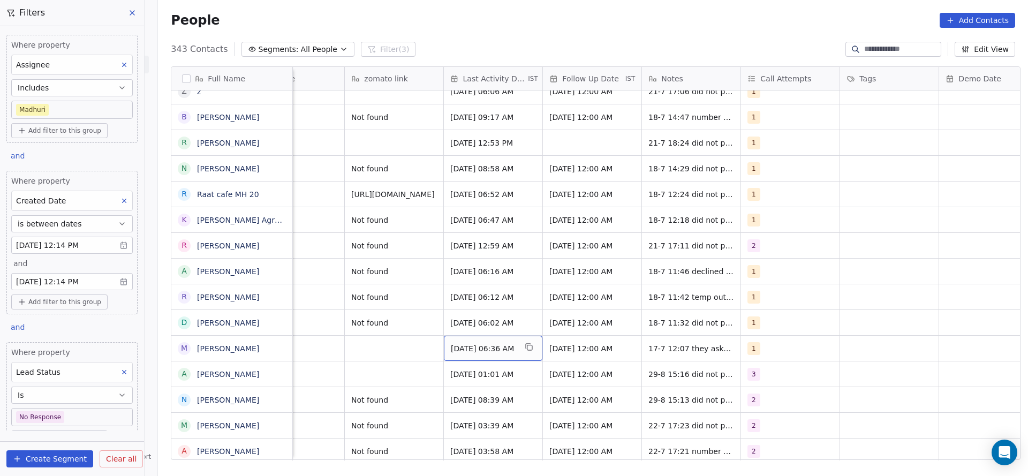
click at [476, 343] on span "Jul 17, 2025 06:36 AM" at bounding box center [483, 348] width 65 height 11
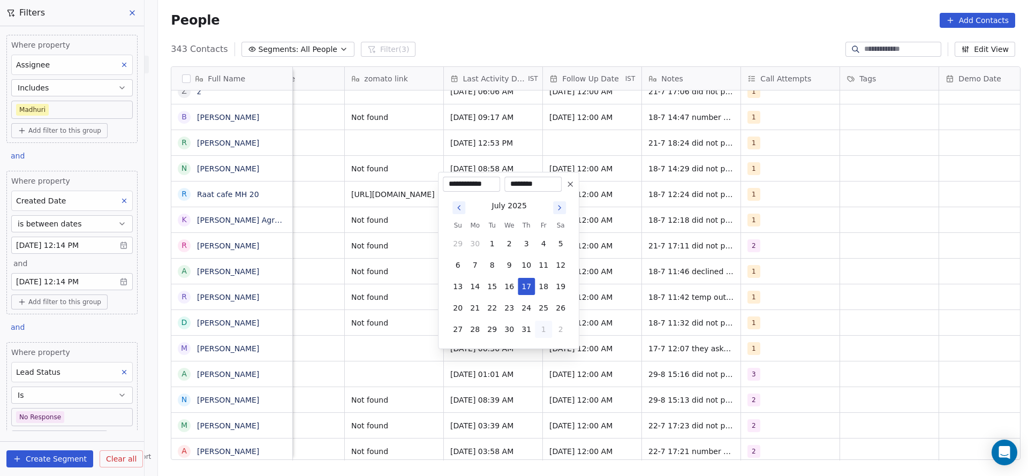
click at [540, 333] on button "1" at bounding box center [543, 329] width 17 height 17
click at [545, 309] on button "29" at bounding box center [543, 307] width 17 height 17
type input "**********"
click at [389, 318] on html "On2Cook India Pvt. Ltd. Contacts People Marketing Workflows Campaigns Sales Pip…" at bounding box center [514, 238] width 1028 height 476
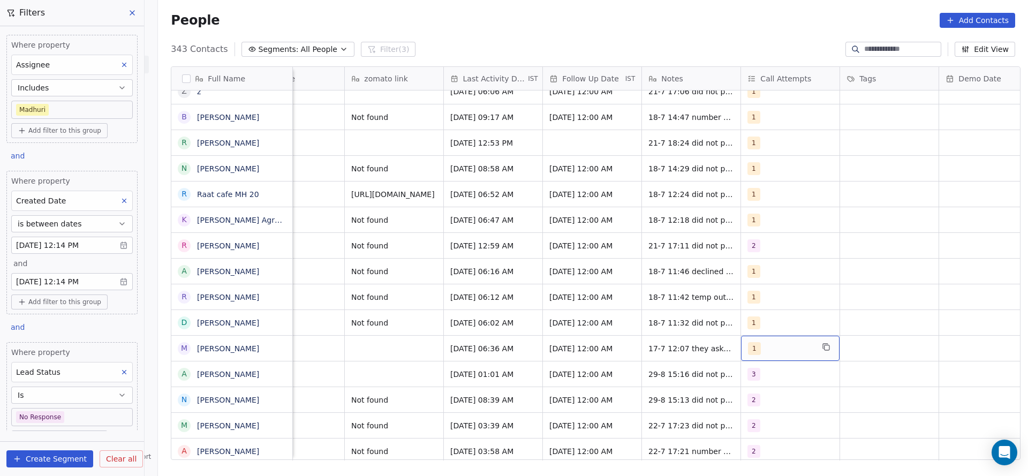
click at [763, 342] on div "1" at bounding box center [780, 348] width 65 height 13
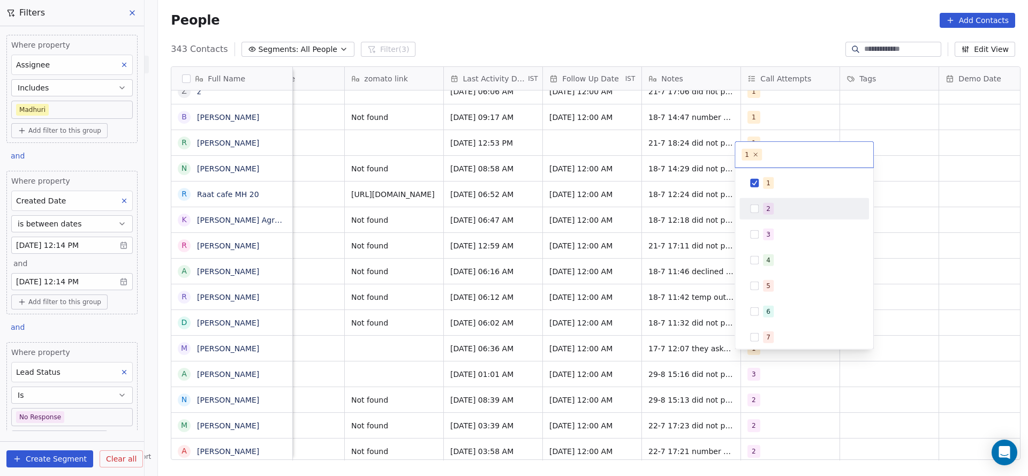
click at [771, 208] on span "2" at bounding box center [768, 209] width 11 height 12
click at [771, 182] on span "1" at bounding box center [768, 183] width 11 height 12
click at [646, 249] on html "On2Cook India Pvt. Ltd. Contacts People Marketing Workflows Campaigns Sales Pip…" at bounding box center [514, 238] width 1028 height 476
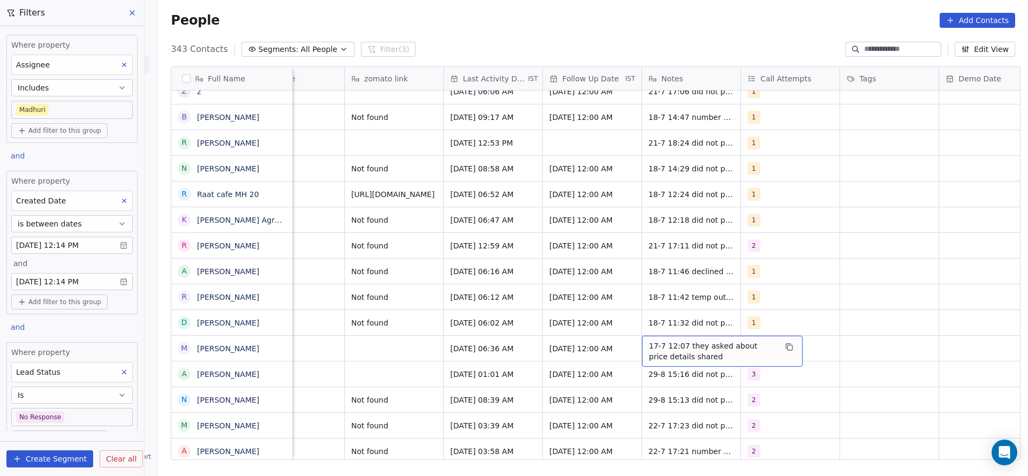
click at [666, 341] on span "17-7 12:07 they asked about price details shared" at bounding box center [712, 351] width 127 height 21
click at [642, 330] on textarea "**********" at bounding box center [717, 340] width 160 height 33
type textarea "**********"
click at [389, 339] on html "On2Cook India Pvt. Ltd. Contacts People Marketing Workflows Campaigns Sales Pip…" at bounding box center [514, 238] width 1028 height 476
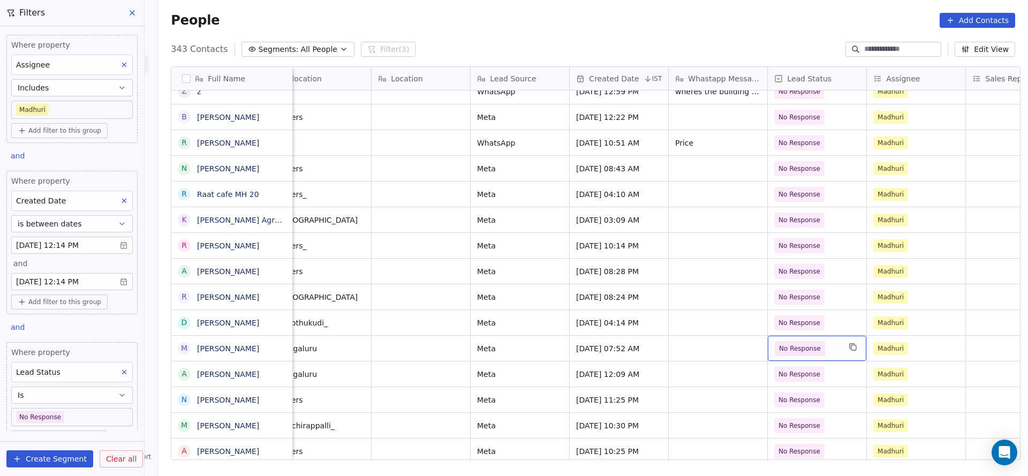
click at [784, 343] on span "No Response" at bounding box center [800, 348] width 42 height 11
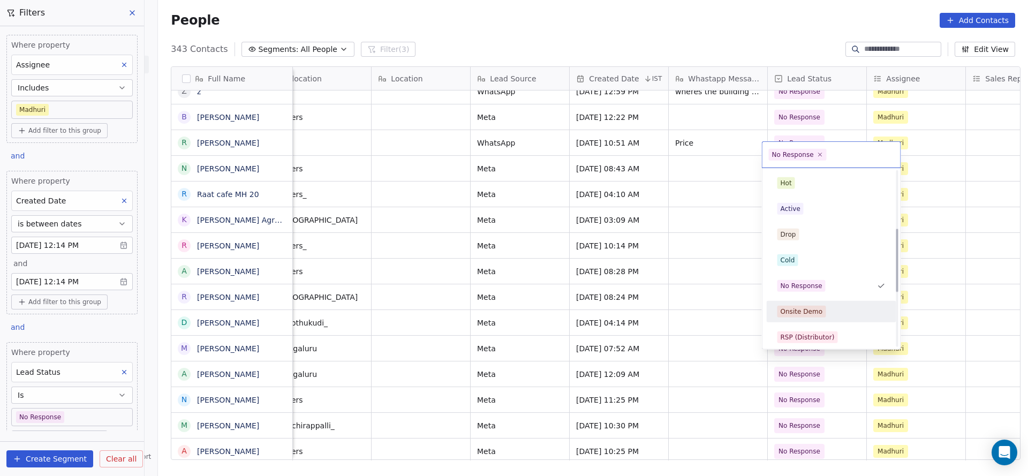
scroll to position [161, 0]
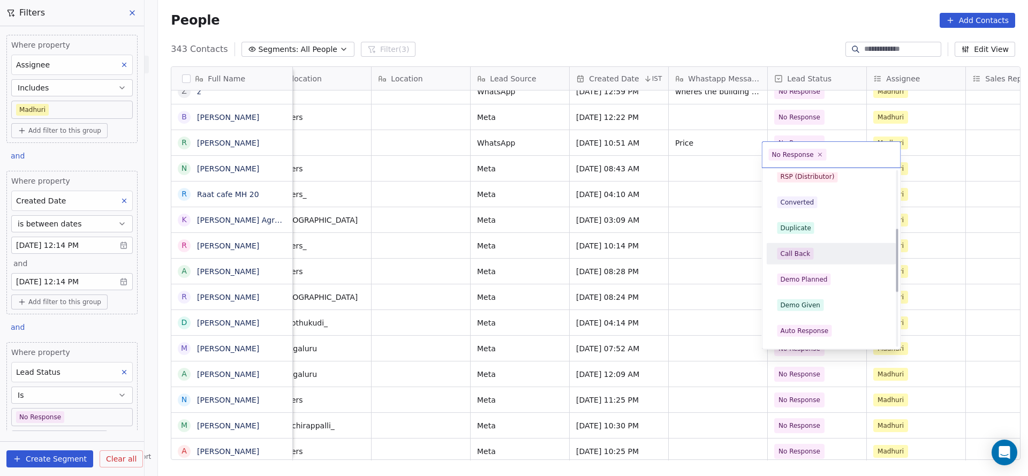
click at [814, 250] on div "Call Back" at bounding box center [832, 254] width 108 height 12
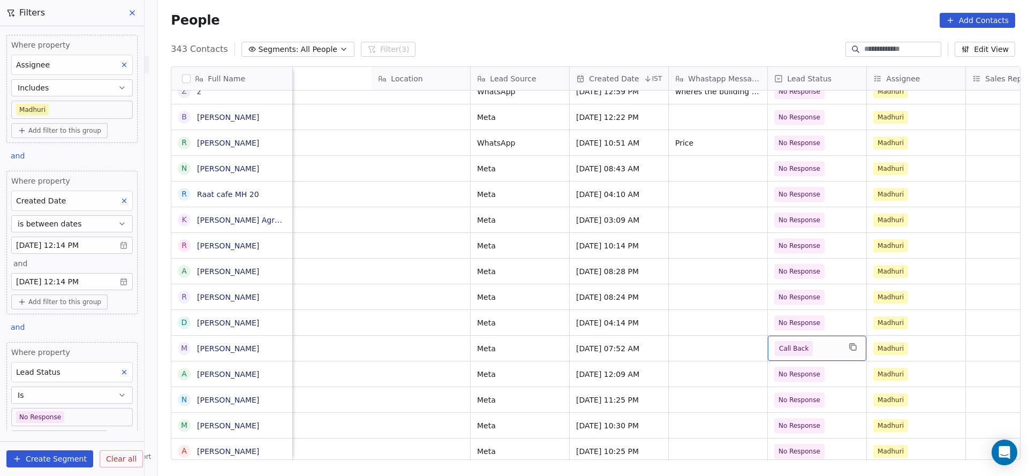
scroll to position [12, 1363]
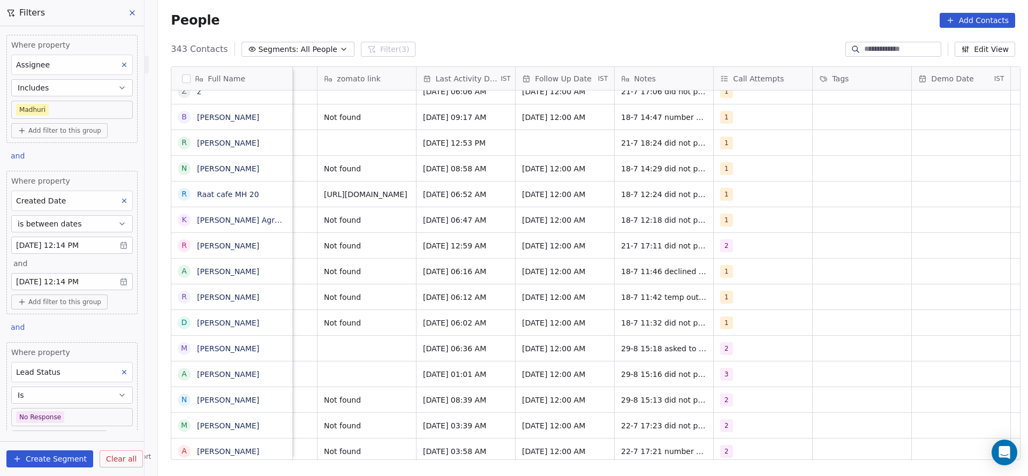
drag, startPoint x: 704, startPoint y: 451, endPoint x: 717, endPoint y: 453, distance: 13.0
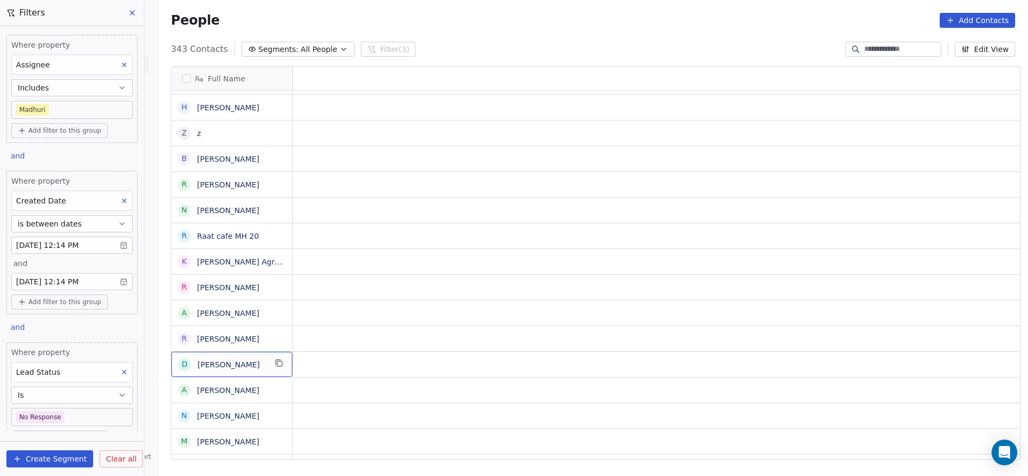
scroll to position [12, 0]
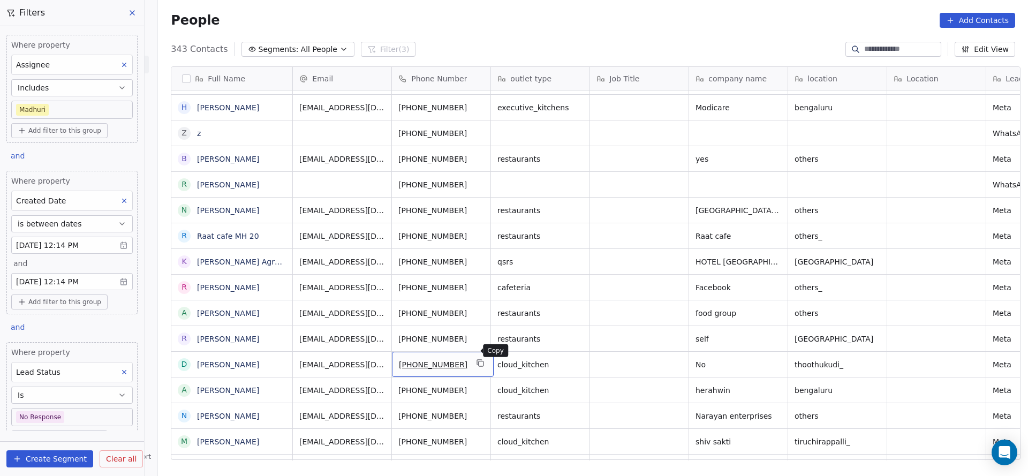
click at [477, 359] on icon "grid" at bounding box center [481, 363] width 9 height 9
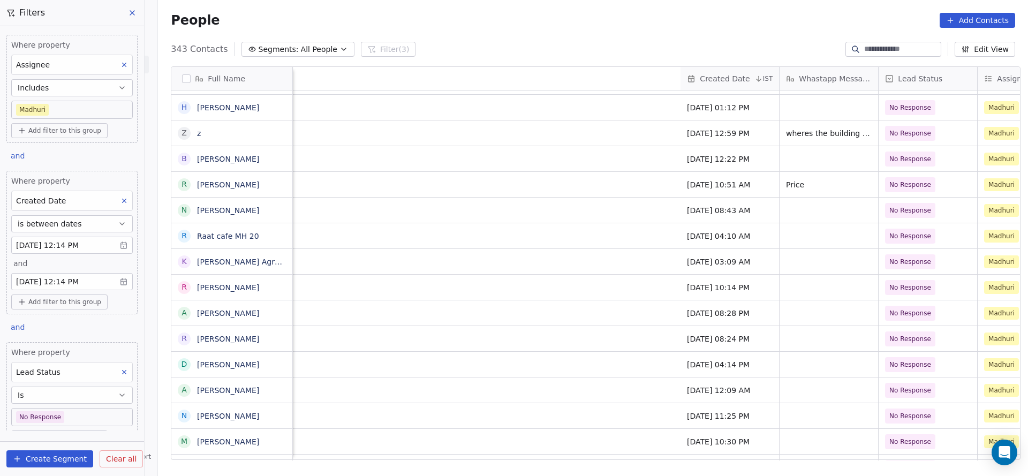
scroll to position [12, 1141]
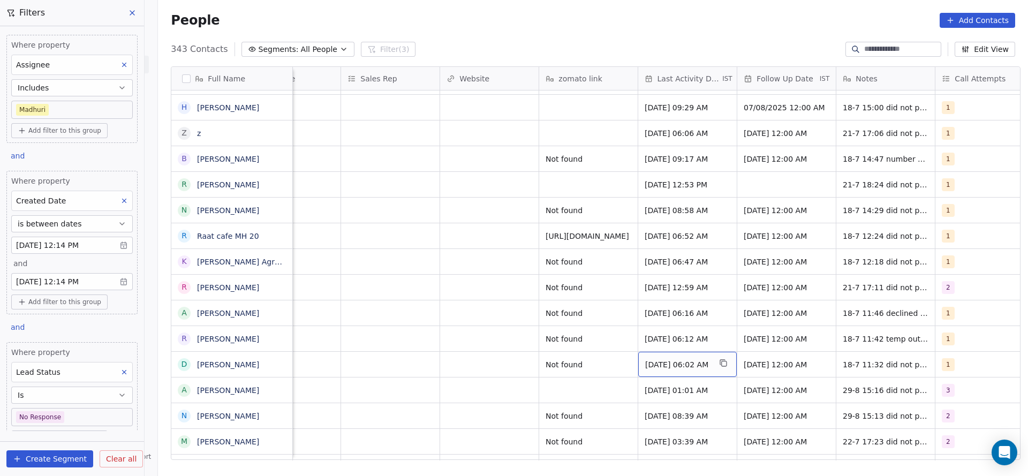
click at [671, 359] on span "Jul 18, 2025 06:02 AM" at bounding box center [677, 364] width 65 height 11
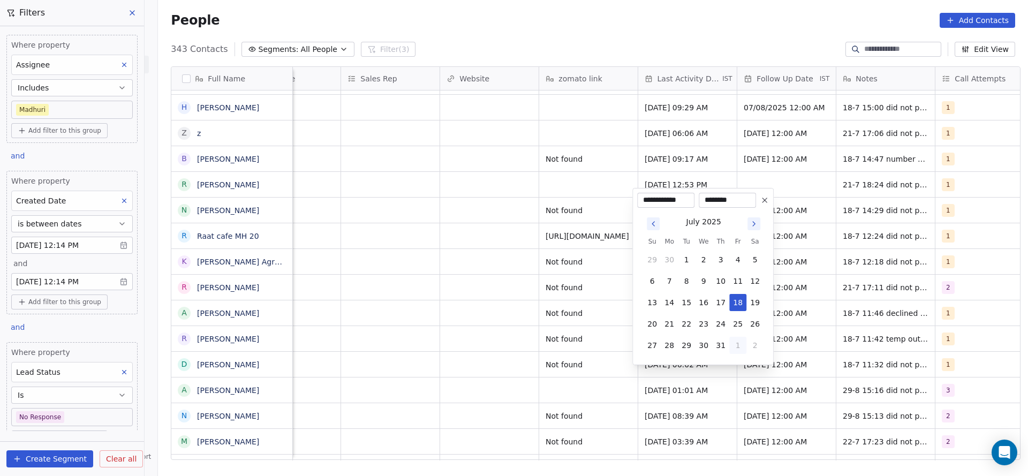
click at [735, 343] on button "1" at bounding box center [737, 345] width 17 height 17
click at [741, 328] on button "29" at bounding box center [737, 323] width 17 height 17
type input "**********"
click at [505, 334] on html "On2Cook India Pvt. Ltd. Contacts People Marketing Workflows Campaigns Sales Pip…" at bounding box center [514, 238] width 1028 height 476
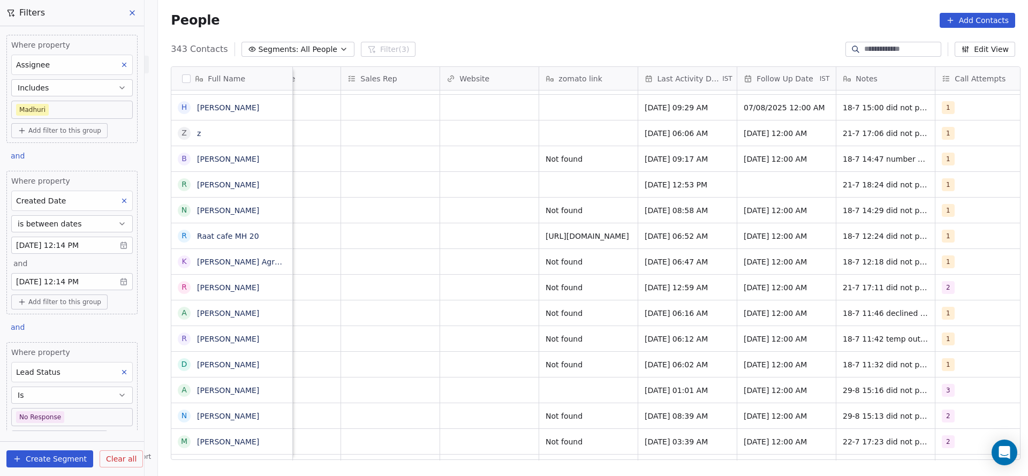
scroll to position [12, 1391]
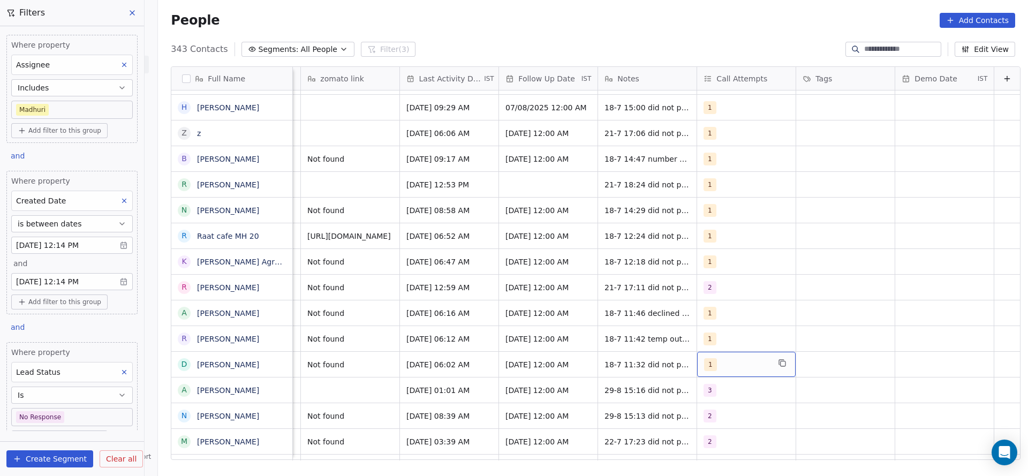
click at [704, 358] on div "1" at bounding box center [736, 364] width 65 height 13
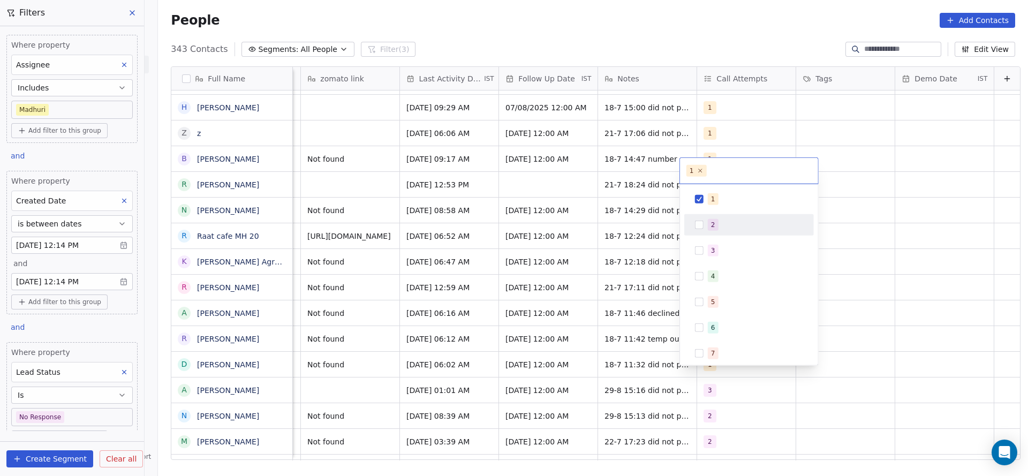
click at [722, 223] on div "2" at bounding box center [755, 225] width 95 height 12
click at [733, 202] on div "1" at bounding box center [755, 199] width 95 height 12
click at [505, 260] on html "On2Cook India Pvt. Ltd. Contacts People Marketing Workflows Campaigns Sales Pip…" at bounding box center [514, 238] width 1028 height 476
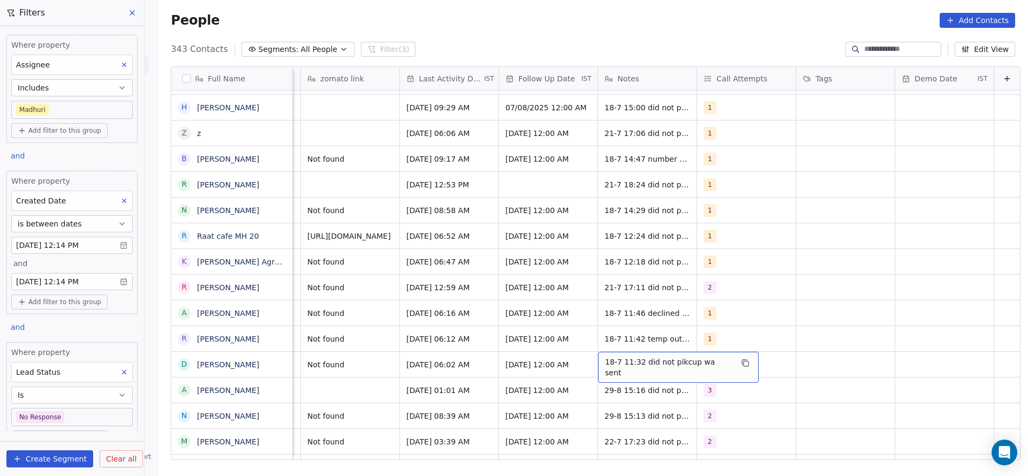
click at [605, 357] on span "18-7 11:32 did not pikcup wa sent" at bounding box center [668, 367] width 127 height 21
click at [590, 345] on textarea "**********" at bounding box center [655, 356] width 147 height 33
type textarea "**********"
click at [447, 381] on html "On2Cook India Pvt. Ltd. Contacts People Marketing Workflows Campaigns Sales Pip…" at bounding box center [514, 238] width 1028 height 476
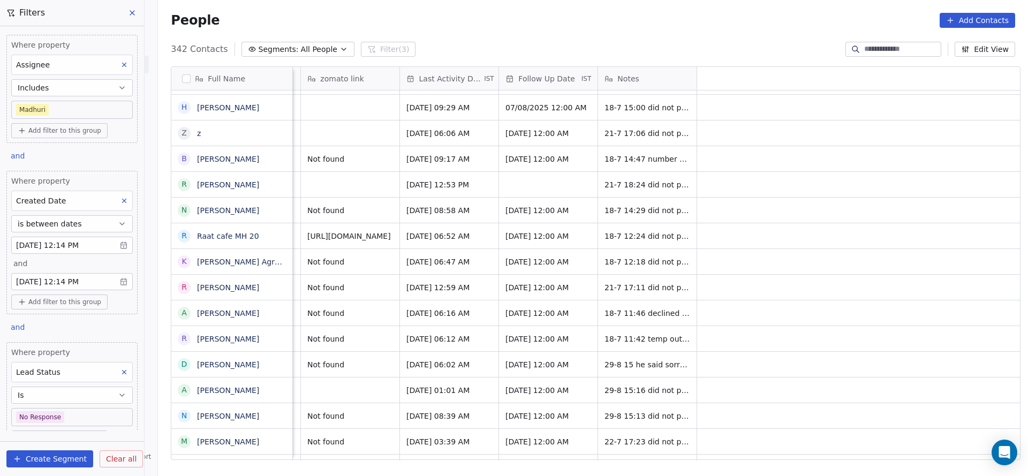
scroll to position [12, 721]
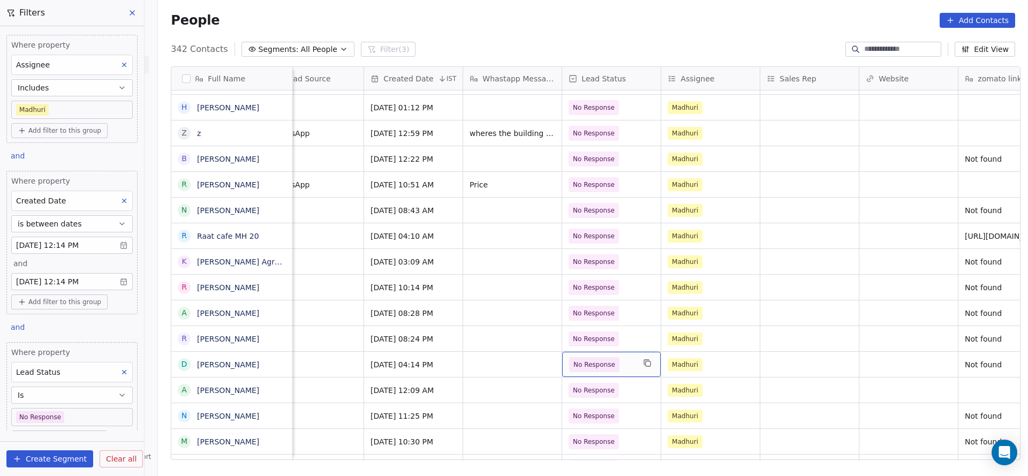
click at [604, 357] on span "No Response" at bounding box center [594, 364] width 50 height 15
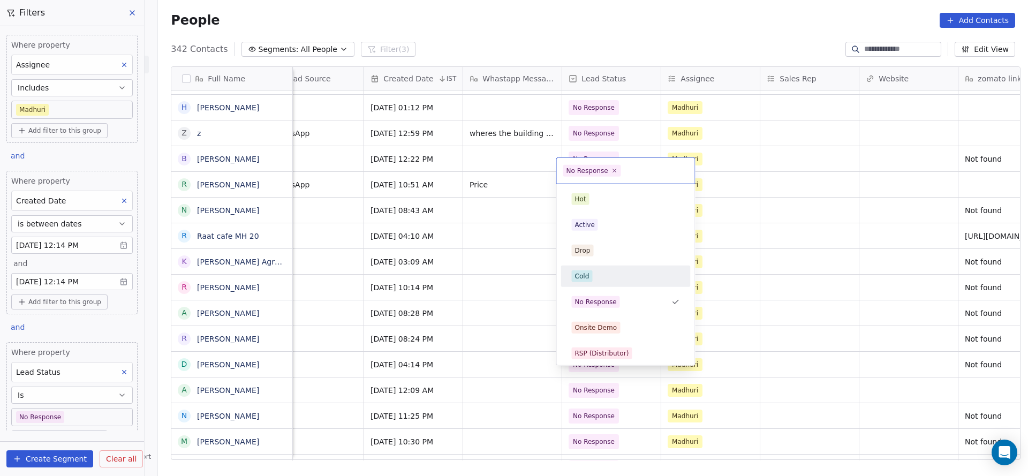
click at [604, 273] on div "Cold" at bounding box center [626, 276] width 108 height 12
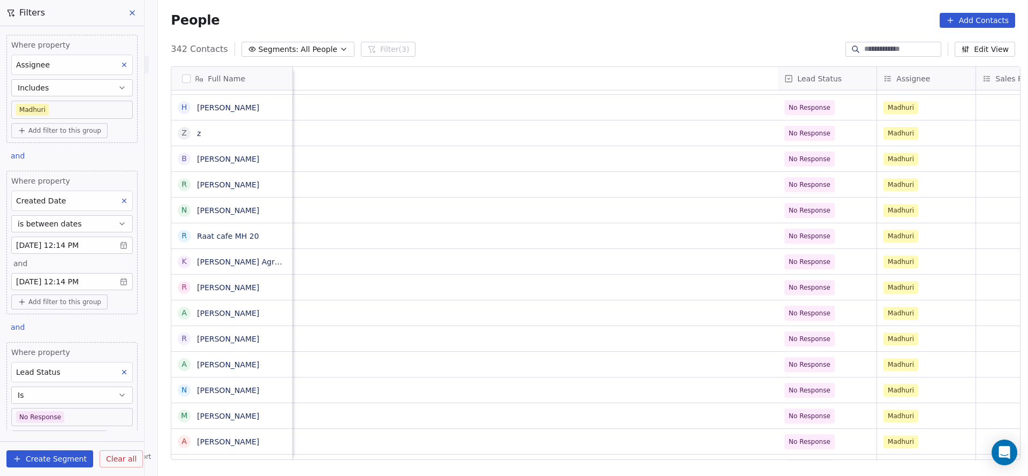
scroll to position [12, 1320]
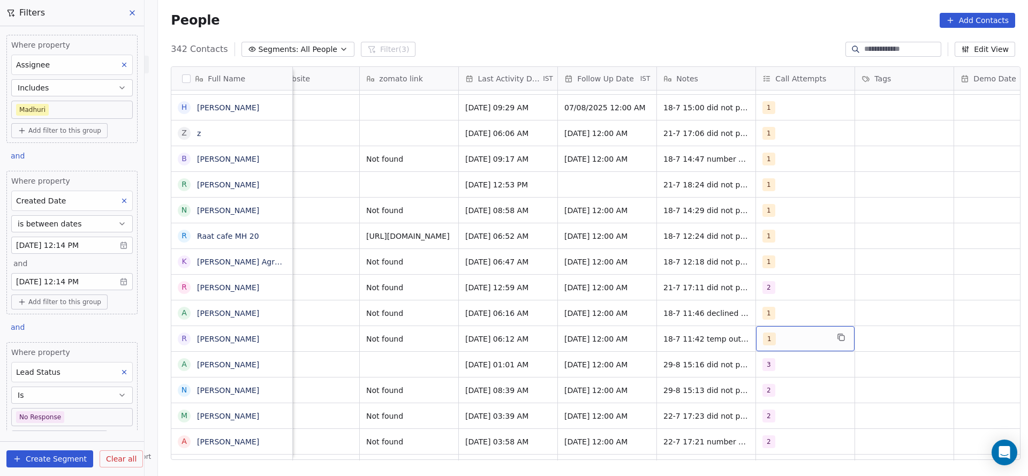
click at [783, 333] on div "1" at bounding box center [795, 339] width 65 height 13
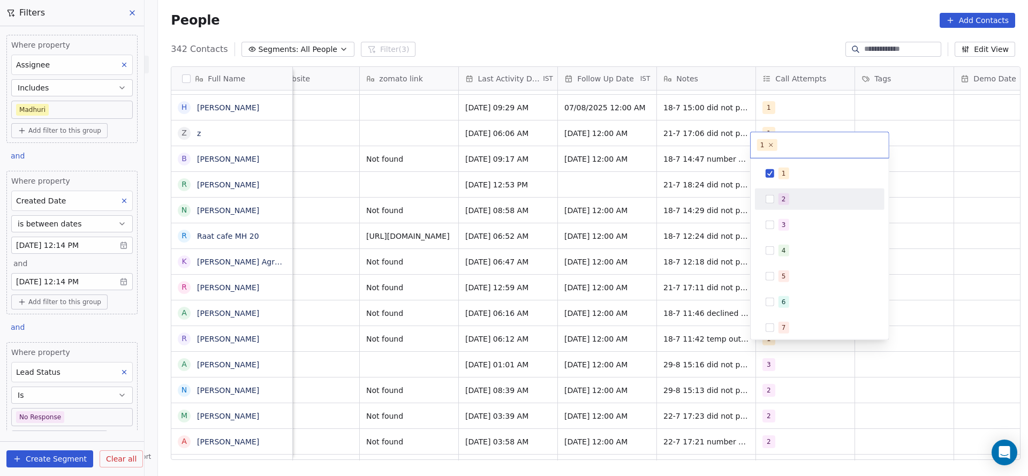
click at [790, 201] on div "2" at bounding box center [826, 199] width 95 height 12
click at [799, 170] on div "1" at bounding box center [826, 174] width 95 height 12
click at [659, 247] on html "On2Cook India Pvt. Ltd. Contacts People Marketing Workflows Campaigns Sales Pip…" at bounding box center [514, 238] width 1028 height 476
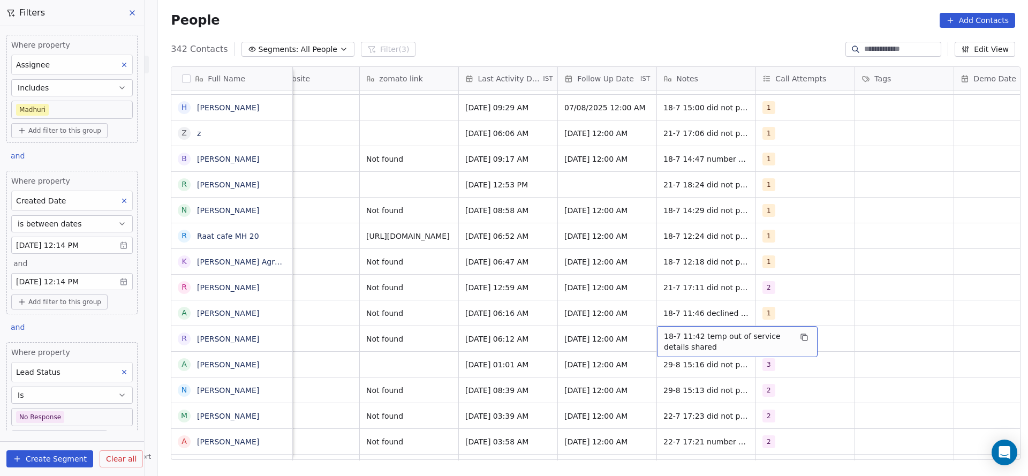
click at [672, 331] on span "18-7 11:42 temp out of service details shared" at bounding box center [727, 341] width 127 height 21
click at [656, 320] on textarea "**********" at bounding box center [732, 330] width 160 height 33
type textarea "**********"
click at [477, 326] on html "On2Cook India Pvt. Ltd. Contacts People Marketing Workflows Campaigns Sales Pip…" at bounding box center [514, 238] width 1028 height 476
click at [477, 334] on span "Jul 18, 2025 06:12 AM" at bounding box center [498, 339] width 65 height 11
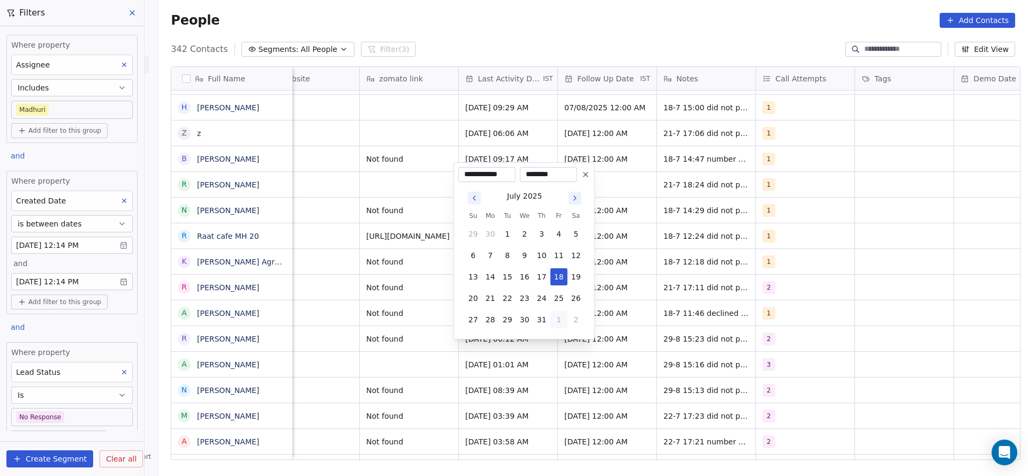
click at [561, 321] on button "1" at bounding box center [559, 319] width 17 height 17
click at [556, 300] on button "29" at bounding box center [559, 298] width 17 height 17
type input "**********"
click at [400, 304] on html "On2Cook India Pvt. Ltd. Contacts People Marketing Workflows Campaigns Sales Pip…" at bounding box center [514, 238] width 1028 height 476
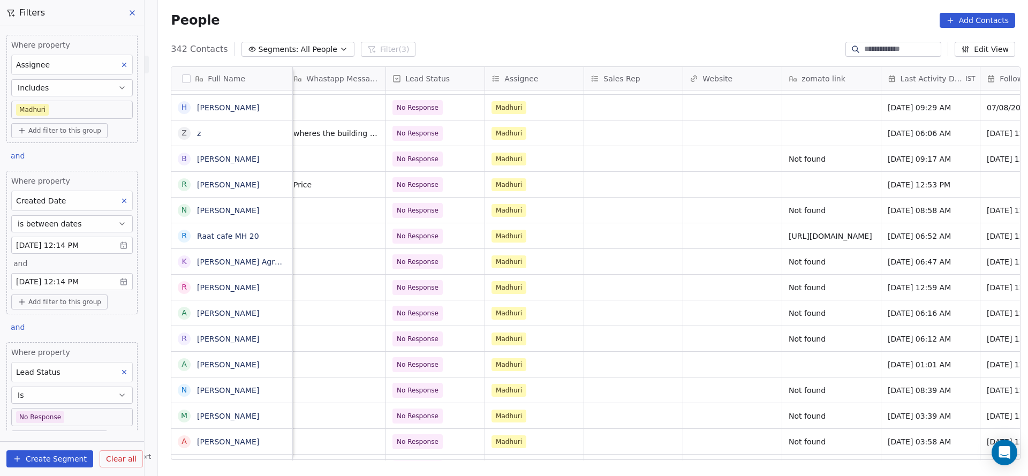
scroll to position [12, 1153]
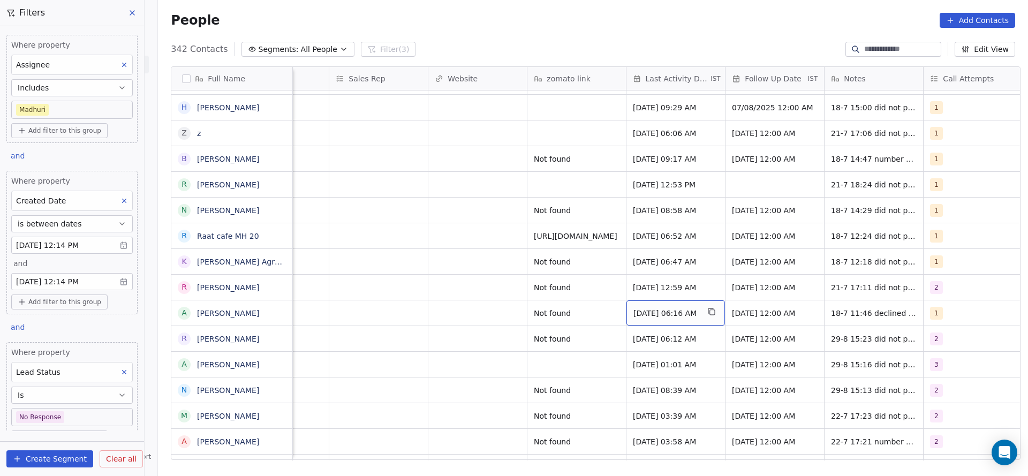
click at [651, 308] on span "Jul 18, 2025 06:16 AM" at bounding box center [666, 313] width 65 height 11
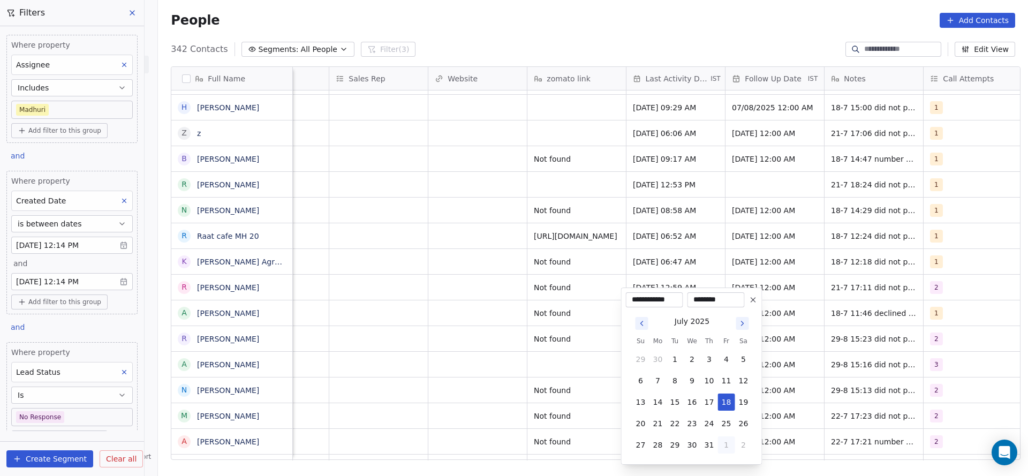
click at [732, 443] on button "1" at bounding box center [726, 445] width 17 height 17
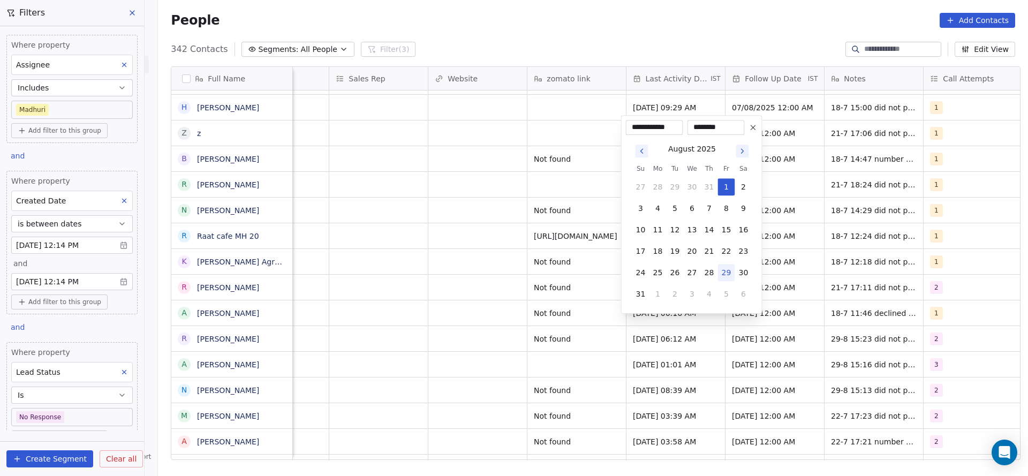
click at [725, 273] on button "29" at bounding box center [726, 272] width 17 height 17
type input "**********"
click at [578, 319] on html "On2Cook India Pvt. Ltd. Contacts People Marketing Workflows Campaigns Sales Pip…" at bounding box center [514, 238] width 1028 height 476
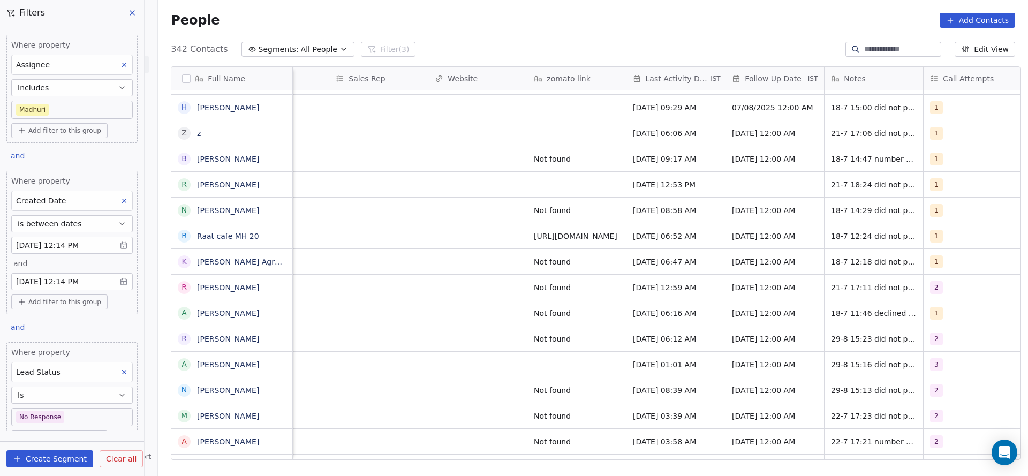
scroll to position [12, 1391]
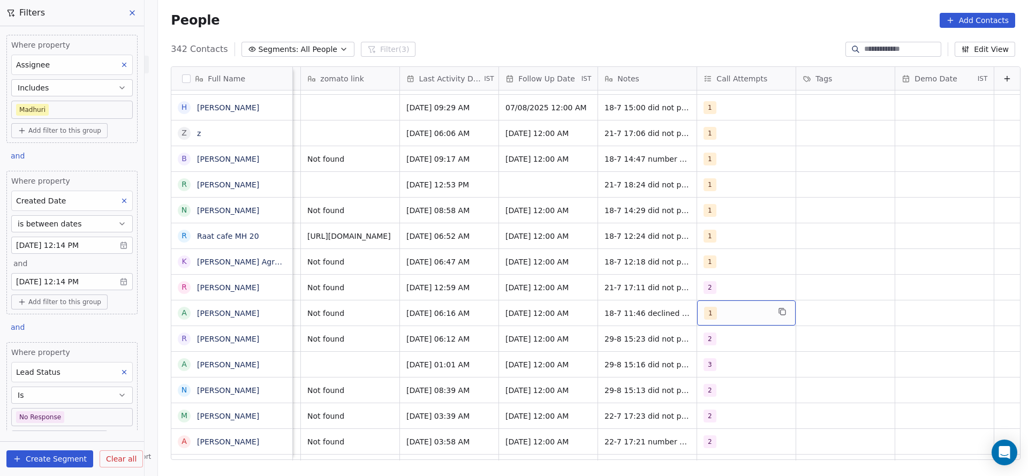
click at [714, 309] on div "1" at bounding box center [746, 312] width 99 height 25
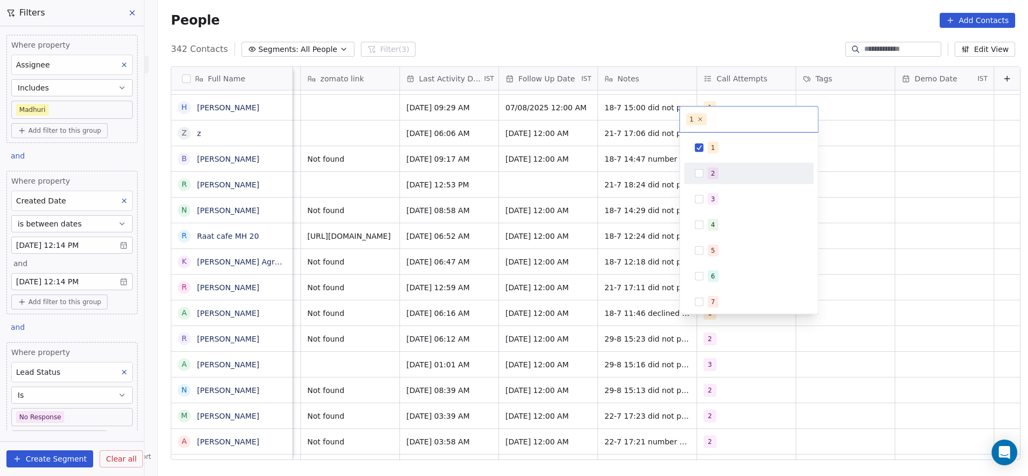
click at [712, 163] on div "2" at bounding box center [749, 173] width 130 height 21
click at [728, 152] on div "1" at bounding box center [755, 148] width 95 height 12
click at [646, 184] on html "On2Cook India Pvt. Ltd. Contacts People Marketing Workflows Campaigns Sales Pip…" at bounding box center [514, 238] width 1028 height 476
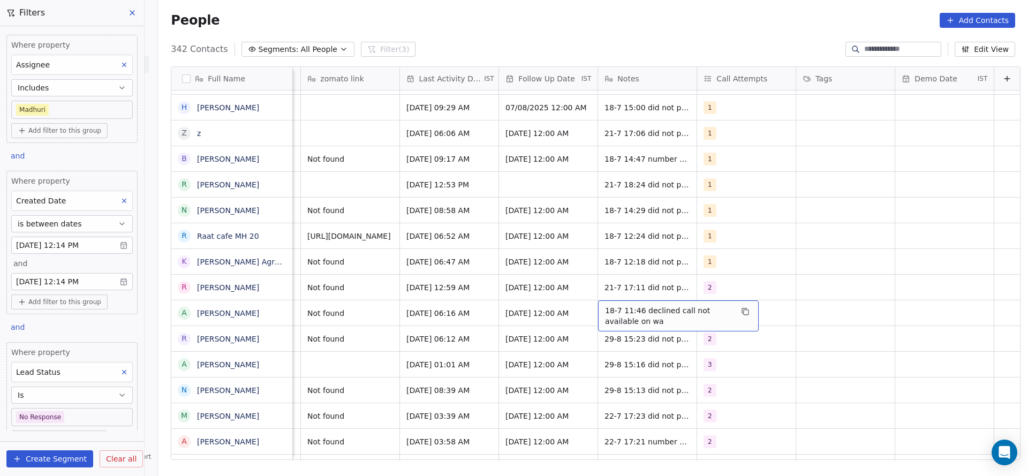
click at [608, 305] on span "18-7 11:46 declined call not available on wa" at bounding box center [668, 315] width 127 height 21
click at [586, 296] on textarea "**********" at bounding box center [662, 304] width 160 height 33
type textarea "**********"
click at [477, 319] on html "On2Cook India Pvt. Ltd. Contacts People Marketing Workflows Campaigns Sales Pip…" at bounding box center [514, 238] width 1028 height 476
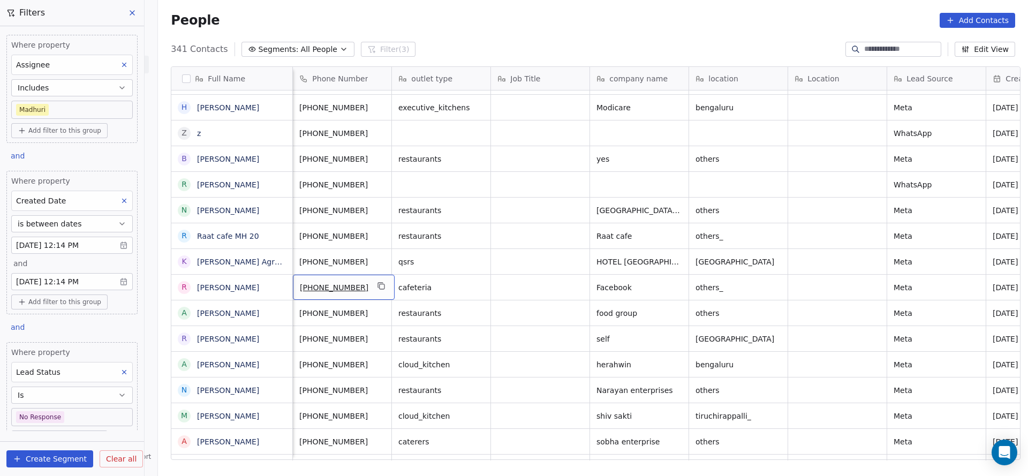
scroll to position [12, 0]
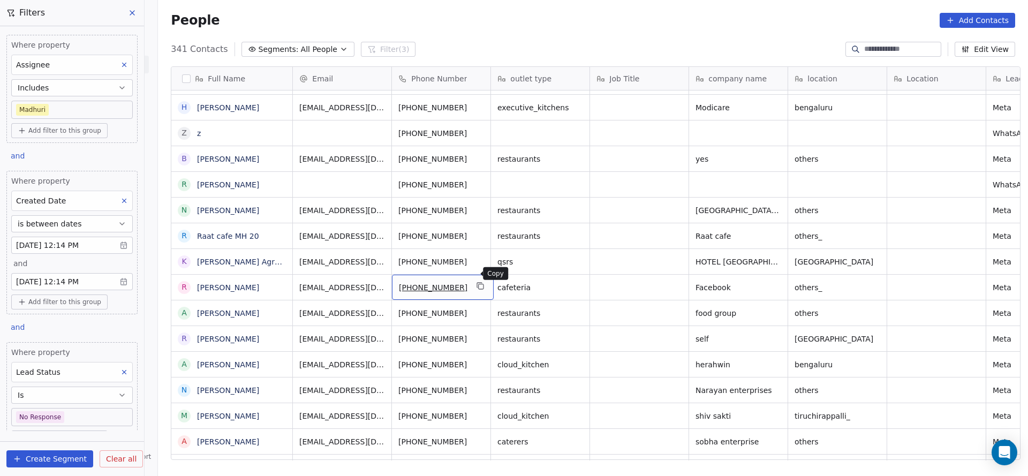
click at [477, 282] on icon "grid" at bounding box center [481, 286] width 9 height 9
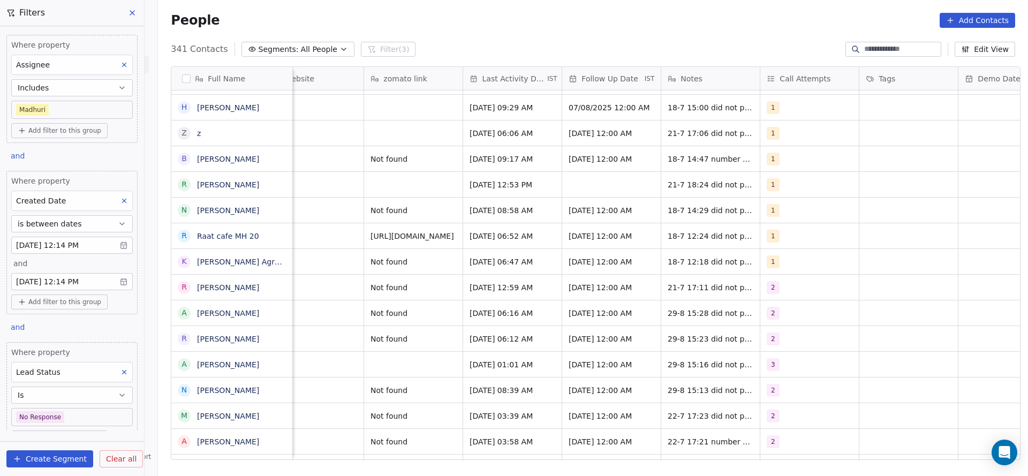
scroll to position [12, 1359]
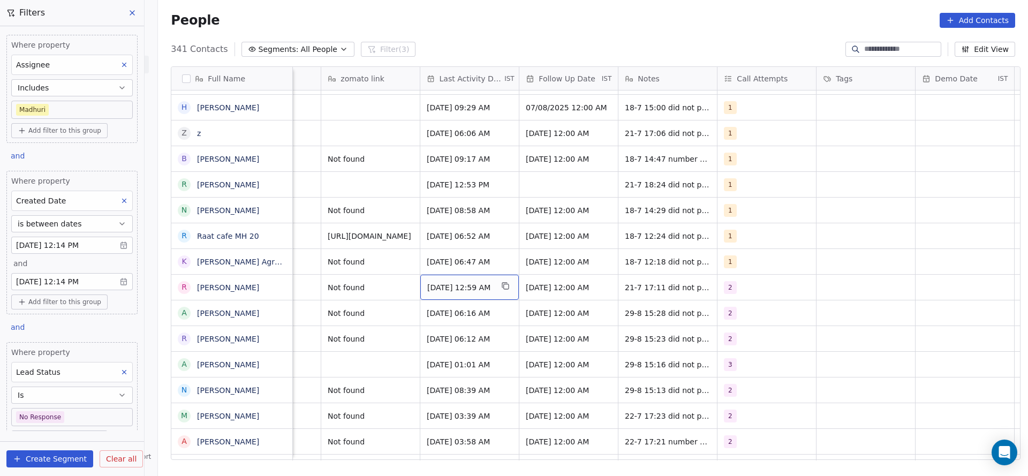
click at [457, 282] on div "Jul 21, 2025 12:59 AM" at bounding box center [469, 287] width 99 height 25
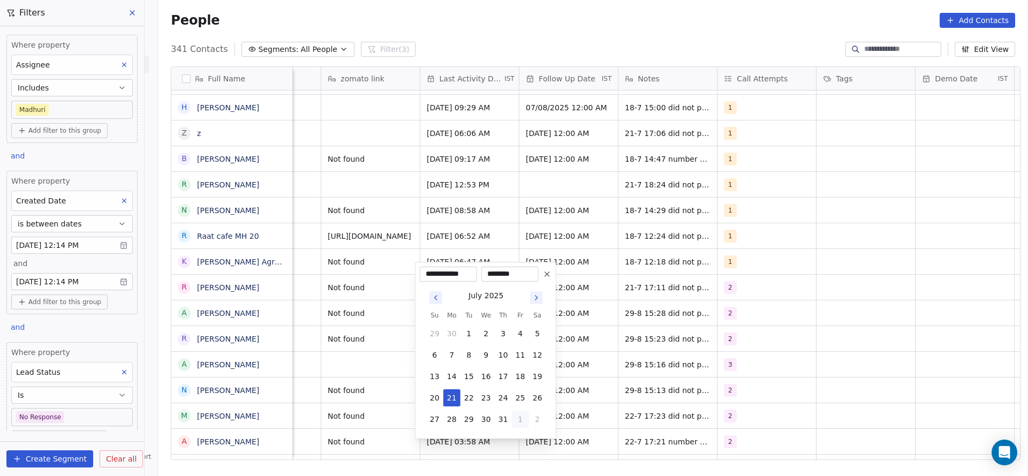
click at [521, 422] on button "1" at bounding box center [520, 419] width 17 height 17
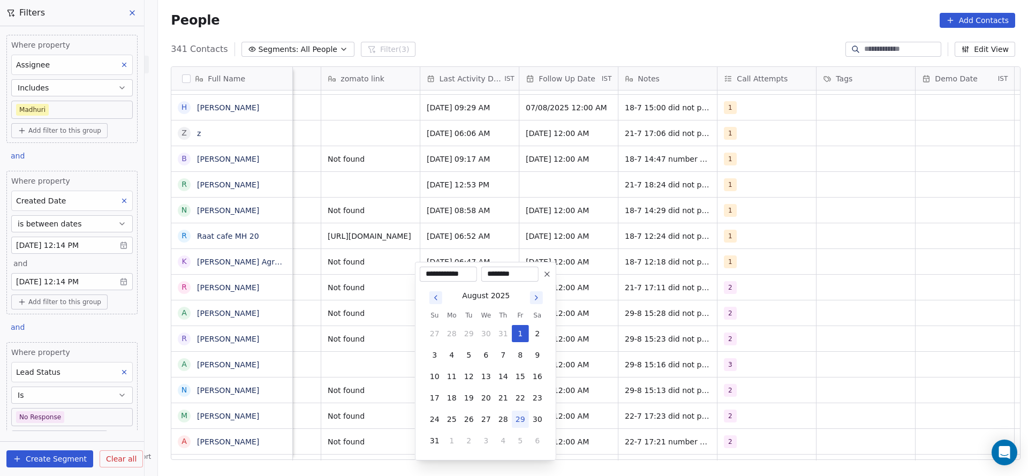
click at [522, 421] on button "29" at bounding box center [520, 419] width 17 height 17
type input "**********"
click at [367, 367] on html "On2Cook India Pvt. Ltd. Contacts People Marketing Workflows Campaigns Sales Pip…" at bounding box center [514, 238] width 1028 height 476
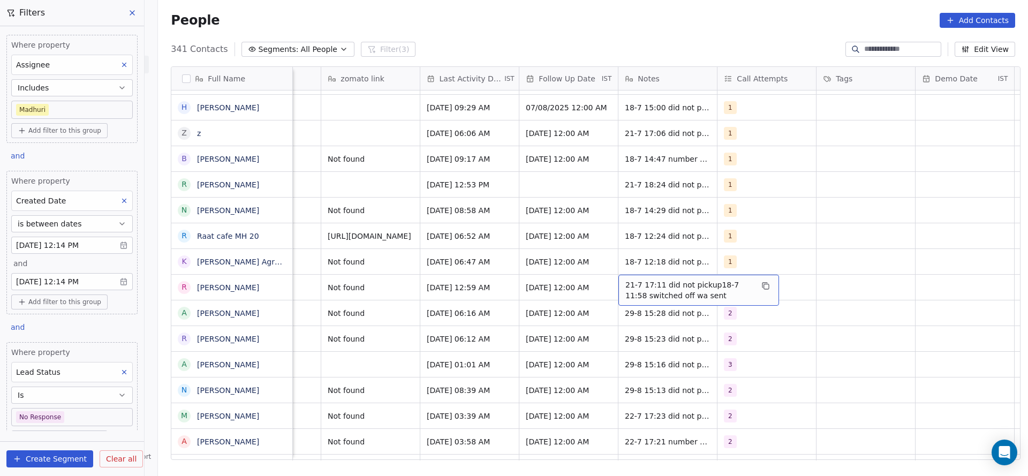
click at [619, 276] on div "21-7 17:11 did not pickup18-7 11:58 switched off wa sent" at bounding box center [699, 290] width 161 height 31
click at [618, 272] on textarea "**********" at bounding box center [694, 278] width 160 height 33
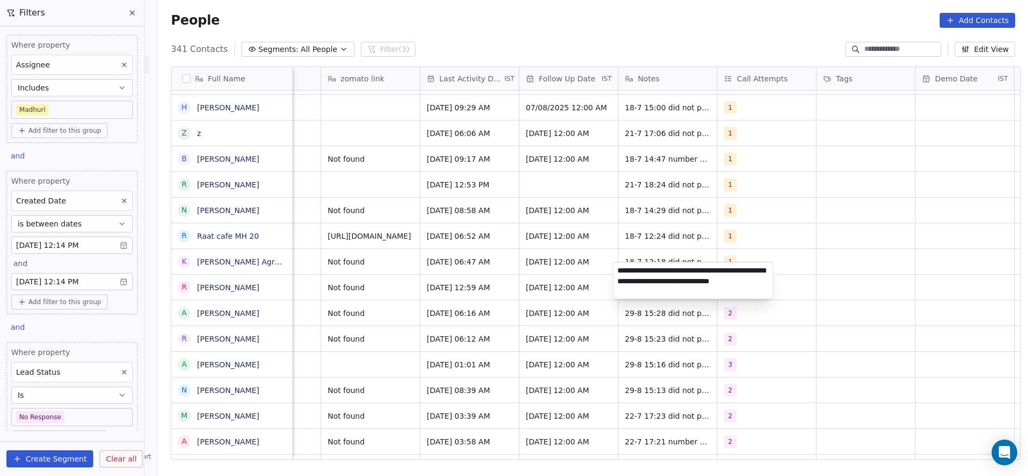
type textarea "**********"
click at [429, 313] on html "On2Cook India Pvt. Ltd. Contacts People Marketing Workflows Campaigns Sales Pip…" at bounding box center [514, 238] width 1028 height 476
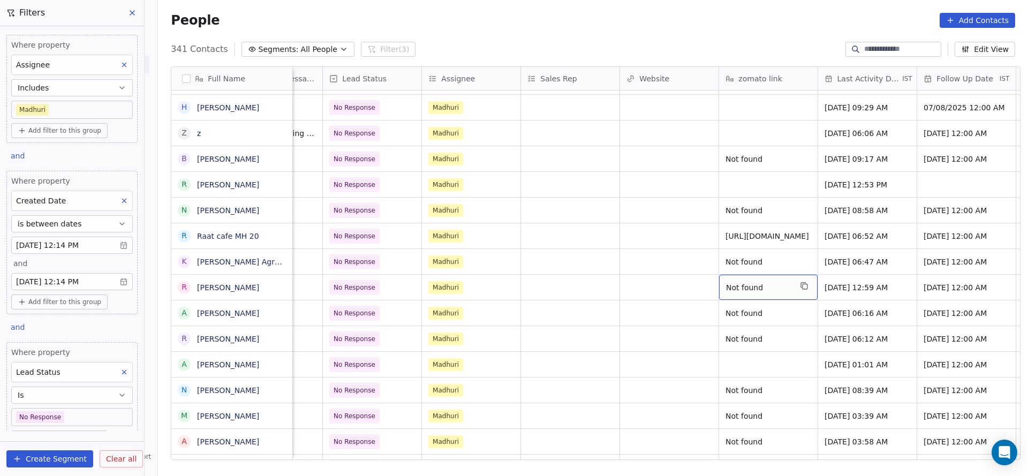
scroll to position [12, 876]
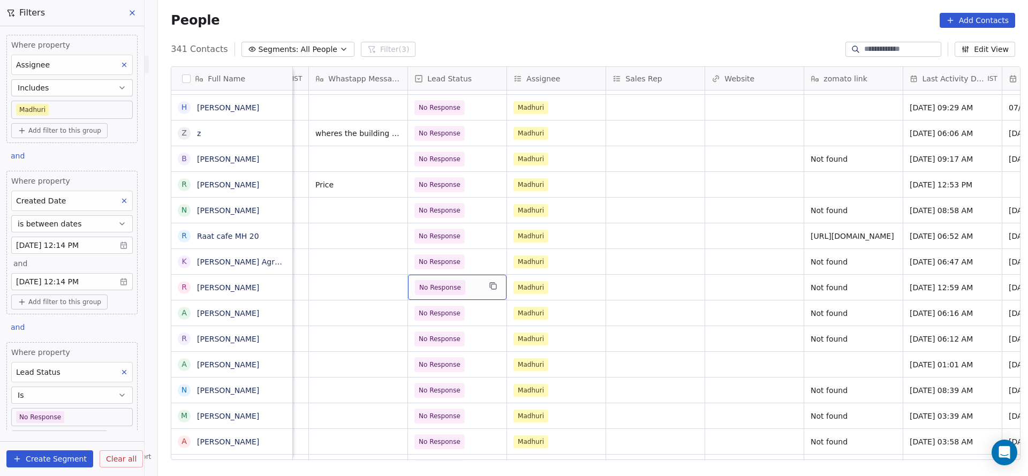
click at [463, 283] on div "No Response" at bounding box center [457, 287] width 99 height 25
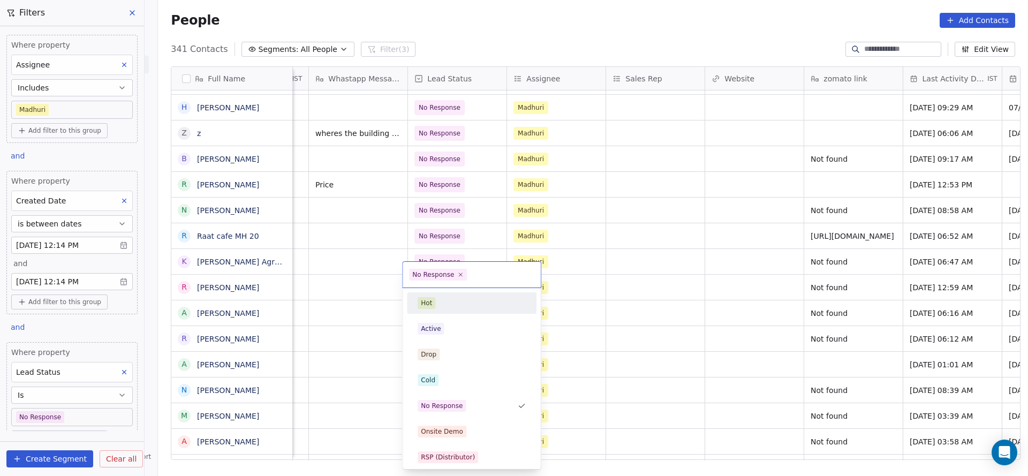
click at [475, 221] on html "On2Cook India Pvt. Ltd. Contacts People Marketing Workflows Campaigns Sales Pip…" at bounding box center [514, 238] width 1028 height 476
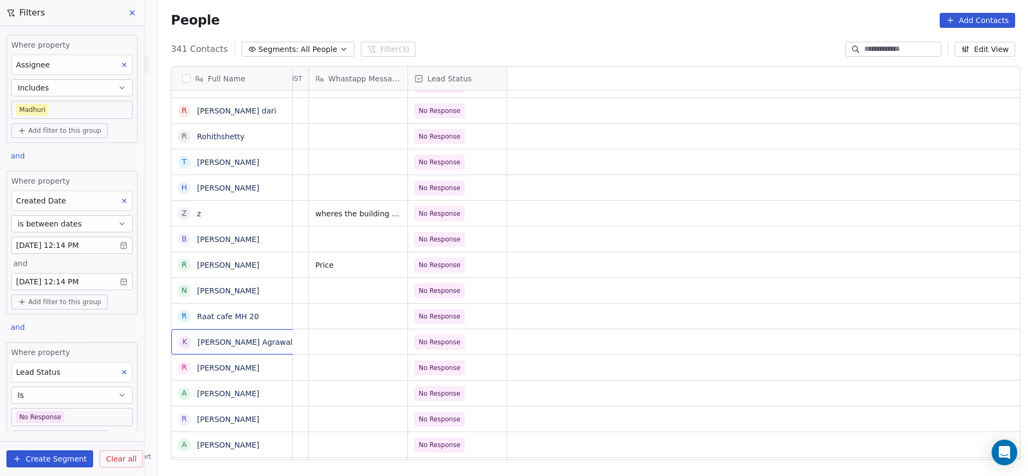
scroll to position [12, 0]
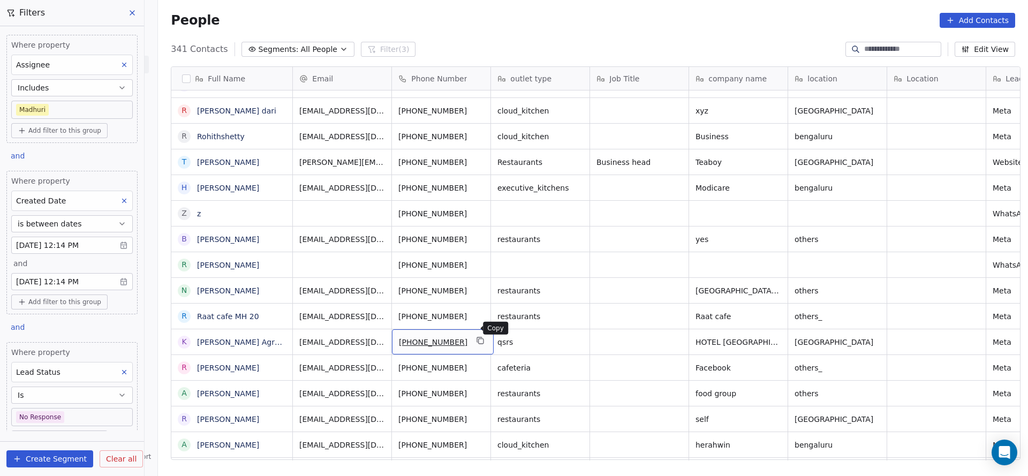
click at [478, 337] on icon "grid" at bounding box center [480, 339] width 5 height 5
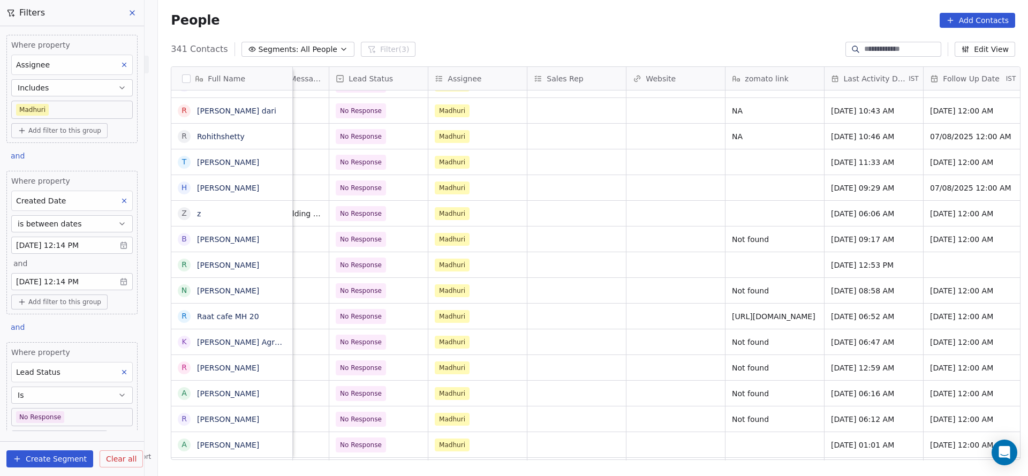
scroll to position [12, 1203]
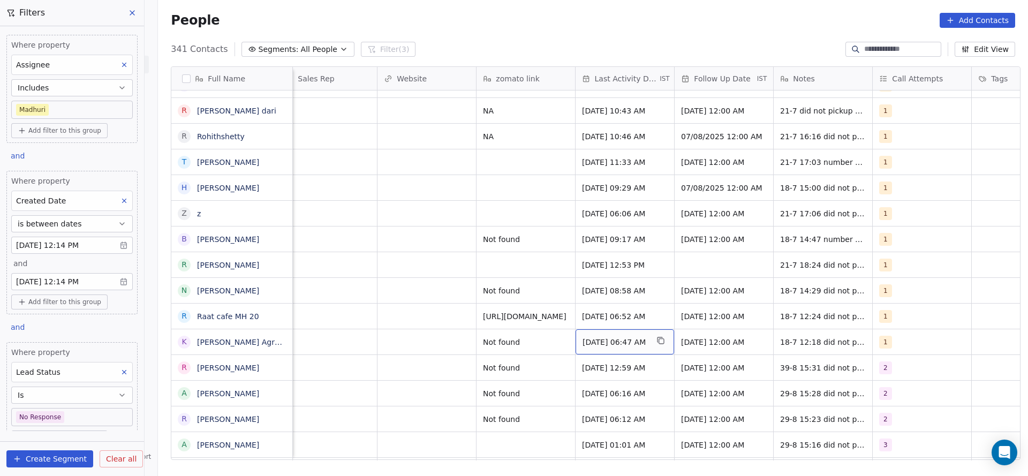
click at [630, 337] on span "Jul 18, 2025 06:47 AM" at bounding box center [615, 342] width 65 height 11
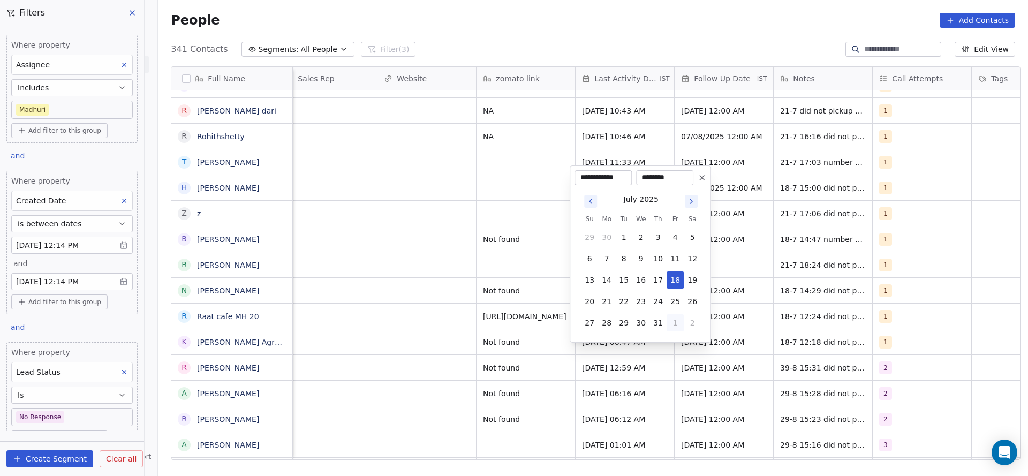
click at [680, 329] on button "1" at bounding box center [675, 322] width 17 height 17
click at [668, 300] on button "29" at bounding box center [675, 301] width 17 height 17
type input "**********"
click at [487, 329] on html "On2Cook India Pvt. Ltd. Contacts People Marketing Workflows Campaigns Sales Pip…" at bounding box center [514, 238] width 1028 height 476
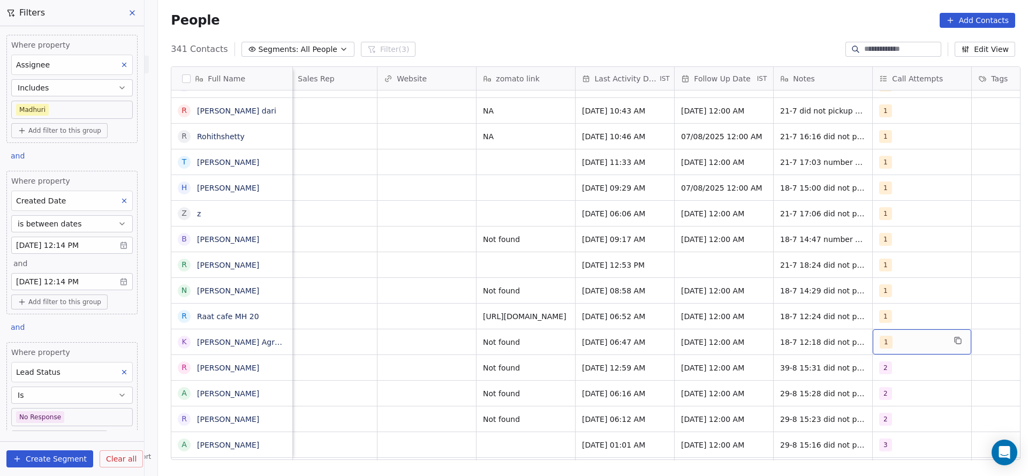
click at [873, 329] on div "1" at bounding box center [922, 341] width 99 height 25
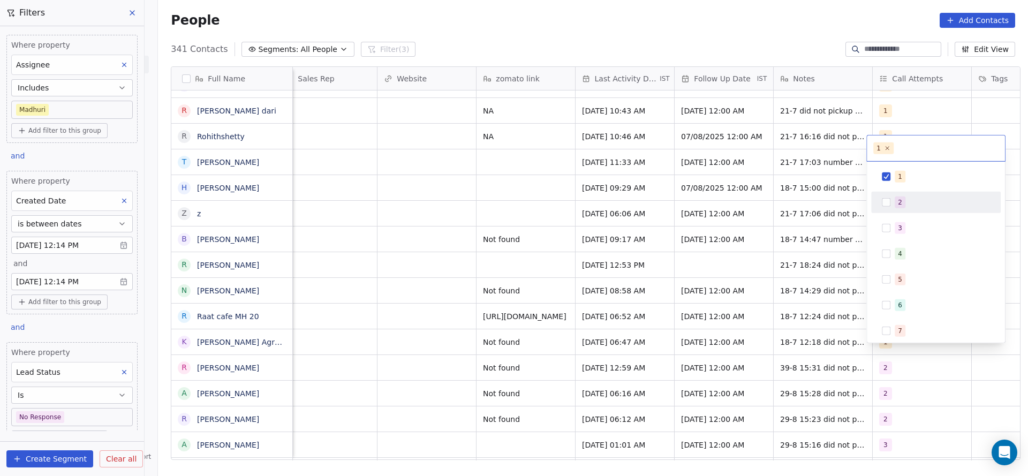
click at [898, 198] on div "2" at bounding box center [900, 203] width 4 height 10
click at [898, 177] on div "1" at bounding box center [900, 177] width 4 height 10
click at [702, 257] on html "On2Cook India Pvt. Ltd. Contacts People Marketing Workflows Campaigns Sales Pip…" at bounding box center [514, 238] width 1028 height 476
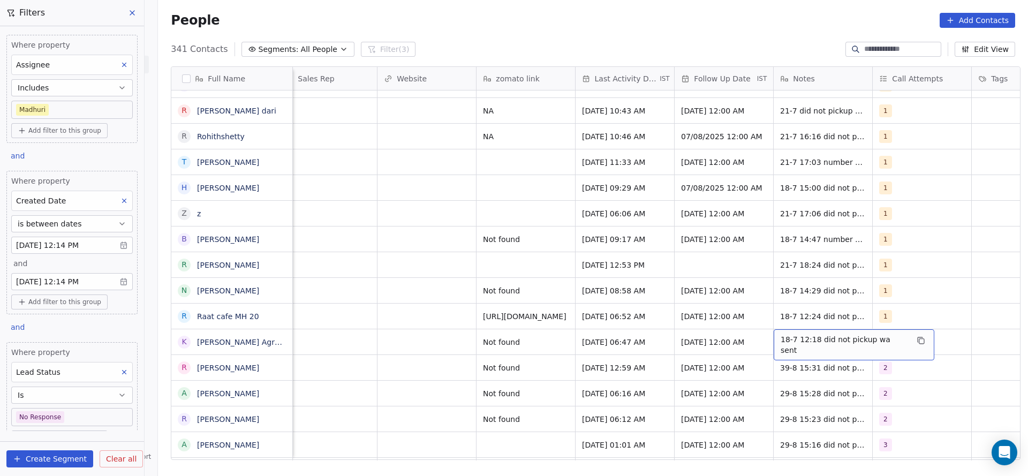
click at [794, 334] on span "18-7 12:18 did not pickup wa sent" at bounding box center [844, 344] width 127 height 21
click at [774, 325] on textarea "**********" at bounding box center [842, 333] width 147 height 33
type textarea "**********"
drag, startPoint x: 401, startPoint y: 395, endPoint x: 434, endPoint y: 328, distance: 75.2
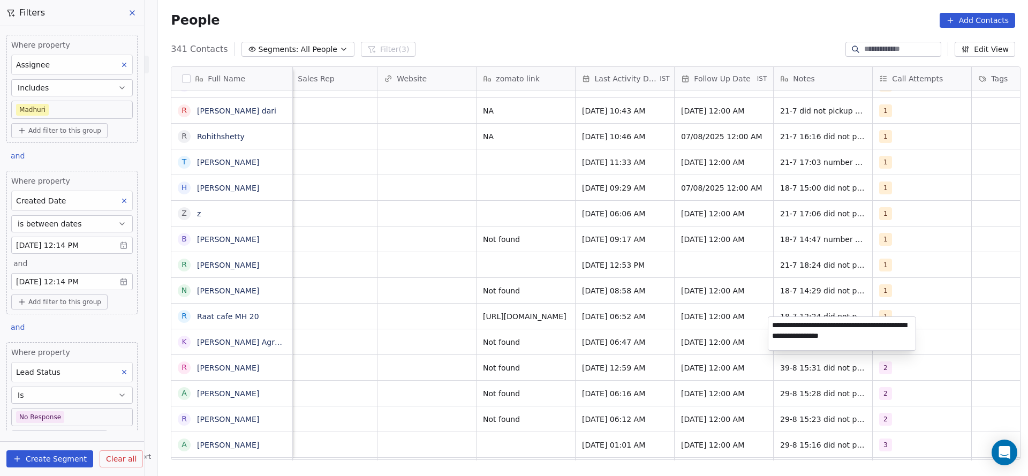
click at [401, 395] on html "On2Cook India Pvt. Ltd. Contacts People Marketing Workflows Campaigns Sales Pip…" at bounding box center [514, 238] width 1028 height 476
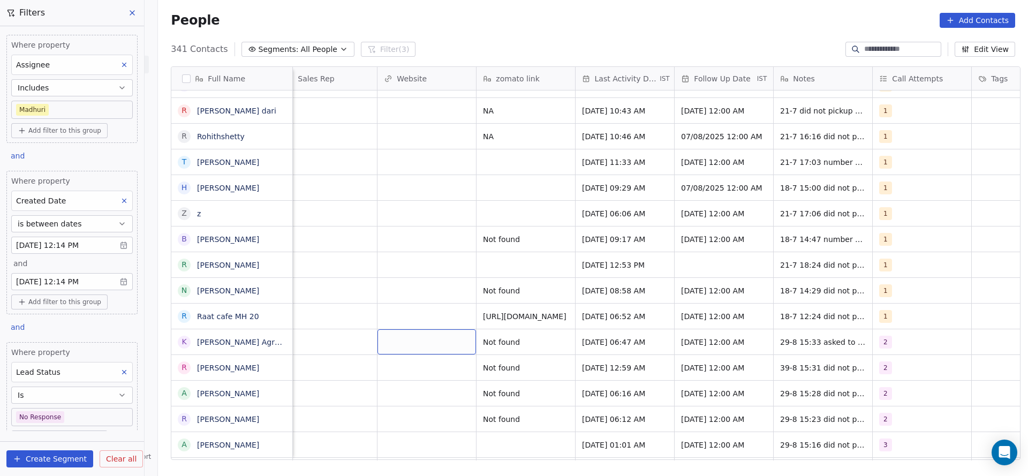
scroll to position [12, 841]
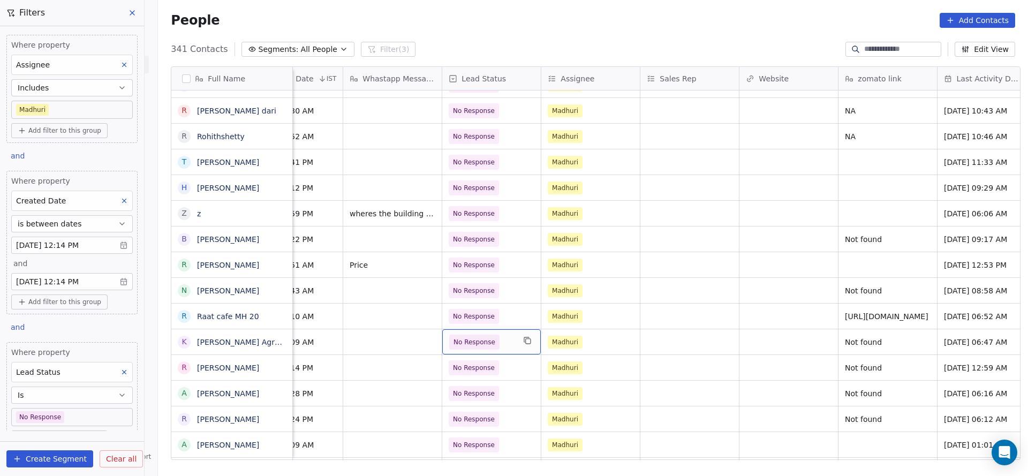
click at [456, 337] on span "No Response" at bounding box center [475, 342] width 42 height 11
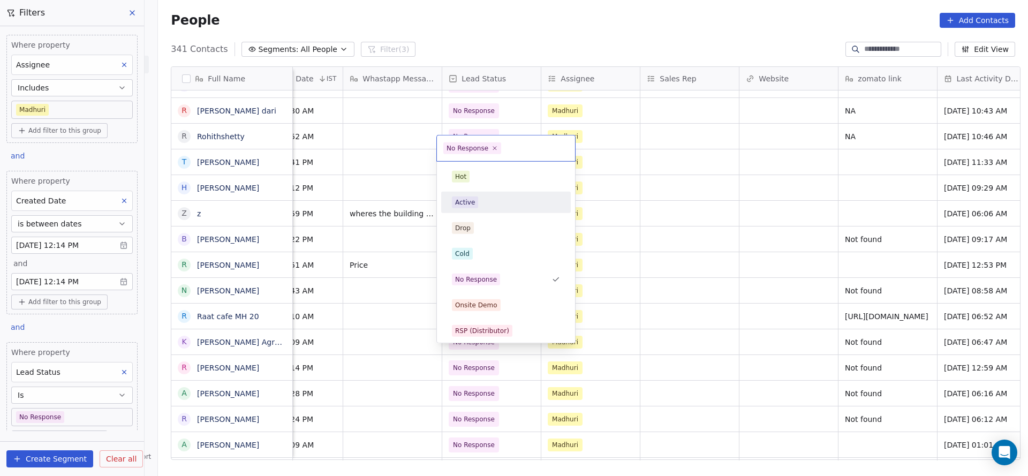
click at [482, 204] on div "Active" at bounding box center [506, 203] width 108 height 12
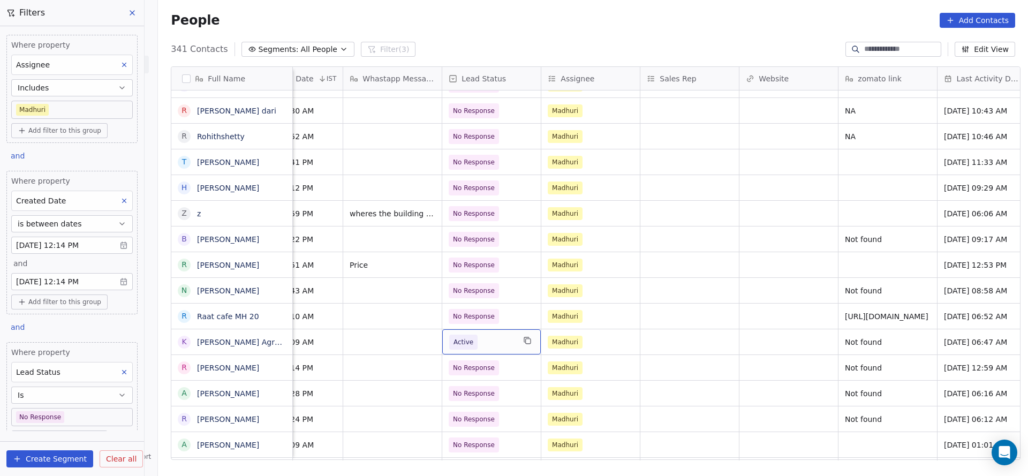
scroll to position [12, 1391]
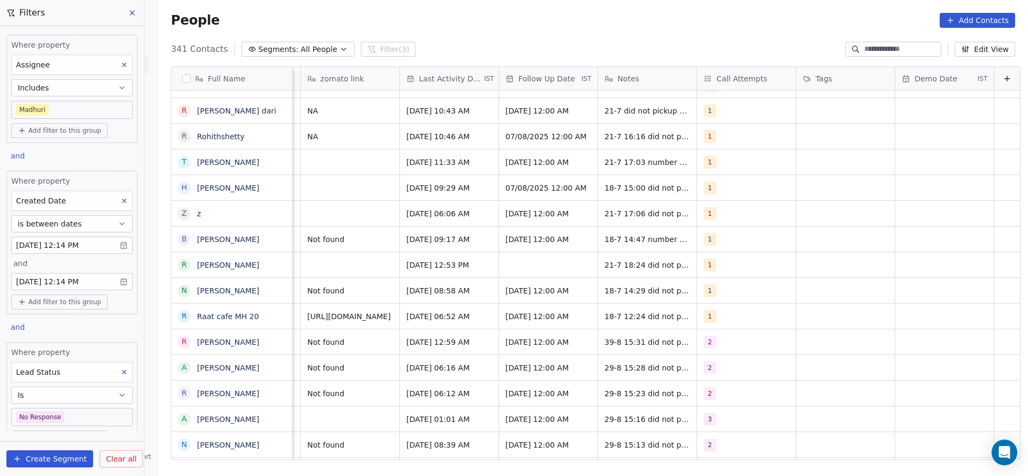
click at [617, 463] on div "Full Name I Iyyappan C M Manpreet Singh Pasricha J John Francis N Nazim Choudha…" at bounding box center [593, 267] width 870 height 419
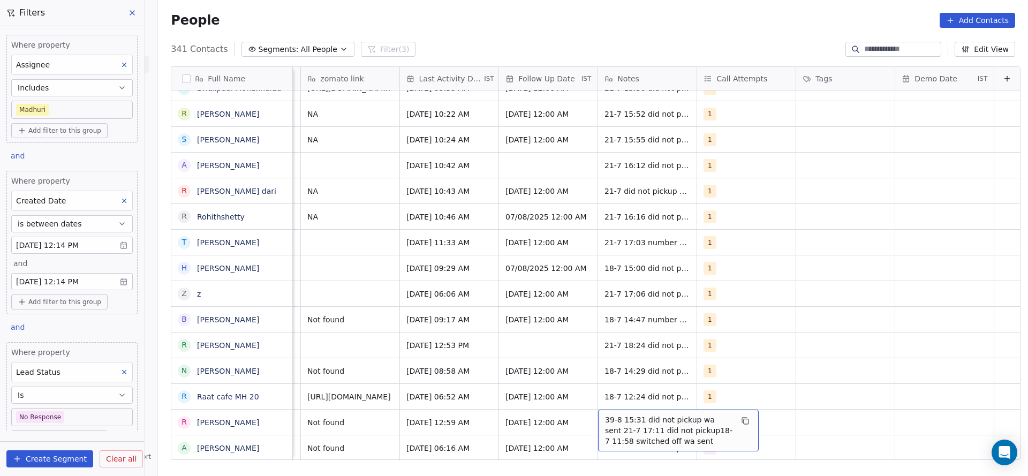
scroll to position [5064, 0]
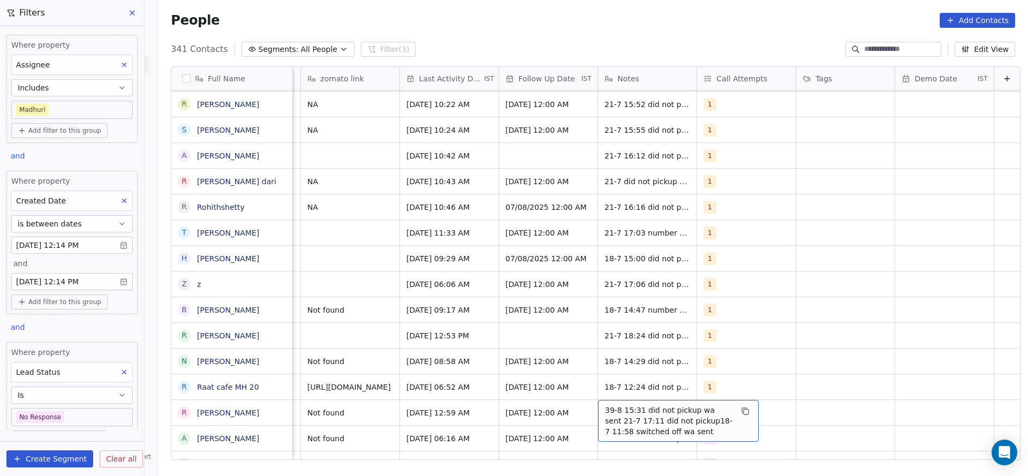
click at [605, 405] on span "39-8 15:31 did not pickup wa sent 21-7 17:11 did not pickup18-7 11:58 switched …" at bounding box center [668, 421] width 127 height 32
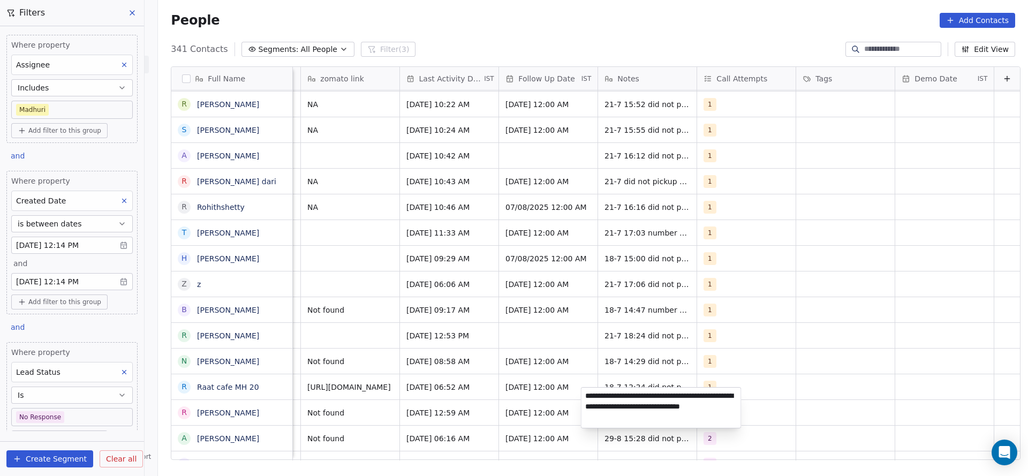
click at [593, 392] on textarea "**********" at bounding box center [662, 408] width 160 height 40
type textarea "**********"
click at [462, 398] on html "On2Cook India Pvt. Ltd. Contacts People Marketing Workflows Campaigns Sales Pip…" at bounding box center [514, 238] width 1028 height 476
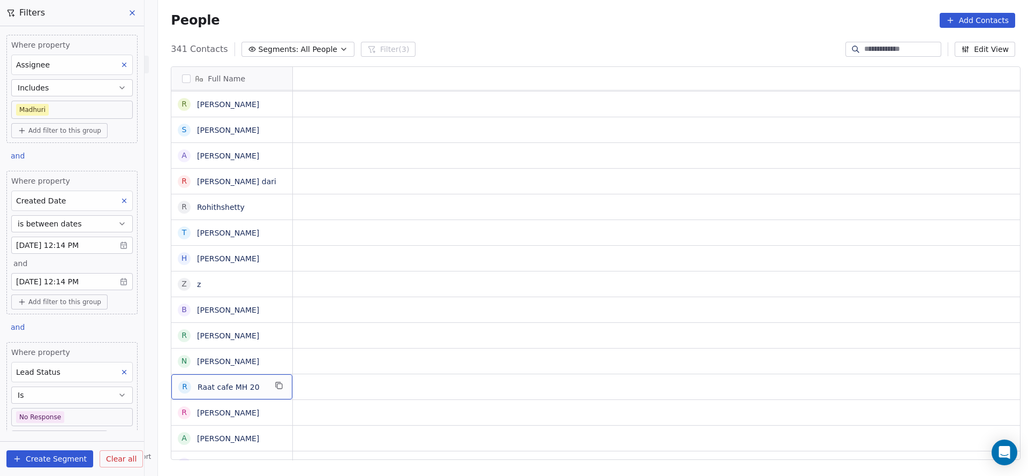
scroll to position [12, 0]
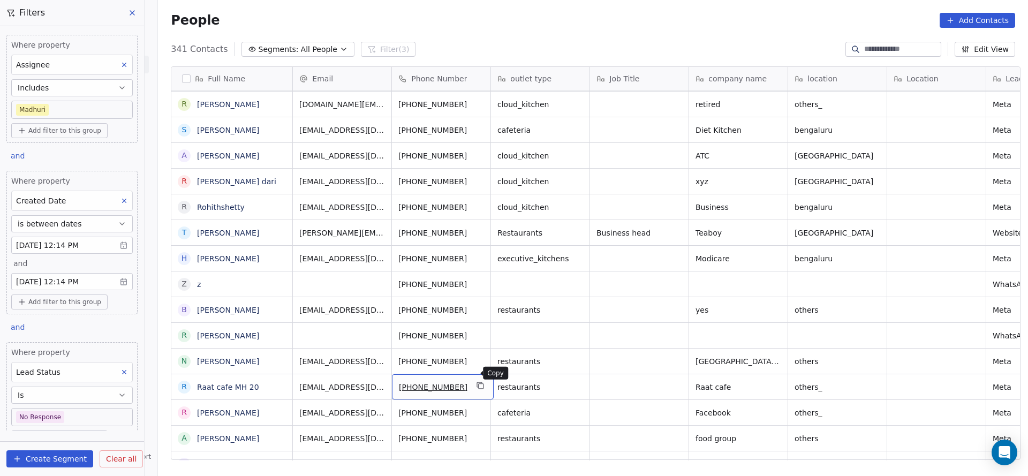
click at [475, 379] on button "grid" at bounding box center [481, 385] width 13 height 13
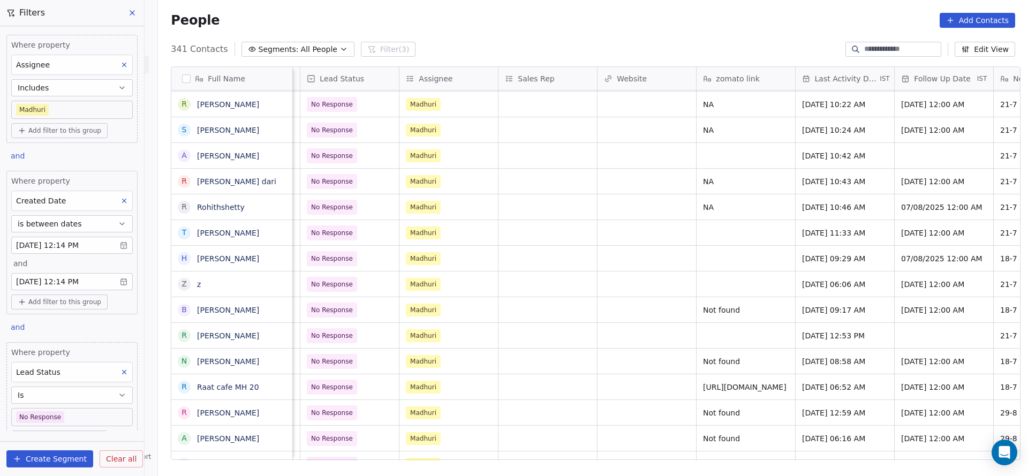
scroll to position [12, 1210]
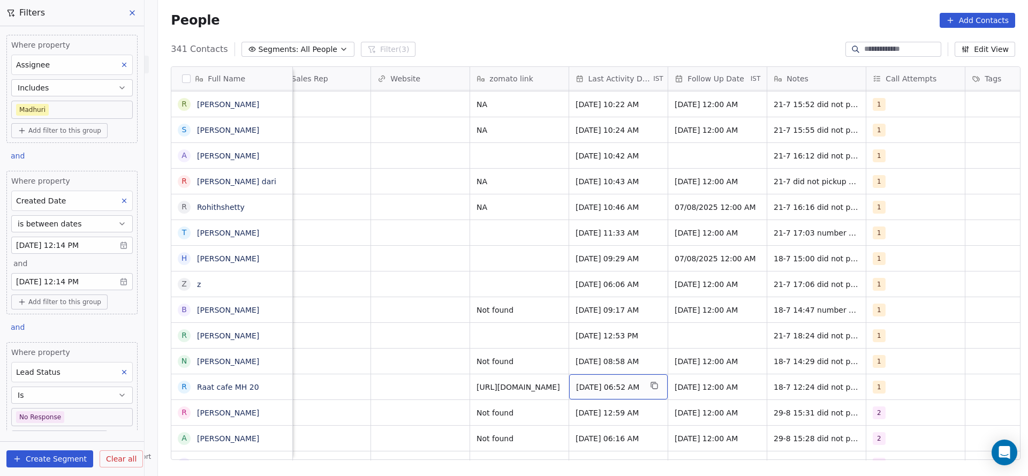
click at [601, 382] on span "Jul 18, 2025 06:52 AM" at bounding box center [608, 387] width 65 height 11
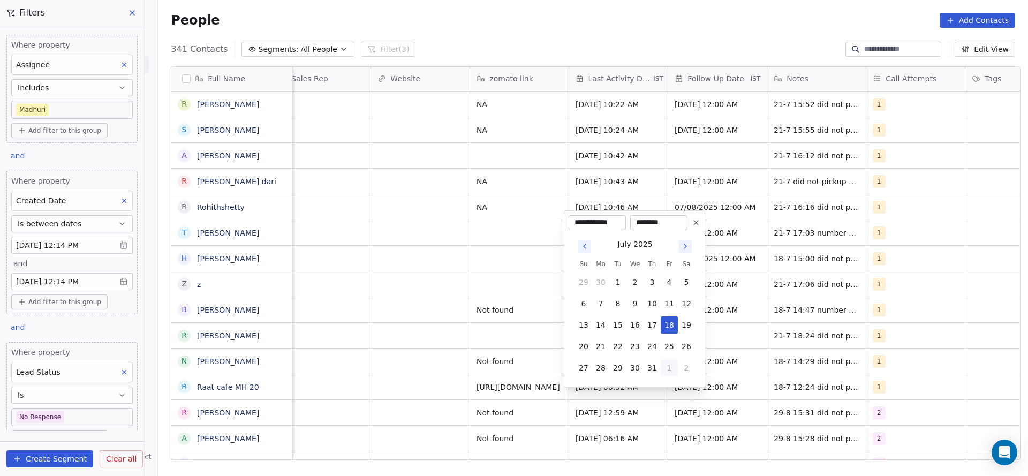
click at [672, 368] on button "1" at bounding box center [669, 367] width 17 height 17
click at [673, 345] on button "29" at bounding box center [669, 346] width 17 height 17
type input "**********"
click at [300, 344] on html "On2Cook India Pvt. Ltd. Contacts People Marketing Workflows Campaigns Sales Pip…" at bounding box center [514, 238] width 1028 height 476
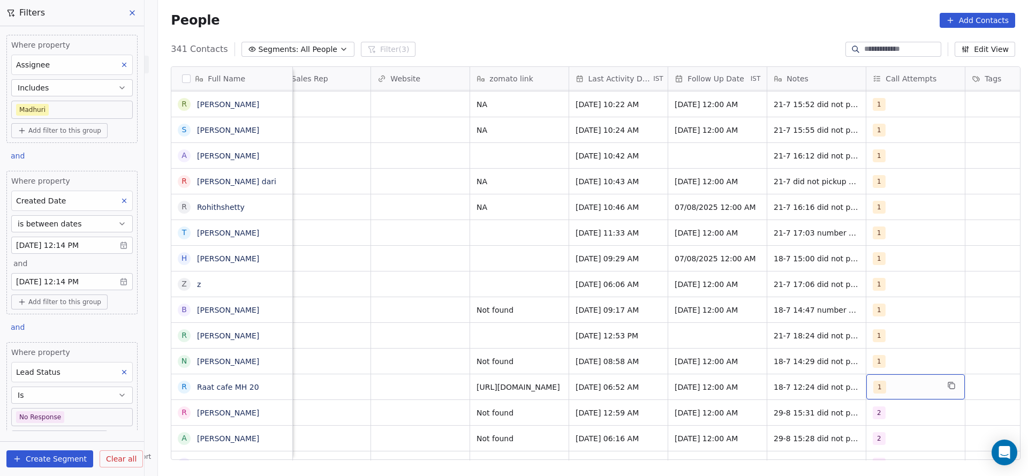
click at [875, 381] on span "1" at bounding box center [880, 387] width 13 height 13
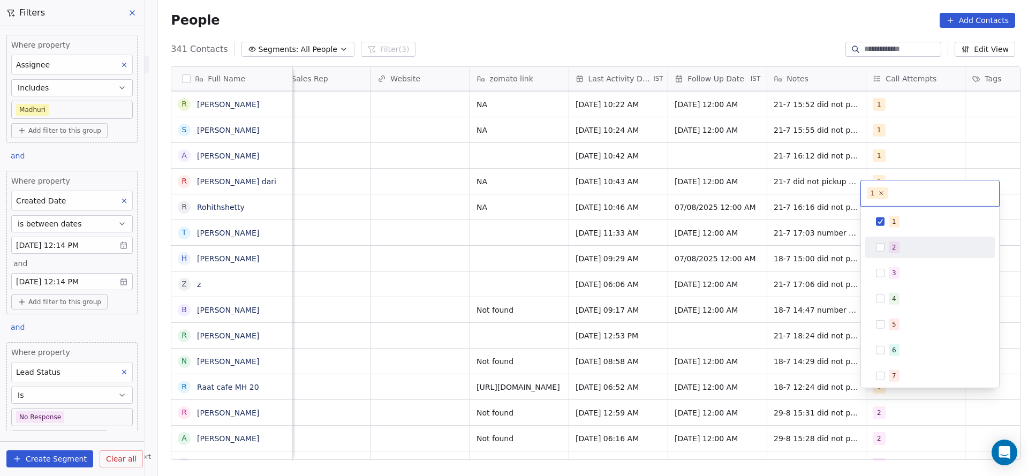
click at [881, 239] on div "2" at bounding box center [930, 247] width 121 height 17
click at [887, 220] on div "1" at bounding box center [930, 221] width 121 height 17
click at [813, 247] on html "On2Cook India Pvt. Ltd. Contacts People Marketing Workflows Campaigns Sales Pip…" at bounding box center [514, 238] width 1028 height 476
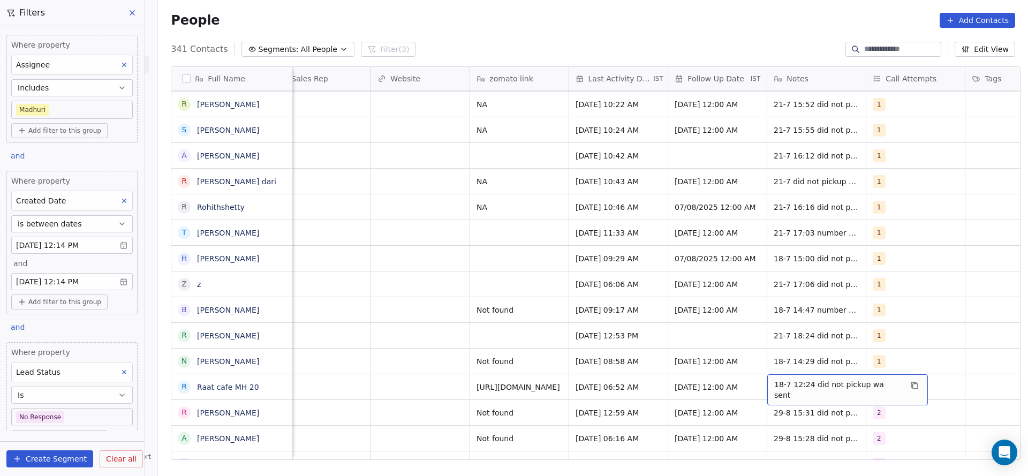
click at [793, 379] on span "18-7 12:24 did not pickup wa sent" at bounding box center [837, 389] width 127 height 21
click at [770, 371] on textarea "**********" at bounding box center [836, 378] width 147 height 33
type textarea "**********"
click at [400, 385] on html "On2Cook India Pvt. Ltd. Contacts People Marketing Workflows Campaigns Sales Pip…" at bounding box center [514, 238] width 1028 height 476
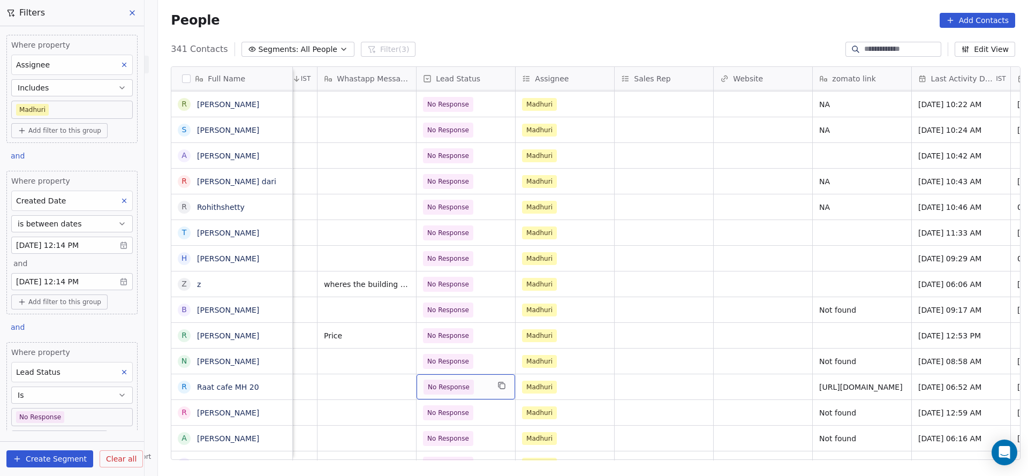
click at [472, 380] on span "No Response" at bounding box center [456, 387] width 65 height 15
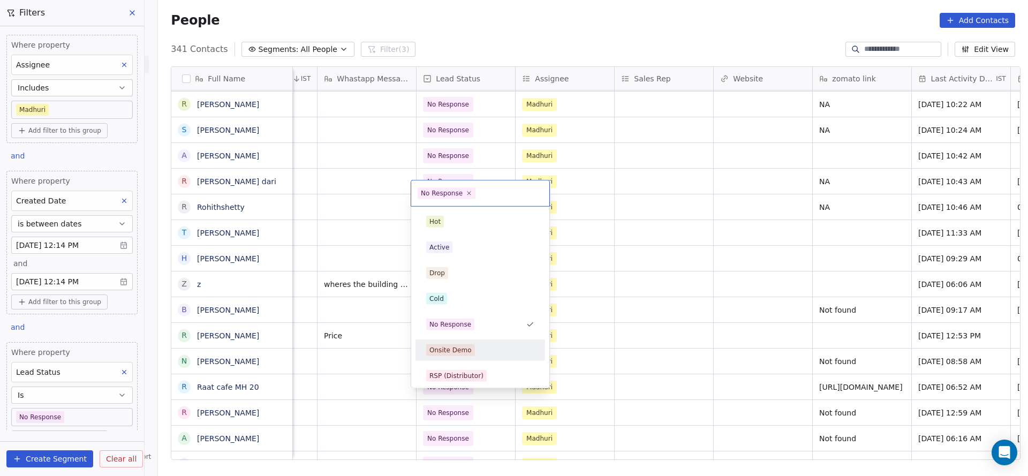
click at [673, 318] on html "On2Cook India Pvt. Ltd. Contacts People Marketing Workflows Campaigns Sales Pip…" at bounding box center [514, 238] width 1028 height 476
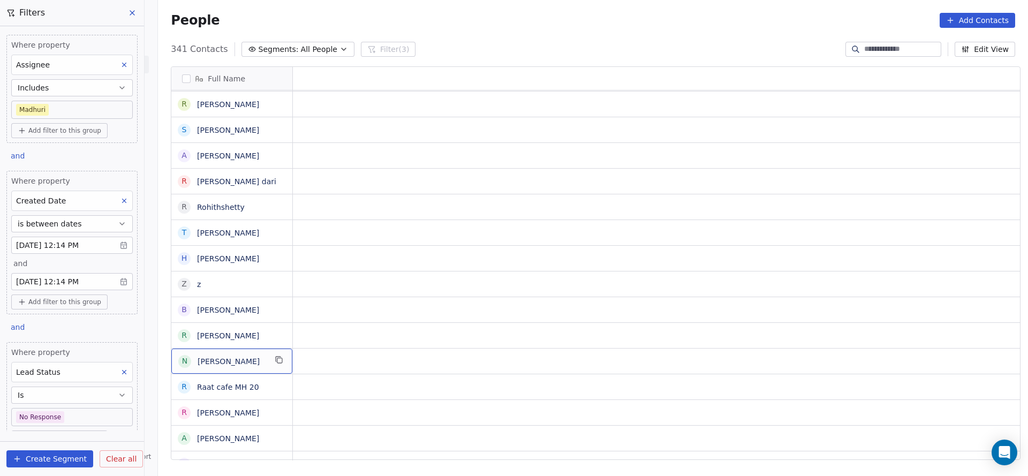
scroll to position [12, 0]
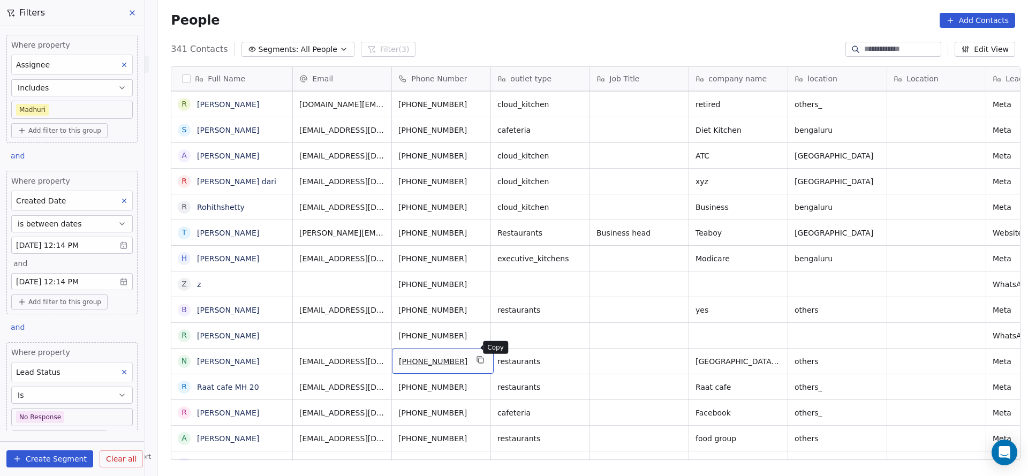
click at [477, 353] on button "grid" at bounding box center [481, 359] width 13 height 13
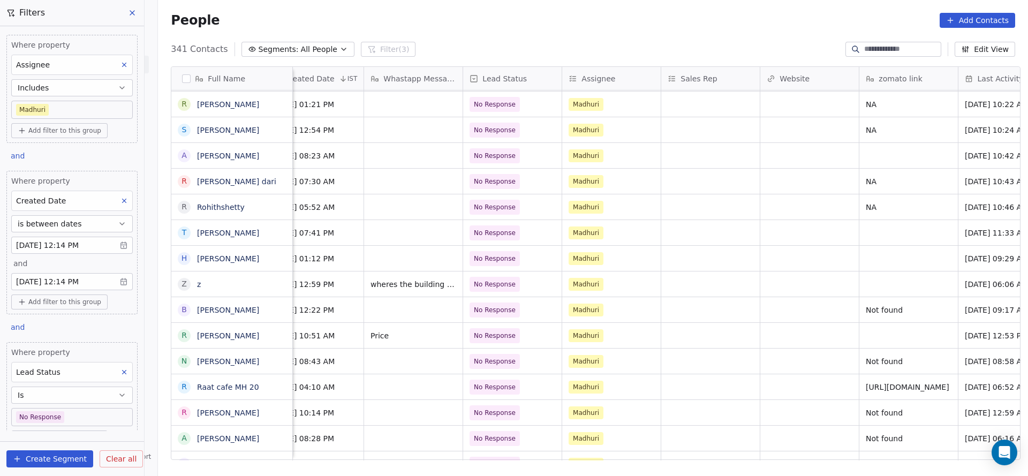
scroll to position [12, 1236]
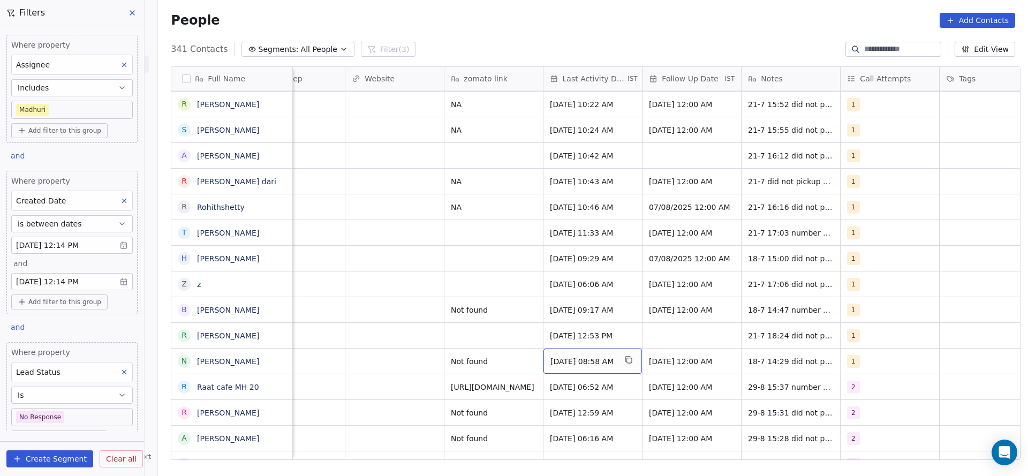
click at [567, 356] on span "Jul 18, 2025 08:58 AM" at bounding box center [583, 361] width 65 height 11
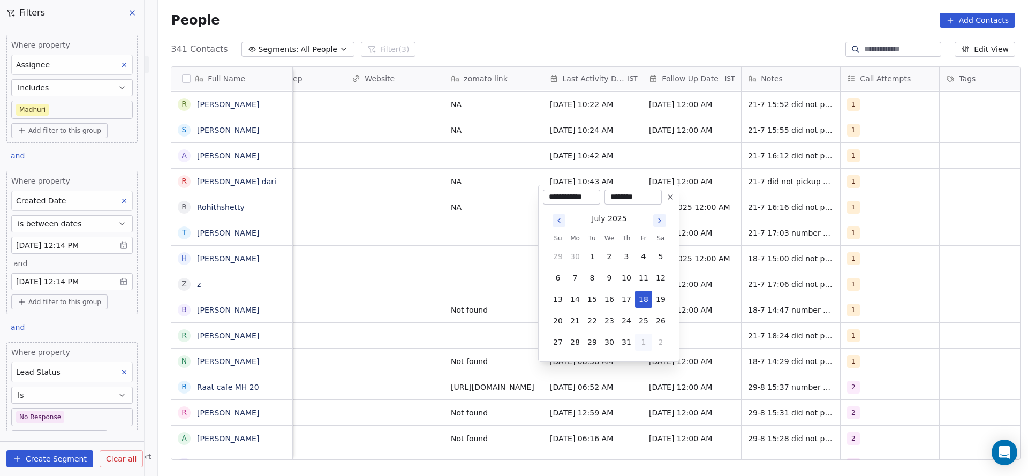
click at [643, 344] on button "1" at bounding box center [643, 342] width 17 height 17
click at [645, 314] on button "29" at bounding box center [643, 320] width 17 height 17
type input "**********"
click at [464, 334] on html "On2Cook India Pvt. Ltd. Contacts People Marketing Workflows Campaigns Sales Pip…" at bounding box center [514, 238] width 1028 height 476
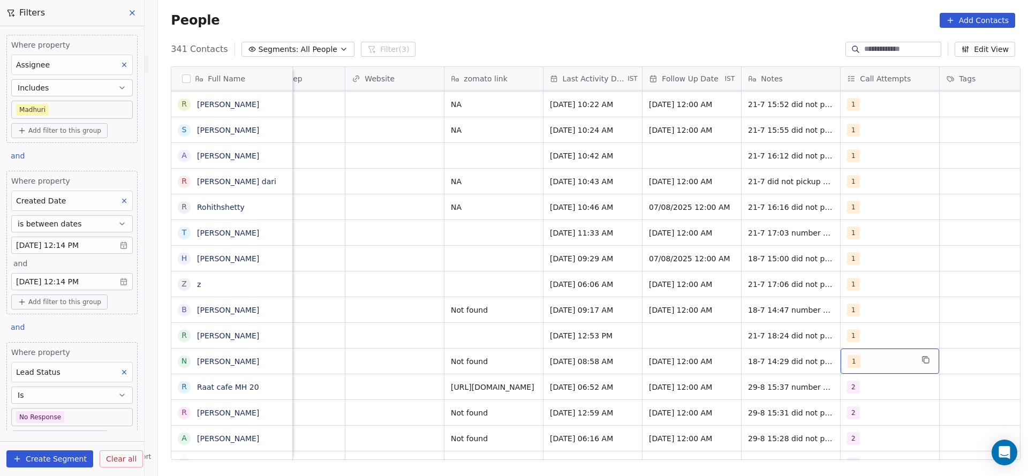
click at [866, 355] on div "1" at bounding box center [880, 361] width 65 height 13
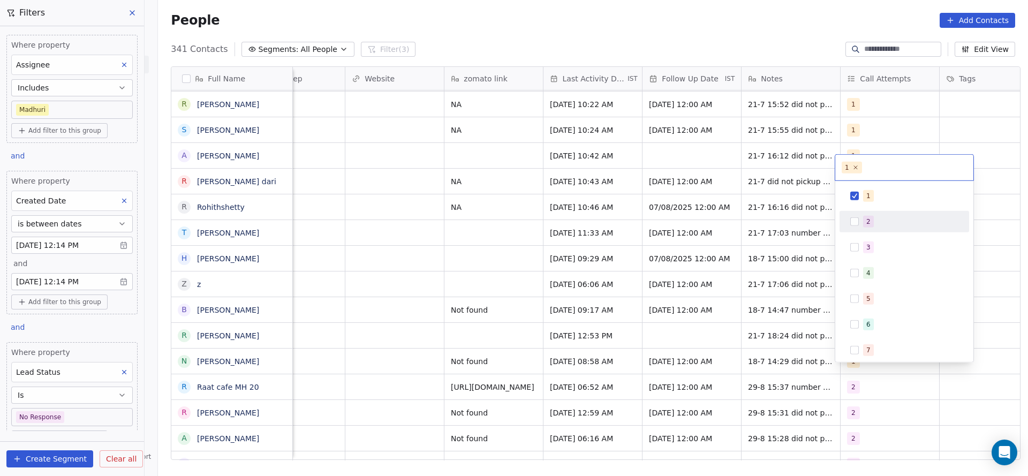
click at [858, 213] on div "2" at bounding box center [904, 221] width 121 height 17
click at [861, 201] on div "1" at bounding box center [904, 195] width 121 height 17
click at [720, 239] on html "On2Cook India Pvt. Ltd. Contacts People Marketing Workflows Campaigns Sales Pip…" at bounding box center [514, 238] width 1028 height 476
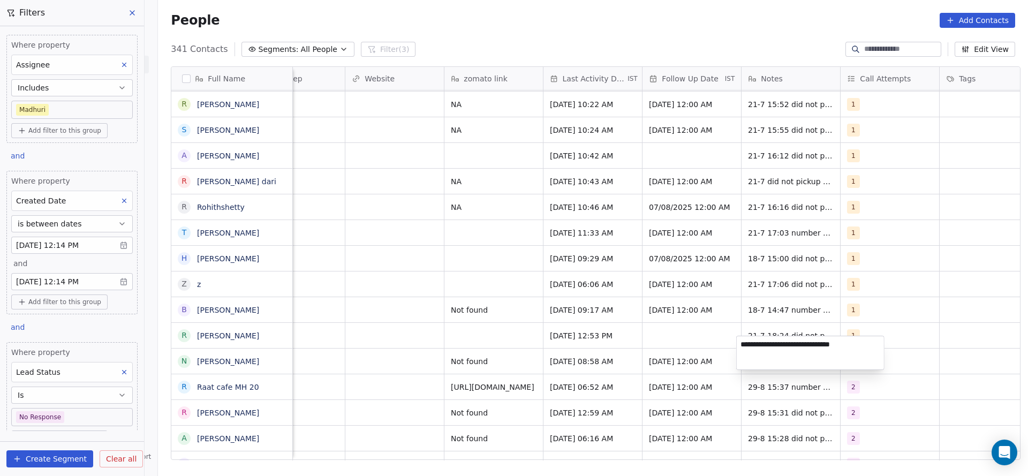
click at [740, 348] on textarea "**********" at bounding box center [810, 352] width 147 height 33
click at [741, 344] on textarea "**********" at bounding box center [810, 352] width 147 height 33
type textarea "**********"
click at [465, 359] on html "On2Cook India Pvt. Ltd. Contacts People Marketing Workflows Campaigns Sales Pip…" at bounding box center [514, 238] width 1028 height 476
click at [735, 460] on div "Whastapp Message Lead Status Assignee Sales Rep Website zomato link Last Activi…" at bounding box center [656, 264] width 727 height 394
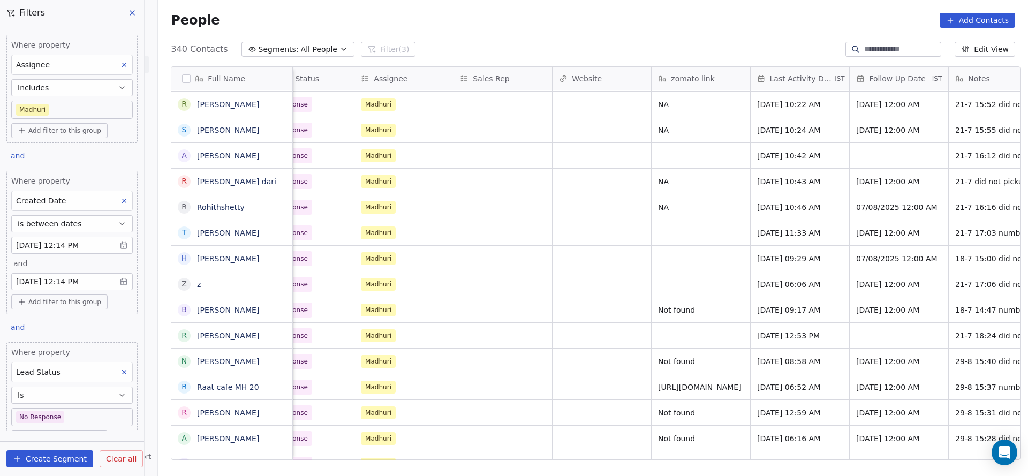
scroll to position [12, 1186]
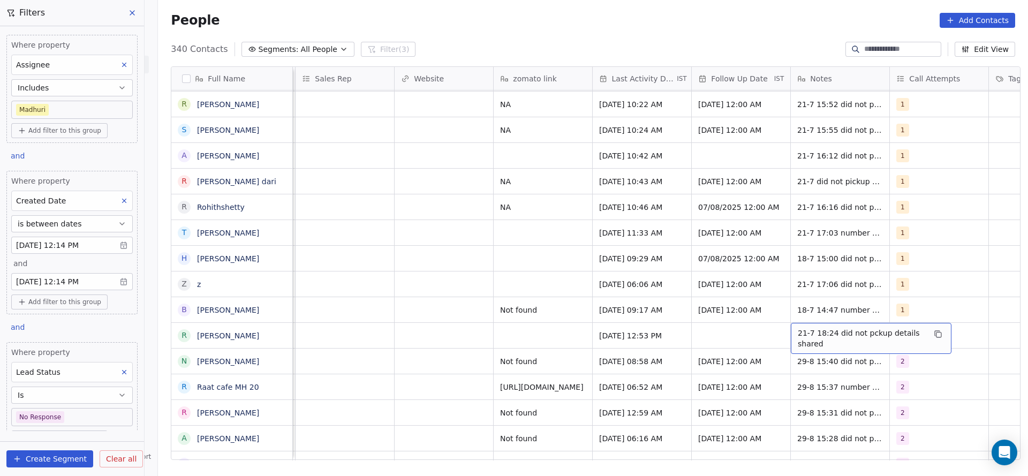
click at [808, 328] on span "21-7 18:24 did not pckup details shared" at bounding box center [861, 338] width 127 height 21
click at [786, 322] on textarea "**********" at bounding box center [866, 327] width 160 height 33
type textarea "**********"
click at [629, 326] on html "On2Cook India Pvt. Ltd. Contacts People Marketing Workflows Campaigns Sales Pip…" at bounding box center [514, 238] width 1028 height 476
click at [631, 330] on span "Jul 21, 2025 12:53 PM" at bounding box center [632, 335] width 65 height 11
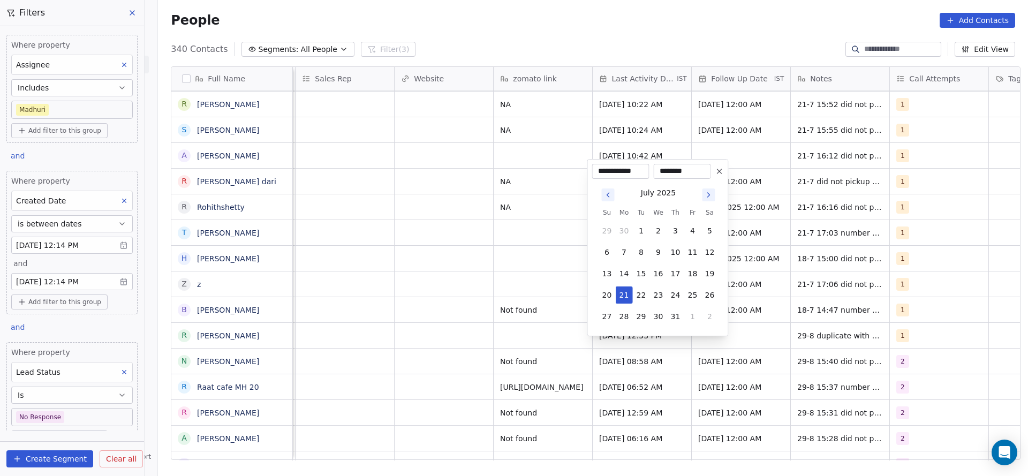
click at [695, 325] on button "1" at bounding box center [692, 316] width 17 height 17
click at [687, 300] on button "29" at bounding box center [692, 295] width 17 height 17
type input "**********"
click at [528, 321] on html "On2Cook India Pvt. Ltd. Contacts People Marketing Workflows Campaigns Sales Pip…" at bounding box center [514, 238] width 1028 height 476
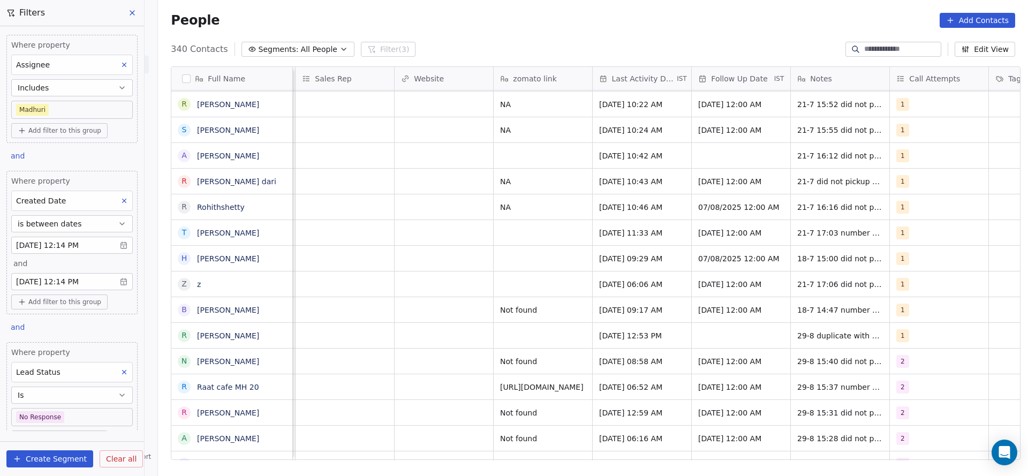
scroll to position [12, 919]
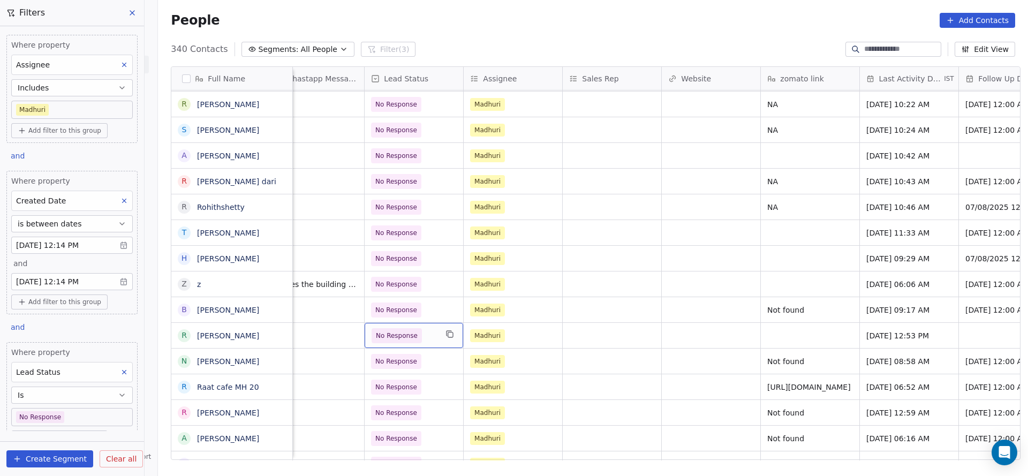
click at [425, 329] on span "No Response" at bounding box center [404, 335] width 65 height 15
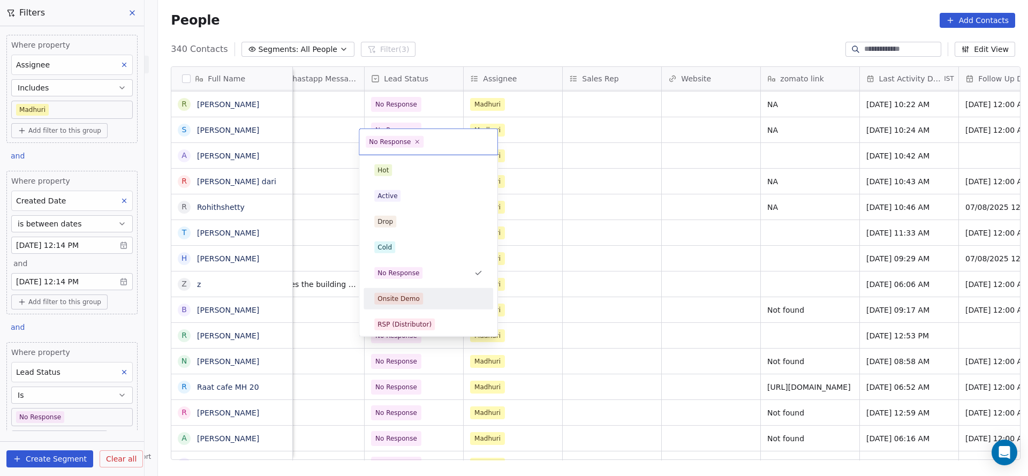
scroll to position [80, 0]
click at [411, 290] on div "Duplicate" at bounding box center [428, 296] width 108 height 12
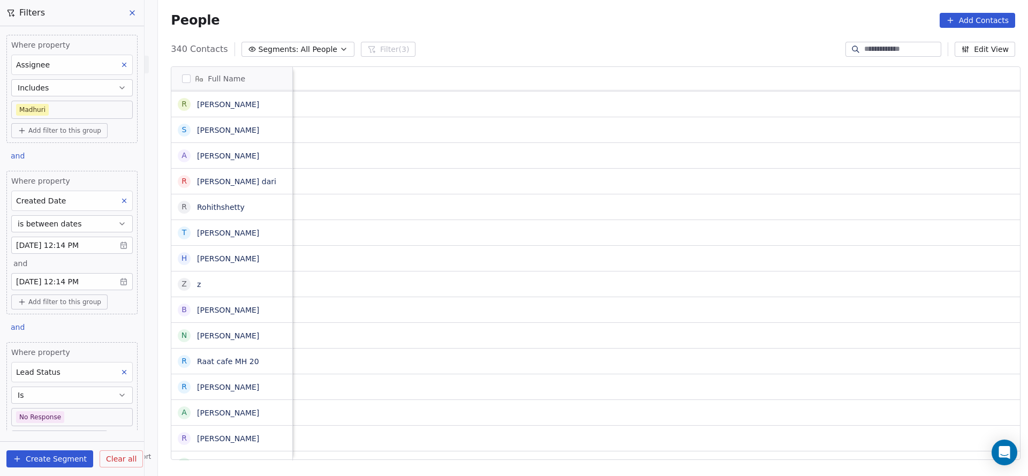
scroll to position [12, 1391]
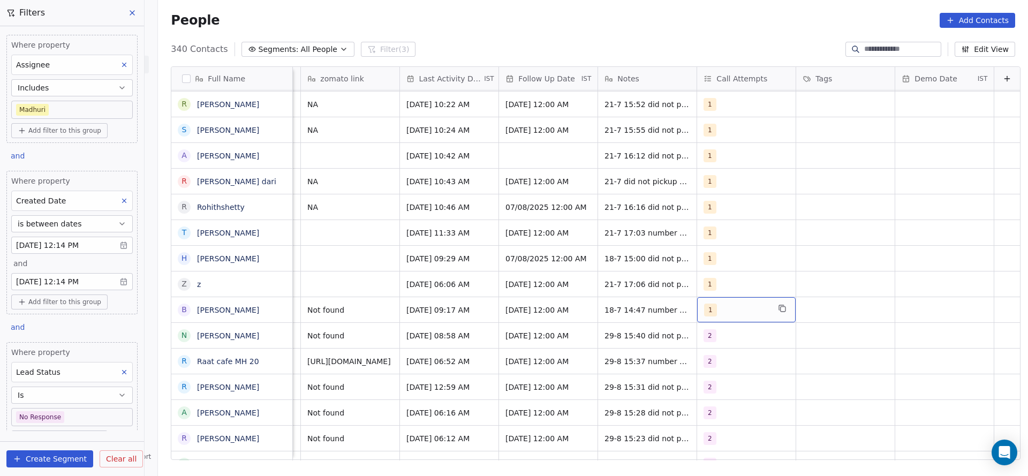
click at [712, 304] on div "1" at bounding box center [736, 310] width 65 height 13
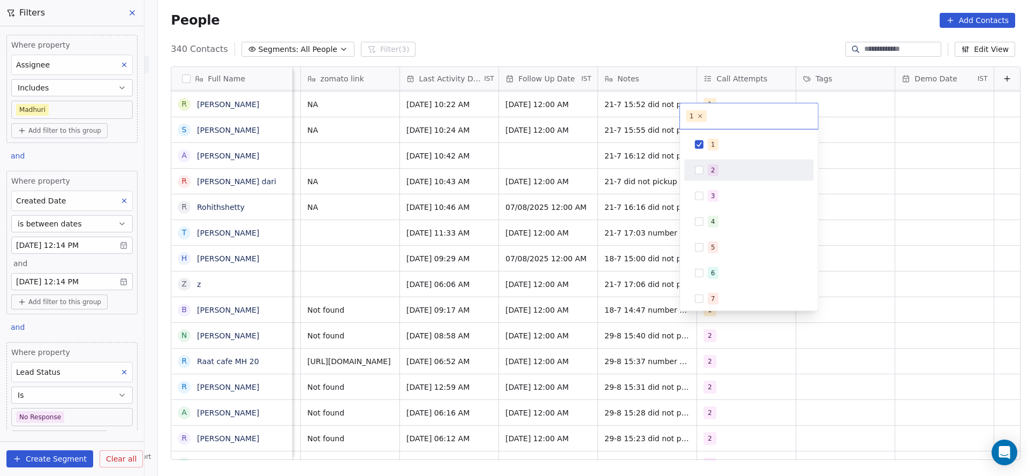
click at [729, 172] on div "2" at bounding box center [755, 170] width 95 height 12
click at [738, 141] on div "1" at bounding box center [755, 145] width 95 height 12
drag, startPoint x: 565, startPoint y: 224, endPoint x: 596, endPoint y: 303, distance: 84.8
click at [563, 228] on html "On2Cook India Pvt. Ltd. Contacts People Marketing Workflows Campaigns Sales Pip…" at bounding box center [514, 238] width 1028 height 476
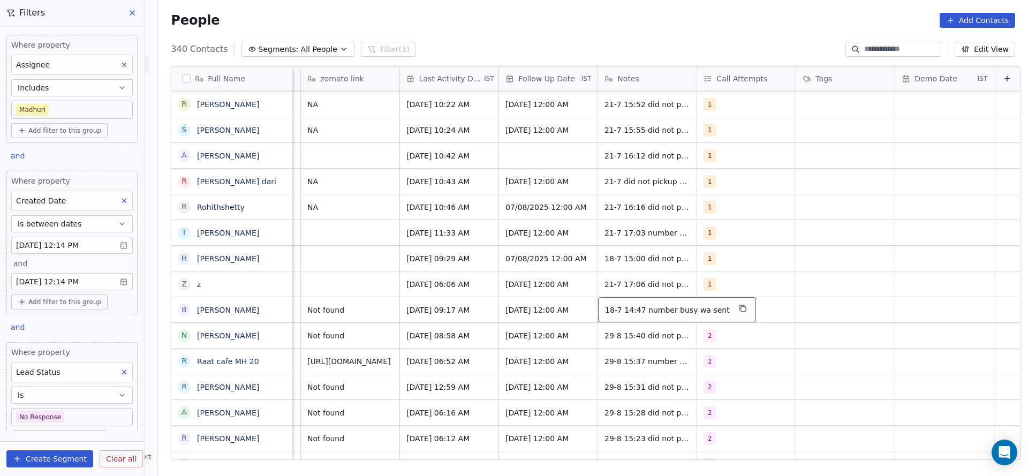
click at [598, 303] on div "18-7 14:47 number busy wa sent" at bounding box center [677, 309] width 158 height 25
click at [585, 295] on textarea "**********" at bounding box center [653, 301] width 142 height 33
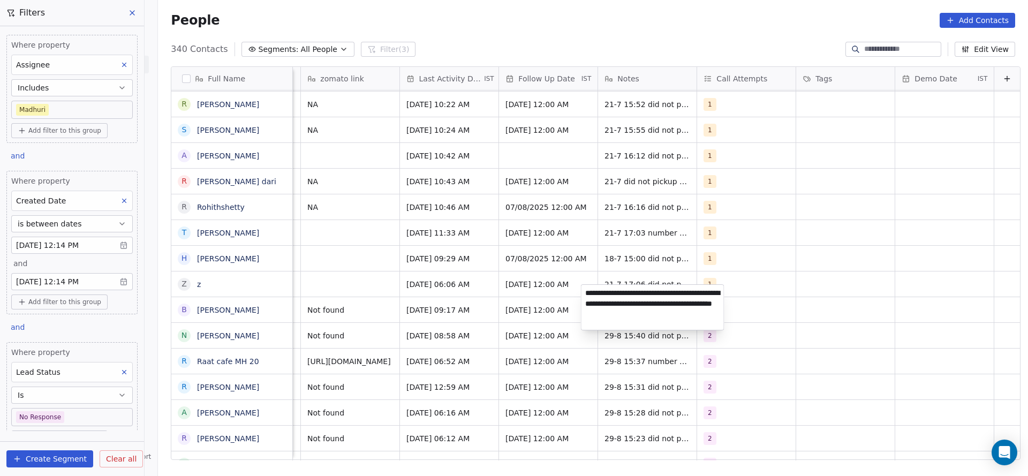
type textarea "**********"
click at [407, 297] on html "On2Cook India Pvt. Ltd. Contacts People Marketing Workflows Campaigns Sales Pip…" at bounding box center [514, 238] width 1028 height 476
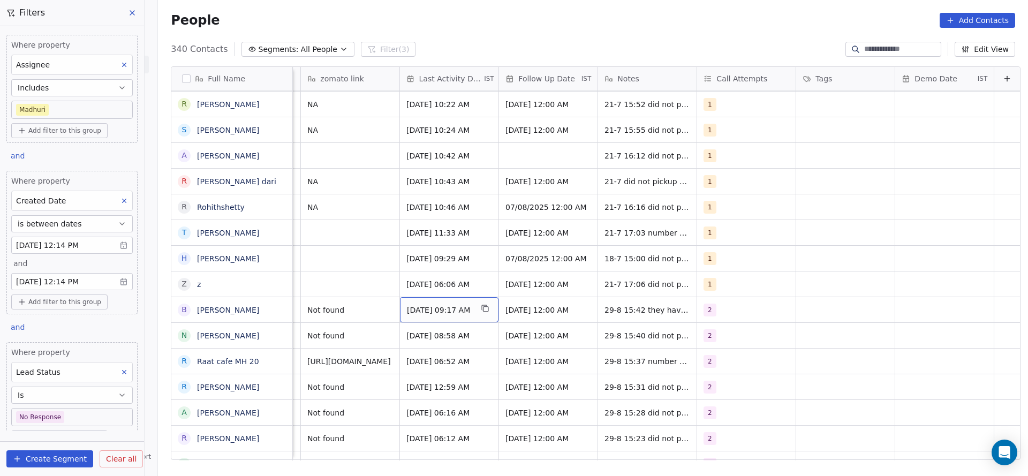
click at [413, 305] on span "Jul 18, 2025 09:17 AM" at bounding box center [439, 310] width 65 height 11
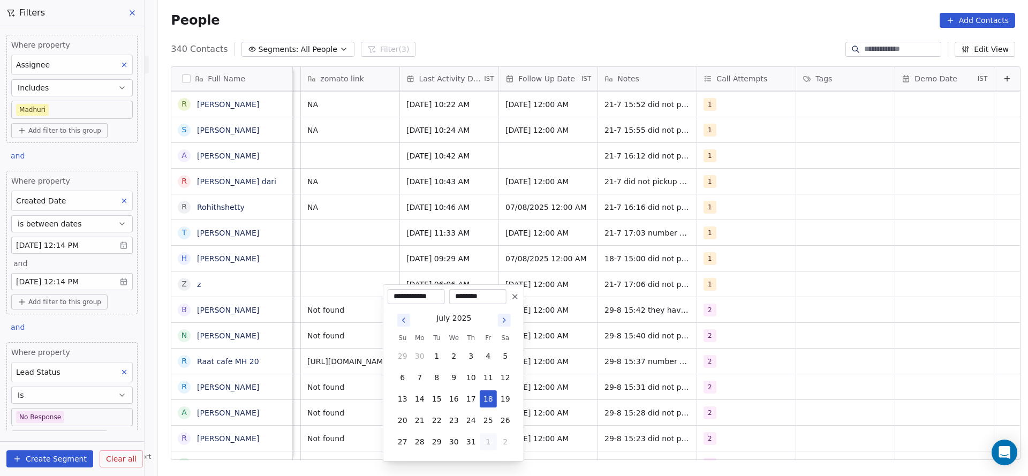
click at [494, 442] on button "1" at bounding box center [488, 441] width 17 height 17
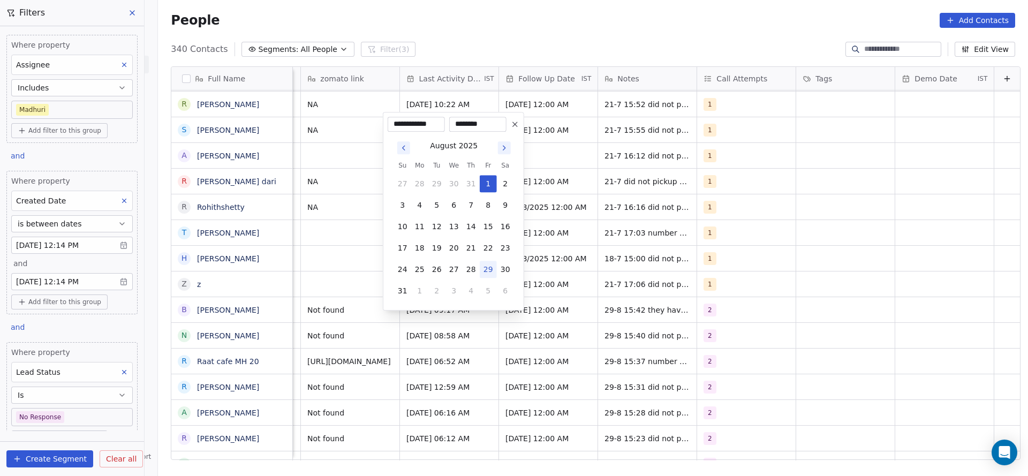
click at [492, 271] on button "29" at bounding box center [488, 269] width 17 height 17
type input "**********"
click at [386, 286] on div "**********" at bounding box center [453, 211] width 141 height 199
click at [362, 284] on html "On2Cook India Pvt. Ltd. Contacts People Marketing Workflows Campaigns Sales Pip…" at bounding box center [514, 238] width 1028 height 476
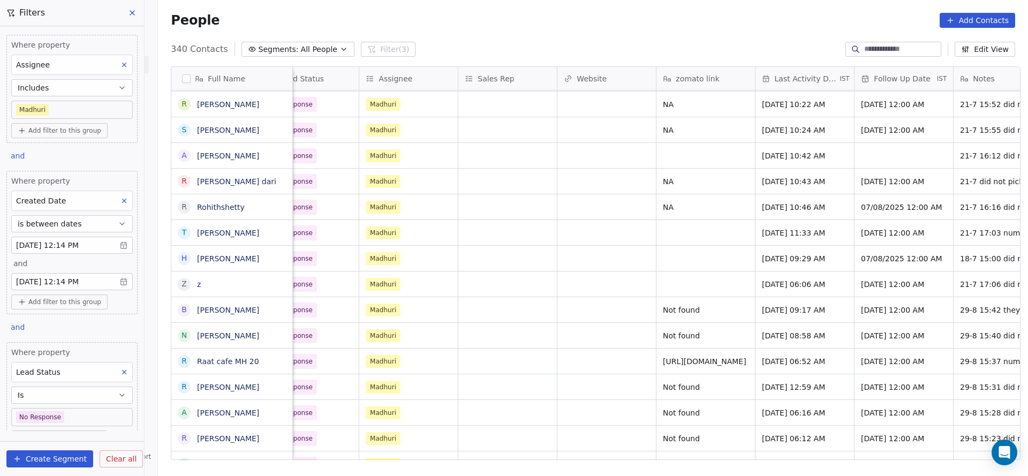
scroll to position [12, 799]
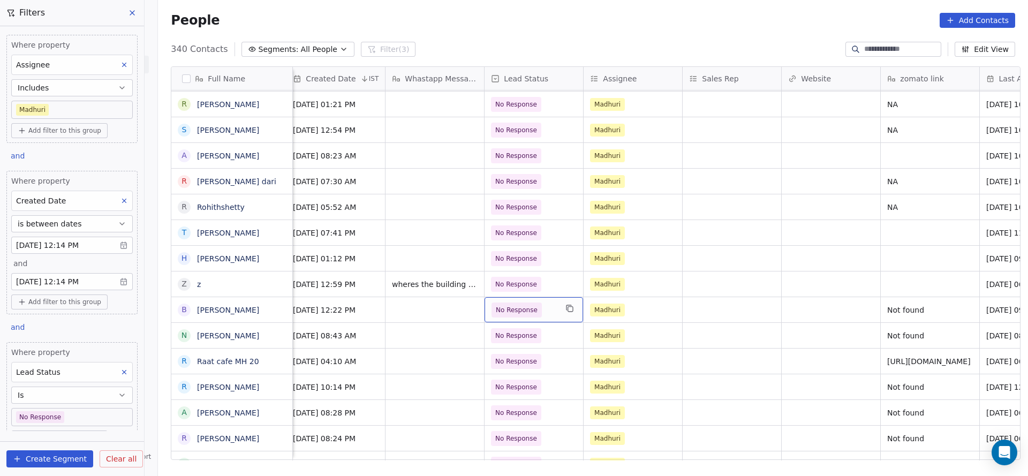
click at [524, 305] on span "No Response" at bounding box center [517, 310] width 42 height 11
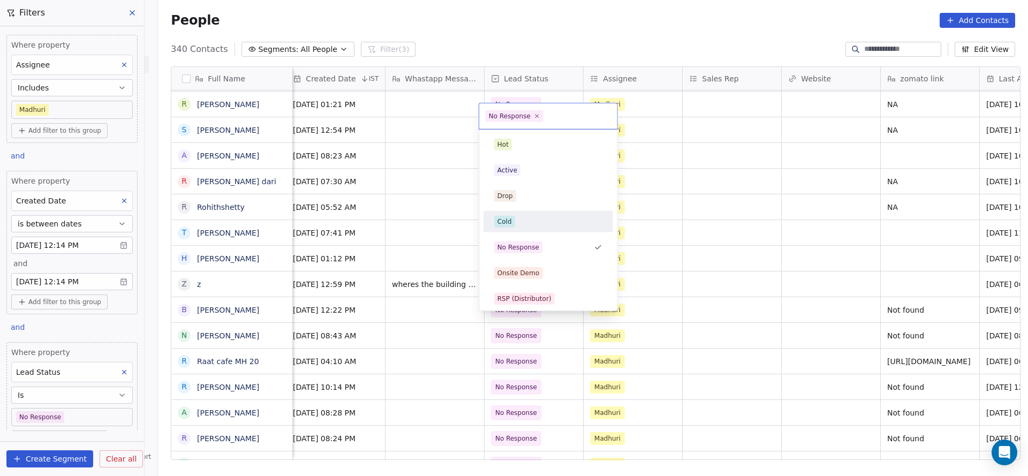
click at [527, 220] on div "Cold" at bounding box center [548, 222] width 108 height 12
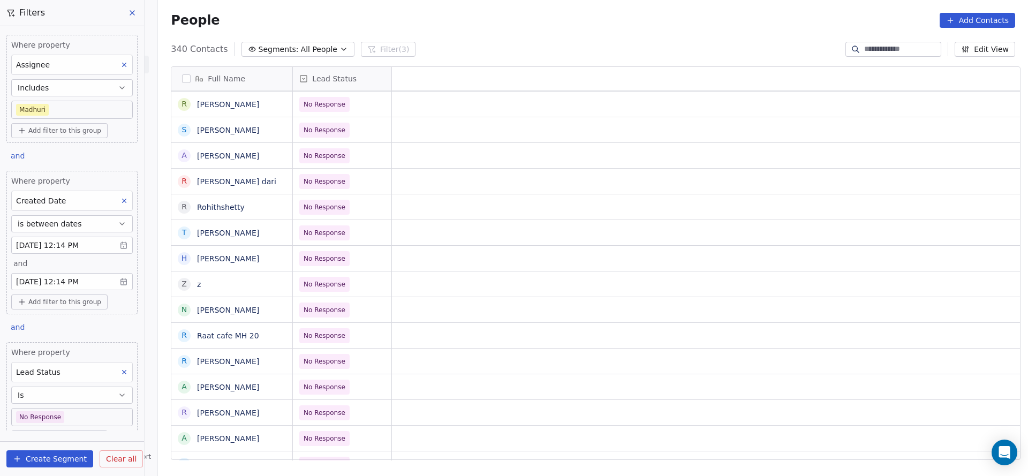
scroll to position [12, 0]
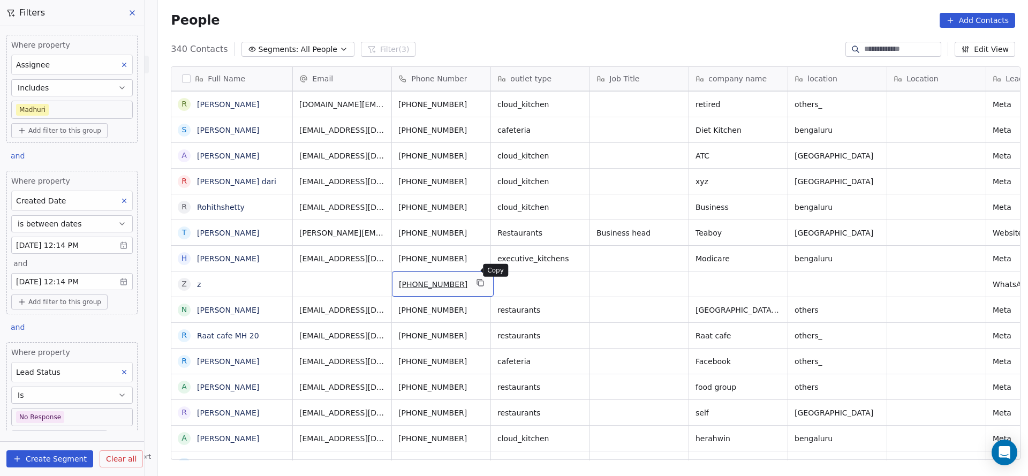
click at [477, 279] on icon "grid" at bounding box center [481, 283] width 9 height 9
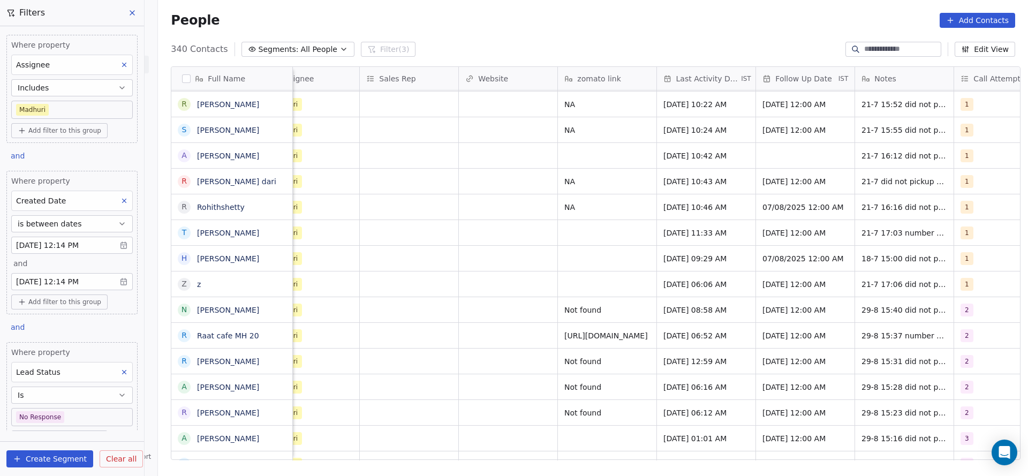
scroll to position [12, 1197]
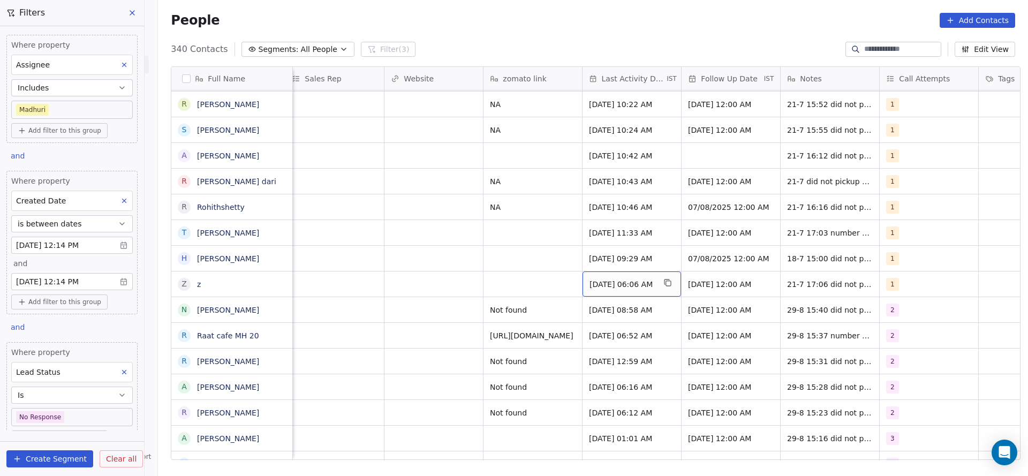
click at [603, 279] on span "Jul 23, 2025 06:06 AM" at bounding box center [622, 284] width 65 height 11
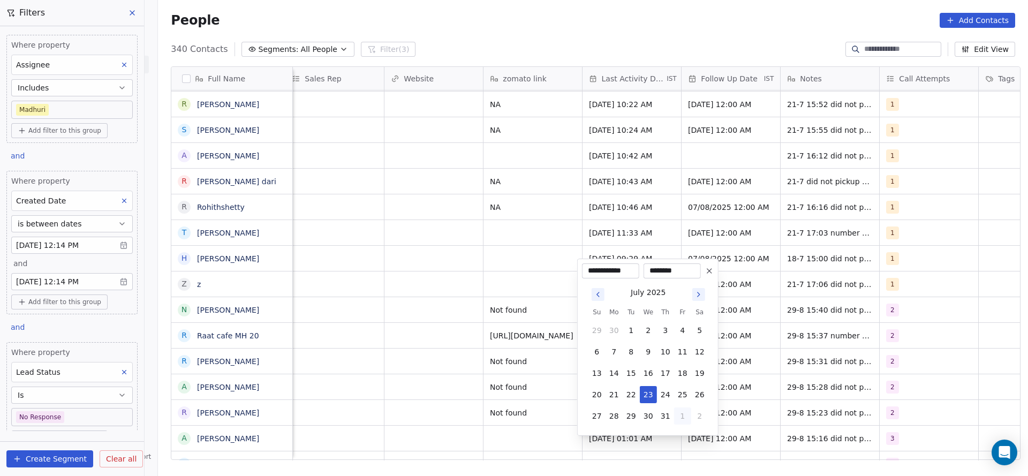
click at [684, 413] on button "1" at bounding box center [682, 416] width 17 height 17
click at [680, 411] on button "29" at bounding box center [682, 416] width 17 height 17
type input "**********"
click at [475, 318] on html "On2Cook India Pvt. Ltd. Contacts People Marketing Workflows Campaigns Sales Pip…" at bounding box center [514, 238] width 1028 height 476
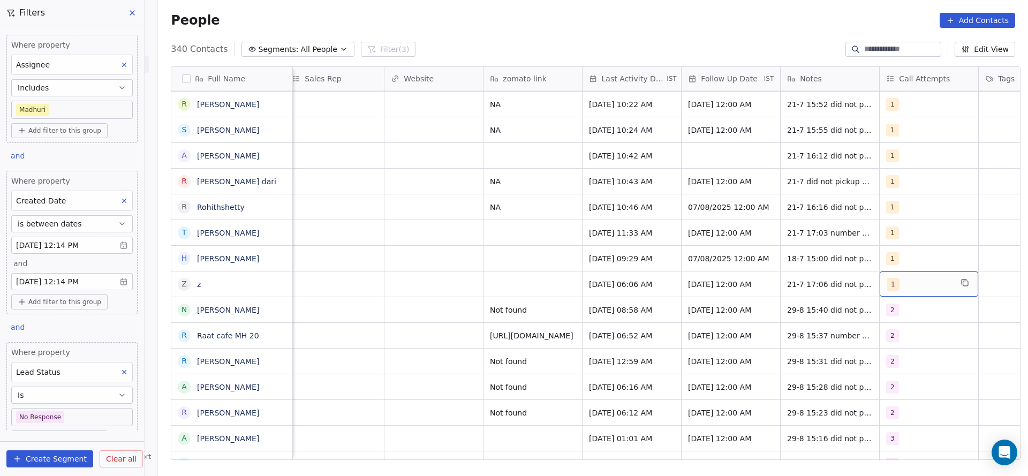
click at [890, 279] on div "1" at bounding box center [929, 284] width 99 height 25
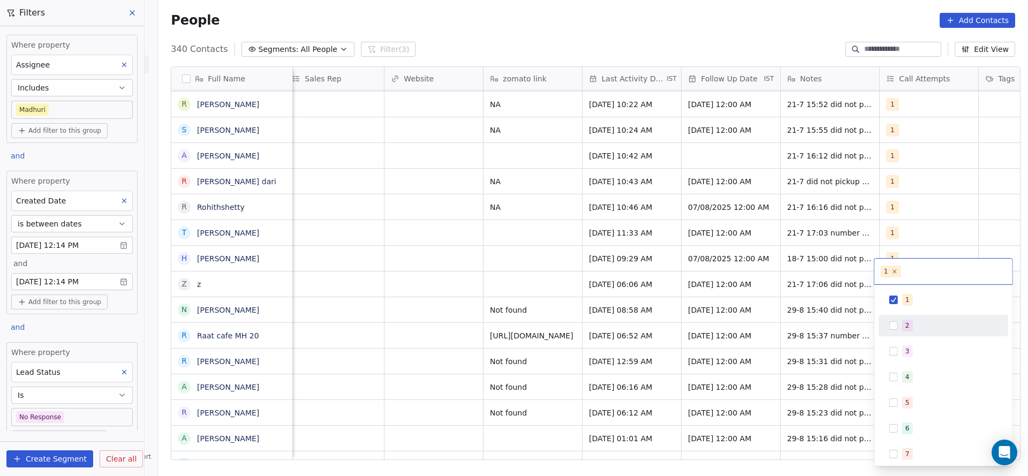
click at [897, 333] on div "2" at bounding box center [943, 325] width 121 height 17
drag, startPoint x: 900, startPoint y: 302, endPoint x: 799, endPoint y: 296, distance: 101.4
click at [901, 302] on div "1" at bounding box center [943, 299] width 121 height 17
click at [799, 296] on html "On2Cook India Pvt. Ltd. Contacts People Marketing Workflows Campaigns Sales Pip…" at bounding box center [514, 238] width 1028 height 476
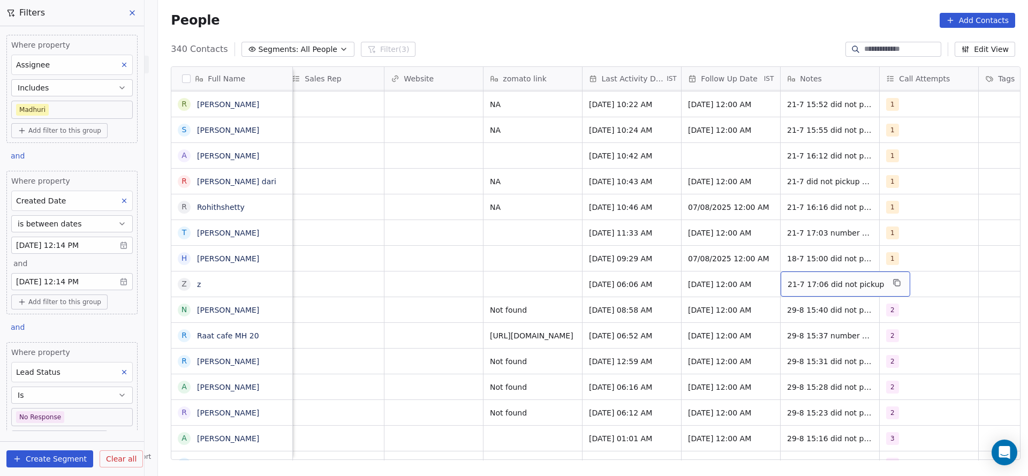
click at [781, 275] on div "21-7 17:06 did not pickup" at bounding box center [846, 284] width 130 height 25
click at [776, 264] on textarea "**********" at bounding box center [835, 275] width 119 height 33
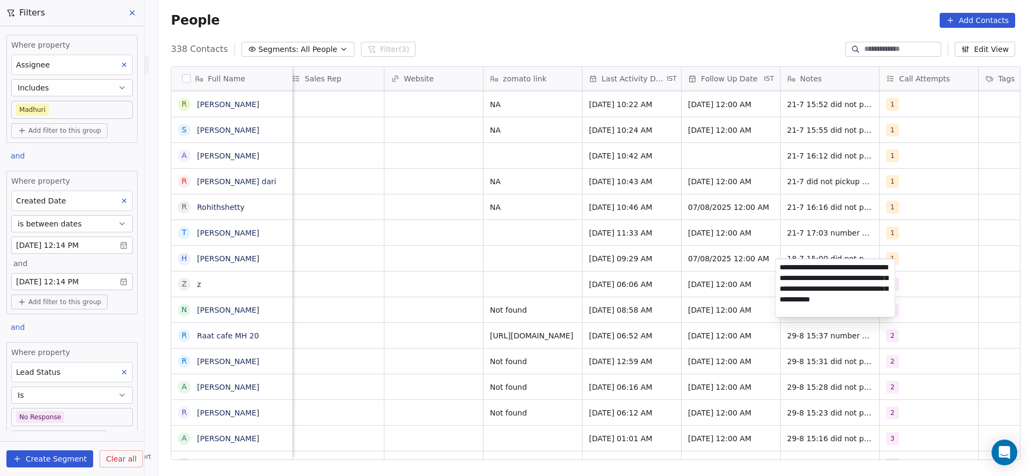
type textarea "**********"
click at [411, 389] on html "On2Cook India Pvt. Ltd. Contacts People Marketing Workflows Campaigns Sales Pip…" at bounding box center [514, 238] width 1028 height 476
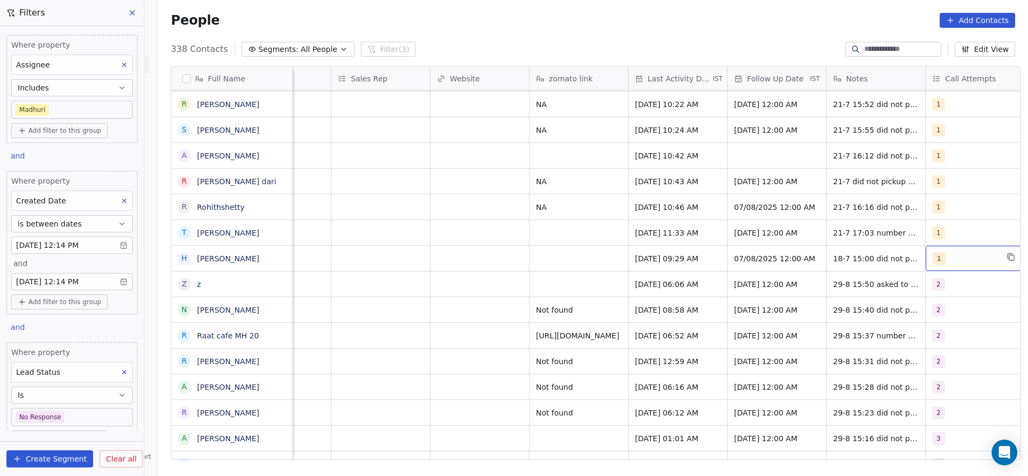
scroll to position [12, 1167]
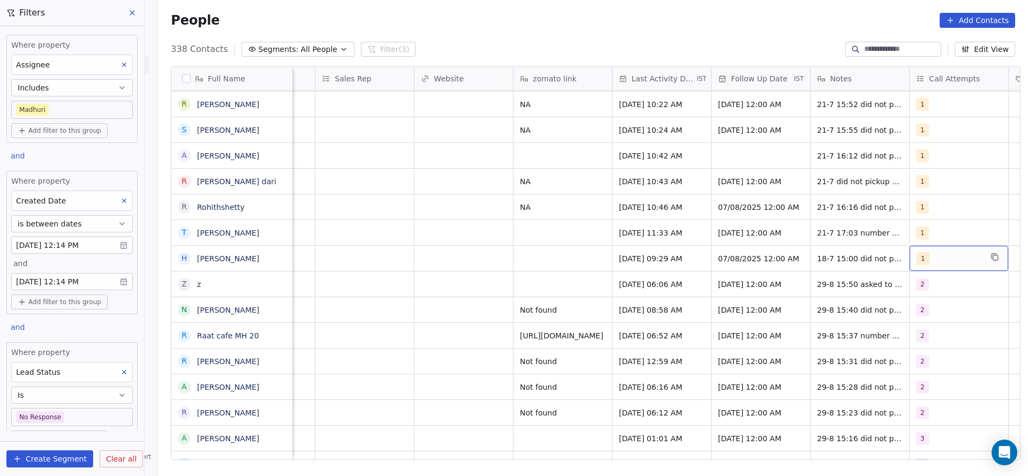
click at [940, 252] on div "1" at bounding box center [949, 258] width 65 height 13
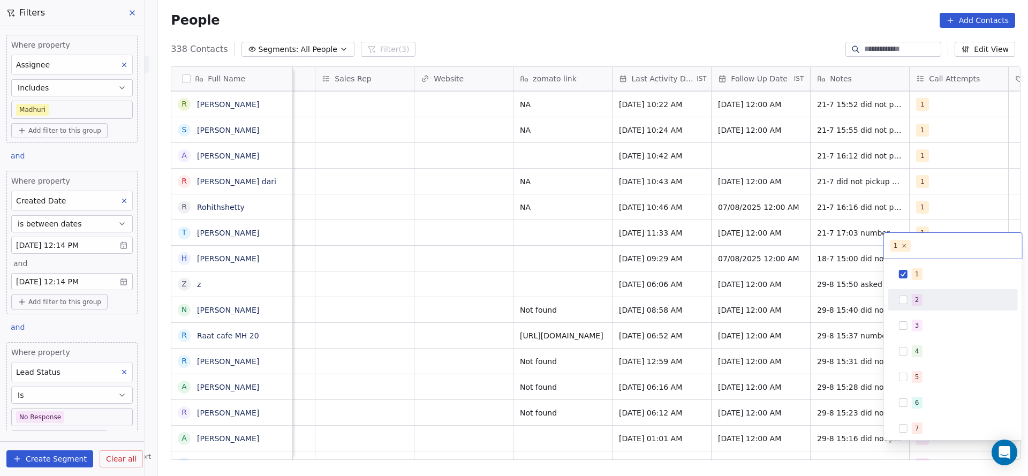
click at [926, 300] on div "2" at bounding box center [959, 300] width 95 height 12
click at [918, 269] on span "1" at bounding box center [917, 274] width 11 height 12
click at [691, 297] on html "On2Cook India Pvt. Ltd. Contacts People Marketing Workflows Campaigns Sales Pip…" at bounding box center [514, 238] width 1028 height 476
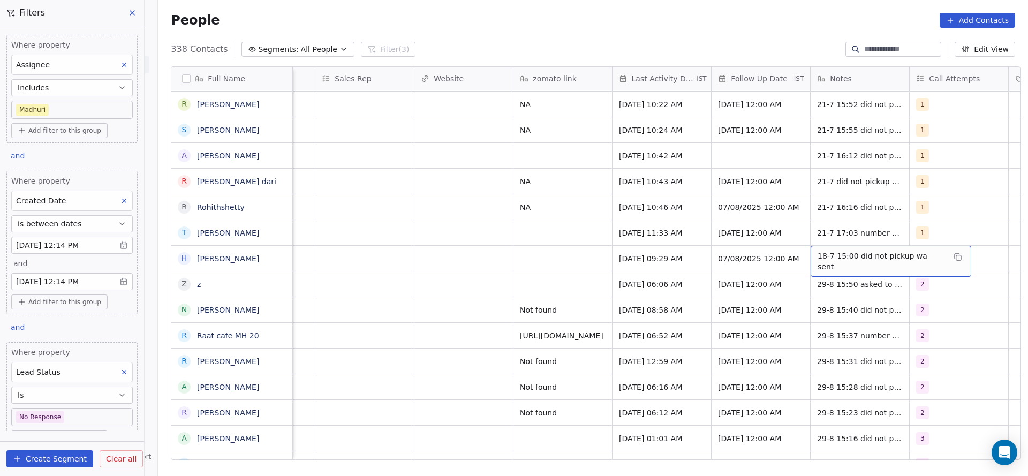
click at [821, 246] on div "18-7 15:00 did not pickup wa sent" at bounding box center [891, 261] width 161 height 31
click at [809, 243] on textarea "**********" at bounding box center [879, 250] width 147 height 33
type textarea "**********"
click at [662, 275] on html "On2Cook India Pvt. Ltd. Contacts People Marketing Workflows Campaigns Sales Pip…" at bounding box center [514, 238] width 1028 height 476
click at [649, 253] on span "Jul 18, 2025 09:29 AM" at bounding box center [652, 258] width 65 height 11
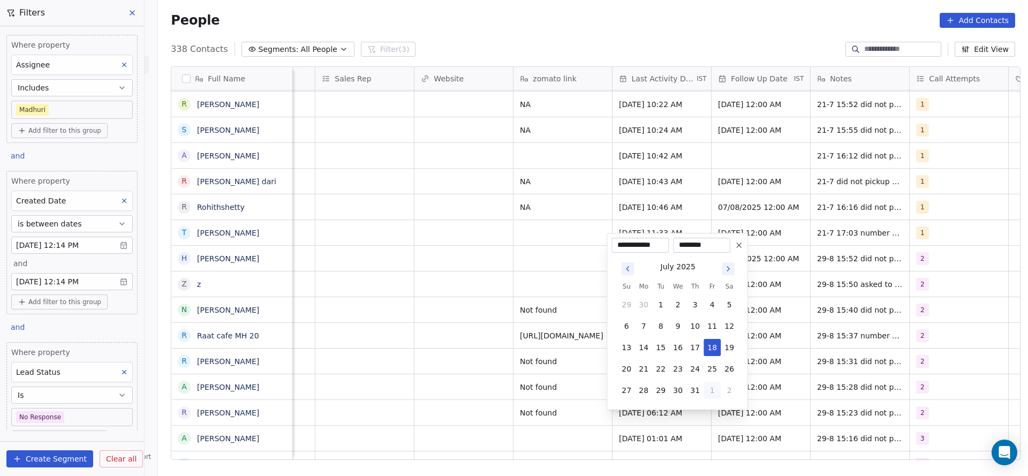
click at [709, 393] on button "1" at bounding box center [712, 390] width 17 height 17
type input "**********"
drag, startPoint x: 709, startPoint y: 386, endPoint x: 464, endPoint y: 313, distance: 255.4
click at [701, 387] on tr "24 25 26 27 28 29 30" at bounding box center [678, 390] width 120 height 17
drag, startPoint x: 462, startPoint y: 312, endPoint x: 788, endPoint y: 216, distance: 340.5
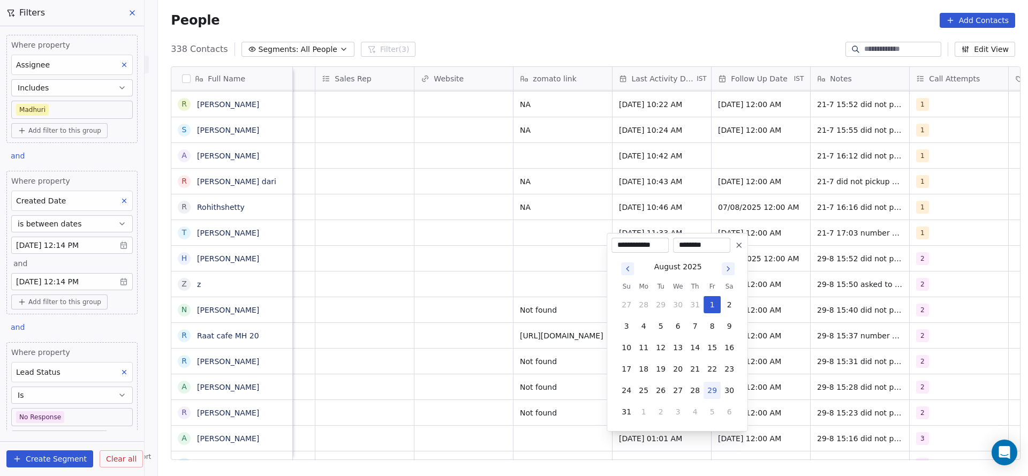
click at [470, 303] on html "On2Cook India Pvt. Ltd. Contacts People Marketing Workflows Campaigns Sales Pip…" at bounding box center [514, 238] width 1028 height 476
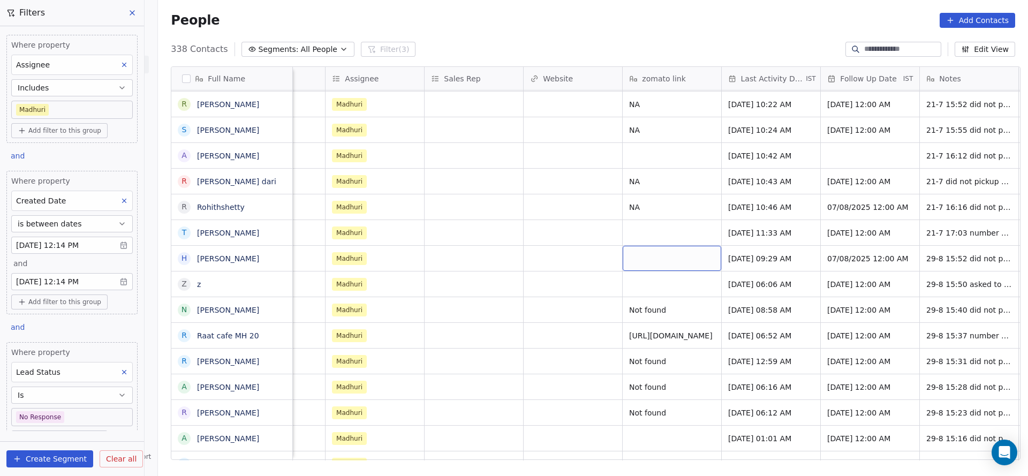
scroll to position [12, 1158]
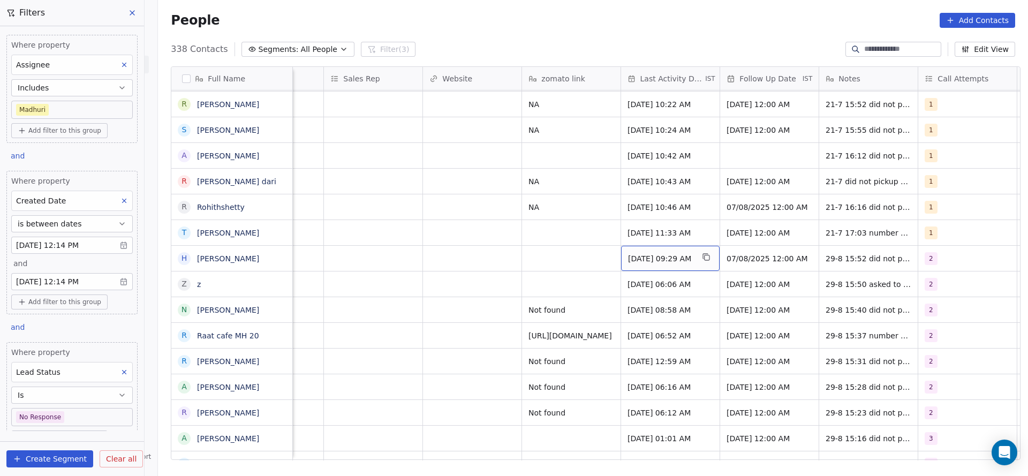
click at [665, 253] on span "Aug 01, 2025 09:29 AM" at bounding box center [660, 258] width 65 height 11
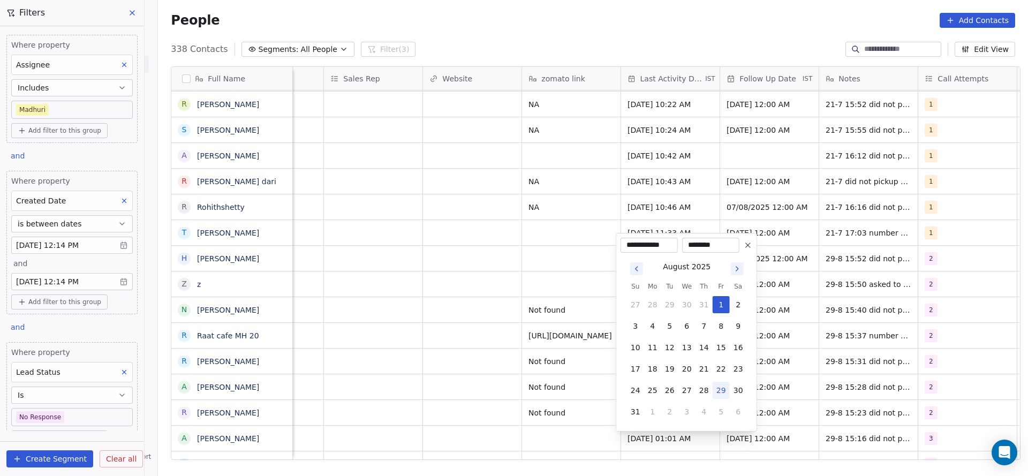
click at [723, 397] on button "29" at bounding box center [721, 390] width 17 height 17
type input "**********"
click at [543, 338] on html "On2Cook India Pvt. Ltd. Contacts People Marketing Workflows Campaigns Sales Pip…" at bounding box center [514, 238] width 1028 height 476
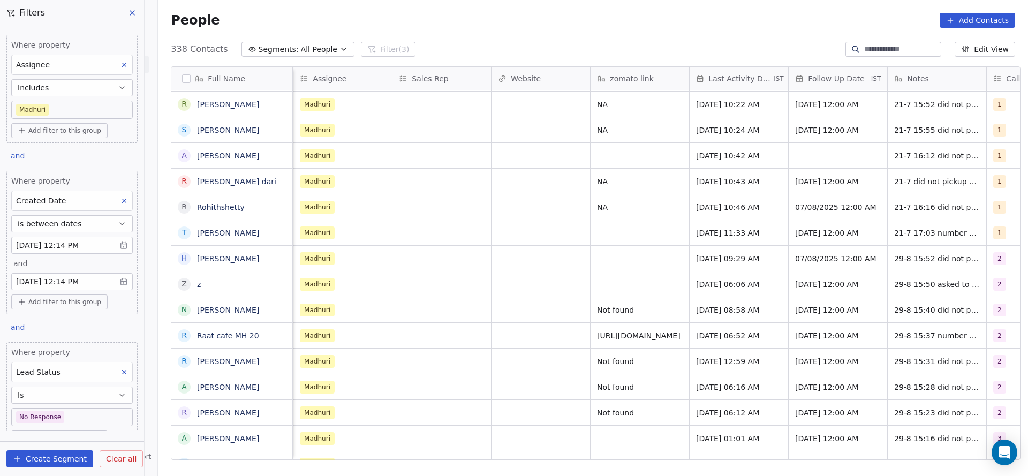
scroll to position [12, 991]
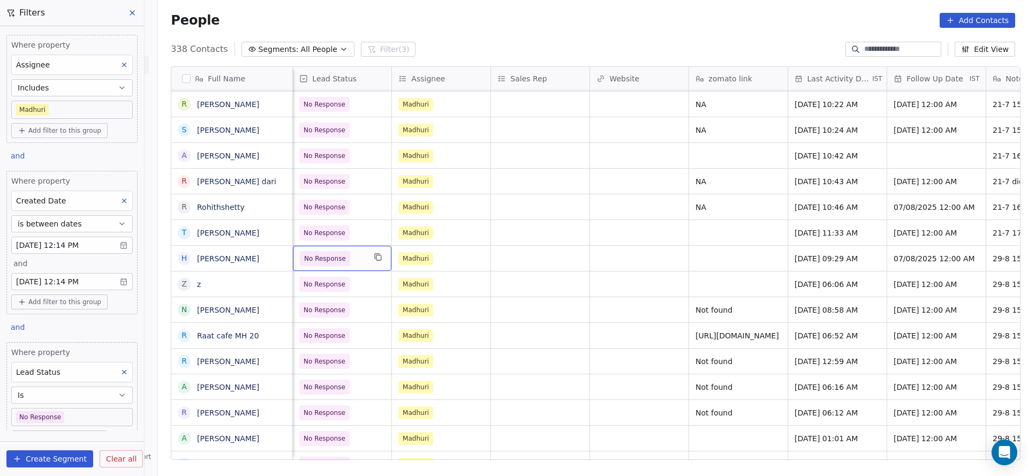
click at [350, 255] on div "No Response" at bounding box center [342, 258] width 99 height 25
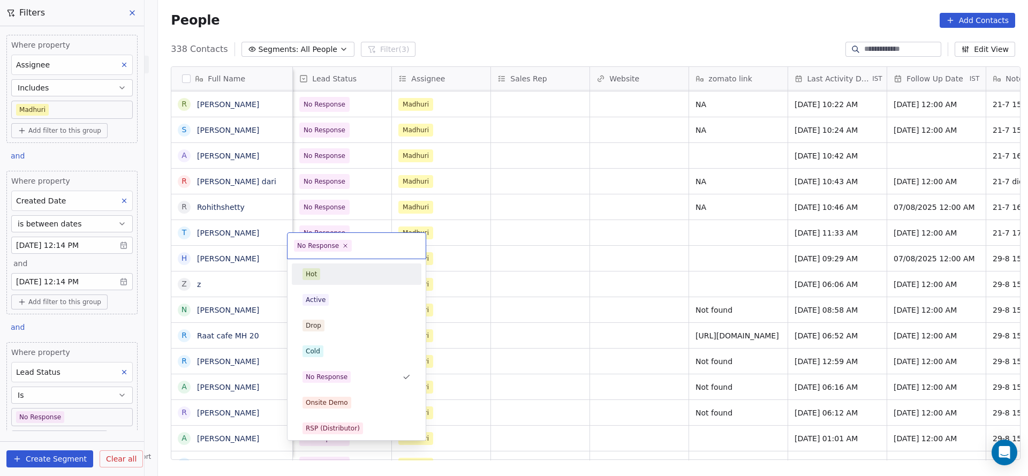
click at [605, 224] on html "On2Cook India Pvt. Ltd. Contacts People Marketing Workflows Campaigns Sales Pip…" at bounding box center [514, 238] width 1028 height 476
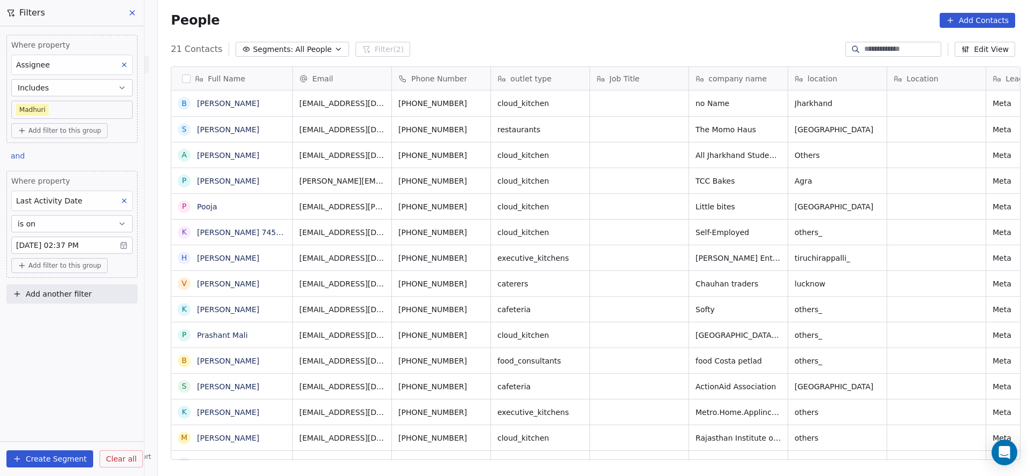
scroll to position [407, 863]
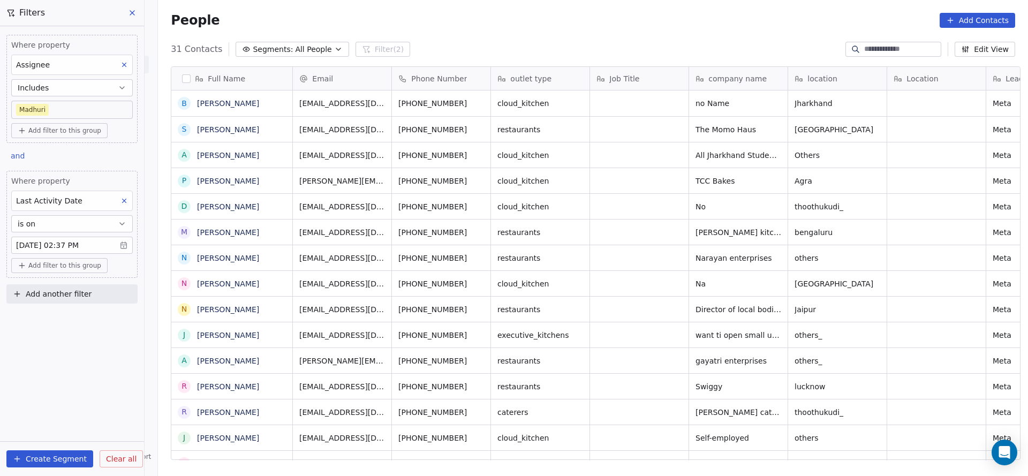
click at [84, 111] on body "On2Cook India Pvt. Ltd. Contacts People Marketing Workflows Campaigns Sales Pip…" at bounding box center [514, 238] width 1028 height 476
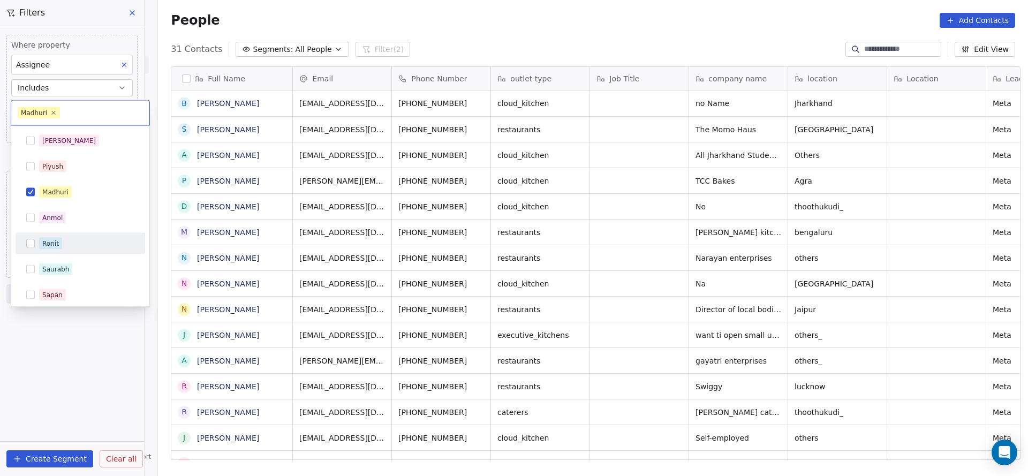
click at [82, 233] on div "Ronit" at bounding box center [81, 243] width 130 height 21
click at [104, 194] on div "Madhuri" at bounding box center [86, 192] width 95 height 12
click at [469, 236] on html "On2Cook India Pvt. Ltd. Contacts People Marketing Workflows Campaigns Sales Pip…" at bounding box center [514, 238] width 1028 height 476
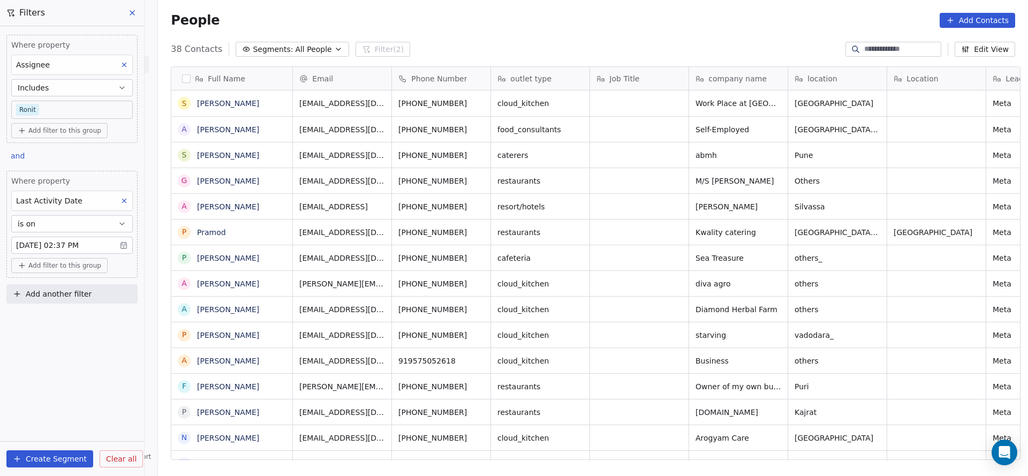
click at [106, 110] on body "On2Cook India Pvt. Ltd. Contacts People Marketing Workflows Campaigns Sales Pip…" at bounding box center [514, 238] width 1028 height 476
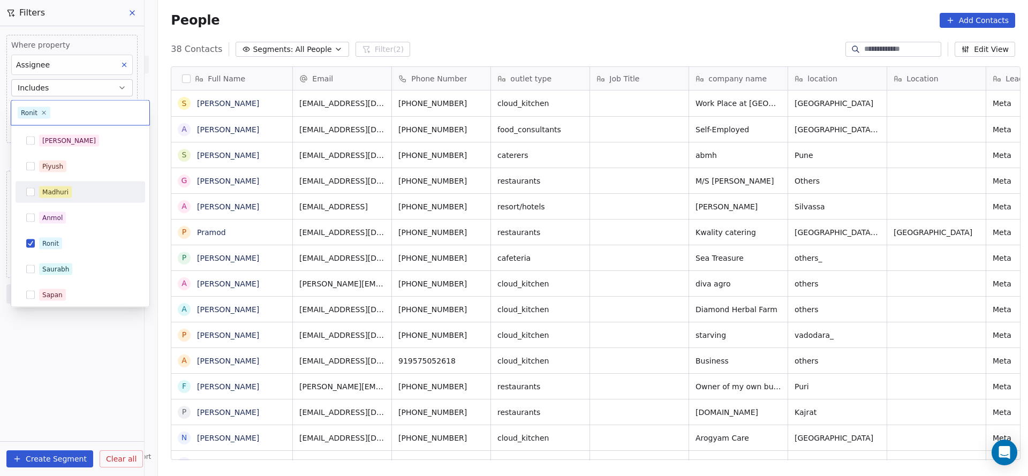
click at [85, 186] on div "Madhuri" at bounding box center [86, 192] width 95 height 12
click at [93, 252] on div "Ronit" at bounding box center [81, 243] width 130 height 21
click at [415, 247] on html "On2Cook India Pvt. Ltd. Contacts People Marketing Workflows Campaigns Sales Pip…" at bounding box center [514, 238] width 1028 height 476
